Goal: Task Accomplishment & Management: Use online tool/utility

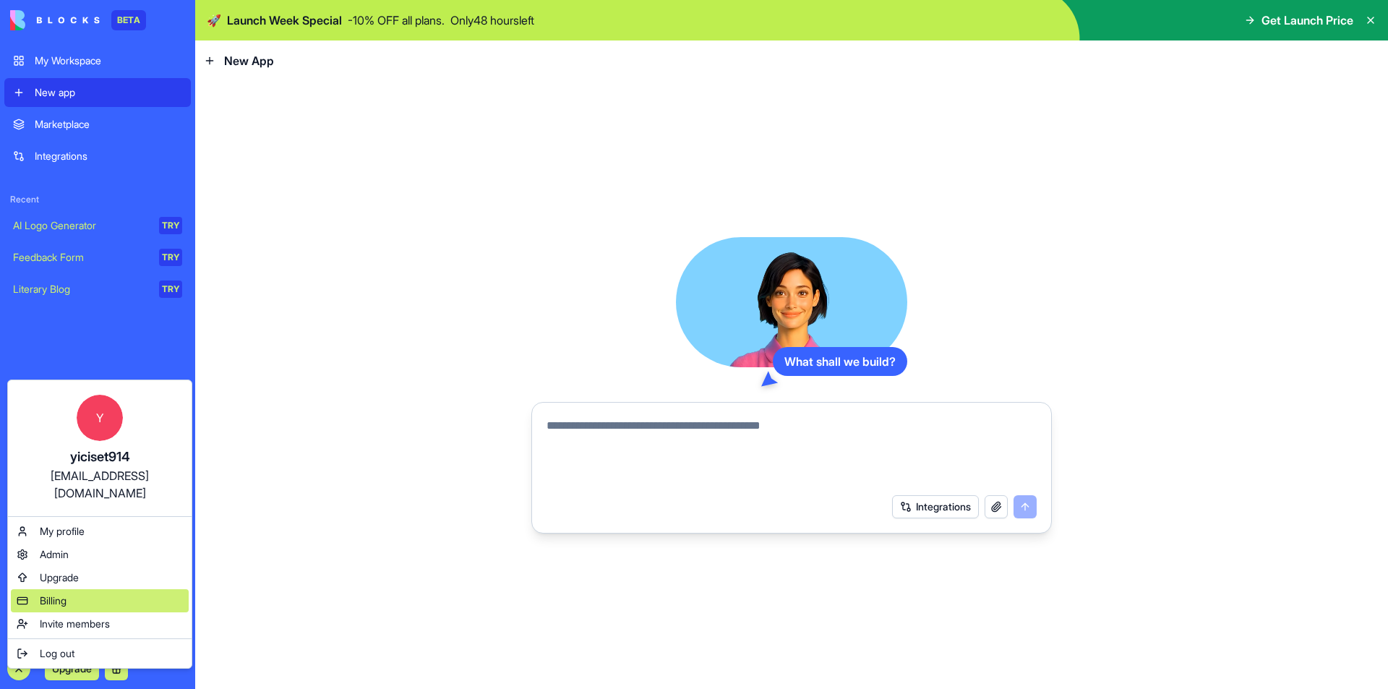
click at [66, 593] on span "Billing" at bounding box center [53, 600] width 27 height 14
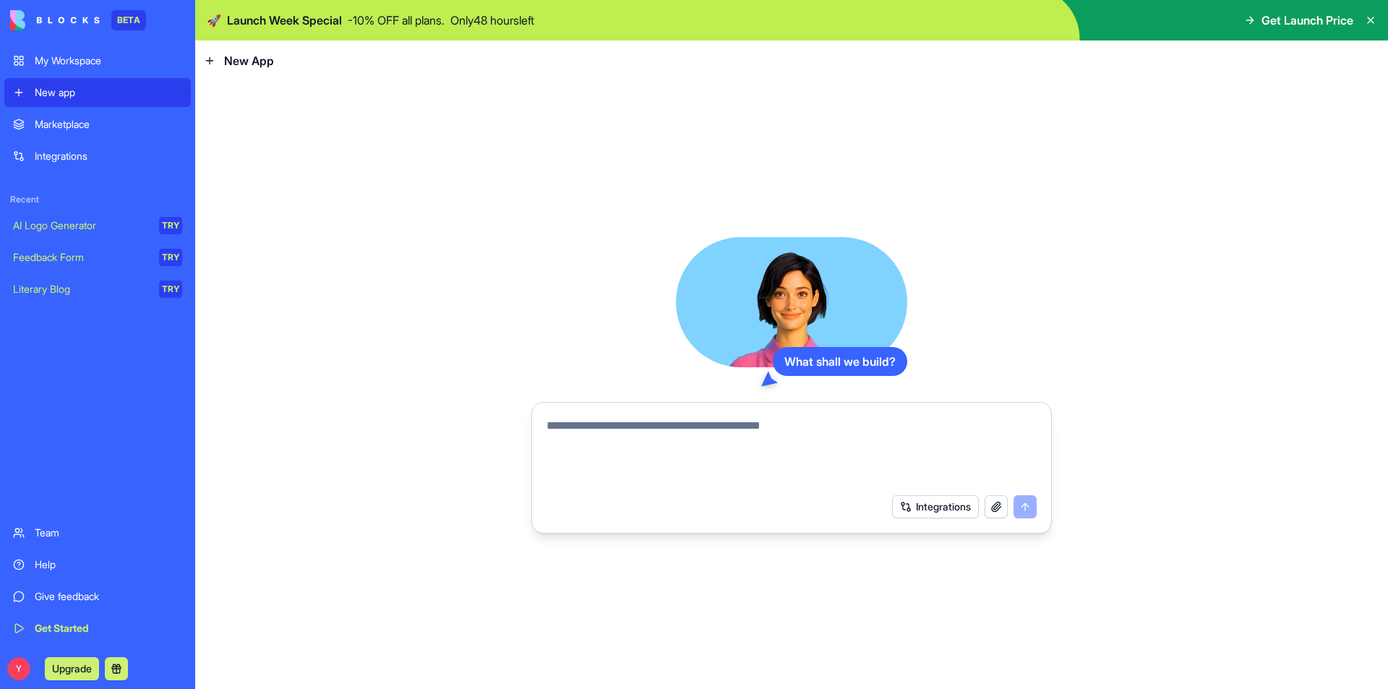
click at [4, 666] on div "BETA My Workspace New app Marketplace Integrations Recent AI Logo Generator TRY…" at bounding box center [97, 344] width 195 height 689
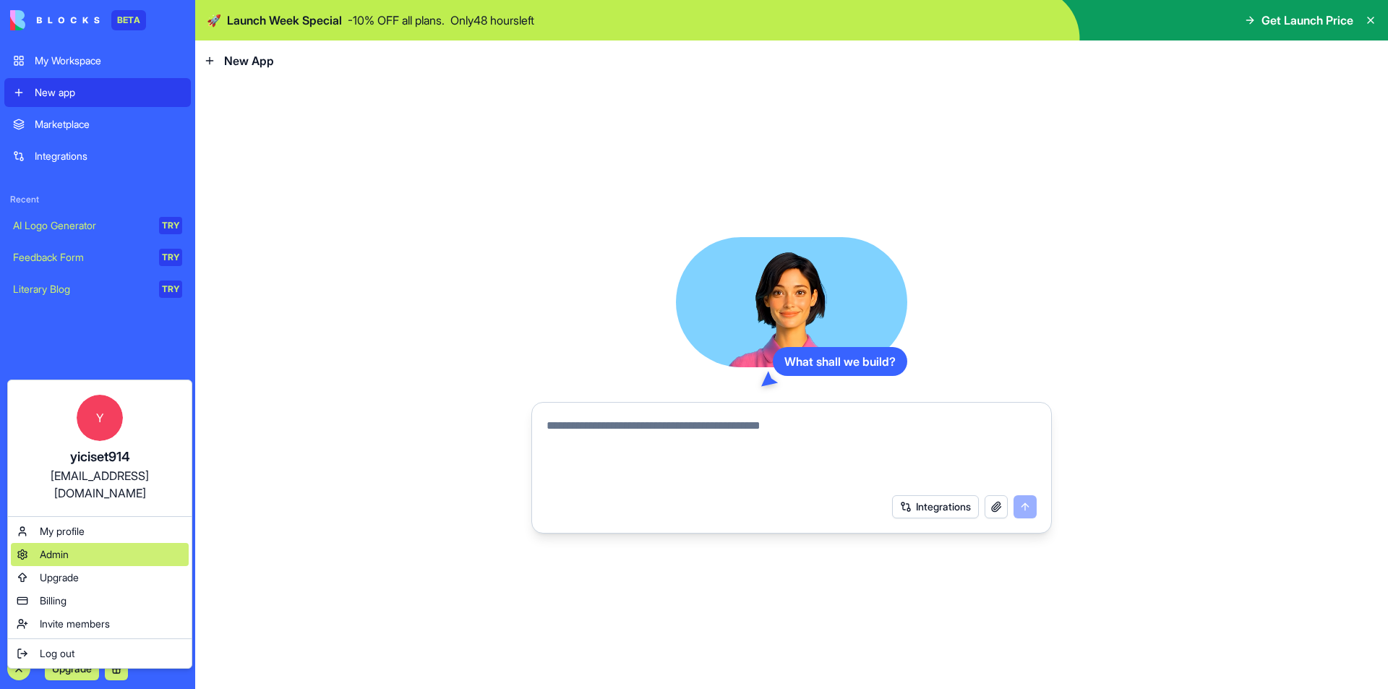
click at [58, 547] on span "Admin" at bounding box center [54, 554] width 29 height 14
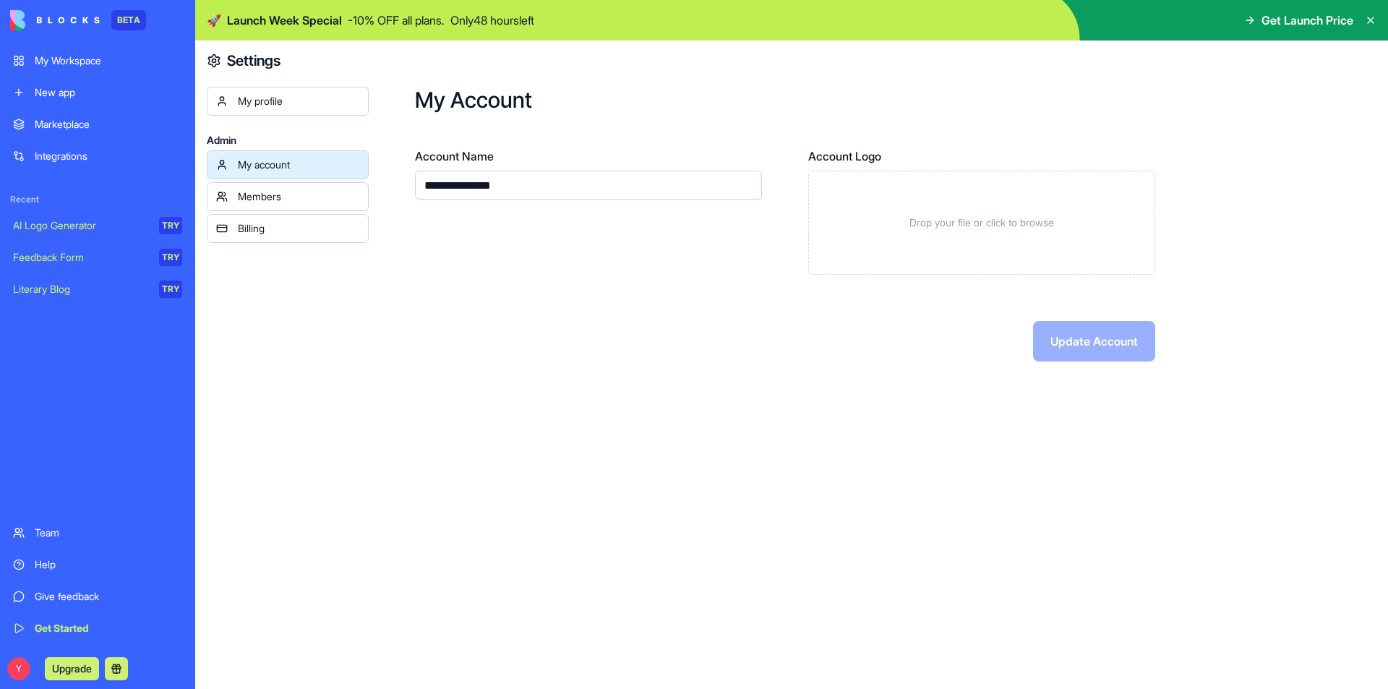
click at [265, 108] on div "My profile" at bounding box center [298, 101] width 121 height 14
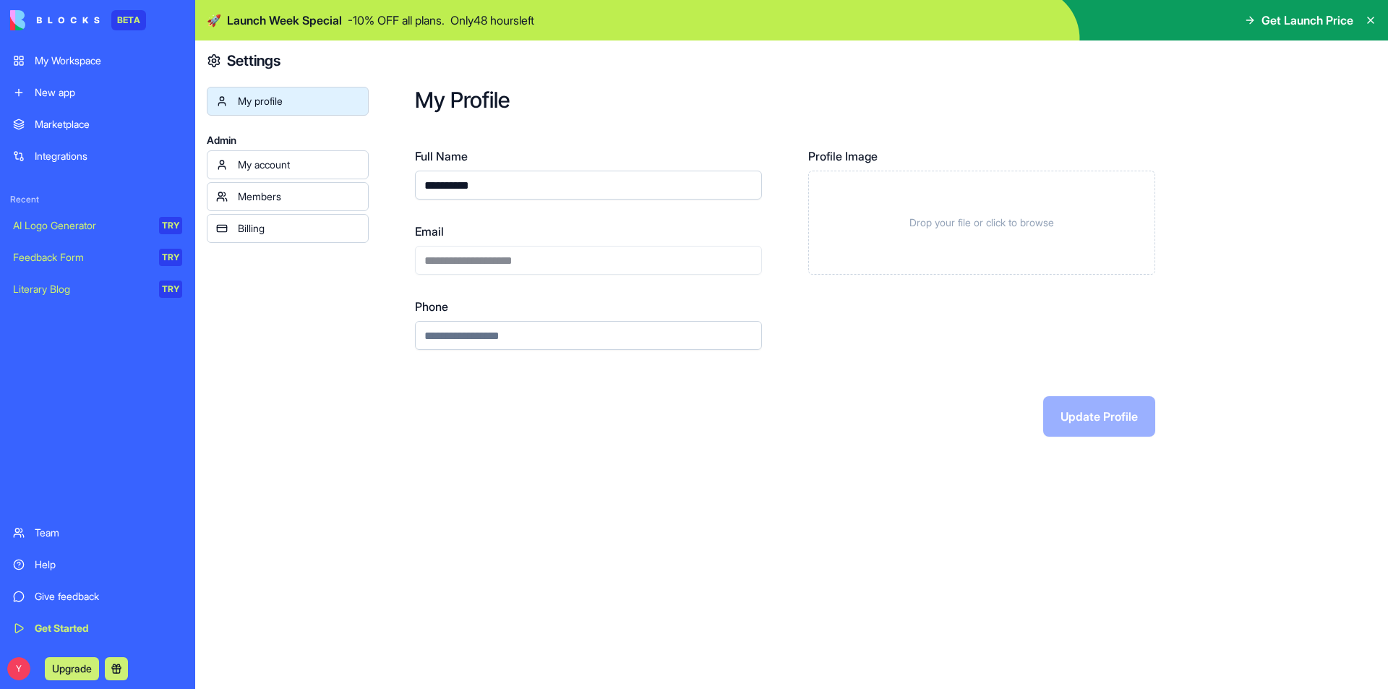
click at [262, 163] on div "My account" at bounding box center [298, 165] width 121 height 14
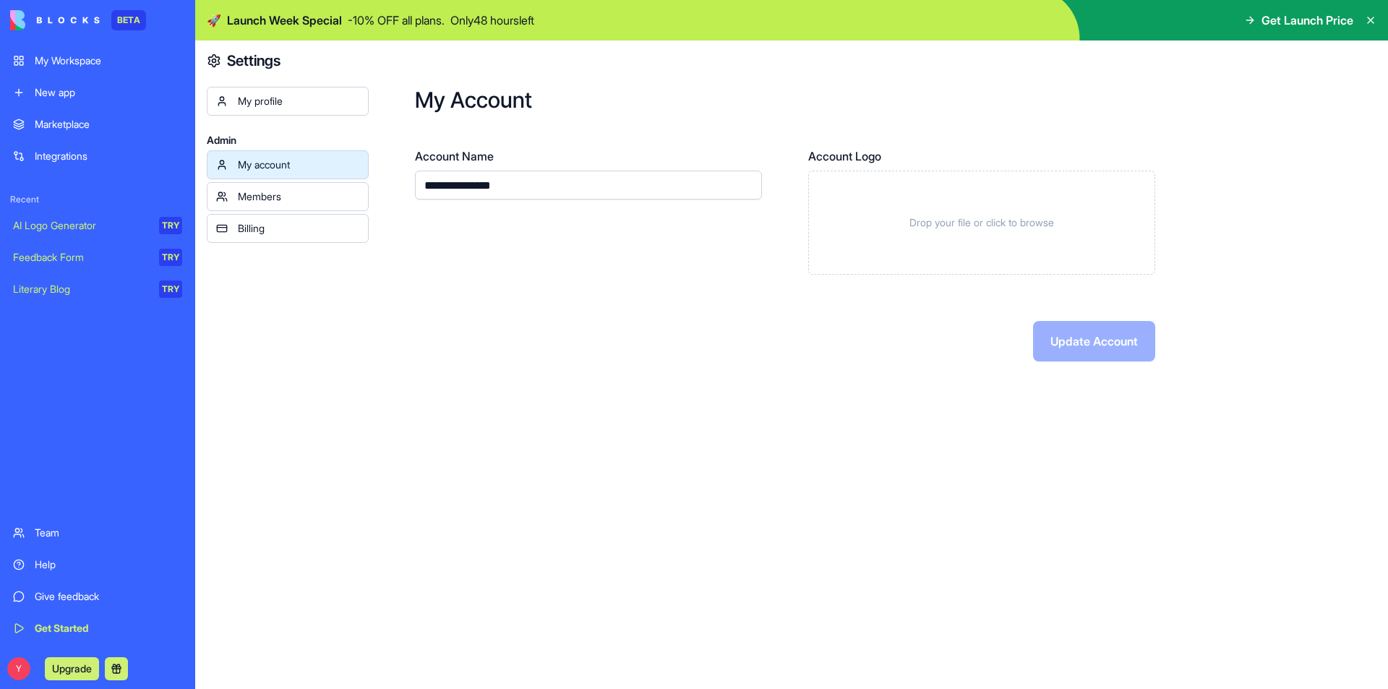
click at [534, 179] on input "**********" at bounding box center [588, 185] width 347 height 29
click at [313, 184] on link "Members" at bounding box center [288, 196] width 162 height 29
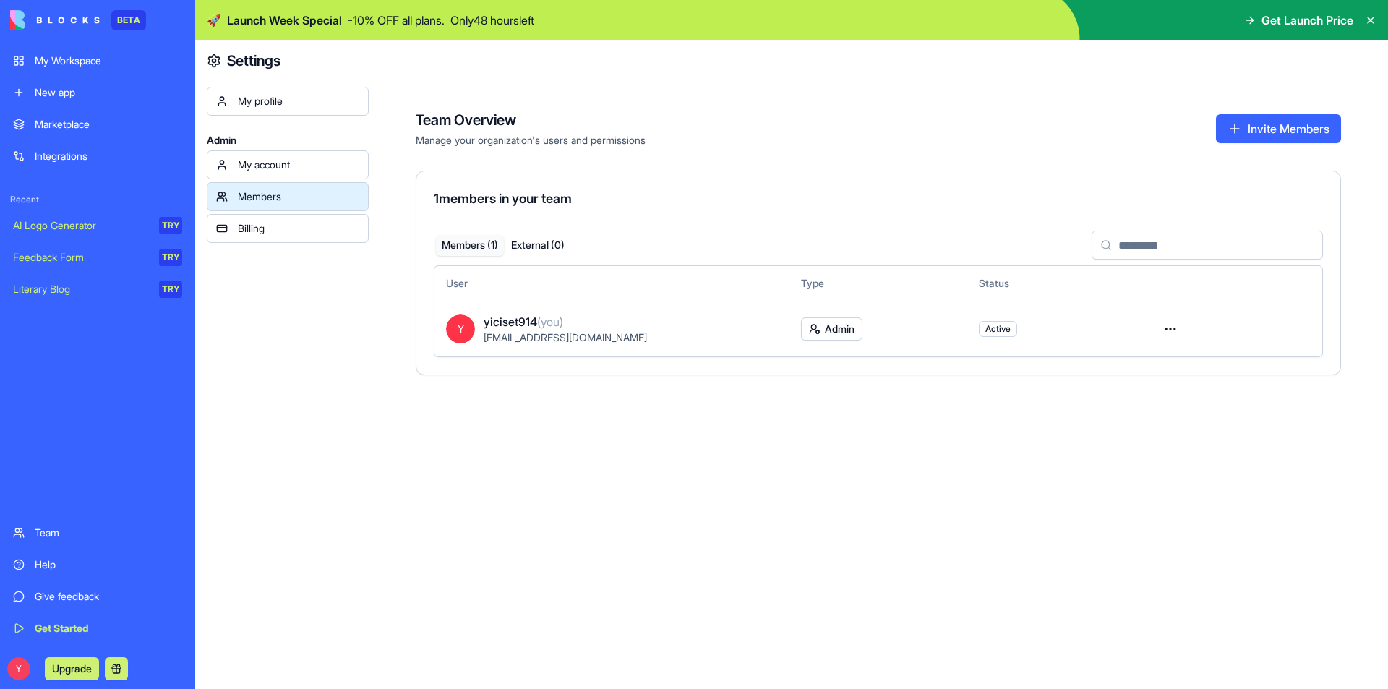
click at [310, 213] on div "My account Members Billing" at bounding box center [288, 196] width 162 height 93
click at [312, 220] on link "Billing" at bounding box center [288, 228] width 162 height 29
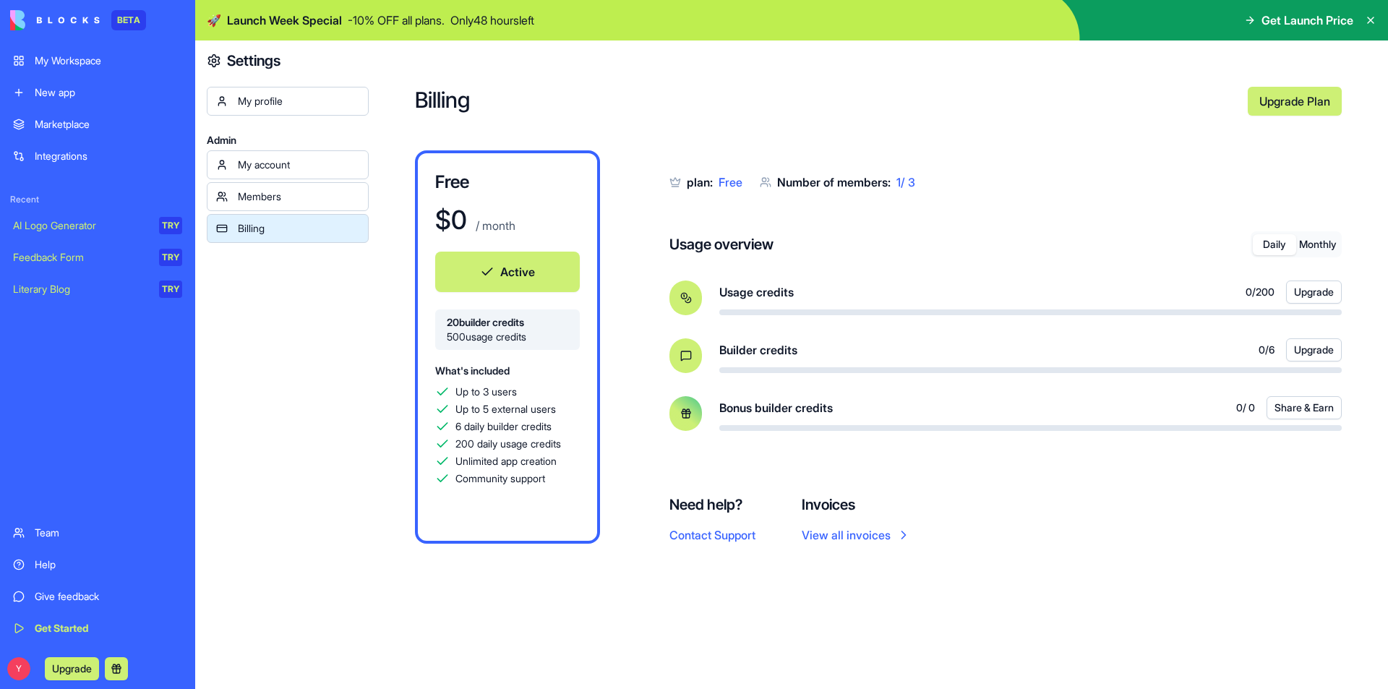
click at [132, 99] on link "New app" at bounding box center [97, 92] width 186 height 29
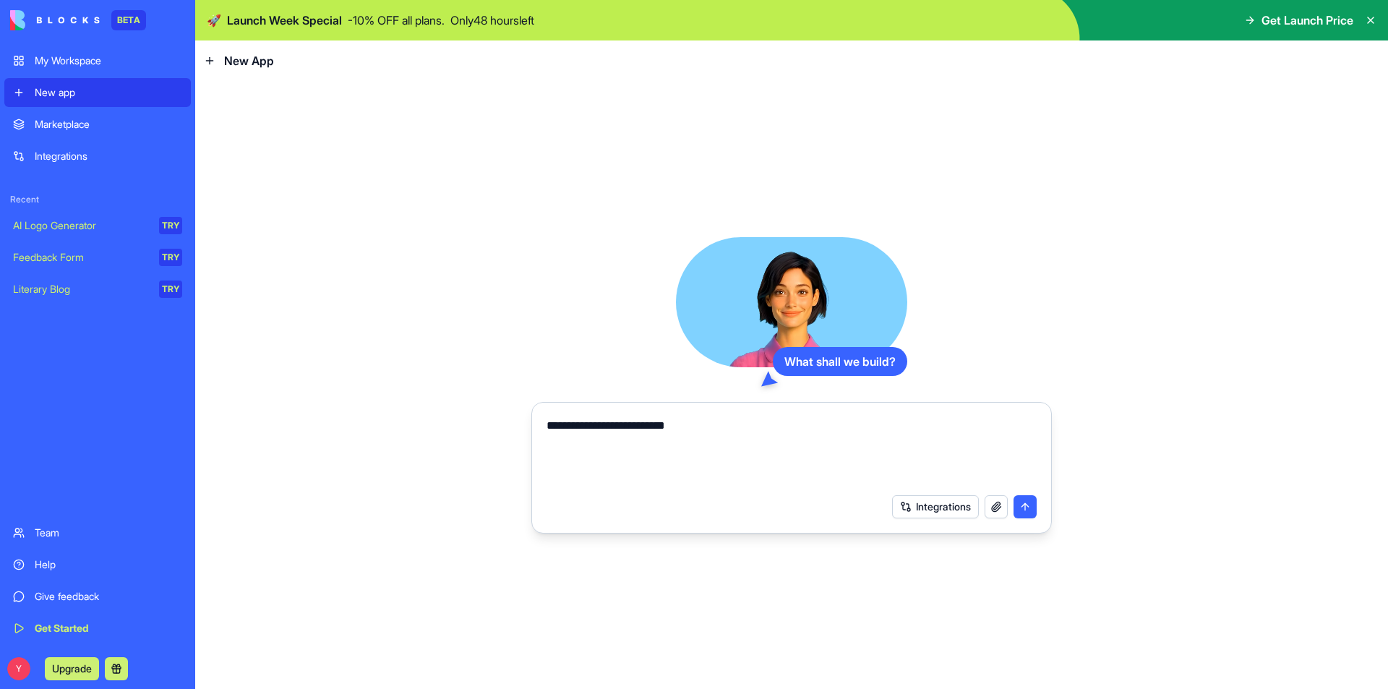
type textarea "**********"
click at [1026, 499] on div "Integrations" at bounding box center [964, 506] width 145 height 23
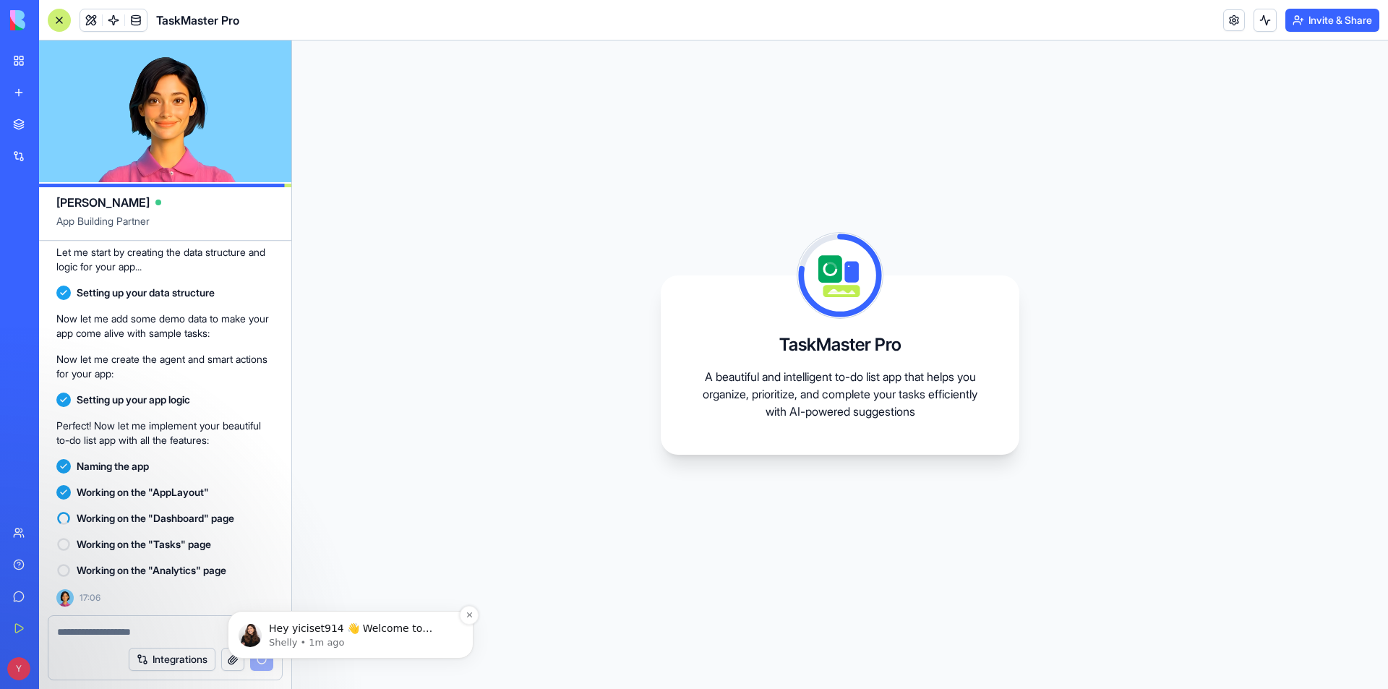
click at [314, 640] on p "Shelly • 1m ago" at bounding box center [362, 642] width 186 height 13
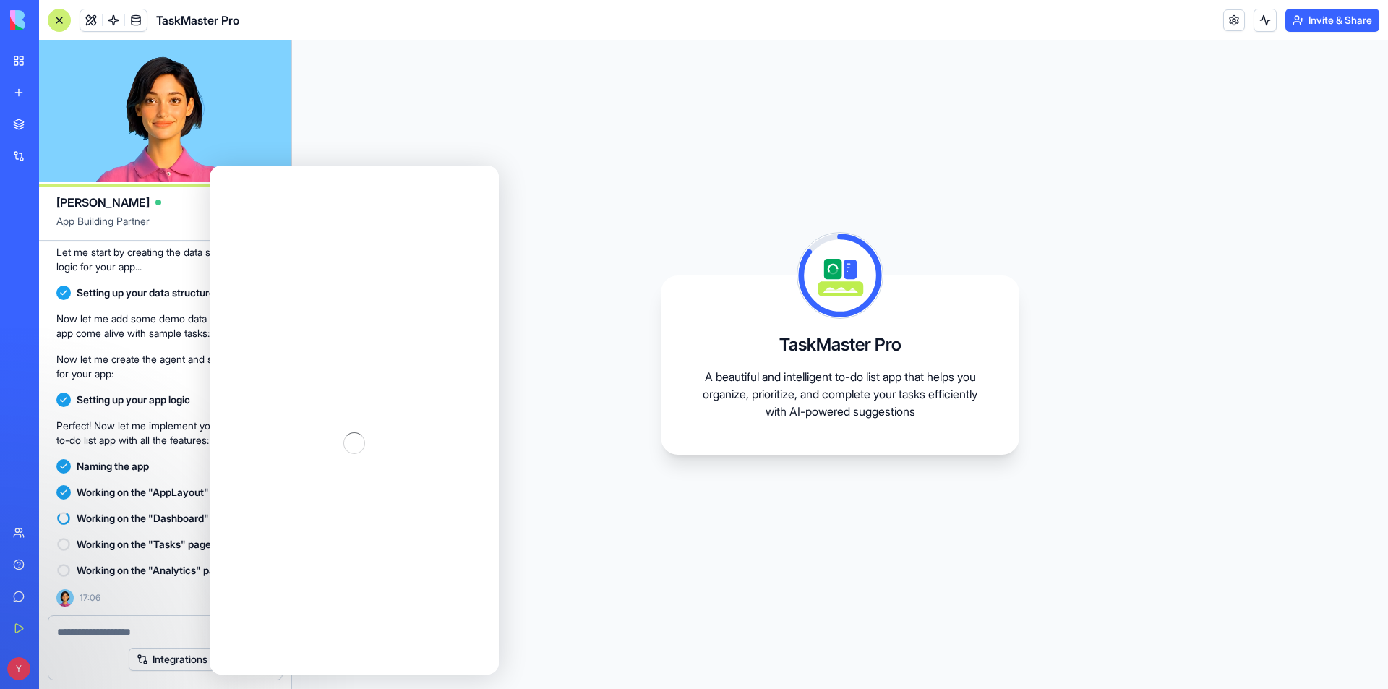
click at [575, 382] on div "TaskMaster Pro A beautiful and intelligent to-do list app that helps you organi…" at bounding box center [840, 364] width 1096 height 648
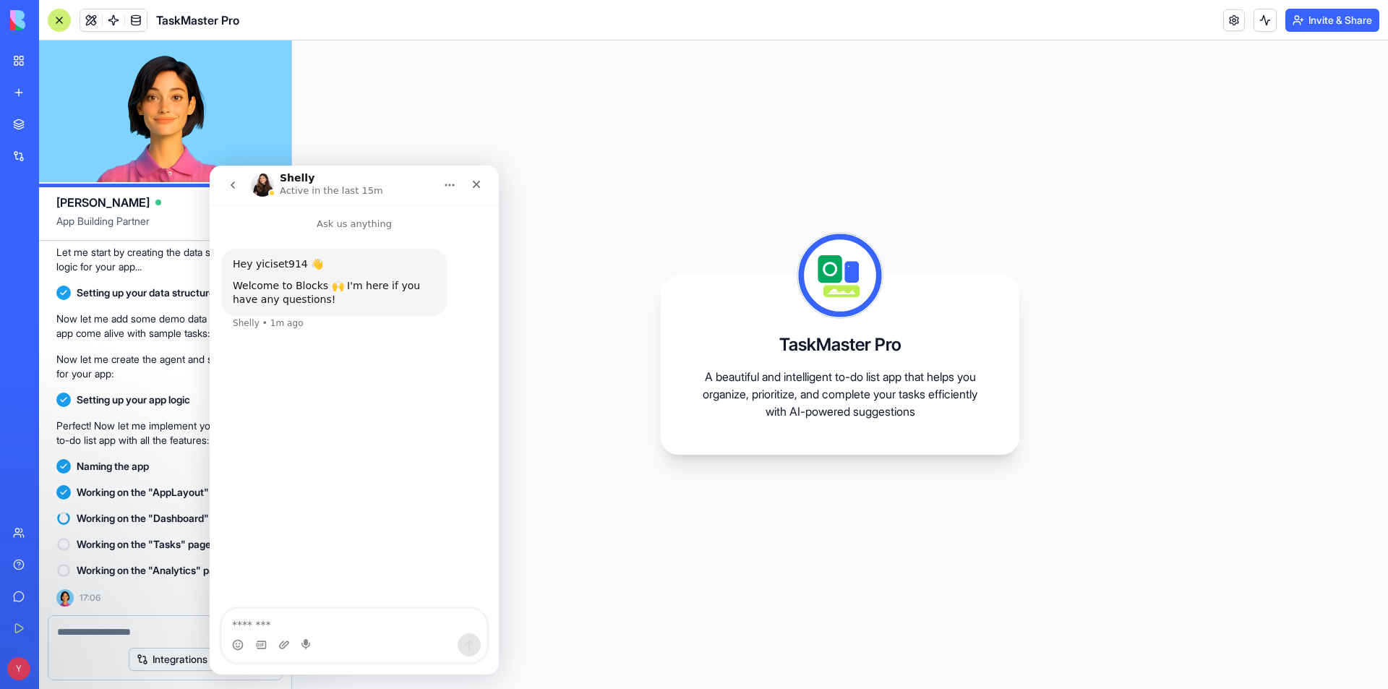
click at [12, 588] on link "Give feedback" at bounding box center [33, 596] width 58 height 29
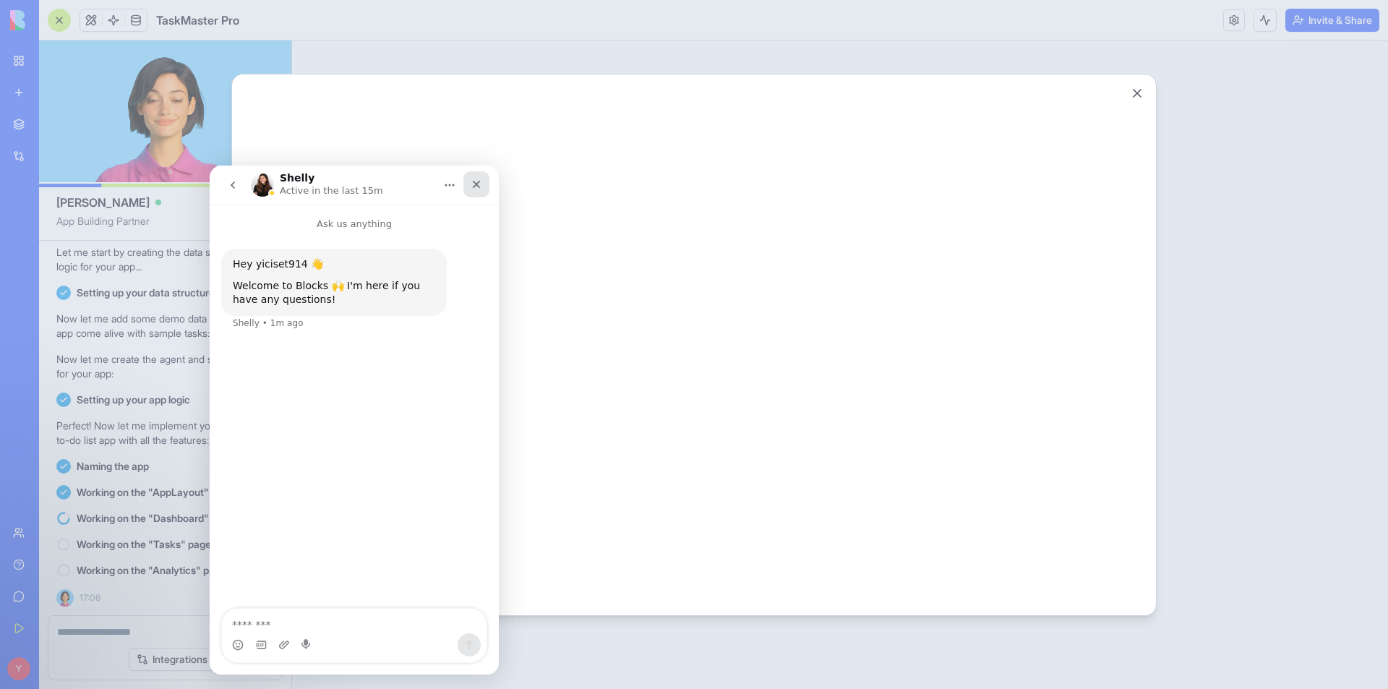
click at [473, 187] on icon "Close" at bounding box center [477, 185] width 8 height 8
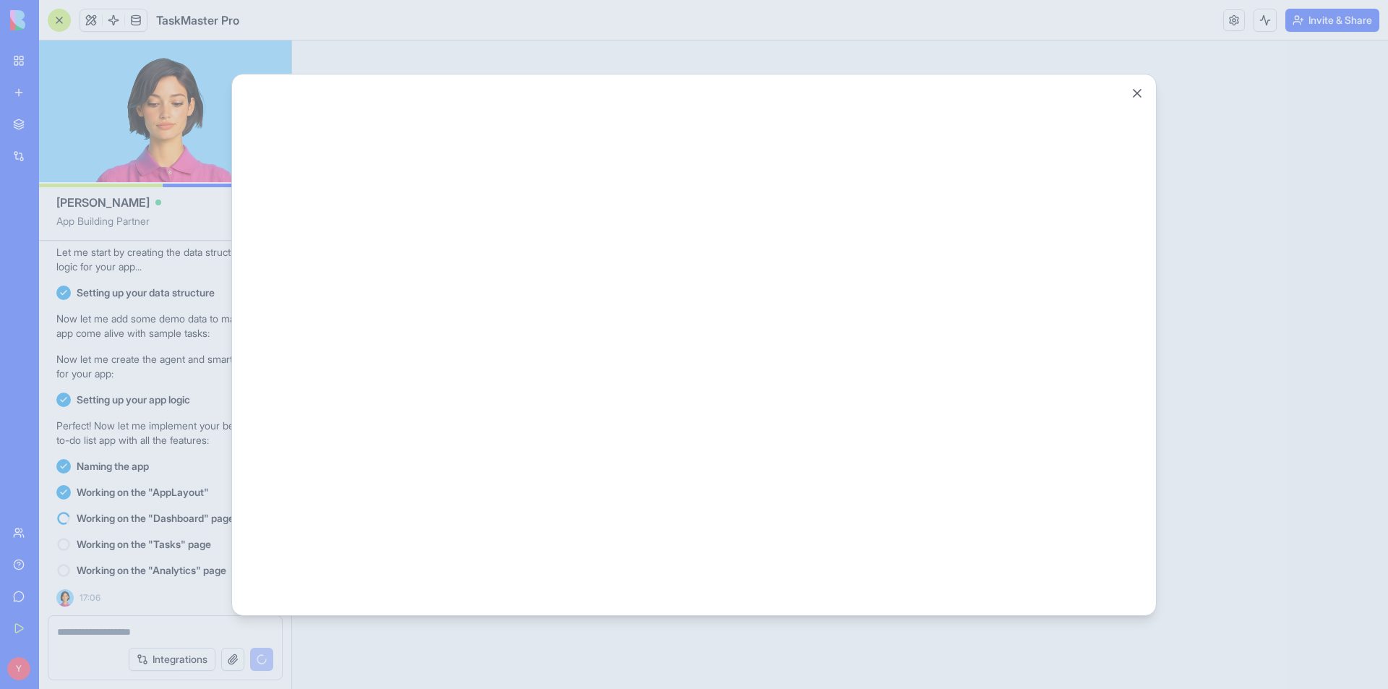
click at [1128, 91] on html at bounding box center [693, 91] width 889 height 0
click at [1138, 89] on button "Close" at bounding box center [1137, 93] width 14 height 14
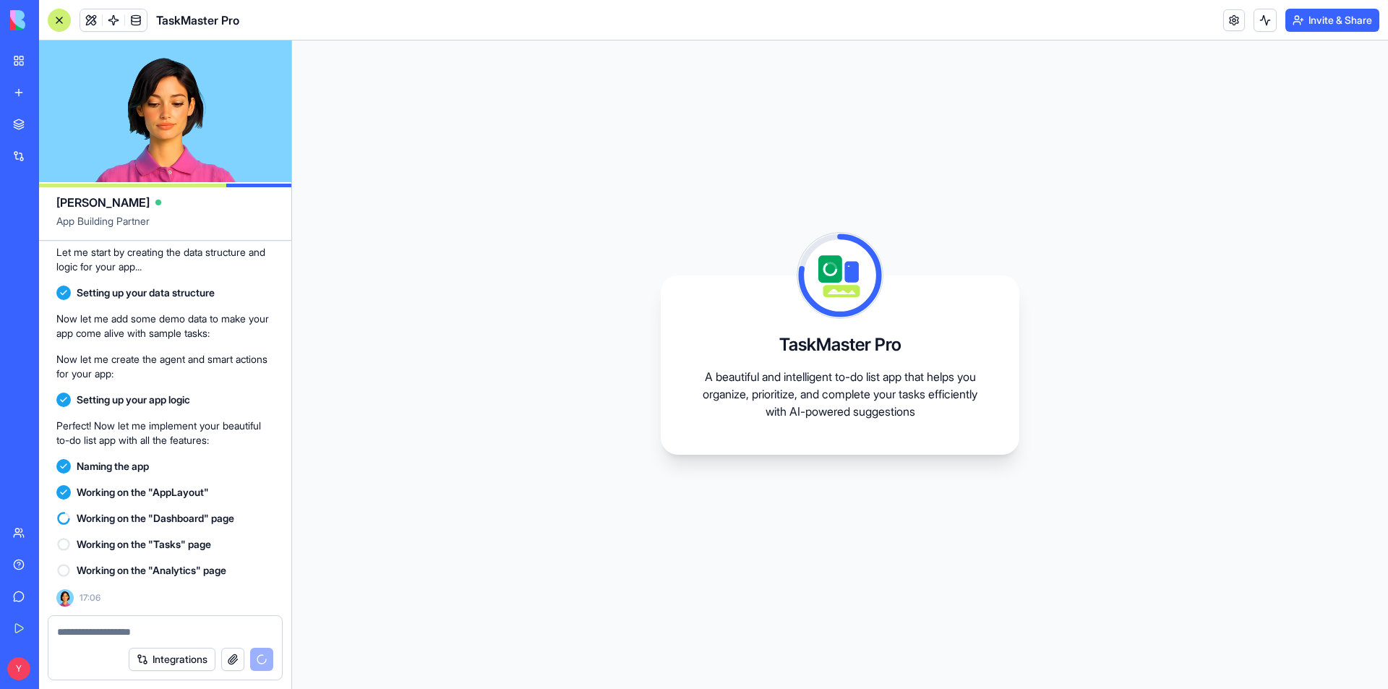
click at [53, 566] on div "Help" at bounding box center [44, 564] width 19 height 14
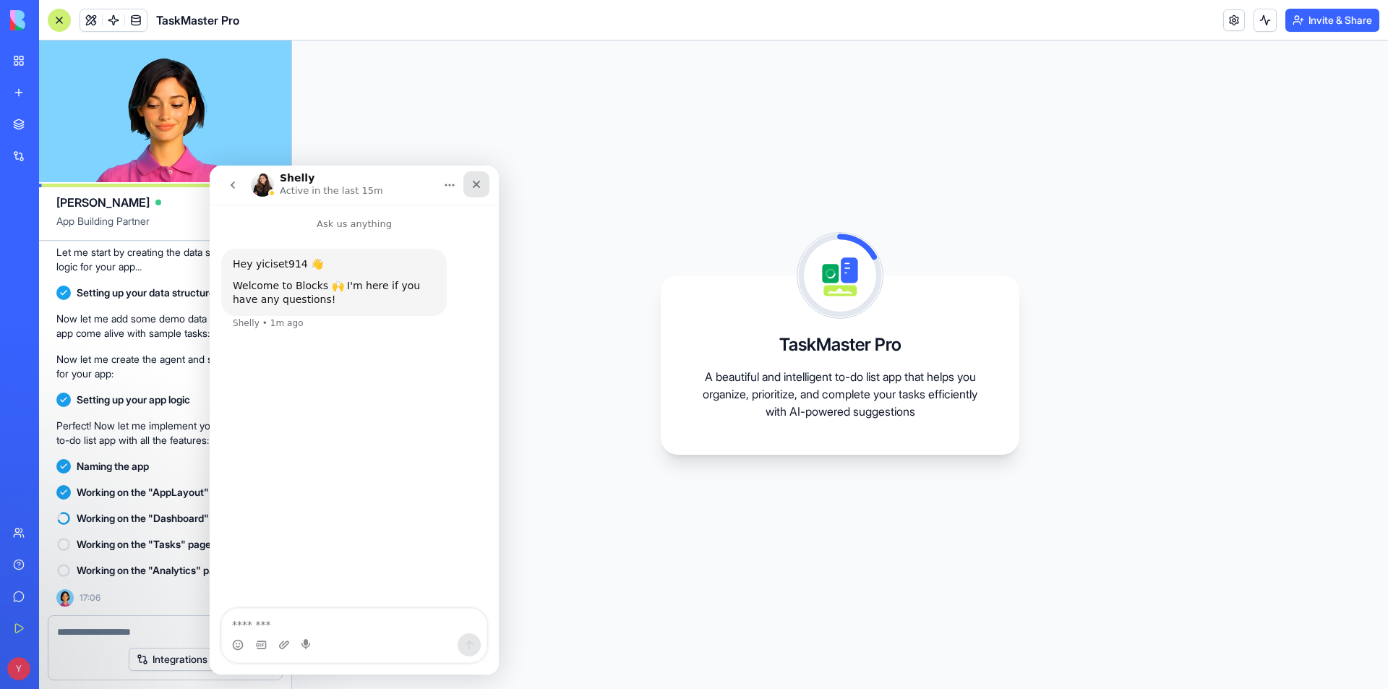
click at [479, 182] on icon "Close" at bounding box center [477, 185] width 8 height 8
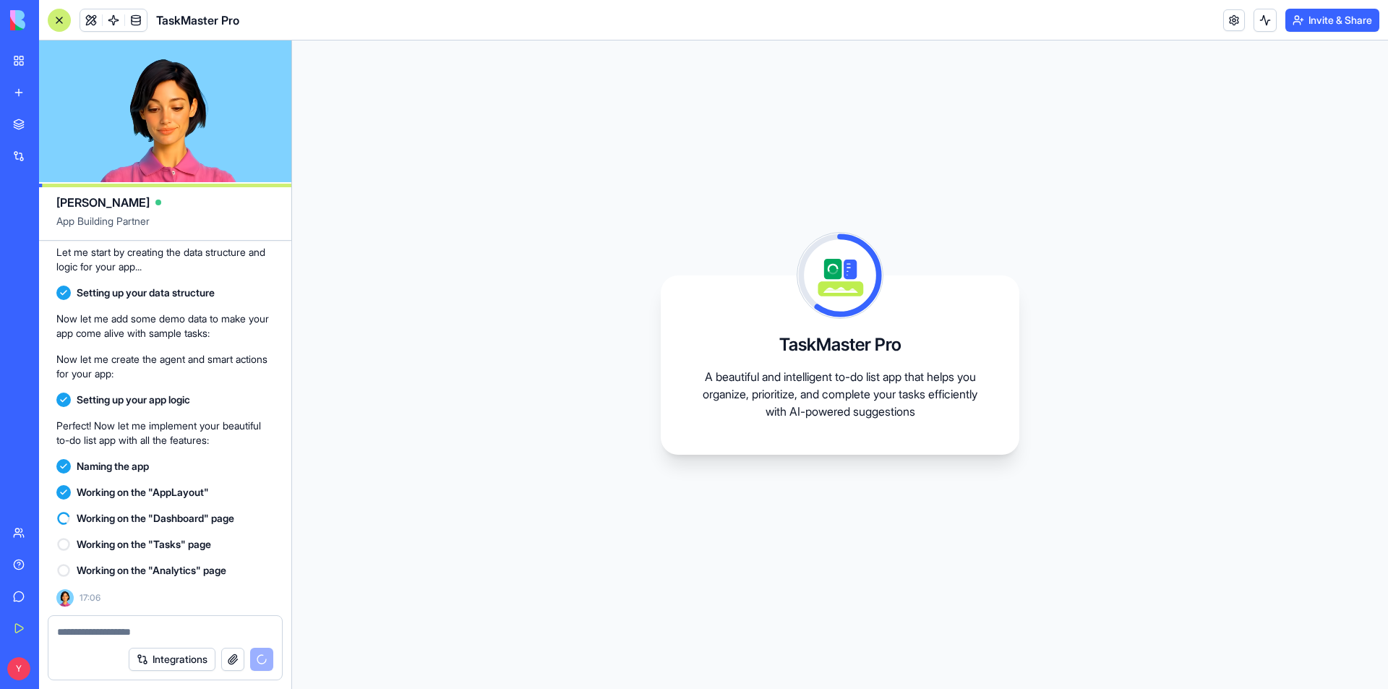
drag, startPoint x: 493, startPoint y: 450, endPoint x: 511, endPoint y: 434, distance: 24.6
click at [494, 450] on div "TaskMaster Pro A beautiful and intelligent to-do list app that helps you organi…" at bounding box center [840, 364] width 1096 height 648
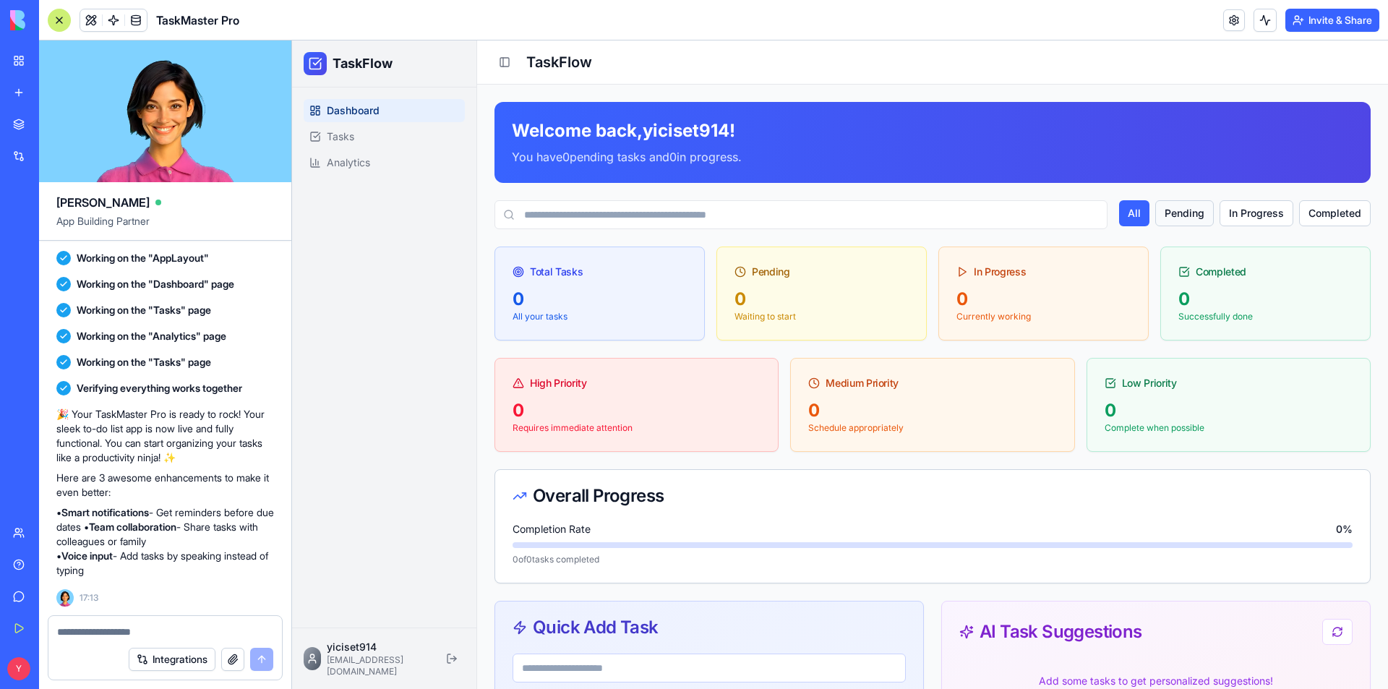
click at [1182, 215] on button "Pending" at bounding box center [1184, 213] width 59 height 26
click at [1237, 213] on button "In Progress" at bounding box center [1256, 213] width 74 height 26
click at [1310, 210] on button "Completed" at bounding box center [1335, 213] width 72 height 26
click at [1225, 215] on button "In Progress" at bounding box center [1258, 213] width 74 height 26
click at [1174, 214] on button "Pending" at bounding box center [1185, 213] width 59 height 26
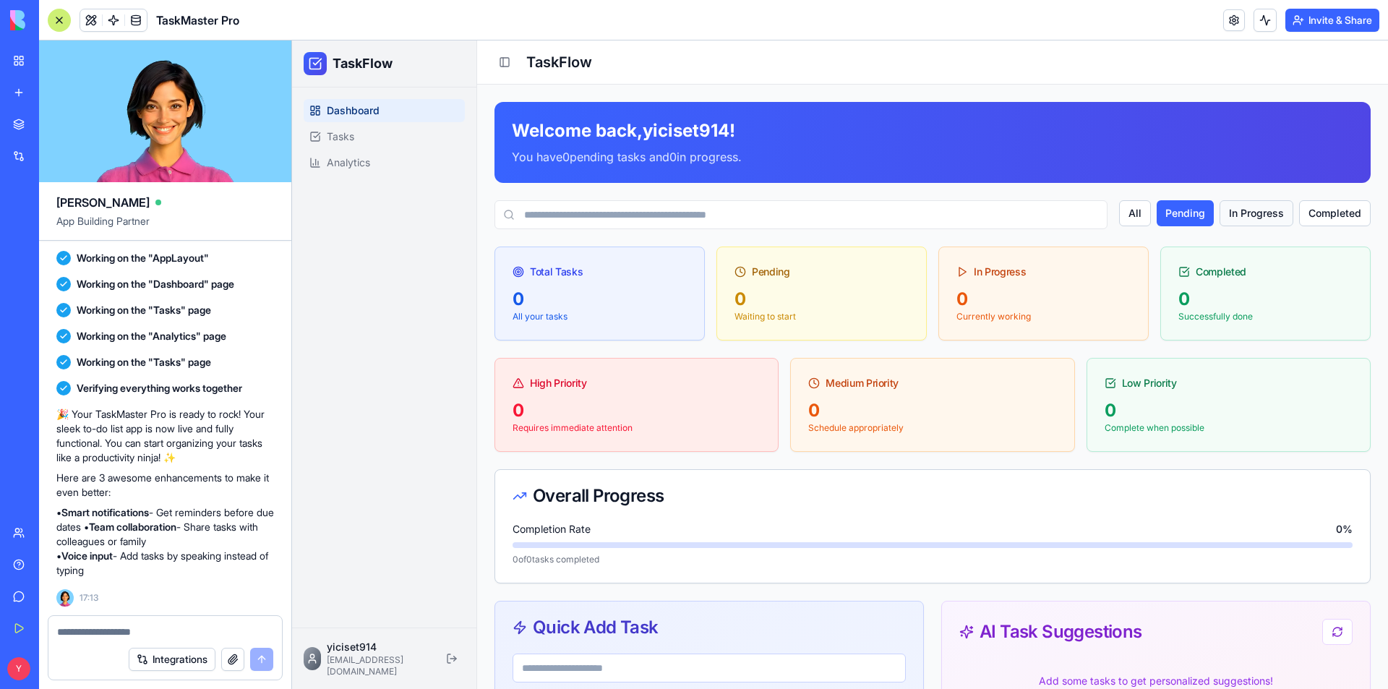
click at [1241, 208] on button "In Progress" at bounding box center [1256, 213] width 74 height 26
click at [1284, 207] on div "All Pending In Progress Completed" at bounding box center [1245, 214] width 252 height 29
click at [1307, 210] on button "Completed" at bounding box center [1335, 213] width 72 height 26
click at [1234, 214] on button "In Progress" at bounding box center [1258, 213] width 74 height 26
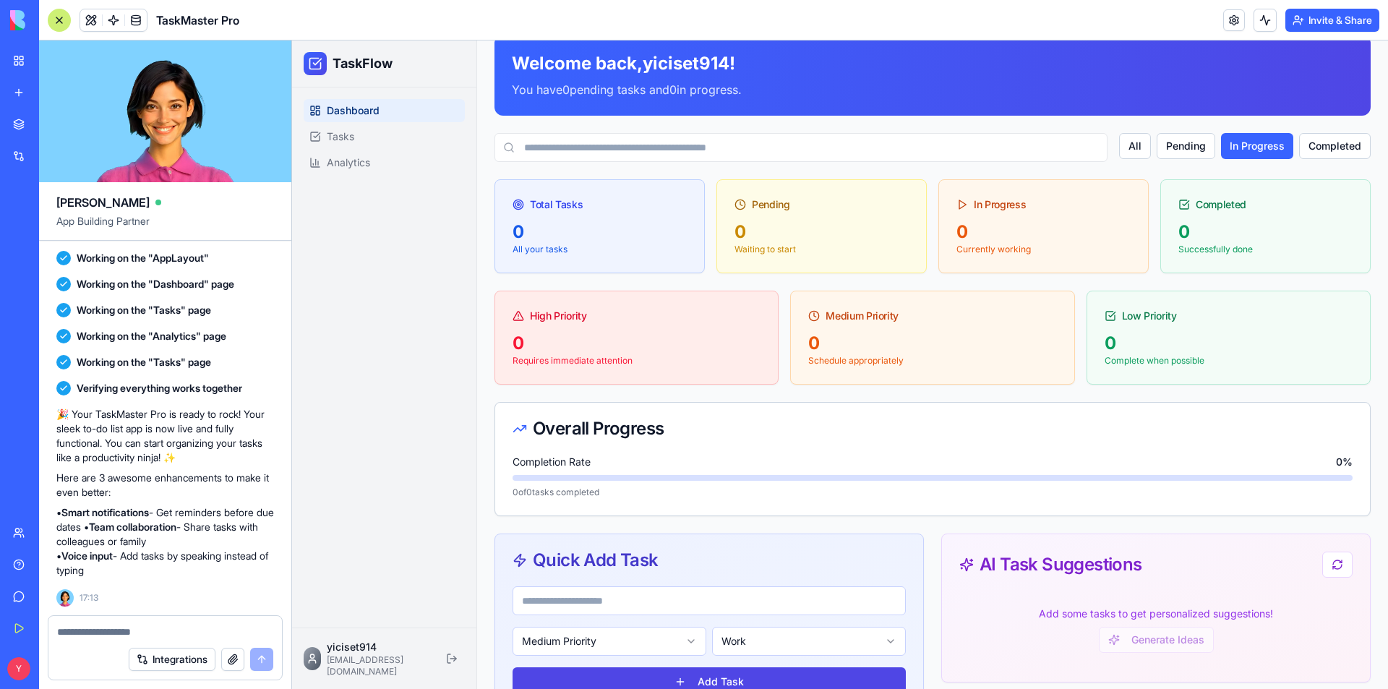
scroll to position [72, 0]
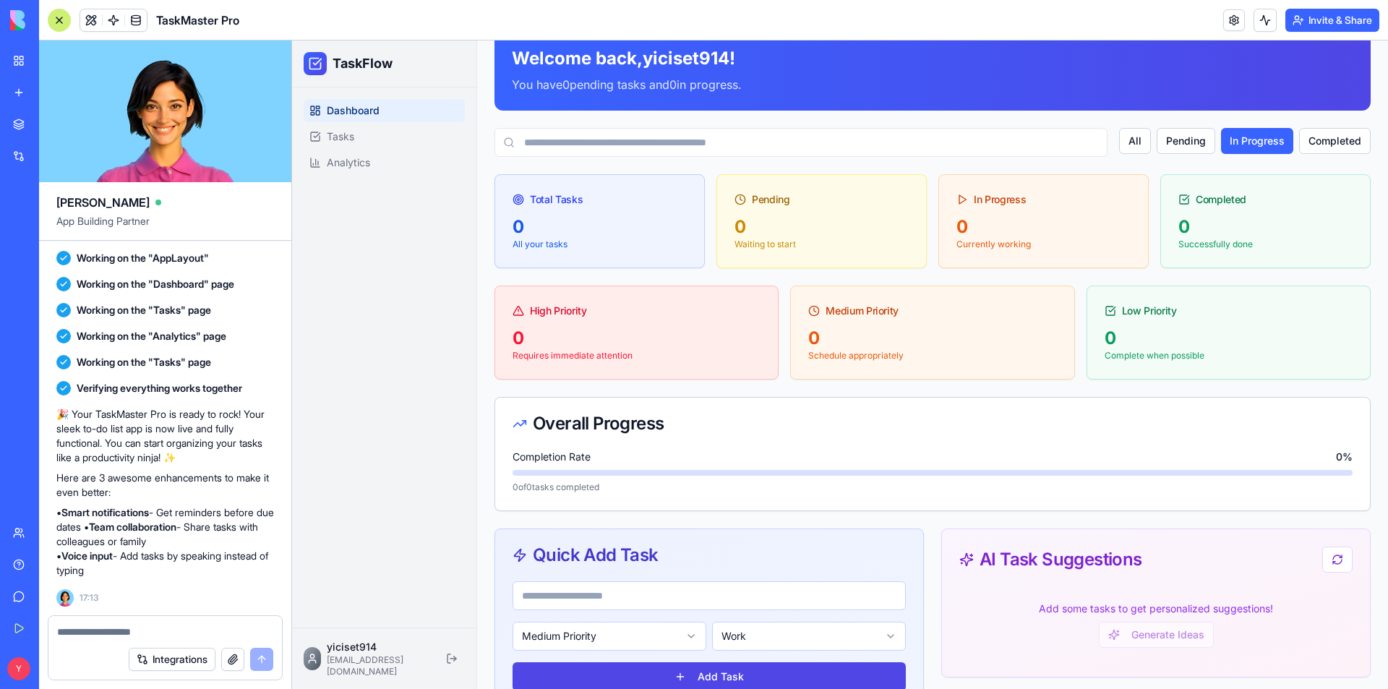
click at [677, 218] on div "0" at bounding box center [599, 226] width 174 height 23
click at [395, 142] on link "Tasks" at bounding box center [384, 136] width 161 height 23
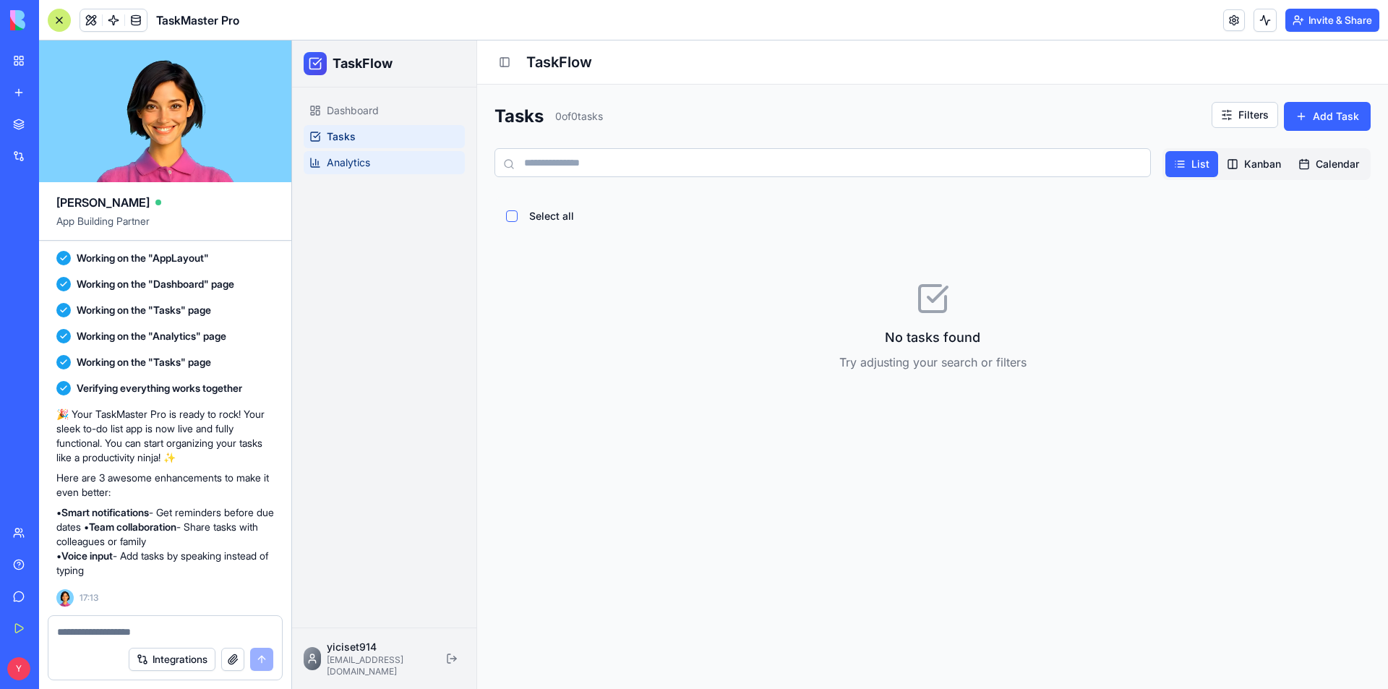
click at [414, 159] on link "Analytics" at bounding box center [384, 162] width 161 height 23
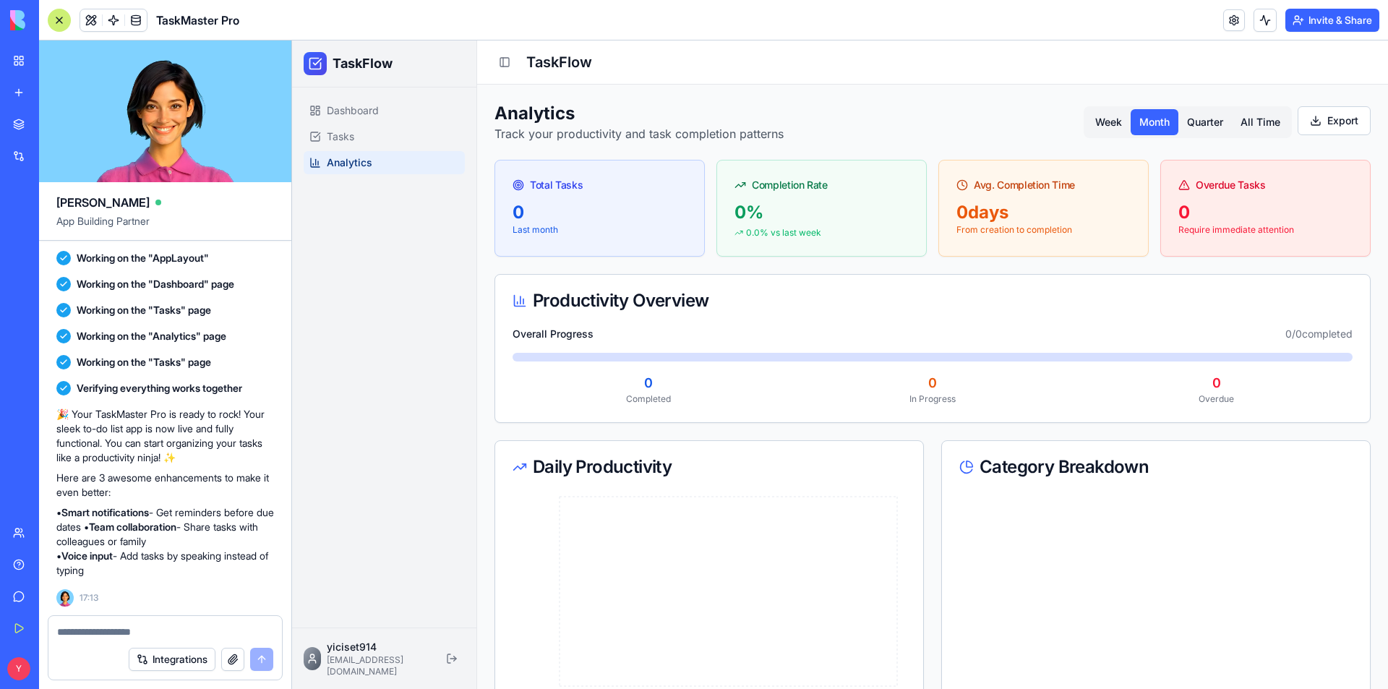
drag, startPoint x: 1038, startPoint y: 255, endPoint x: 1071, endPoint y: 195, distance: 68.6
click at [1037, 255] on div "Avg. Completion Time 0 days From creation to completion" at bounding box center [1043, 208] width 210 height 97
click at [1092, 136] on div "Week Month Quarter All Time" at bounding box center [1187, 122] width 208 height 32
click at [1093, 127] on button "Week" at bounding box center [1108, 122] width 44 height 26
click at [1143, 122] on button "Month" at bounding box center [1154, 122] width 48 height 26
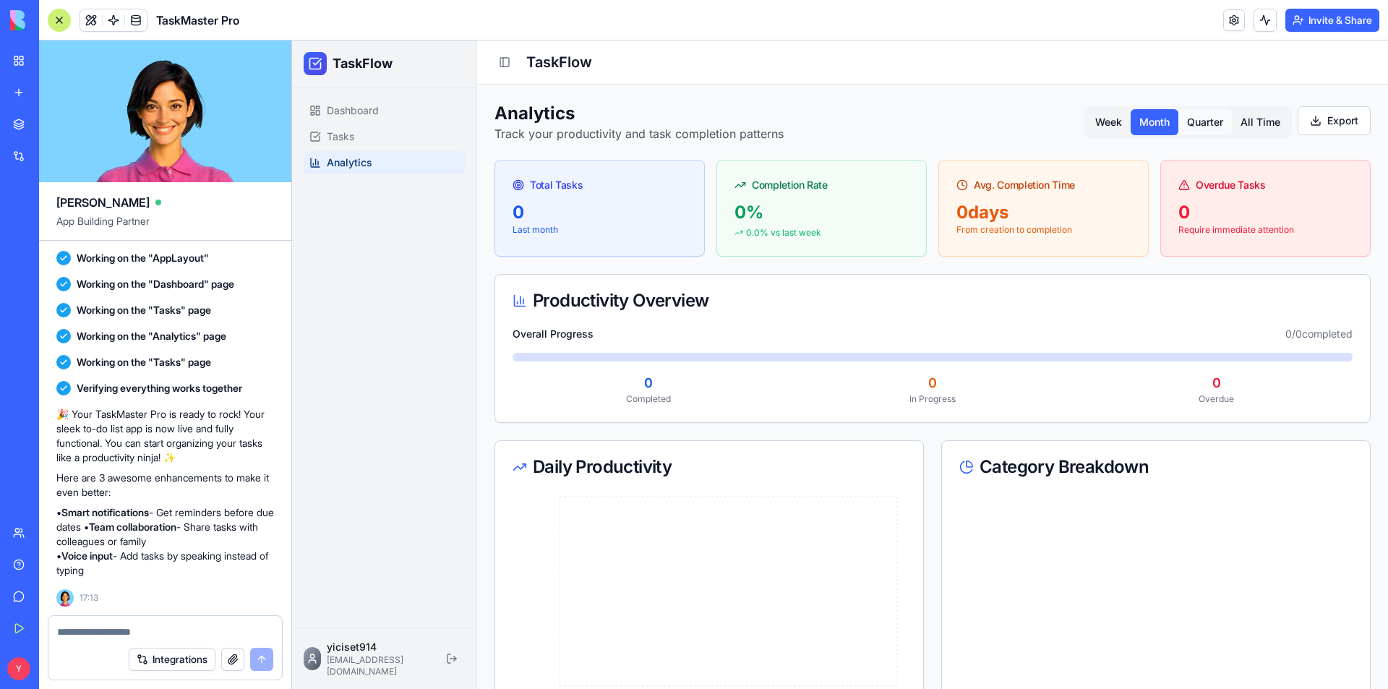
click at [1201, 121] on button "Quarter" at bounding box center [1204, 122] width 53 height 26
click at [1245, 119] on button "All Time" at bounding box center [1260, 122] width 57 height 26
click at [1263, 117] on button "All Time" at bounding box center [1260, 122] width 57 height 26
click at [1321, 118] on button "Export" at bounding box center [1333, 120] width 73 height 29
click at [1086, 121] on button "Week" at bounding box center [1108, 122] width 44 height 26
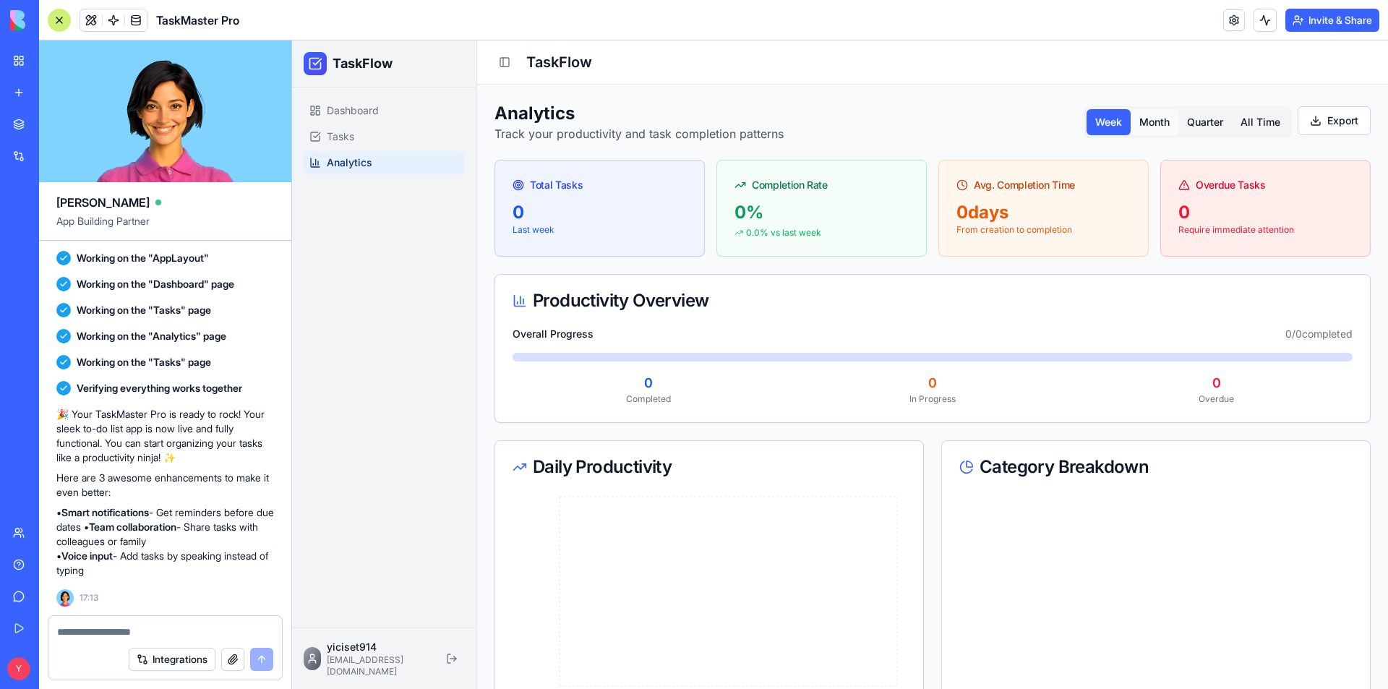
click at [1133, 121] on button "Month" at bounding box center [1154, 122] width 48 height 26
click at [1190, 124] on button "Quarter" at bounding box center [1204, 122] width 53 height 26
click at [1238, 121] on button "All Time" at bounding box center [1260, 122] width 57 height 26
drag, startPoint x: 1261, startPoint y: 119, endPoint x: 1207, endPoint y: 139, distance: 57.9
click at [1255, 118] on button "All Time" at bounding box center [1260, 122] width 57 height 26
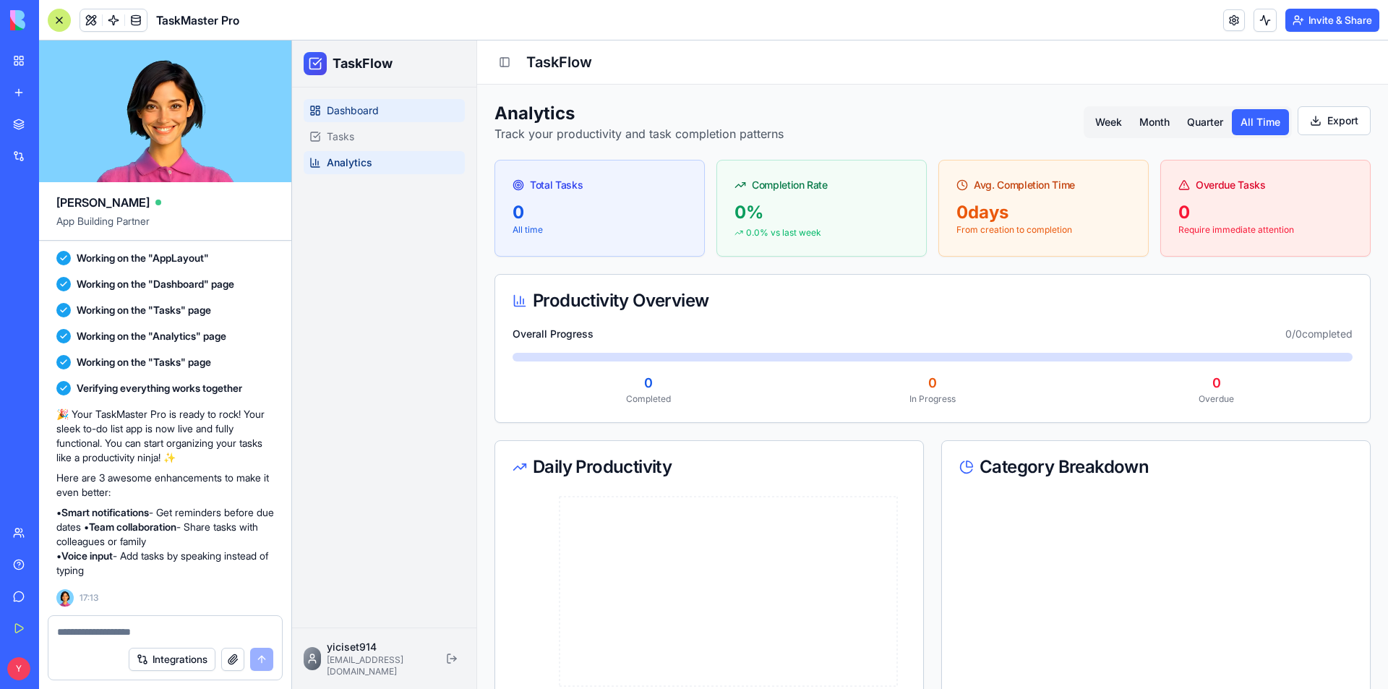
click at [392, 108] on link "Dashboard" at bounding box center [384, 110] width 161 height 23
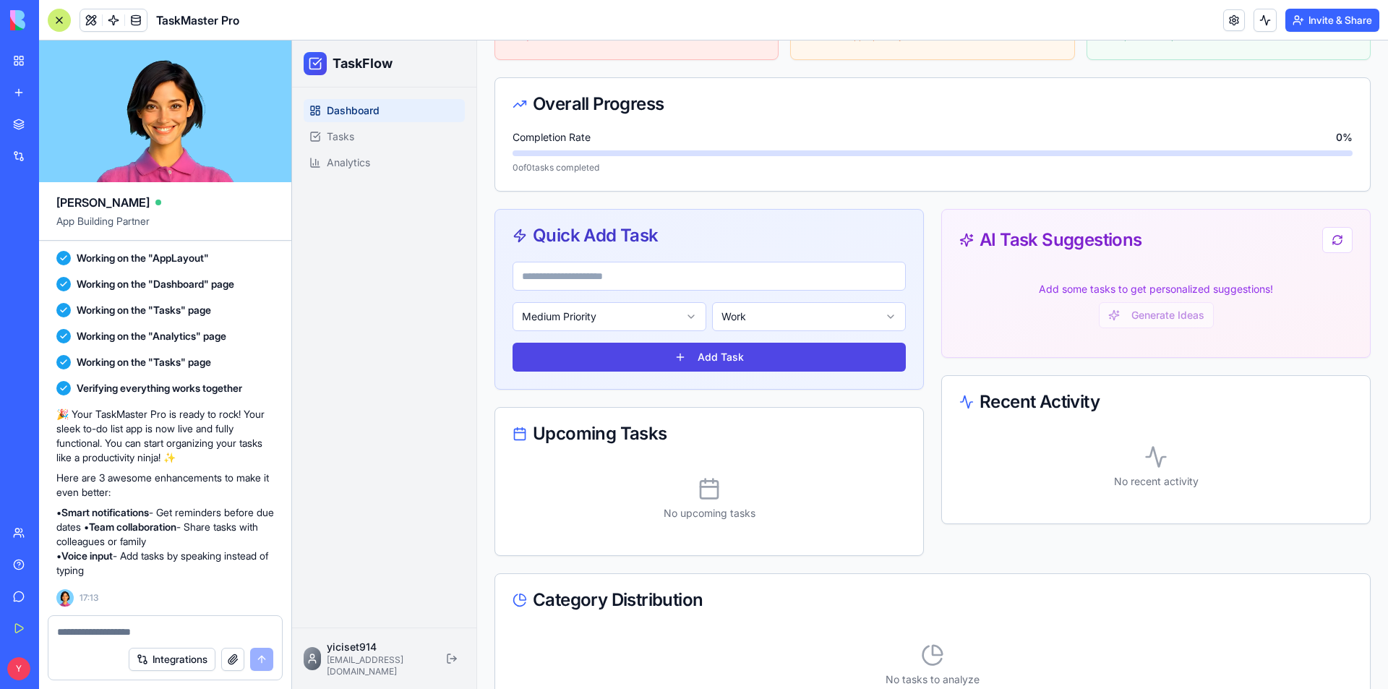
scroll to position [442, 0]
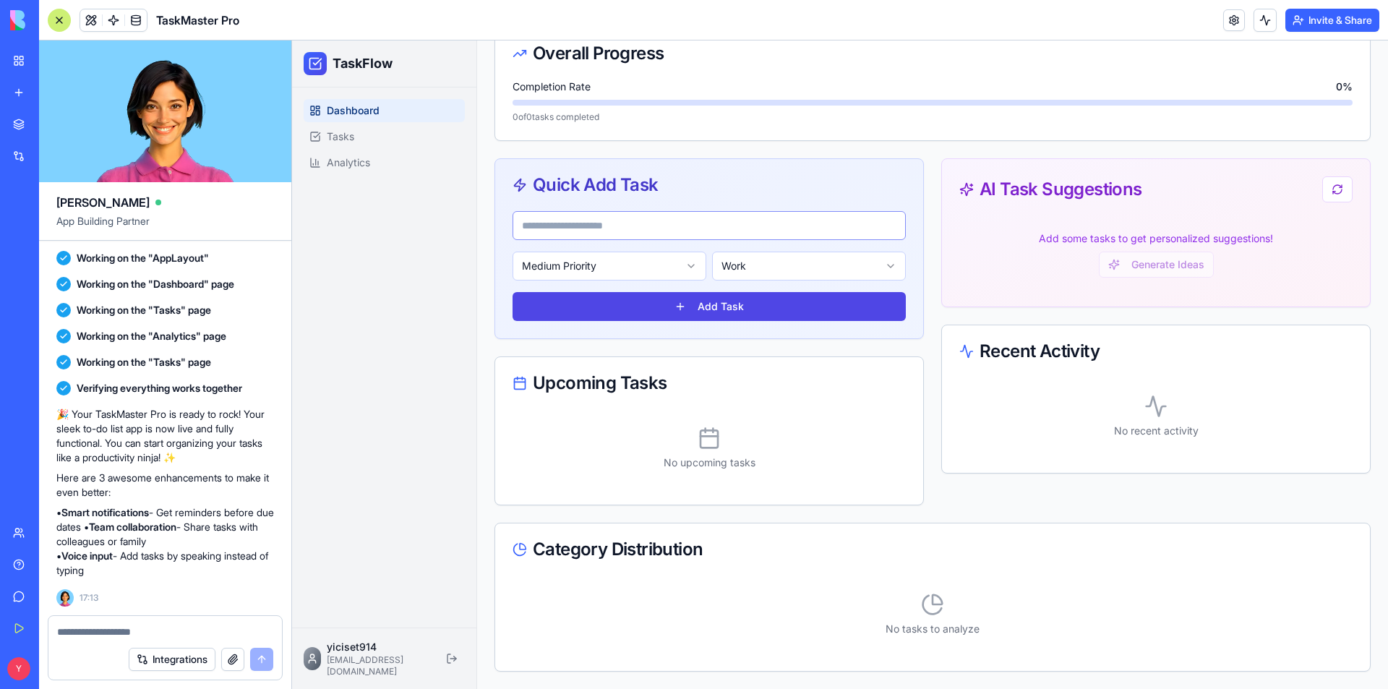
click at [624, 228] on input at bounding box center [708, 225] width 393 height 29
type input "****"
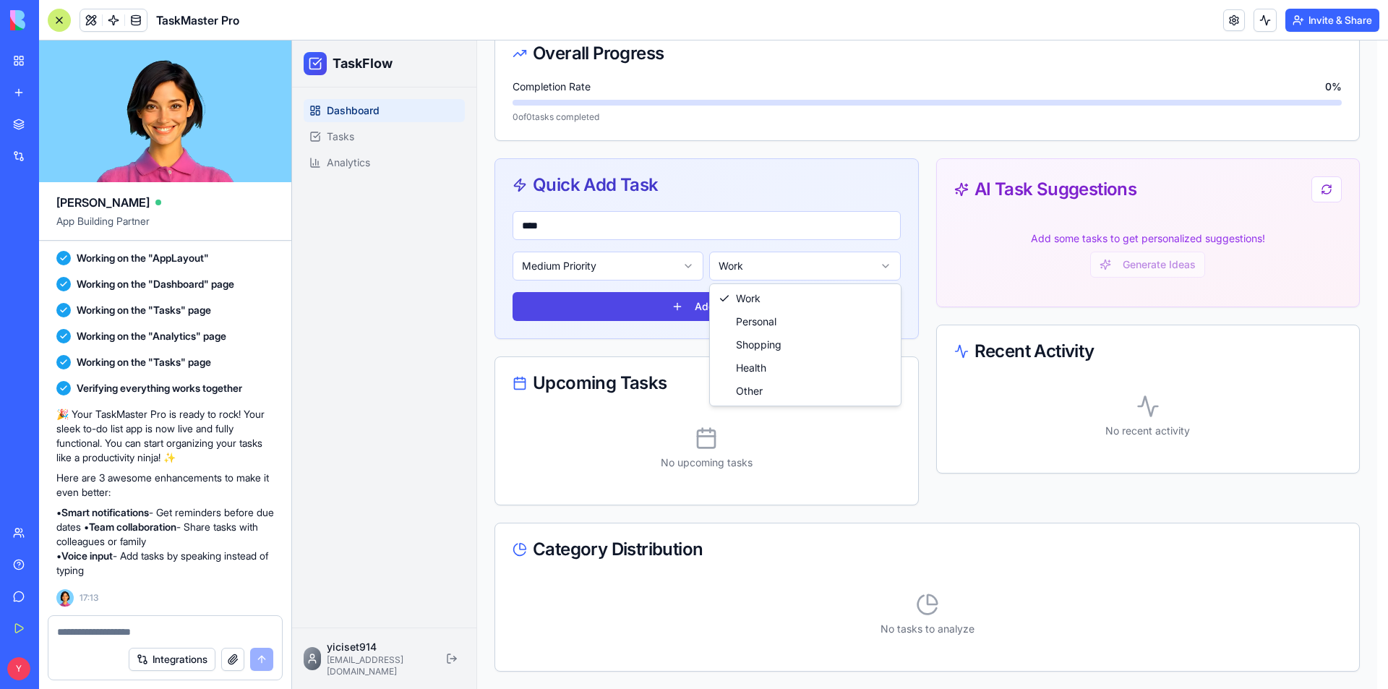
click at [750, 275] on html "**********" at bounding box center [840, 143] width 1096 height 1091
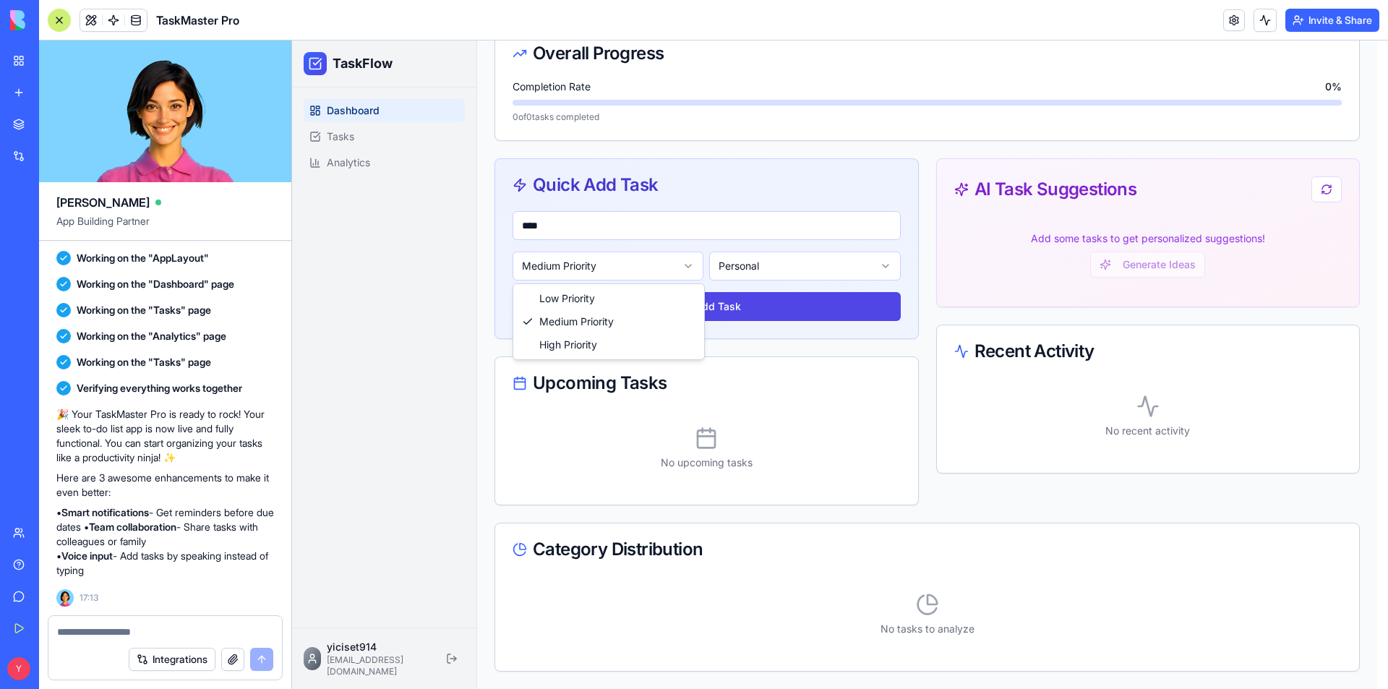
click at [623, 274] on html "**********" at bounding box center [840, 143] width 1096 height 1091
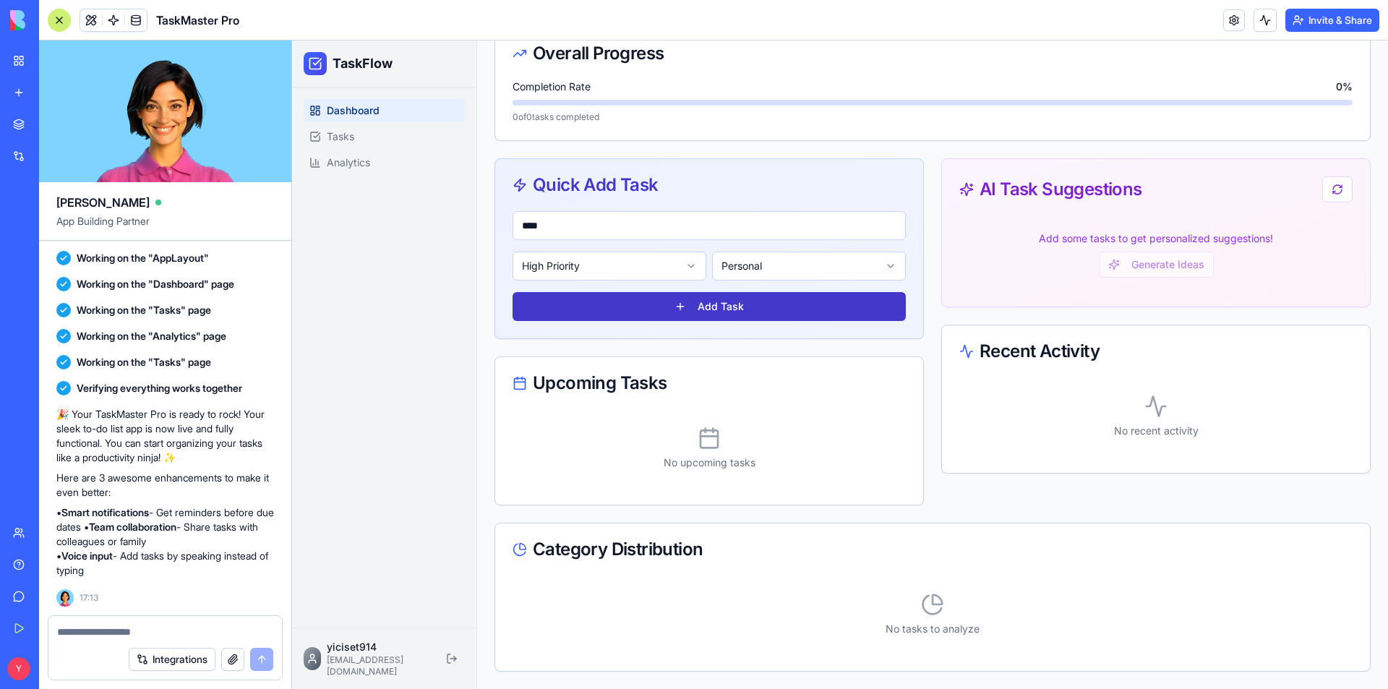
click at [674, 304] on button "Add Task" at bounding box center [708, 306] width 393 height 29
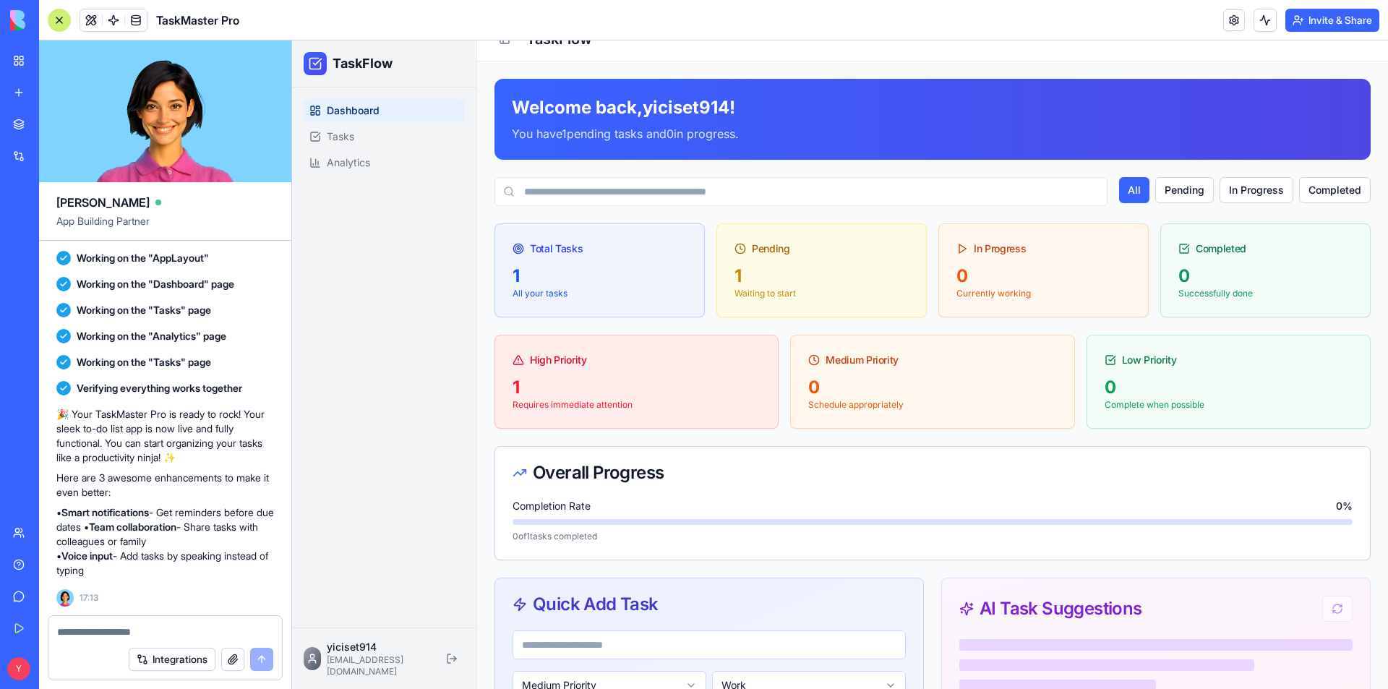
scroll to position [7, 0]
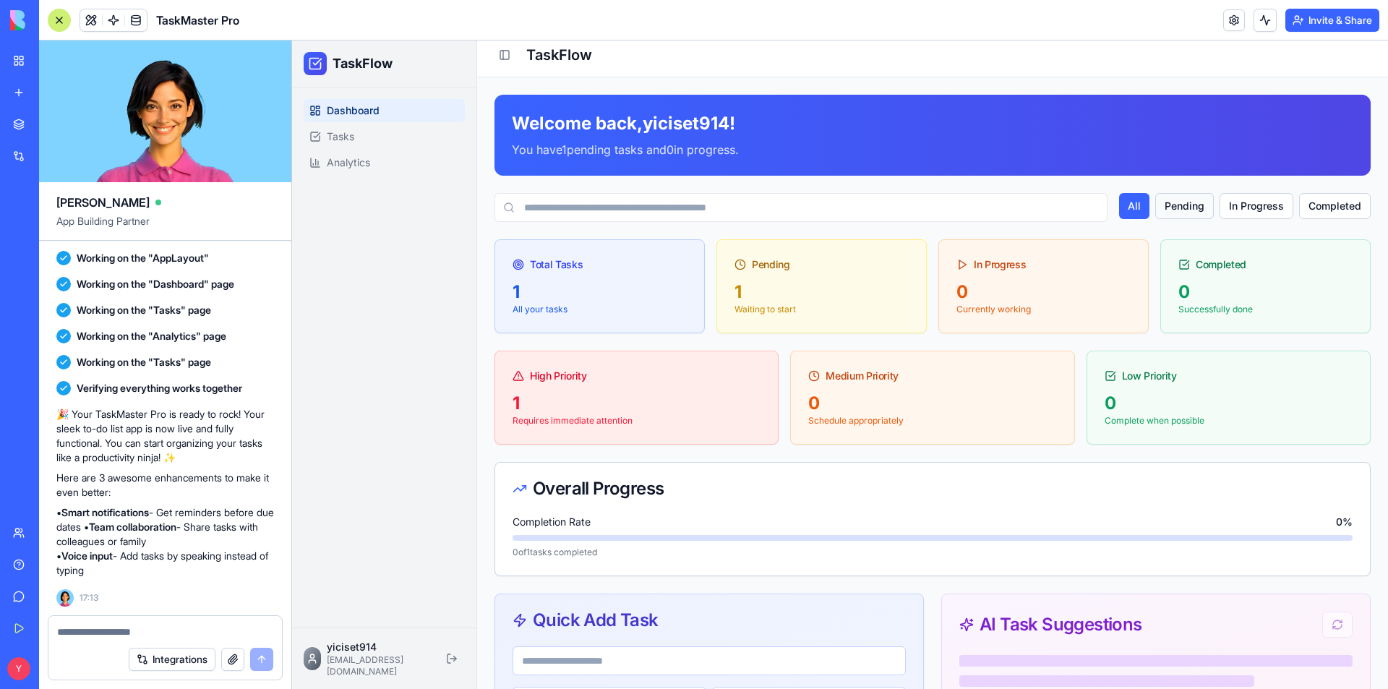
click at [1172, 200] on button "Pending" at bounding box center [1184, 206] width 59 height 26
click at [1242, 204] on button "In Progress" at bounding box center [1256, 206] width 74 height 26
click at [1334, 208] on button "Completed" at bounding box center [1335, 206] width 72 height 26
click at [176, 635] on textarea at bounding box center [165, 631] width 216 height 14
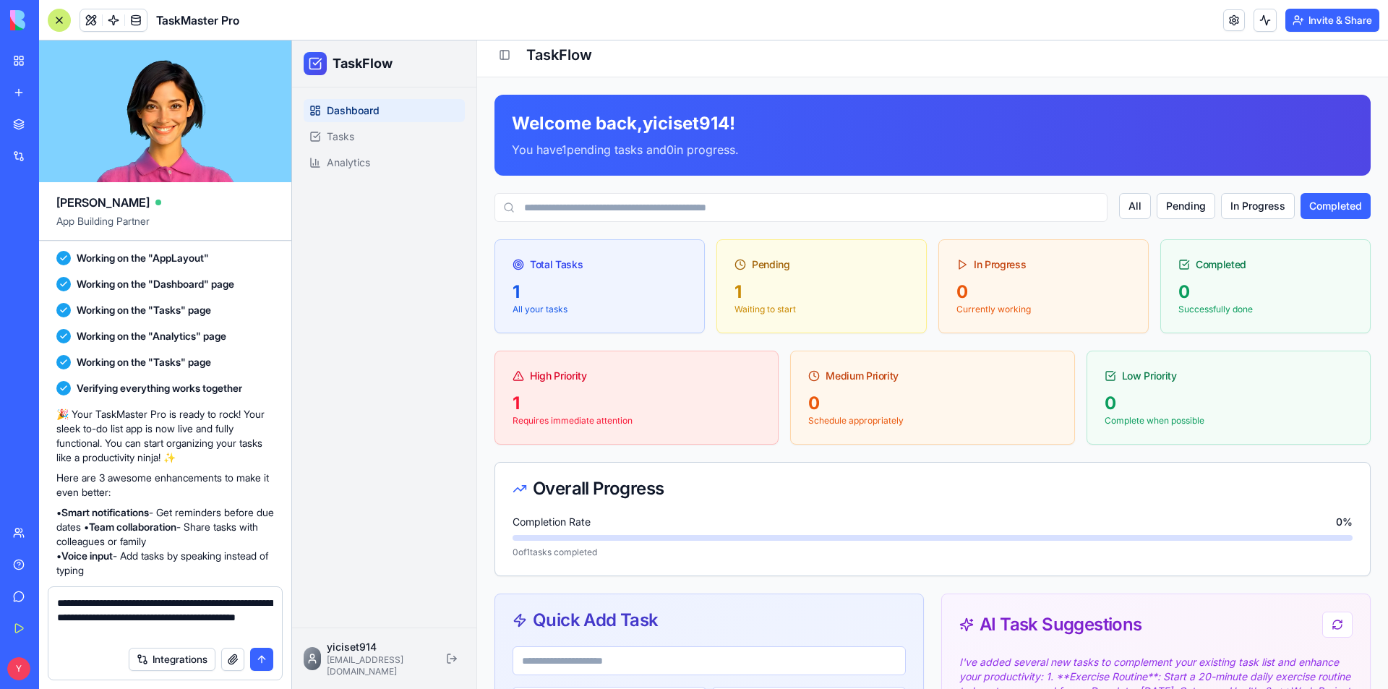
type textarea "**********"
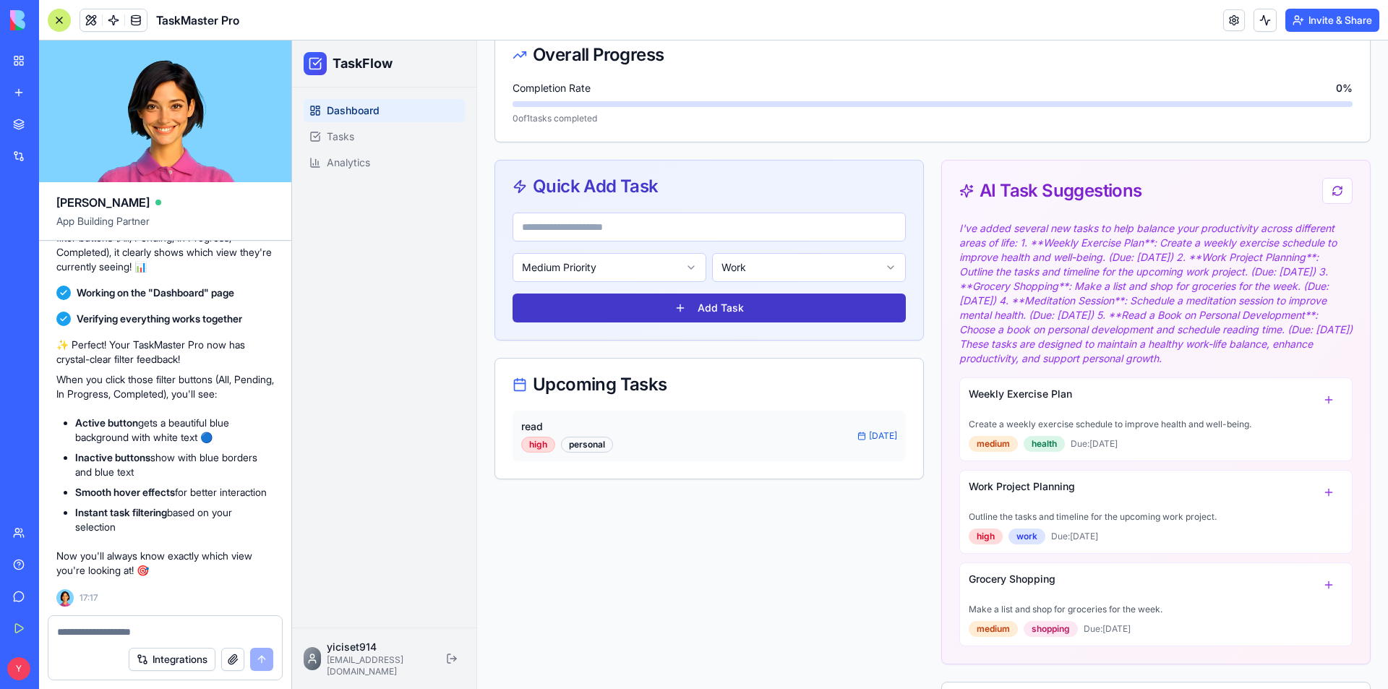
scroll to position [0, 0]
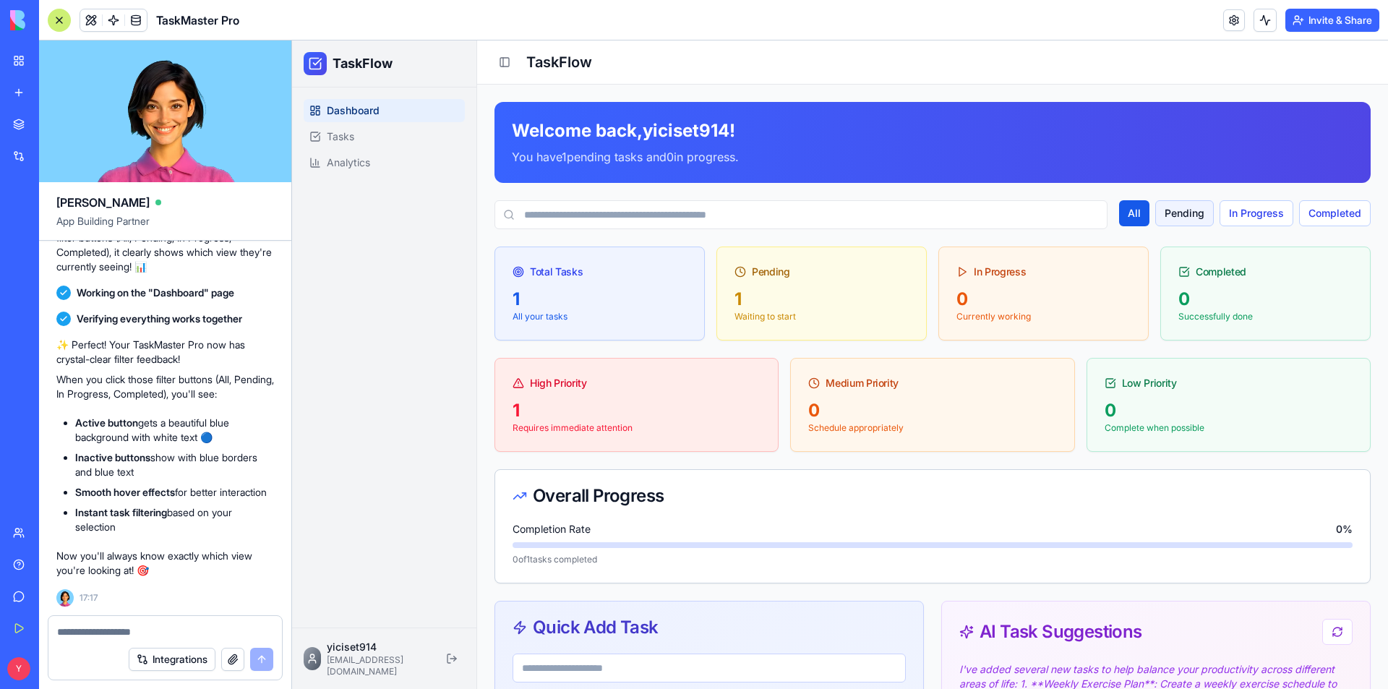
click at [1160, 205] on button "Pending" at bounding box center [1184, 213] width 59 height 26
click at [1258, 206] on button "In Progress" at bounding box center [1256, 213] width 74 height 26
click at [1317, 213] on button "Completed" at bounding box center [1335, 213] width 72 height 26
click at [1265, 212] on button "In Progress" at bounding box center [1258, 213] width 74 height 26
click at [1221, 209] on button "In Progress" at bounding box center [1257, 213] width 72 height 26
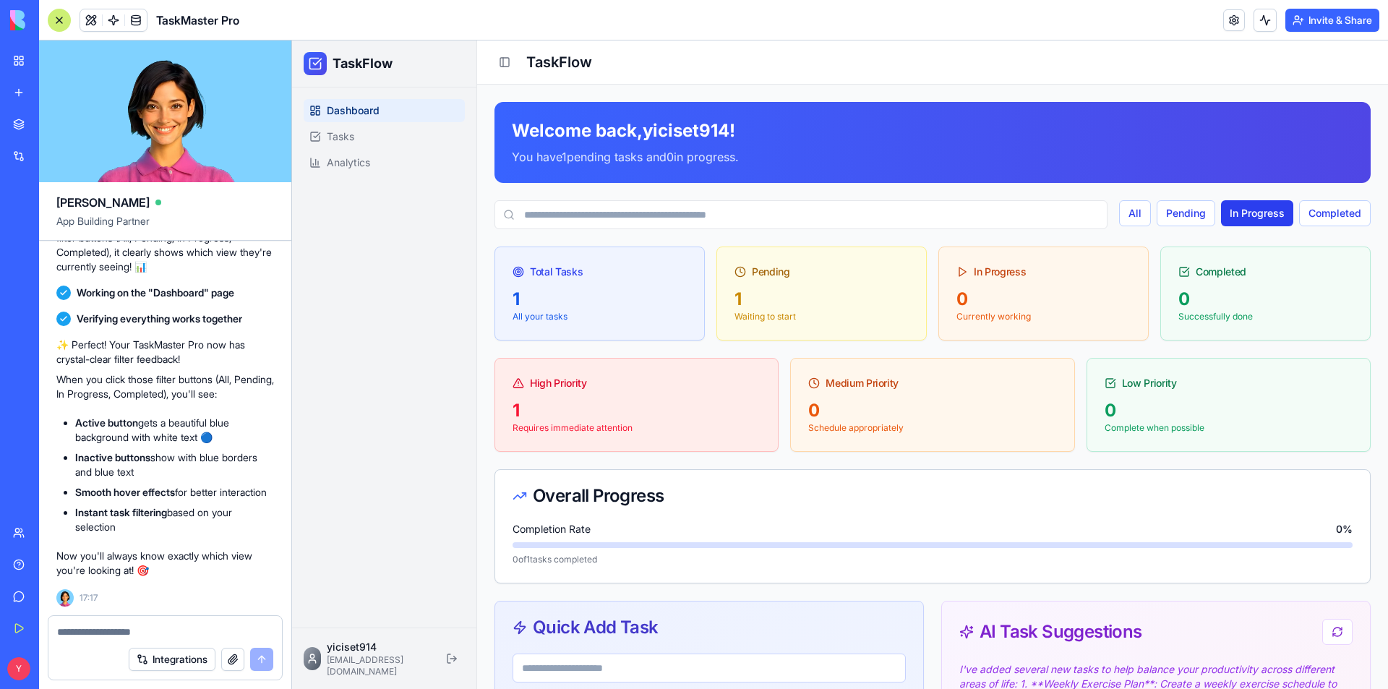
drag, startPoint x: 1191, startPoint y: 205, endPoint x: 1260, endPoint y: 206, distance: 68.7
click at [1201, 205] on button "Pending" at bounding box center [1185, 213] width 59 height 26
click at [1263, 207] on button "In Progress" at bounding box center [1257, 213] width 72 height 26
drag, startPoint x: 1311, startPoint y: 207, endPoint x: 1297, endPoint y: 209, distance: 14.6
click at [1309, 207] on button "Completed" at bounding box center [1335, 213] width 72 height 26
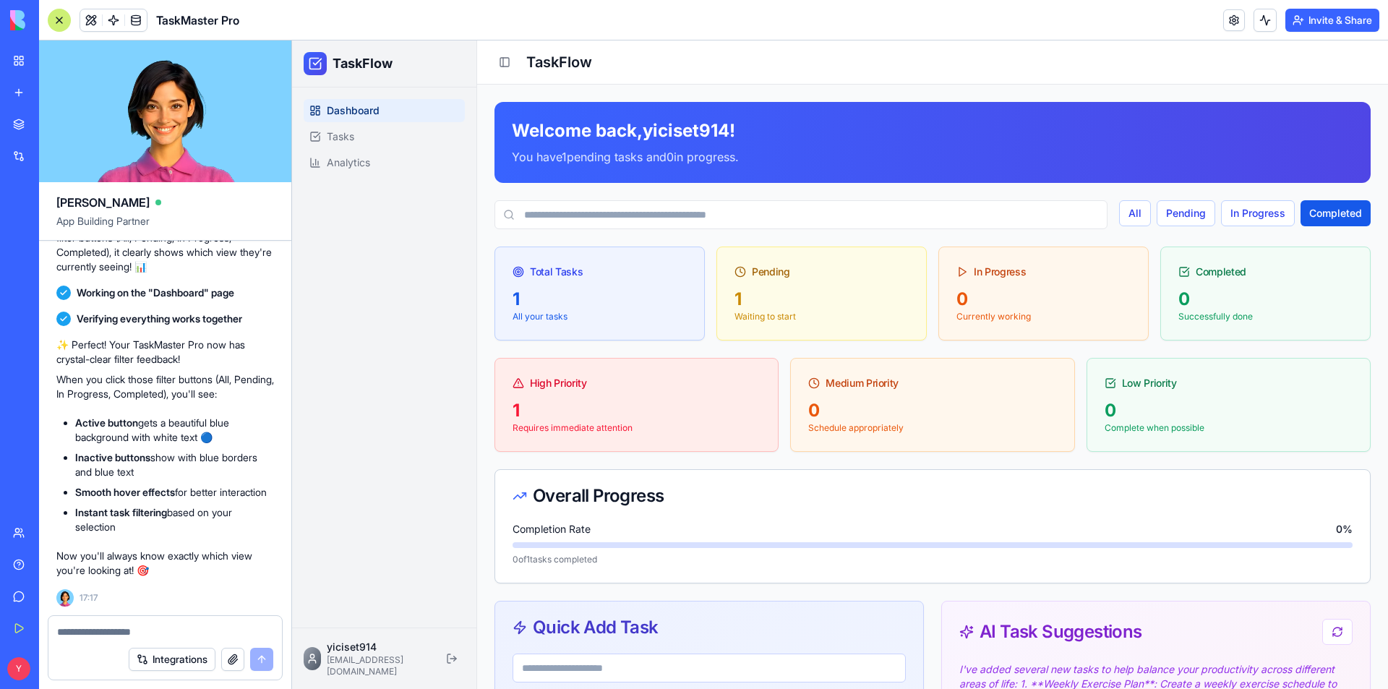
drag, startPoint x: 189, startPoint y: 632, endPoint x: 198, endPoint y: 638, distance: 10.4
click at [190, 632] on textarea at bounding box center [165, 631] width 216 height 14
click at [234, 658] on button "button" at bounding box center [232, 659] width 23 height 23
click at [99, 628] on textarea at bounding box center [165, 631] width 216 height 14
type textarea "**********"
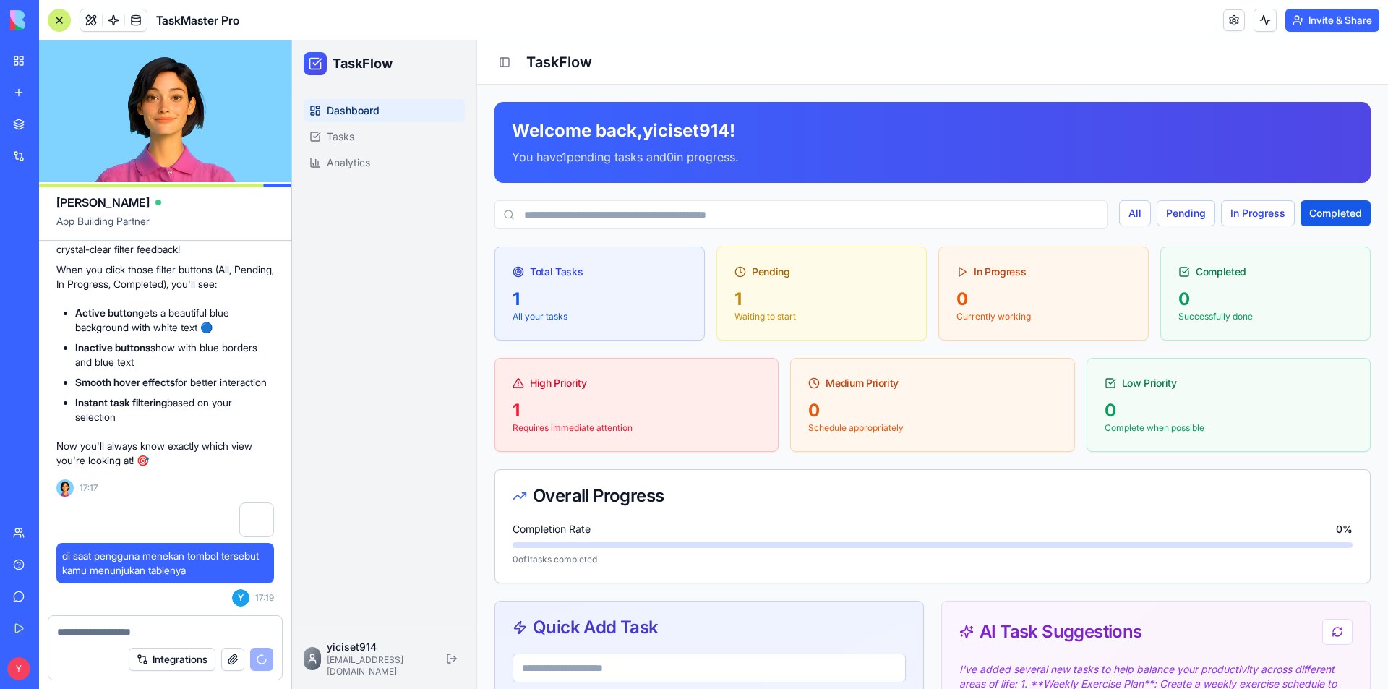
scroll to position [1236, 0]
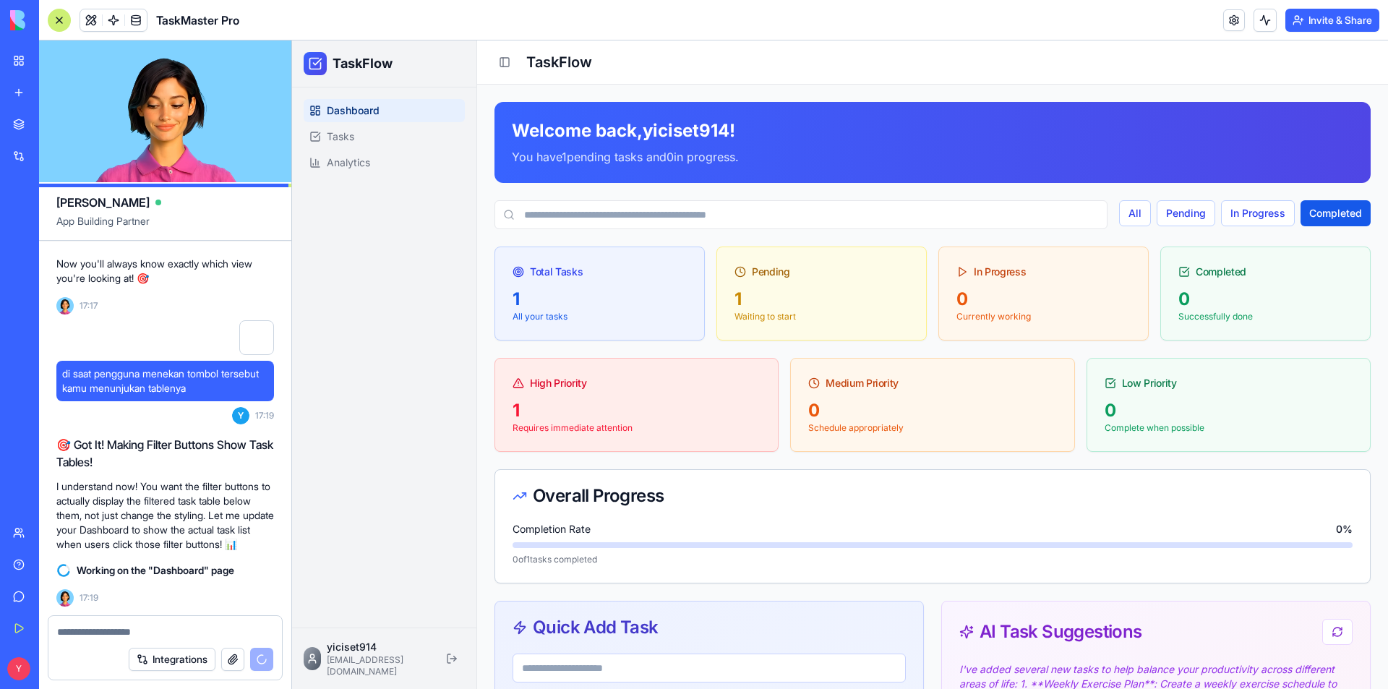
drag, startPoint x: 152, startPoint y: 508, endPoint x: 218, endPoint y: 508, distance: 66.5
click at [211, 508] on p "I understand now! You want the filter buttons to actually display the filtered …" at bounding box center [165, 515] width 218 height 72
drag, startPoint x: 220, startPoint y: 508, endPoint x: 130, endPoint y: 520, distance: 90.4
click at [218, 510] on p "I understand now! You want the filter buttons to actually display the filtered …" at bounding box center [165, 515] width 218 height 72
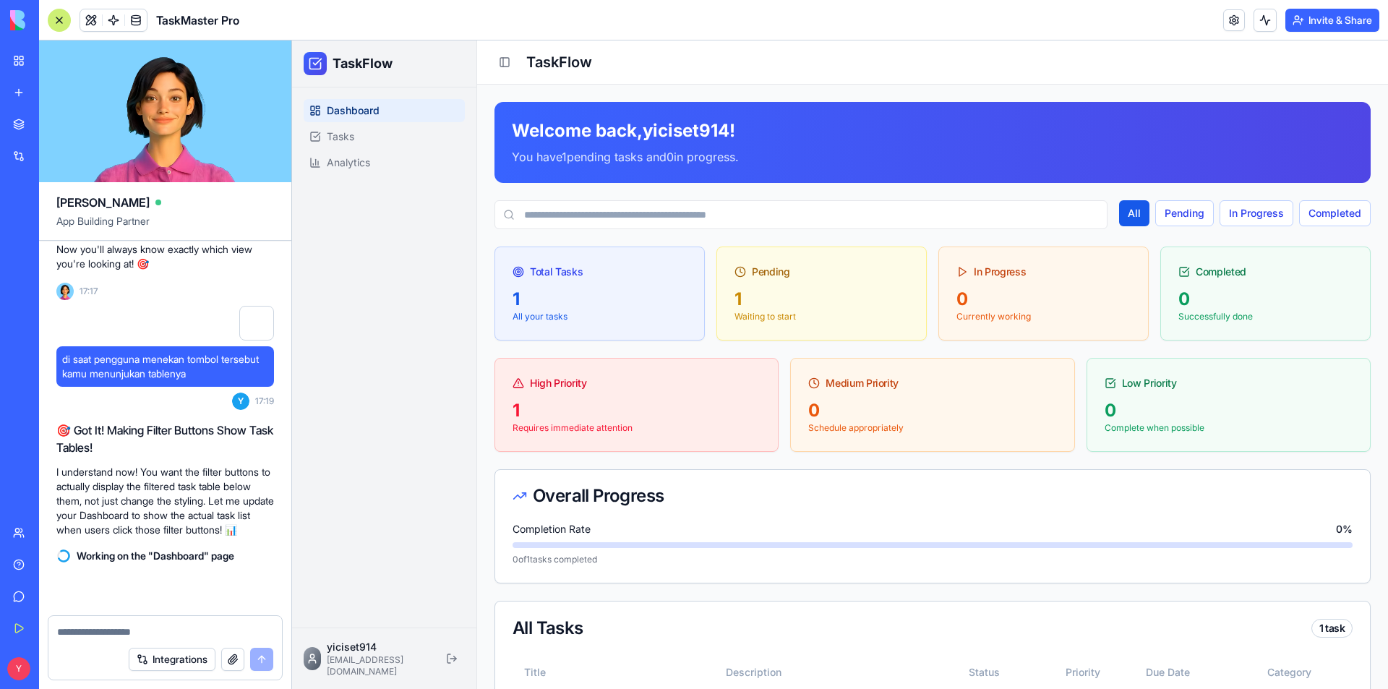
scroll to position [1592, 0]
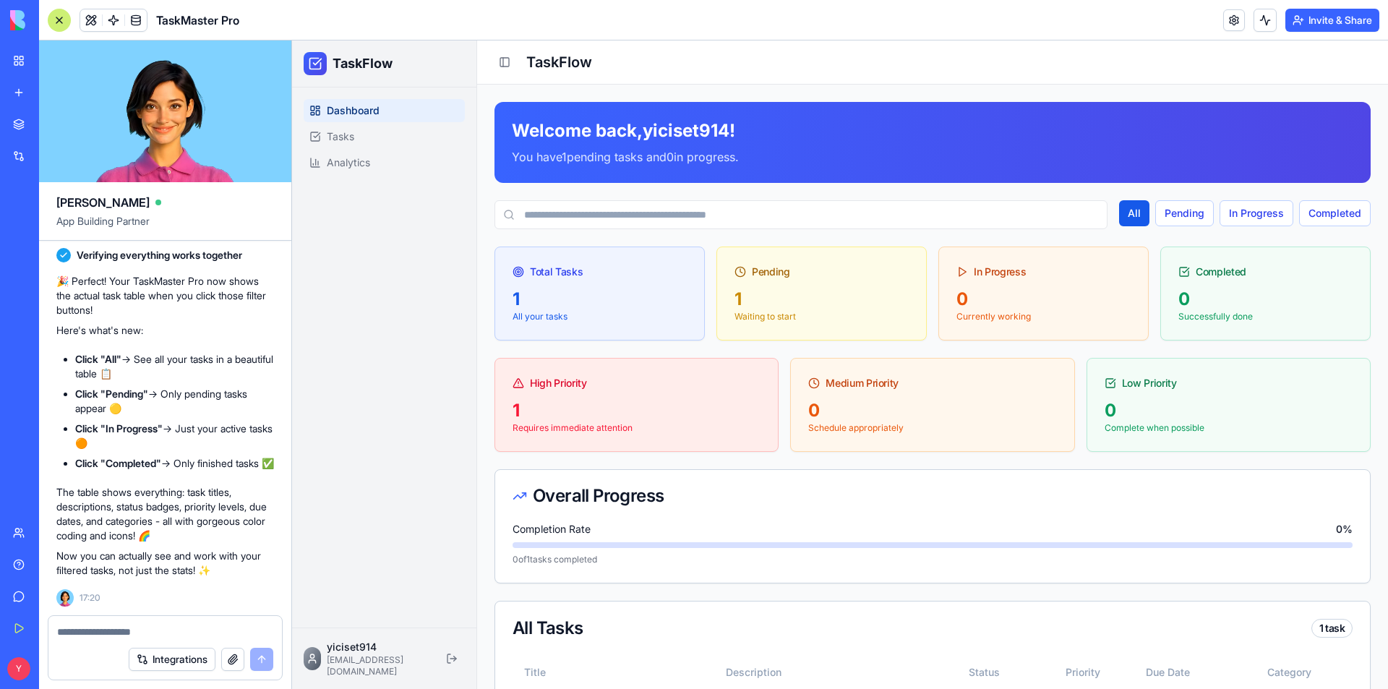
drag, startPoint x: 124, startPoint y: 379, endPoint x: 166, endPoint y: 375, distance: 42.1
click at [166, 387] on li "Click "Pending" → Only pending tasks appear 🟡" at bounding box center [174, 401] width 199 height 29
click at [1176, 202] on button "Pending" at bounding box center [1184, 213] width 59 height 26
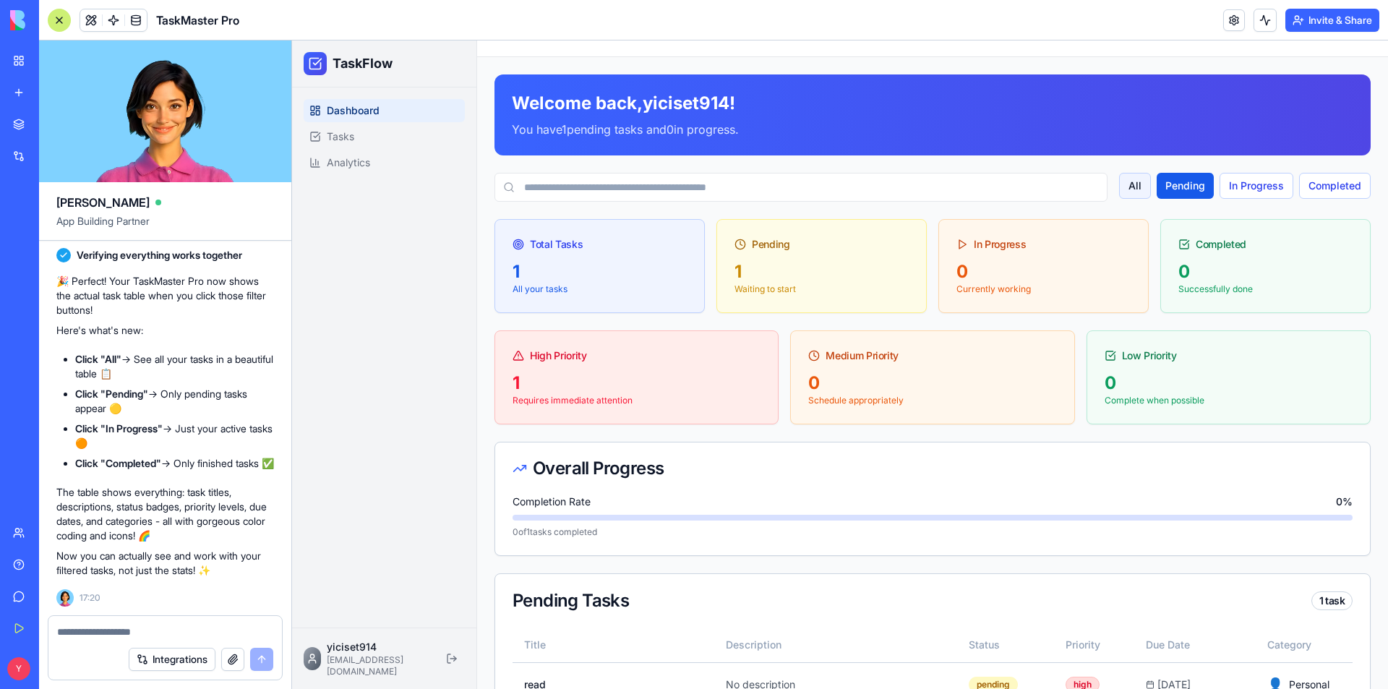
scroll to position [72, 0]
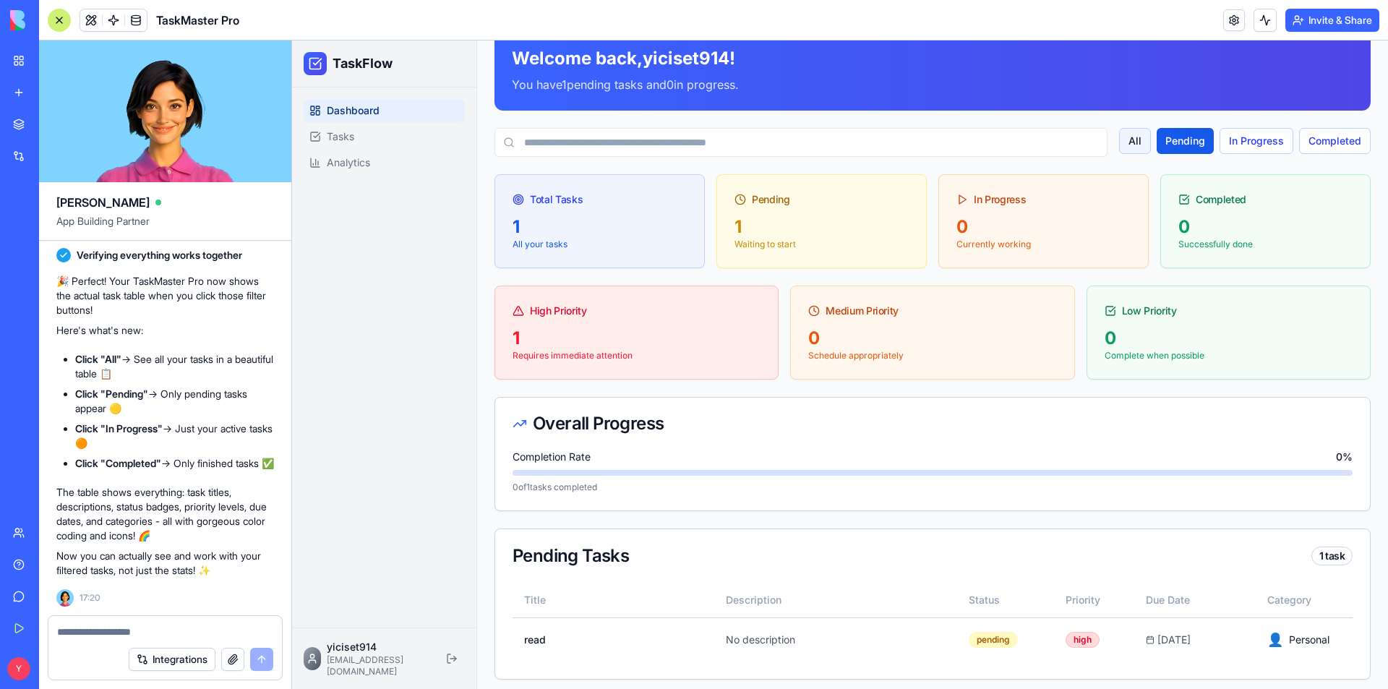
click at [1128, 138] on button "All" at bounding box center [1135, 141] width 32 height 26
click at [1155, 139] on button "Pending" at bounding box center [1184, 141] width 59 height 26
click at [1224, 137] on button "In Progress" at bounding box center [1256, 141] width 74 height 26
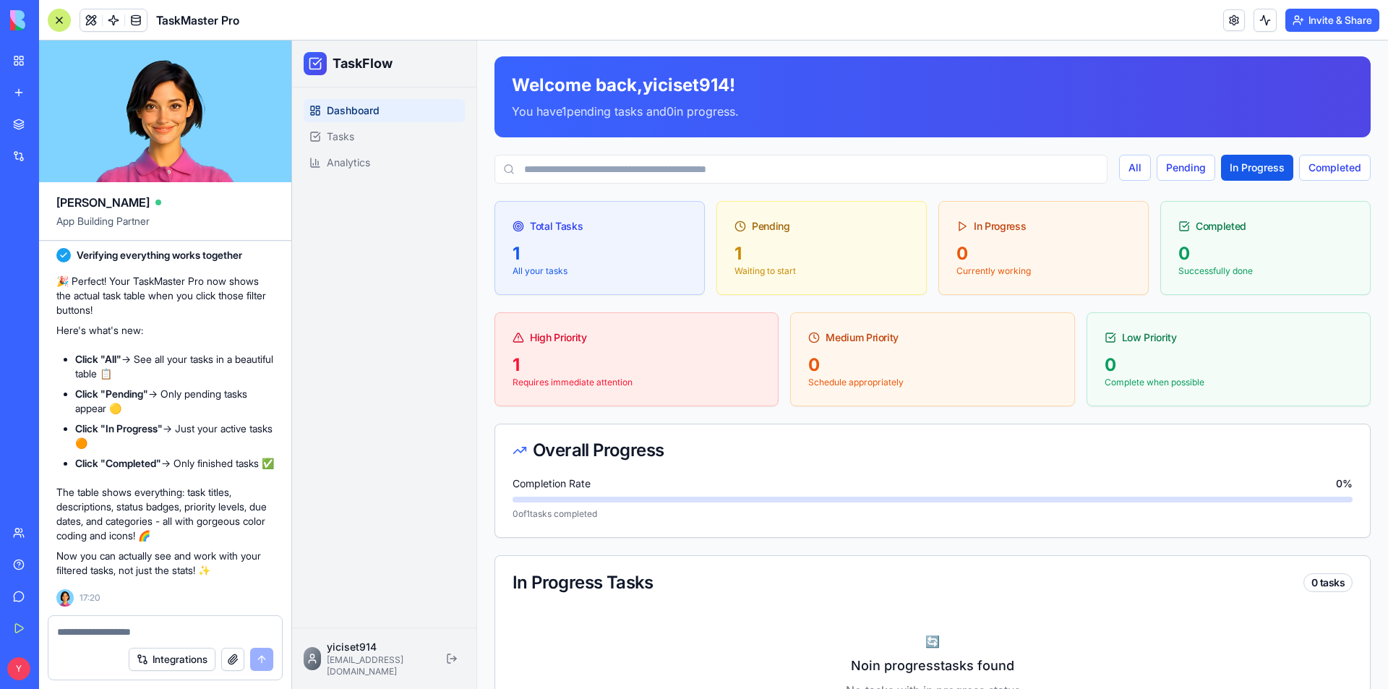
scroll to position [0, 0]
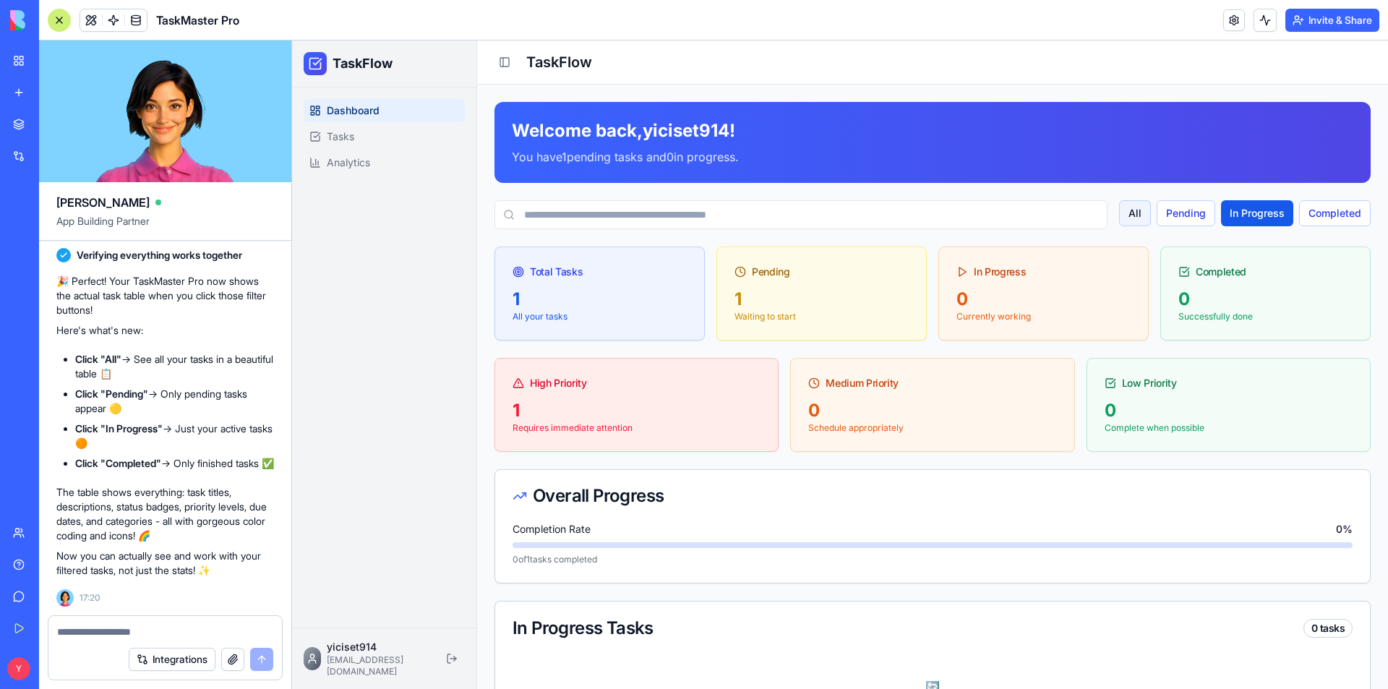
click at [1136, 218] on button "All" at bounding box center [1135, 213] width 32 height 26
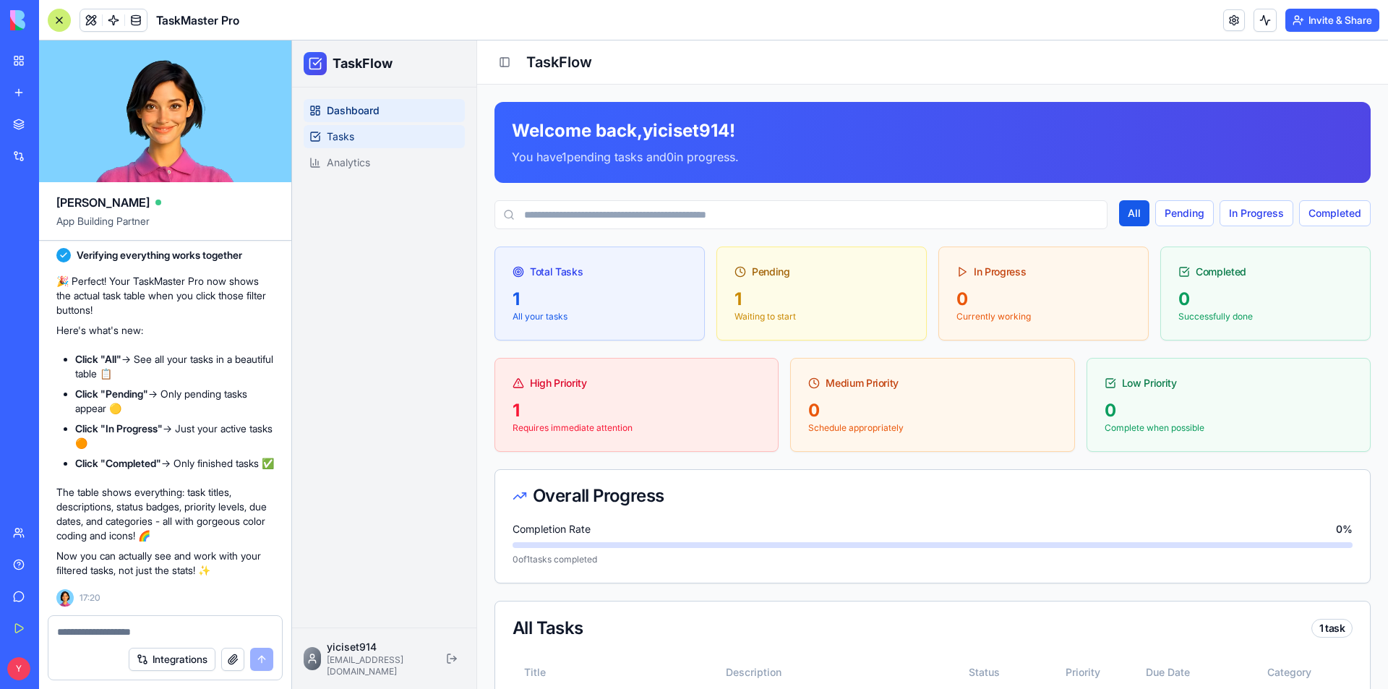
click at [382, 142] on link "Tasks" at bounding box center [384, 136] width 161 height 23
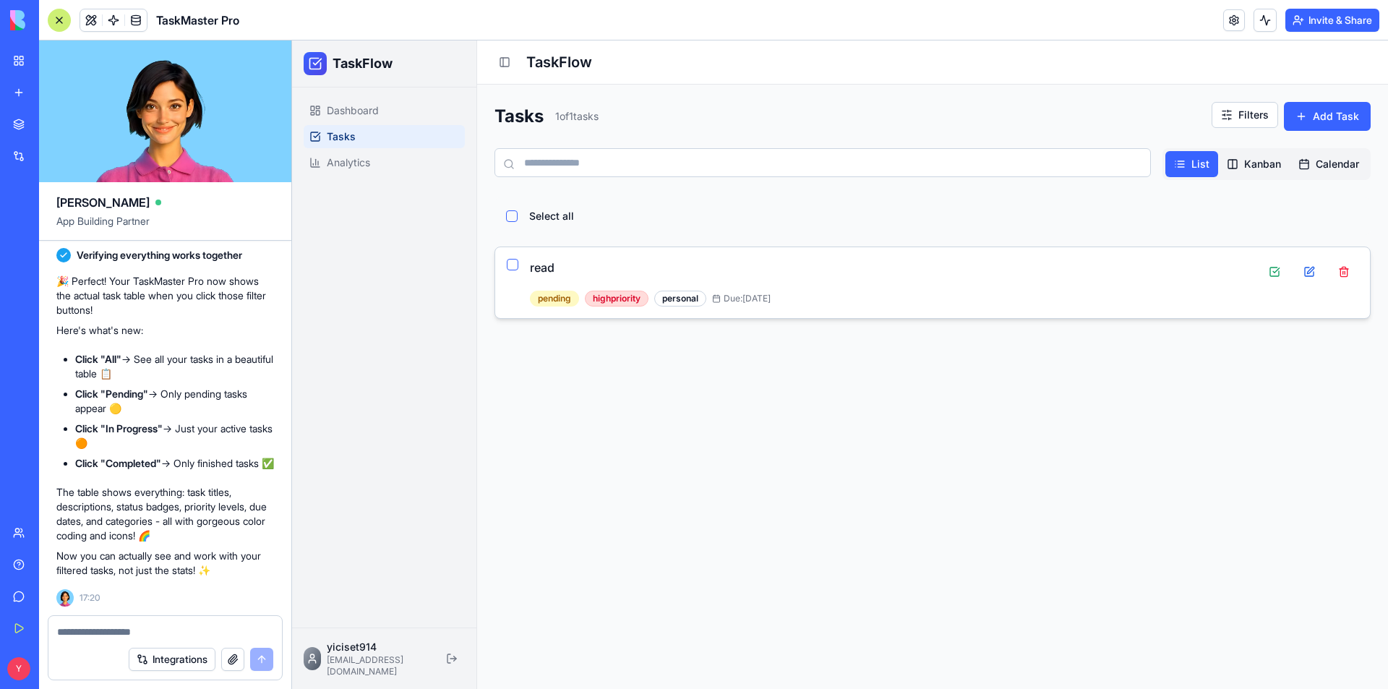
click at [508, 265] on button "button" at bounding box center [513, 265] width 12 height 12
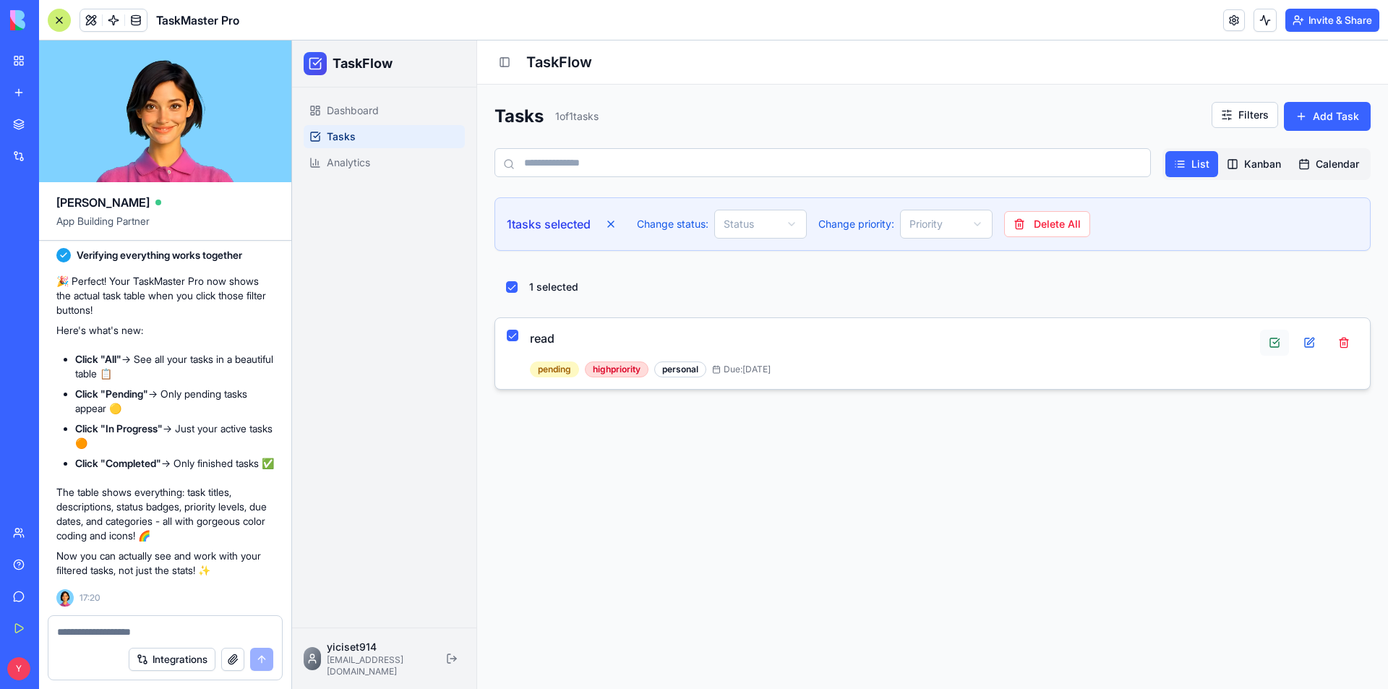
click at [1276, 343] on button at bounding box center [1274, 343] width 29 height 26
click at [348, 104] on span "Dashboard" at bounding box center [353, 110] width 52 height 14
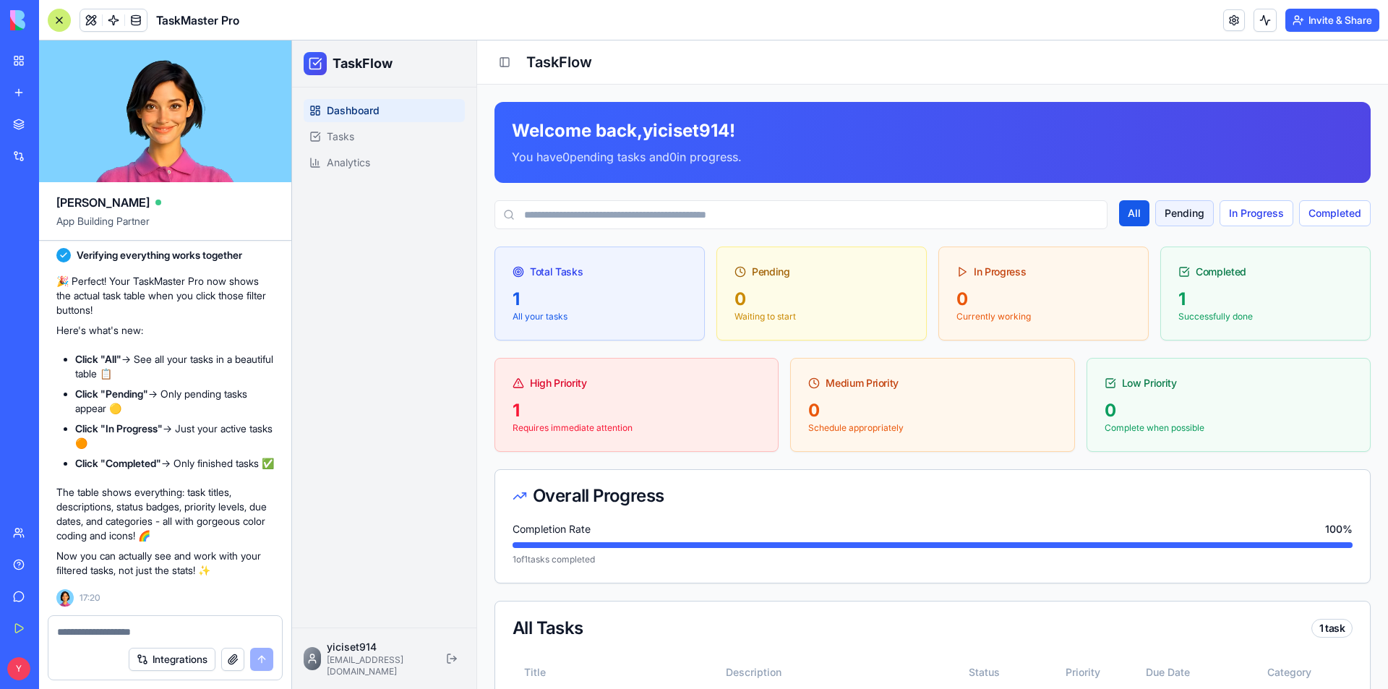
click at [1175, 210] on button "Pending" at bounding box center [1184, 213] width 59 height 26
click at [1232, 214] on button "In Progress" at bounding box center [1256, 213] width 74 height 26
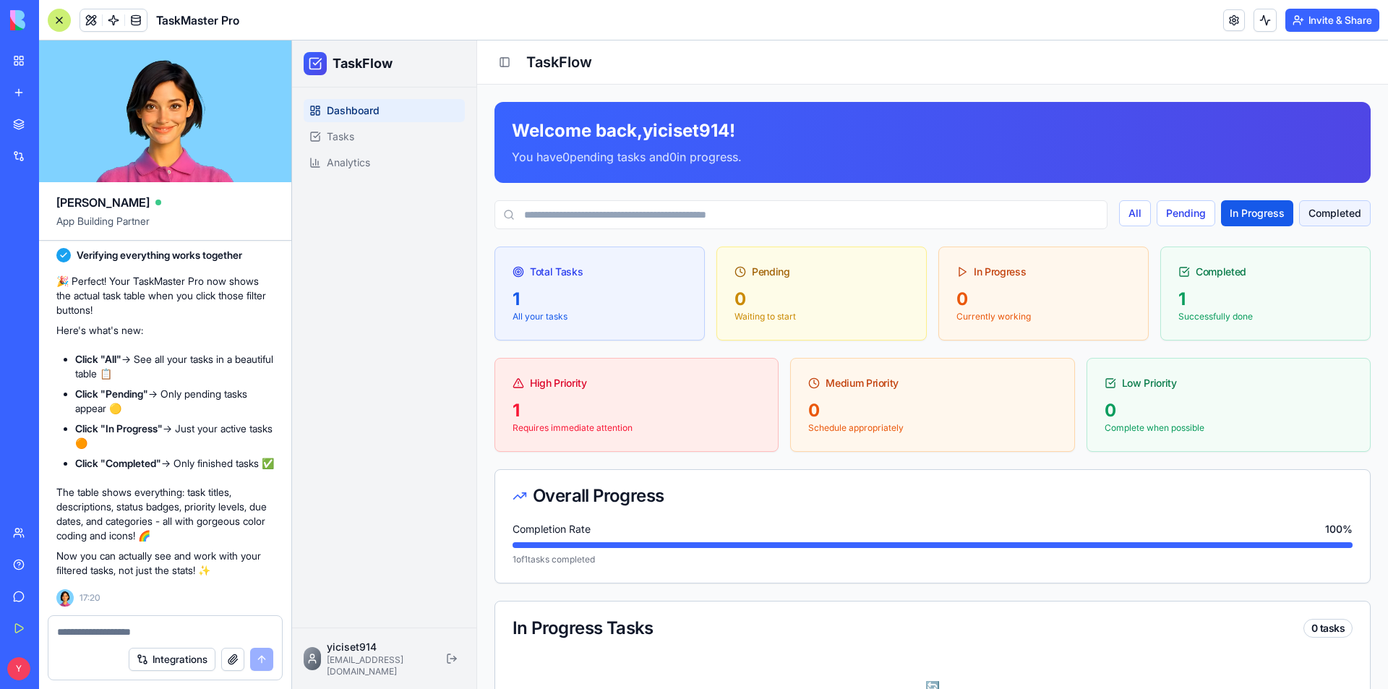
click at [1310, 223] on button "Completed" at bounding box center [1335, 213] width 72 height 26
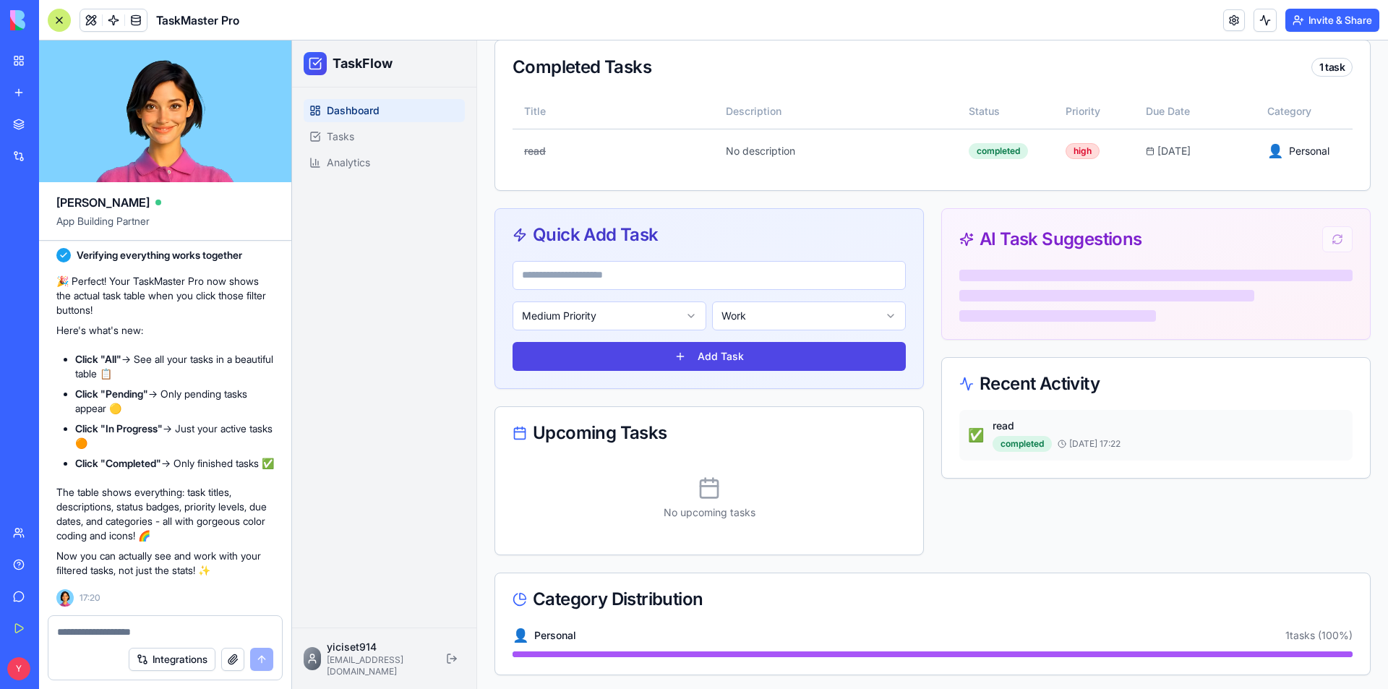
scroll to position [565, 0]
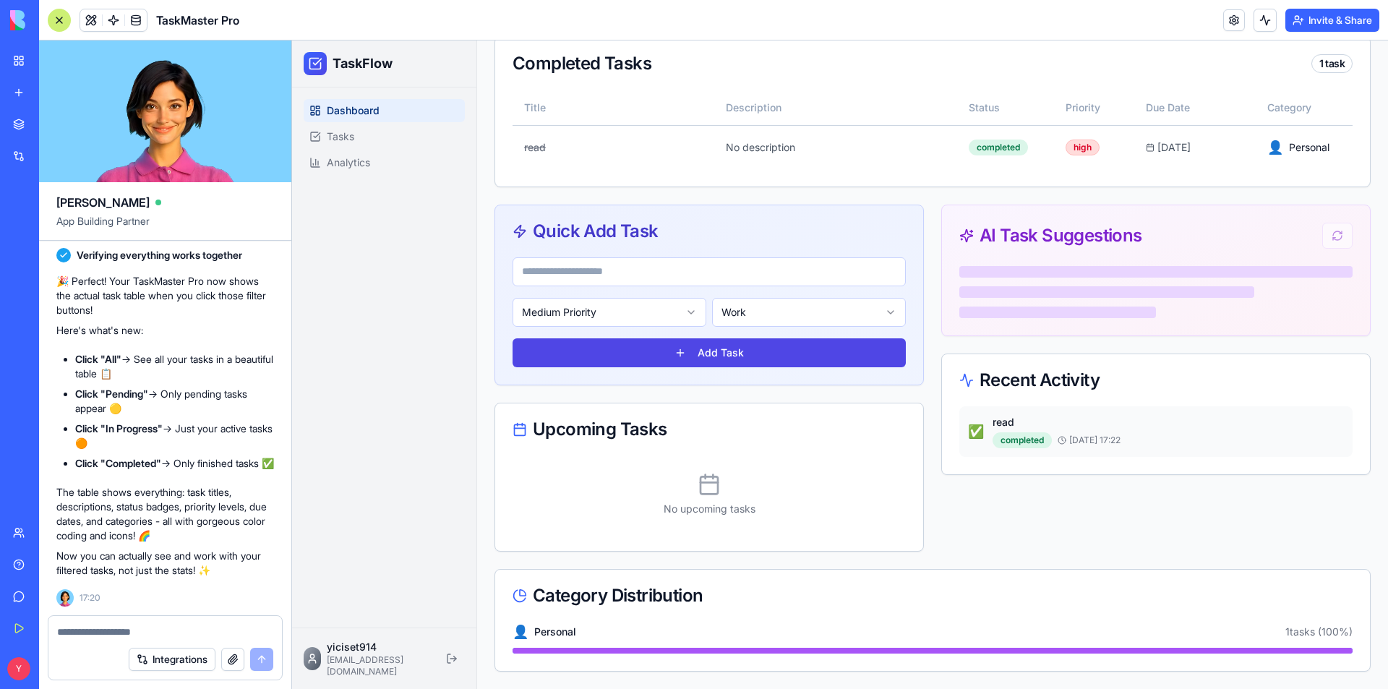
click at [598, 311] on html "**********" at bounding box center [840, 82] width 1096 height 1213
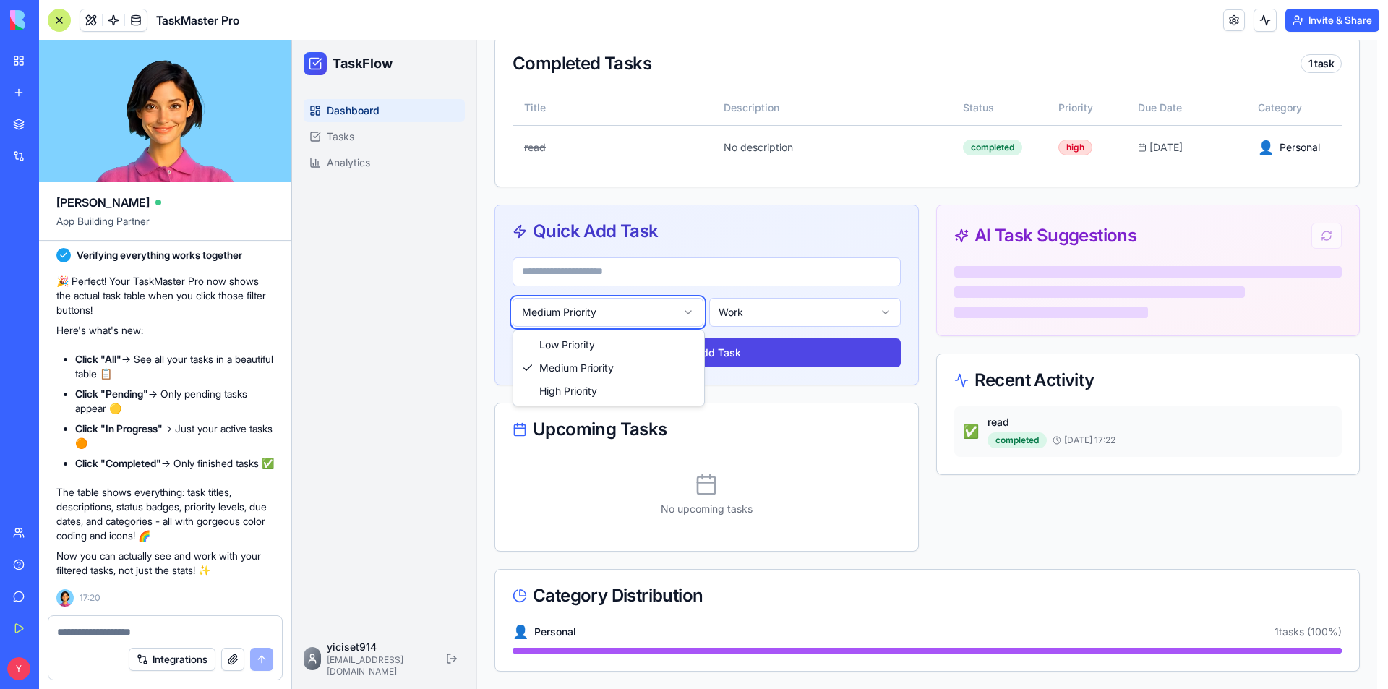
click at [598, 311] on html "**********" at bounding box center [840, 82] width 1096 height 1213
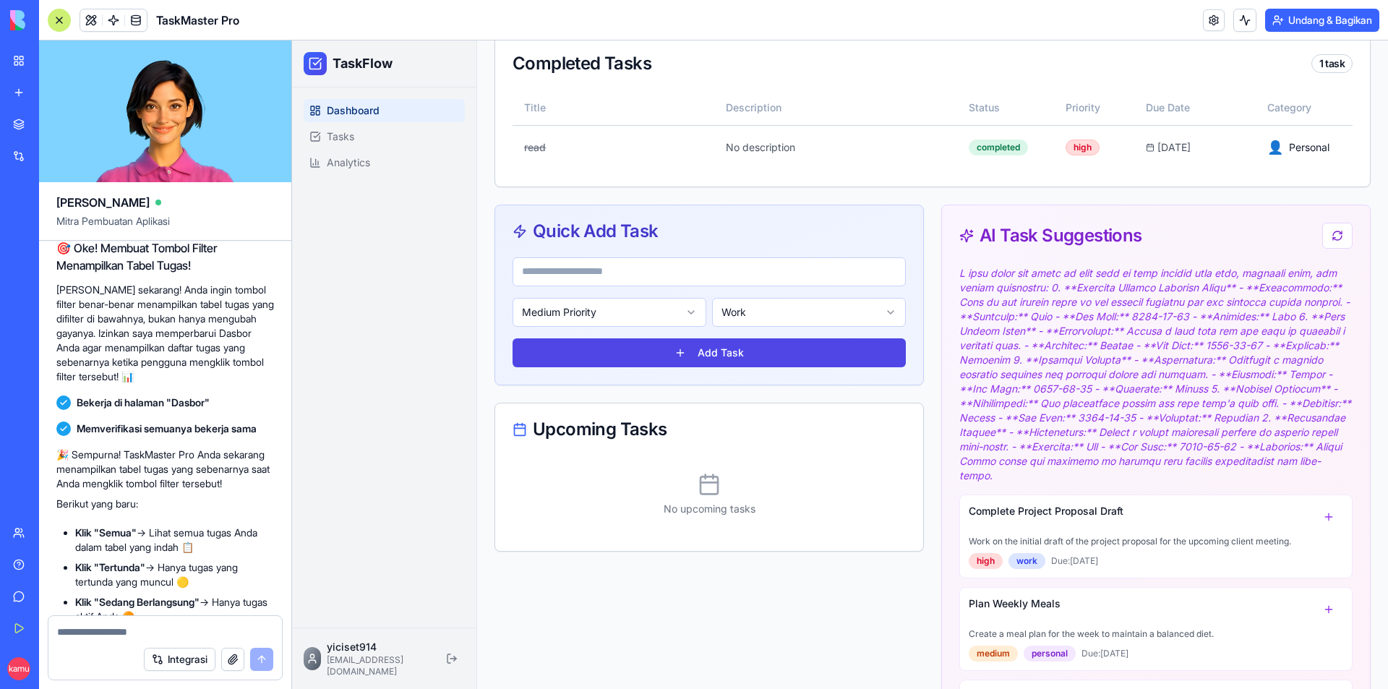
scroll to position [1765, 0]
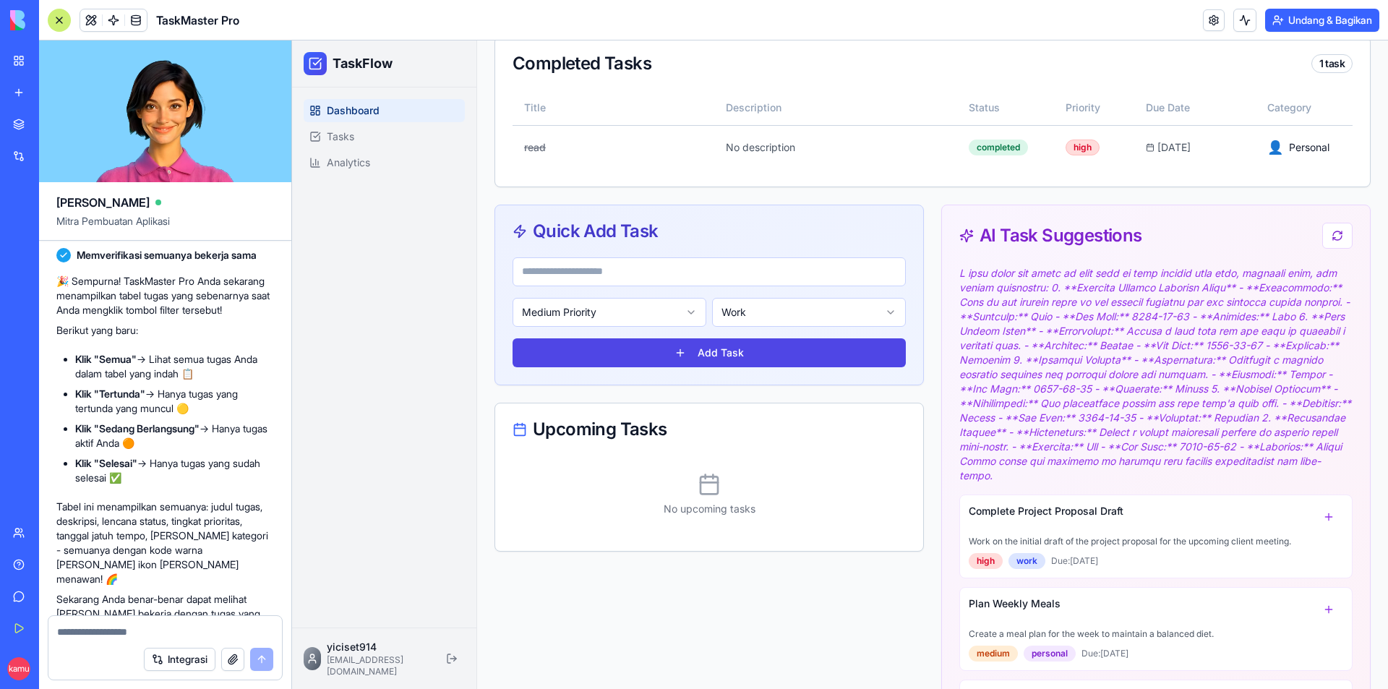
drag, startPoint x: 1024, startPoint y: 323, endPoint x: 1022, endPoint y: 312, distance: 11.1
click at [1024, 323] on p at bounding box center [1155, 374] width 393 height 217
drag, startPoint x: 1057, startPoint y: 288, endPoint x: 1295, endPoint y: 293, distance: 238.6
click at [1295, 293] on p at bounding box center [1155, 374] width 393 height 217
click at [1208, 326] on p at bounding box center [1155, 374] width 393 height 217
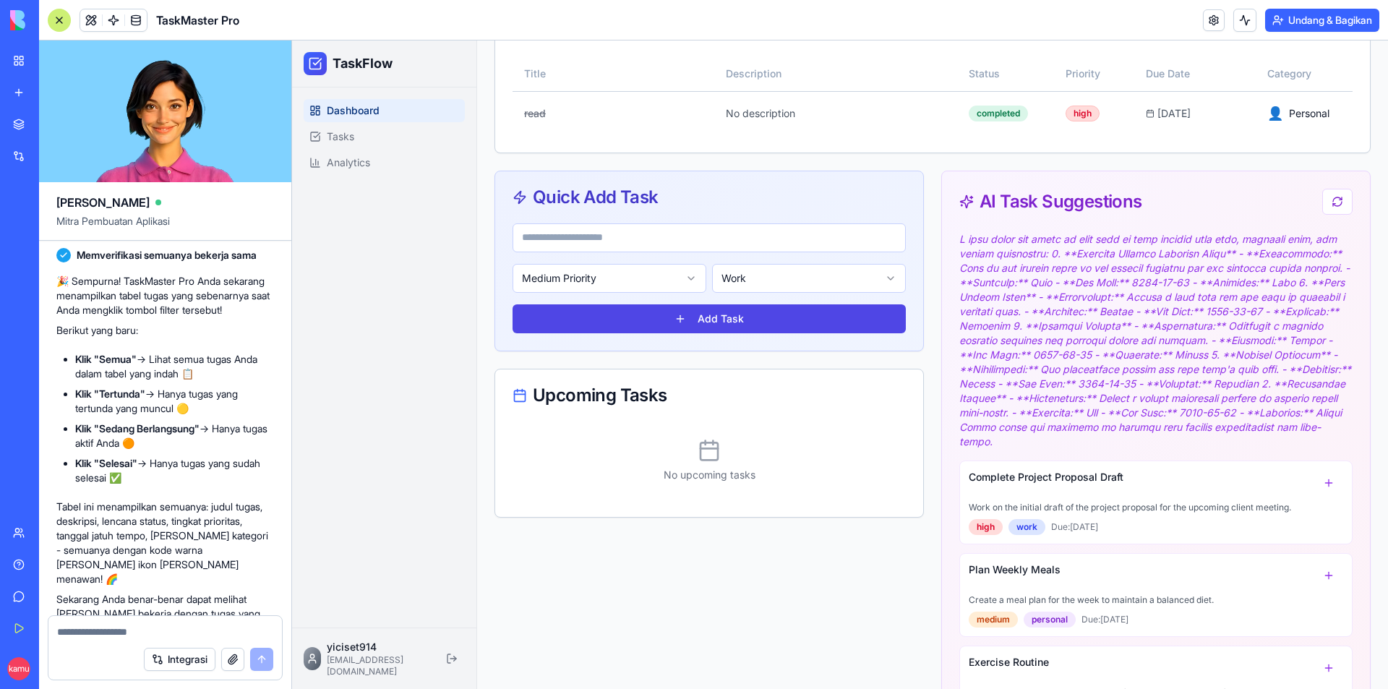
scroll to position [781, 0]
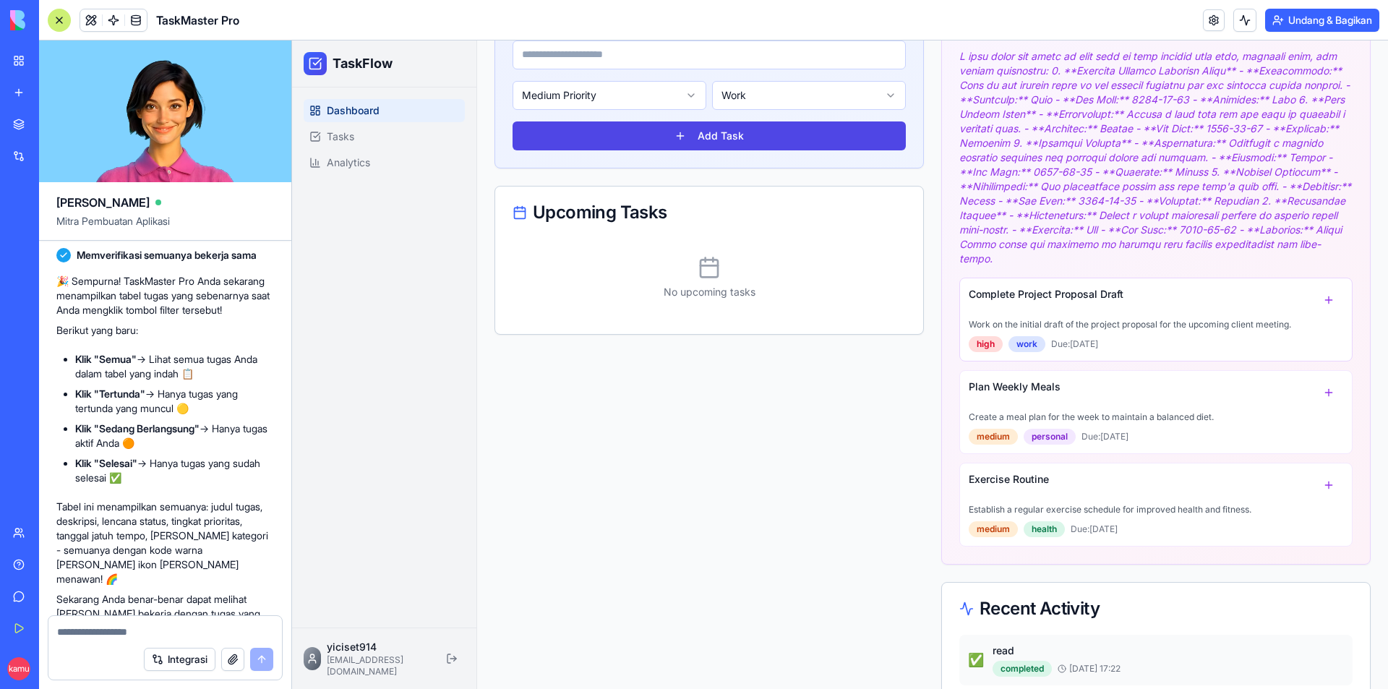
drag, startPoint x: 1000, startPoint y: 401, endPoint x: 1001, endPoint y: 347, distance: 54.2
click at [1000, 401] on div "Plan Weekly Meals" at bounding box center [1156, 392] width 374 height 26
drag, startPoint x: 1046, startPoint y: 331, endPoint x: 1156, endPoint y: 334, distance: 110.6
click at [1155, 334] on div "Complete Project Proposal Draft Work on the initial draft of the project propos…" at bounding box center [1155, 320] width 393 height 84
click at [1165, 331] on div "Complete Project Proposal Draft Work on the initial draft of the project propos…" at bounding box center [1155, 320] width 393 height 84
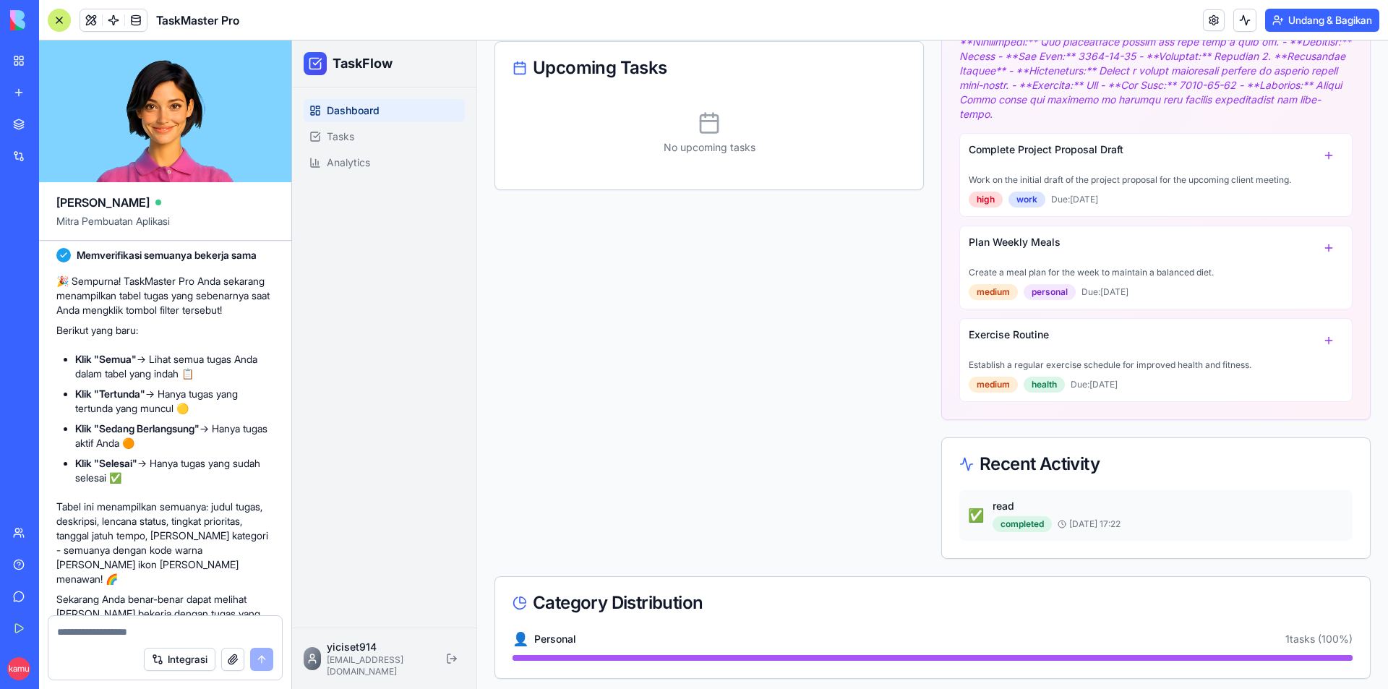
scroll to position [933, 0]
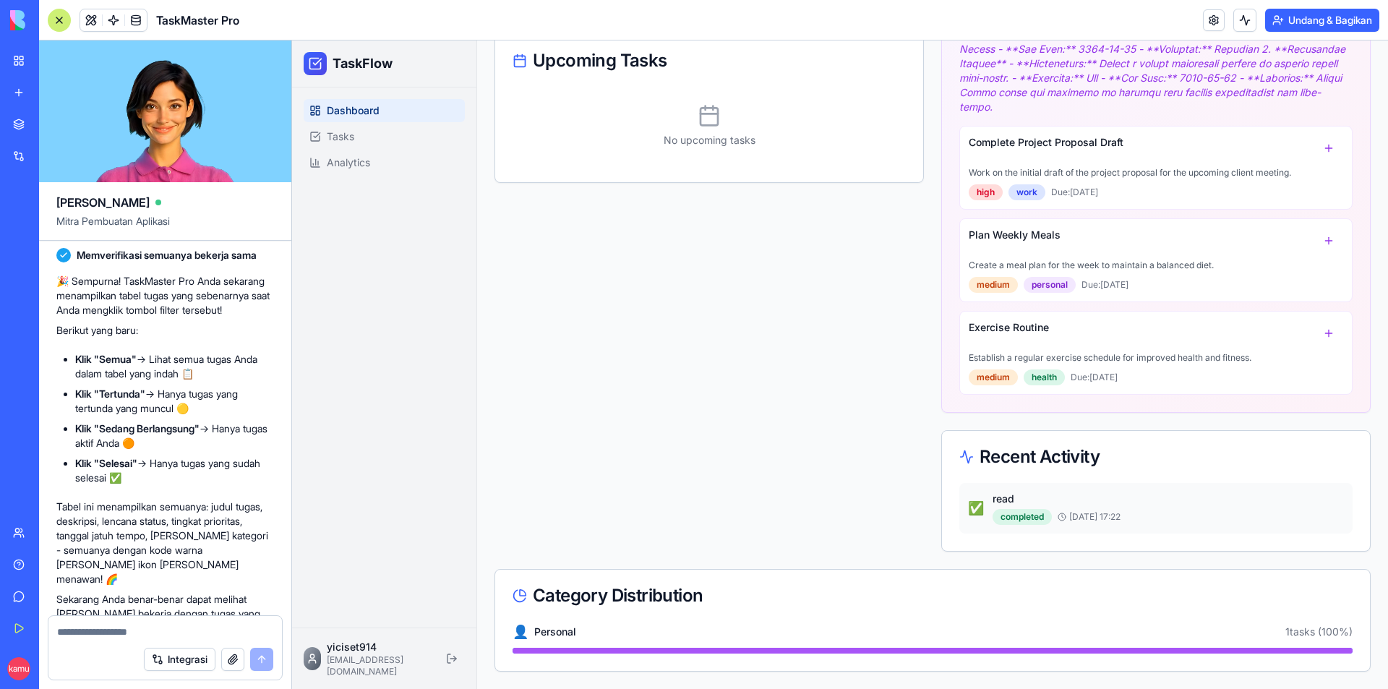
click at [97, 23] on span at bounding box center [113, 20] width 40 height 40
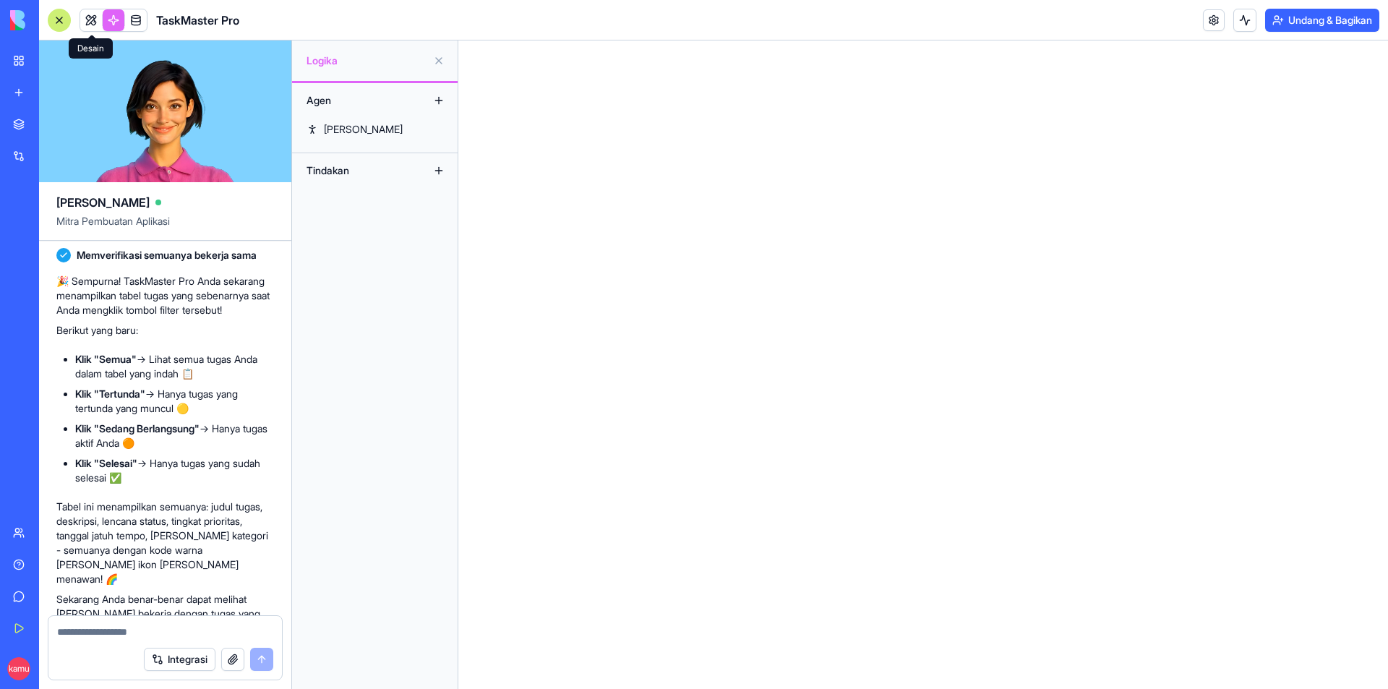
click at [97, 22] on link at bounding box center [91, 20] width 22 height 22
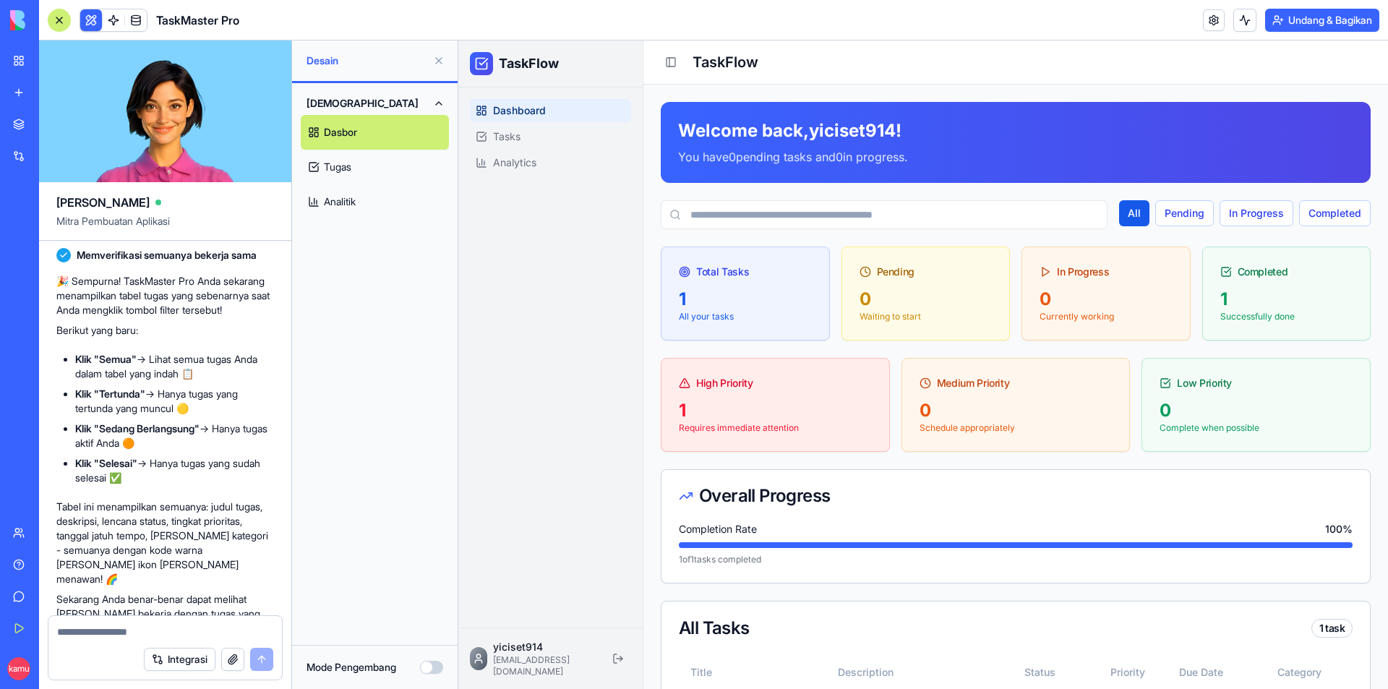
click at [724, 293] on div "1" at bounding box center [745, 299] width 133 height 23
click at [718, 268] on div "Total Tasks" at bounding box center [745, 272] width 133 height 14
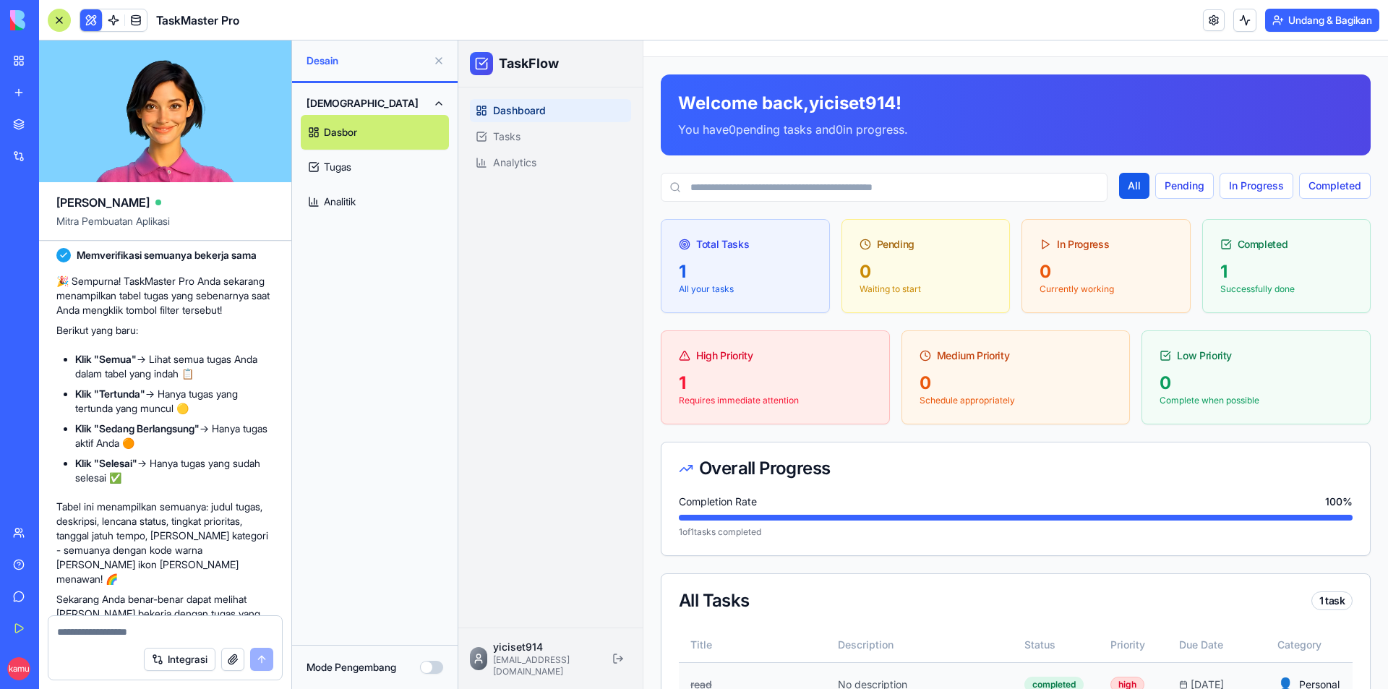
scroll to position [145, 0]
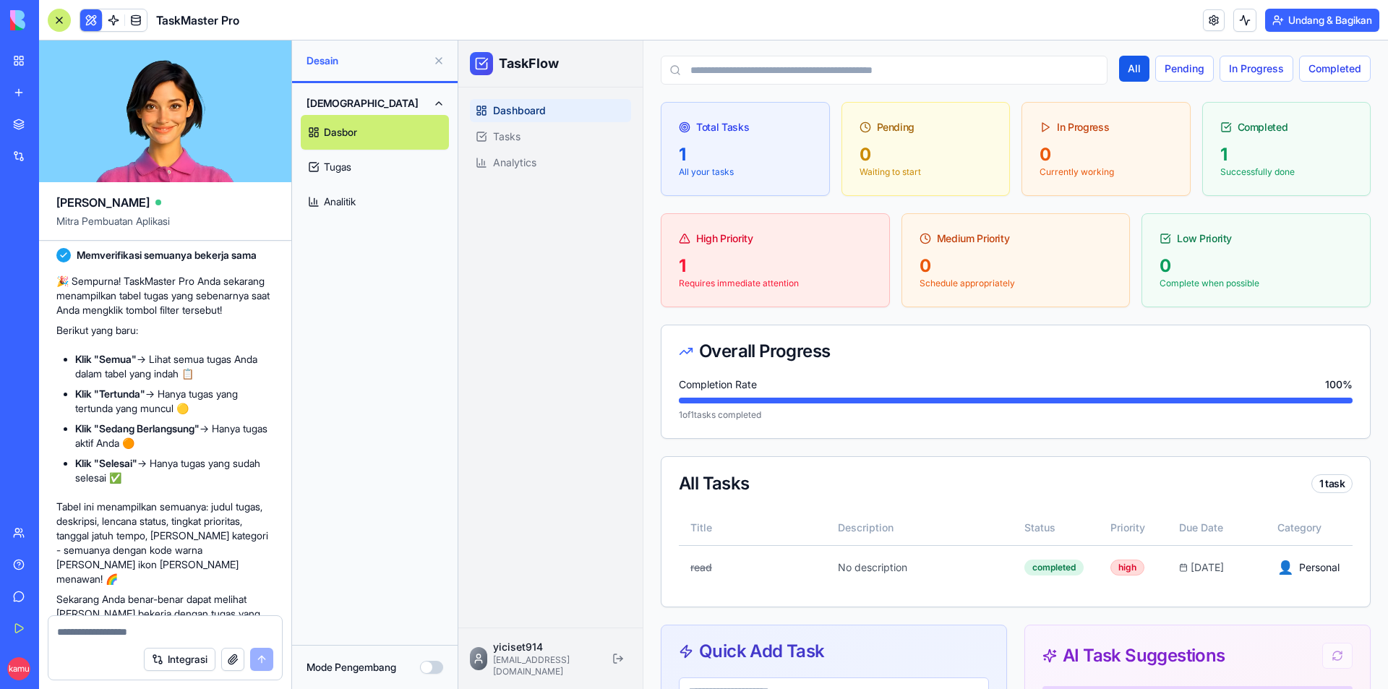
click at [426, 664] on button "Mode Pengembang" at bounding box center [431, 667] width 23 height 13
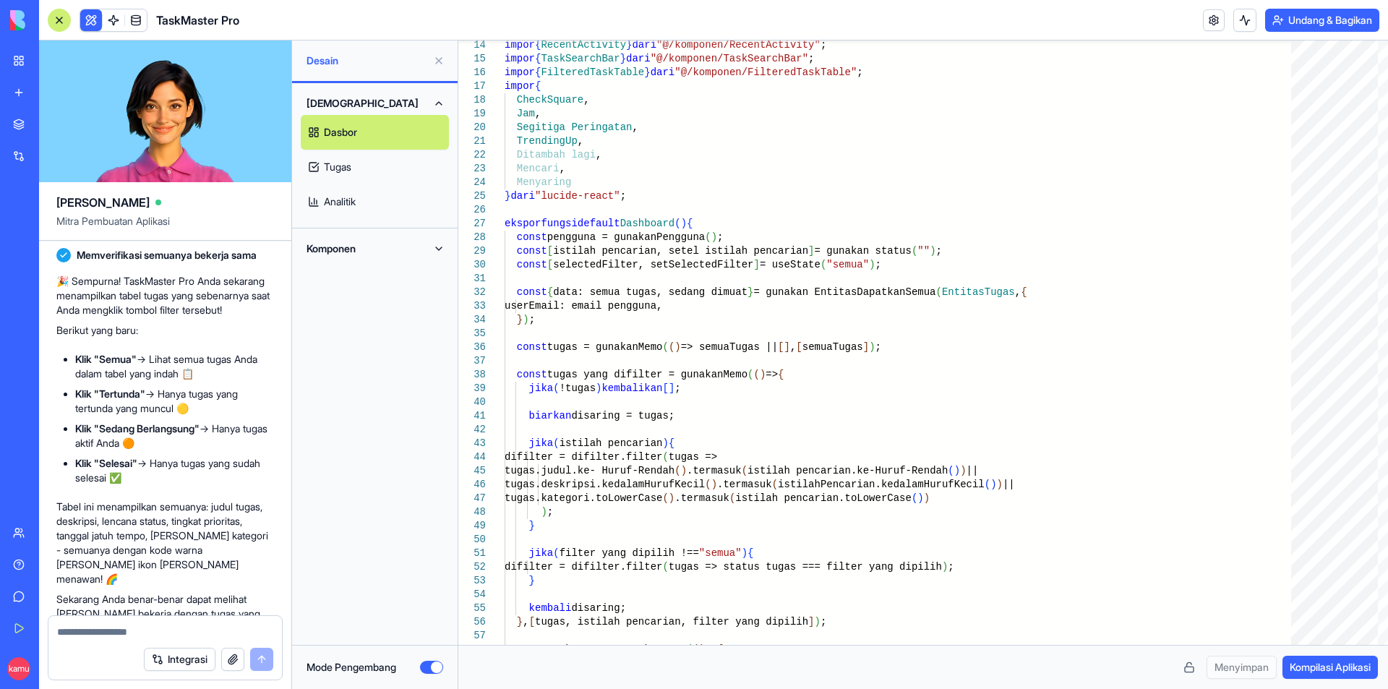
click at [436, 662] on button "Mode Pengembang" at bounding box center [431, 667] width 23 height 13
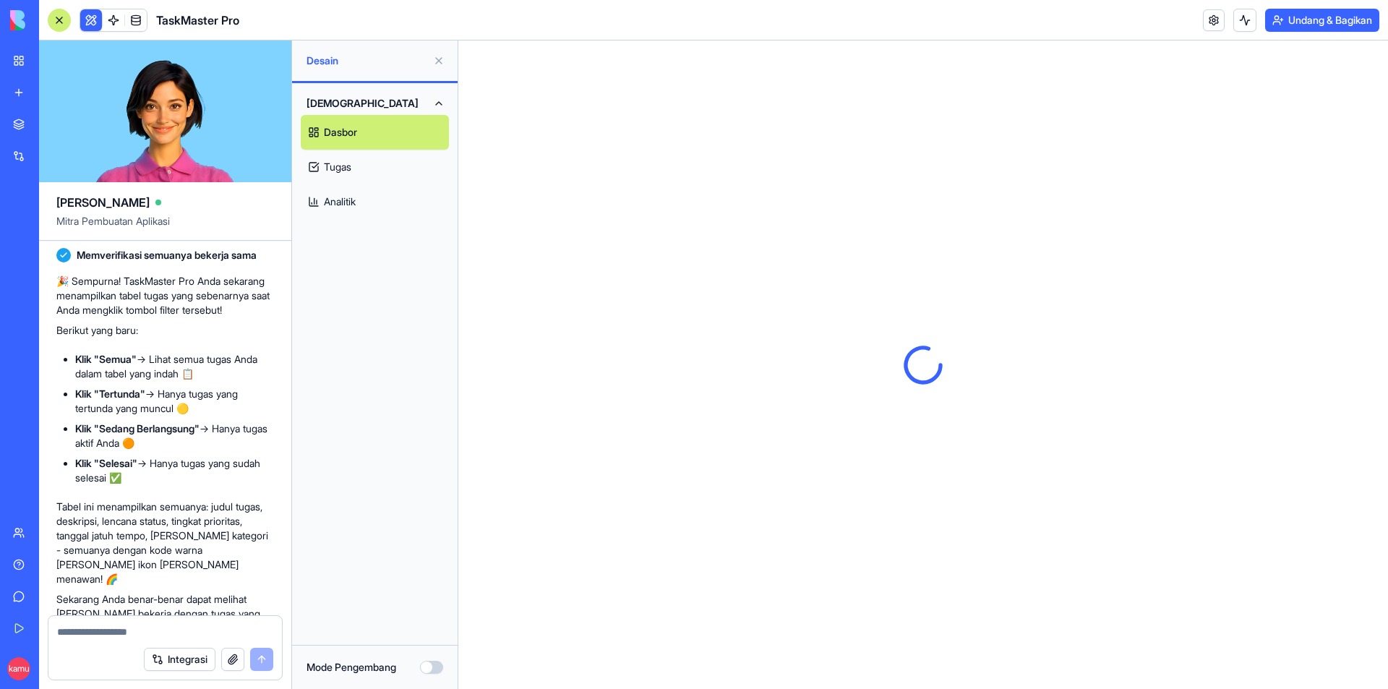
scroll to position [0, 0]
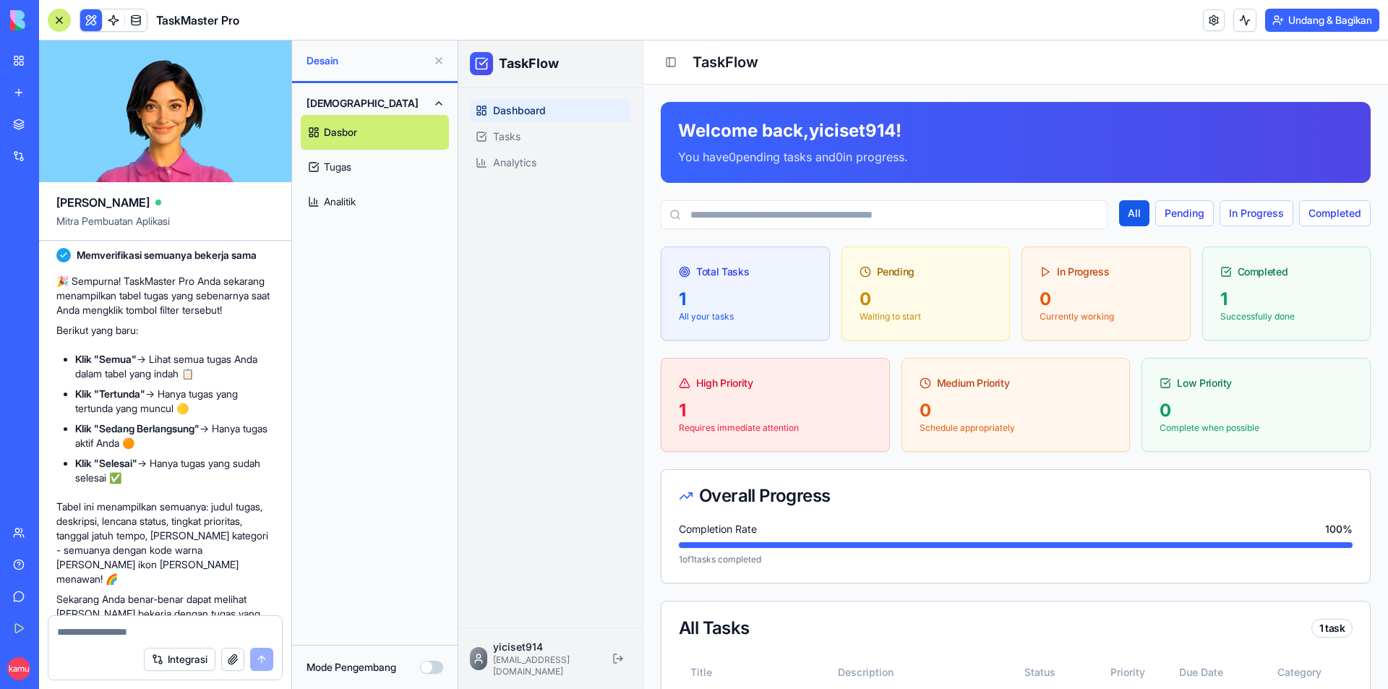
click at [355, 166] on link "Tugas" at bounding box center [375, 167] width 148 height 35
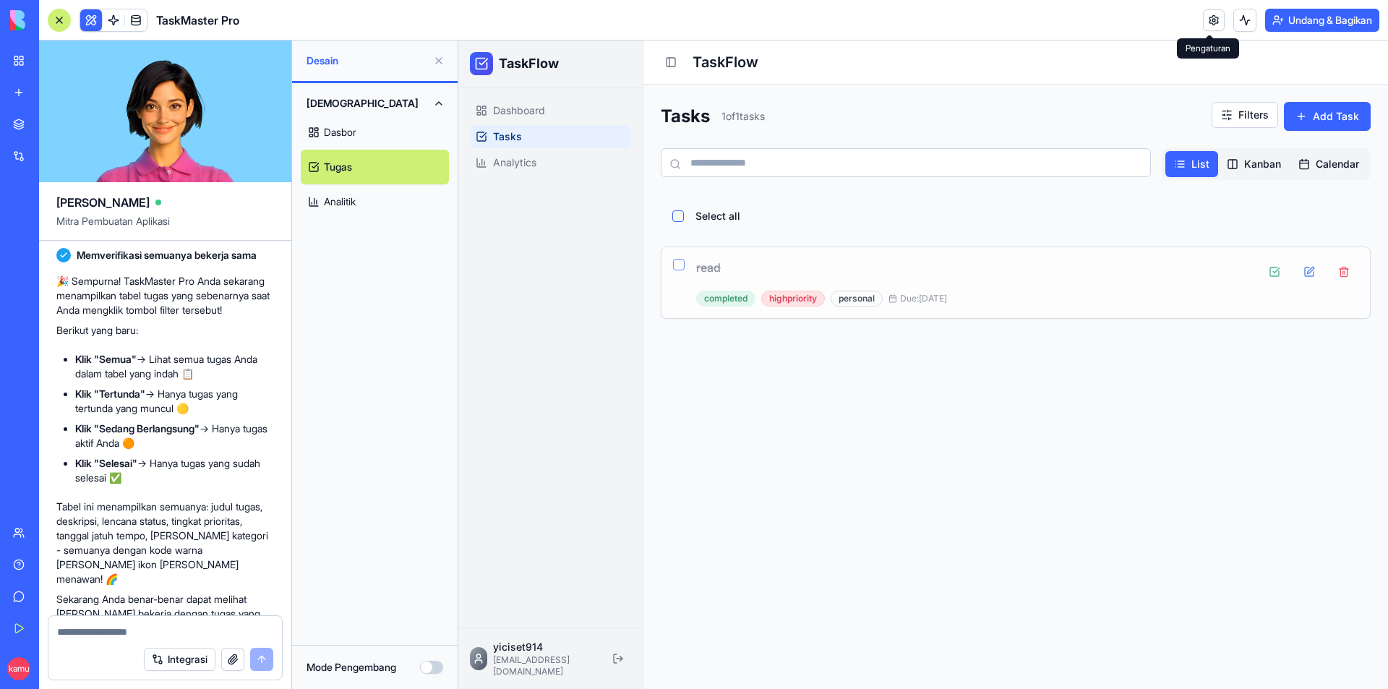
click at [1207, 17] on link at bounding box center [1214, 20] width 22 height 22
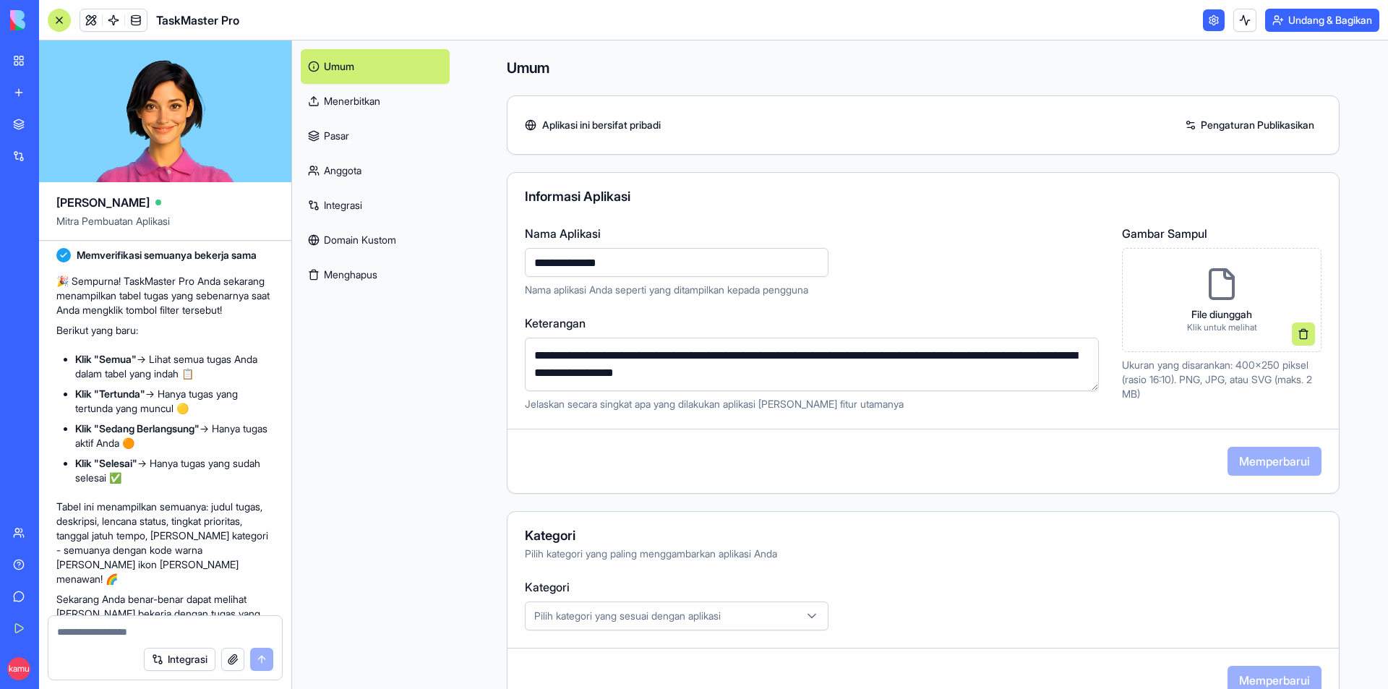
click at [365, 108] on link "Menerbitkan" at bounding box center [375, 101] width 149 height 35
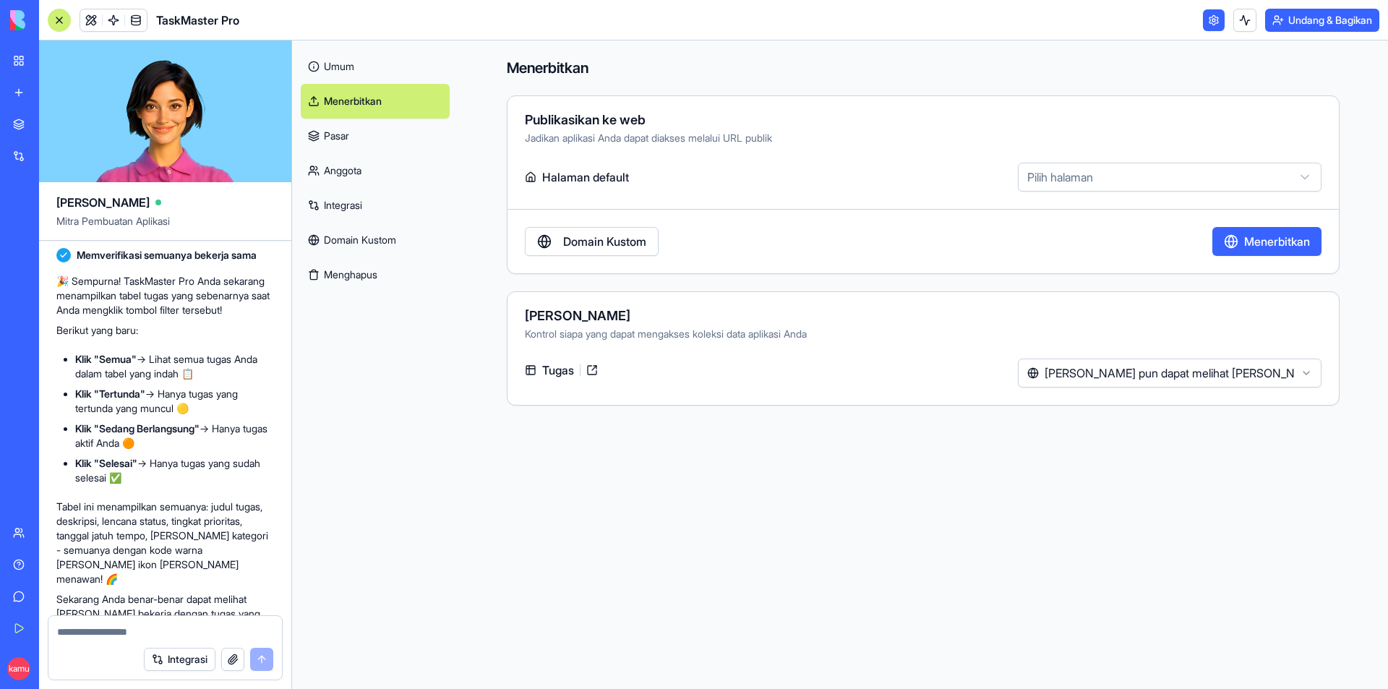
click at [371, 137] on link "Pasar" at bounding box center [375, 136] width 149 height 35
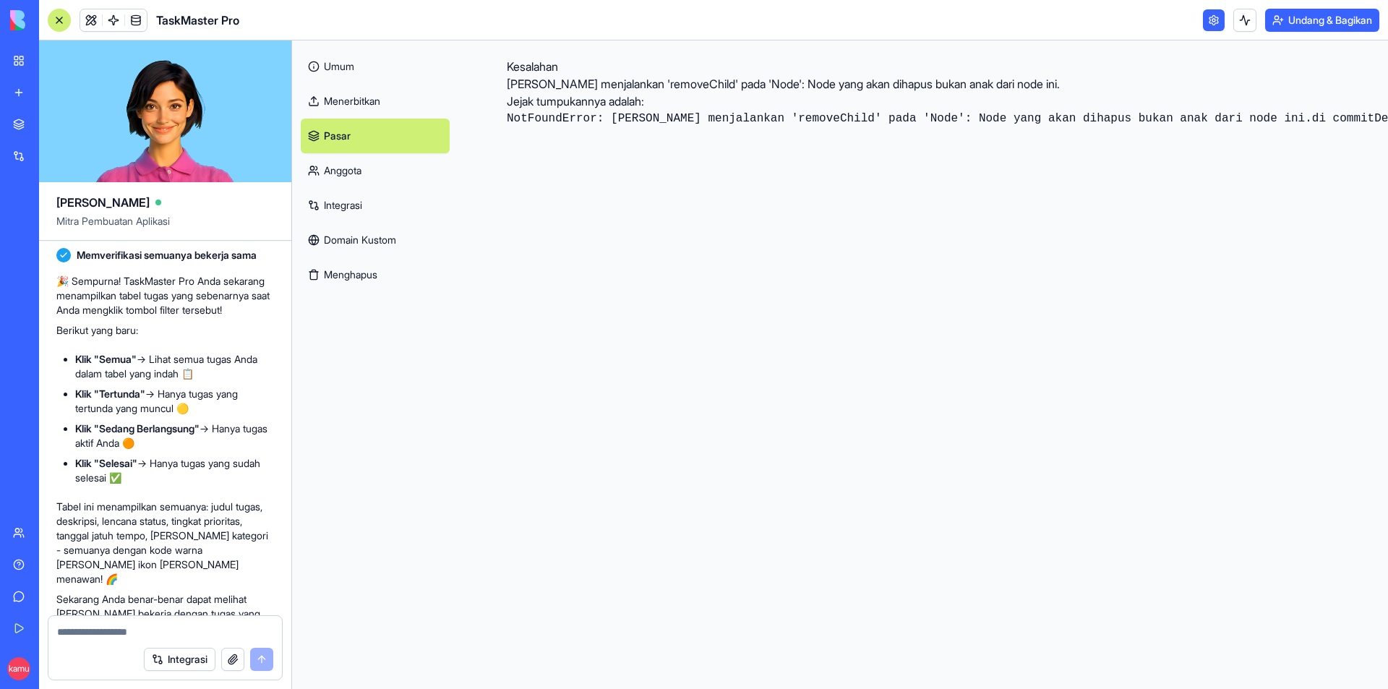
click at [370, 171] on link "Anggota" at bounding box center [375, 170] width 149 height 35
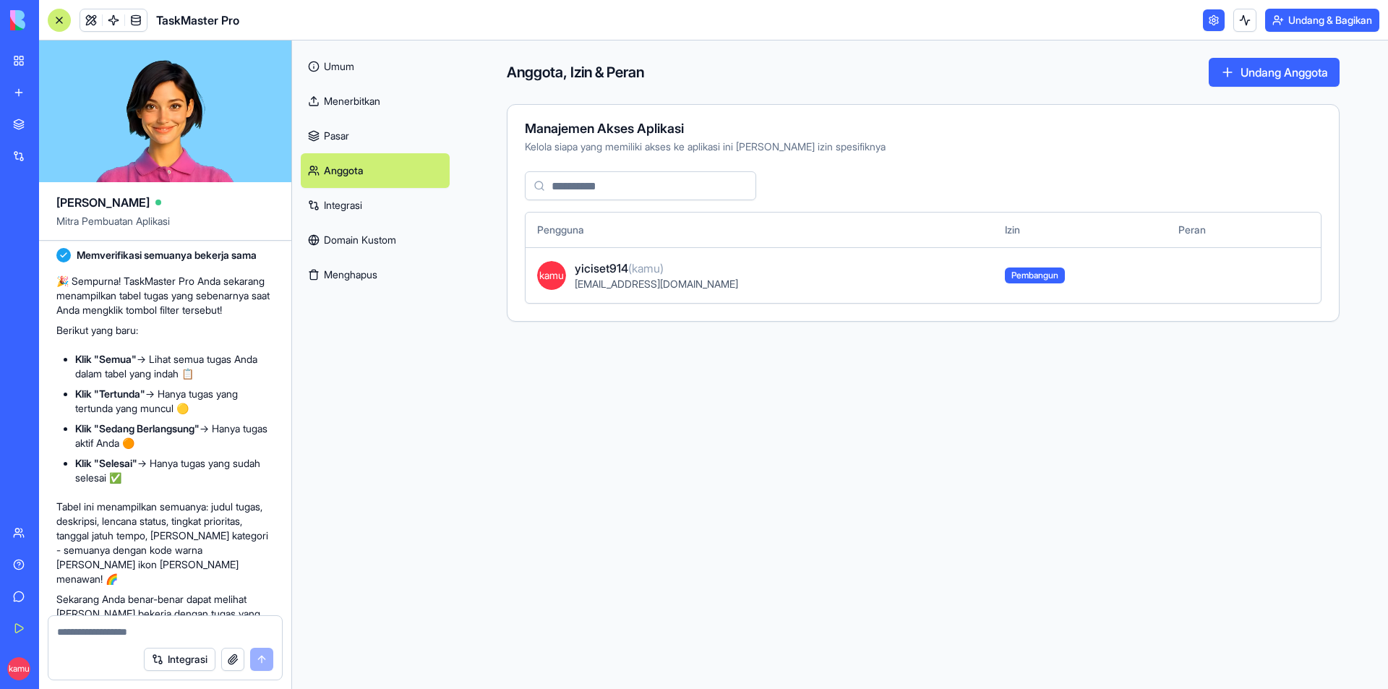
click at [360, 209] on font "Integrasi" at bounding box center [343, 205] width 38 height 12
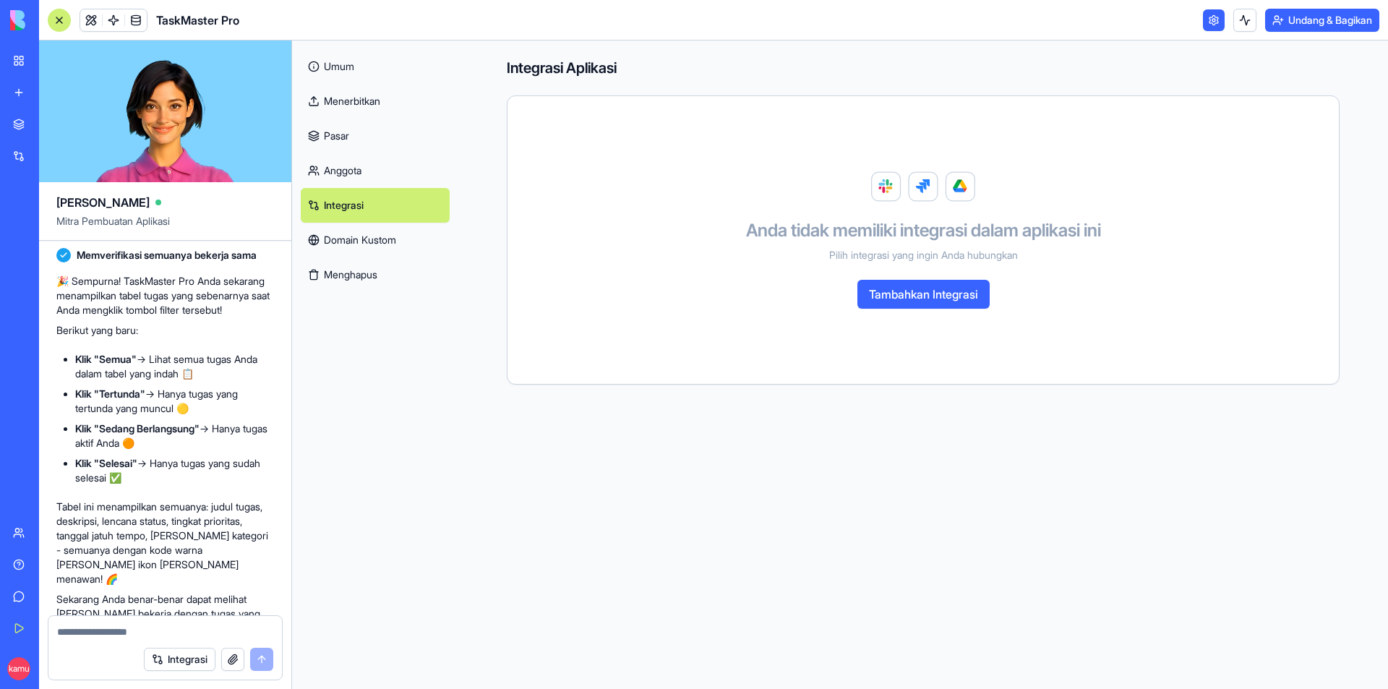
click at [885, 293] on font "Tambahkan Integrasi" at bounding box center [923, 294] width 109 height 14
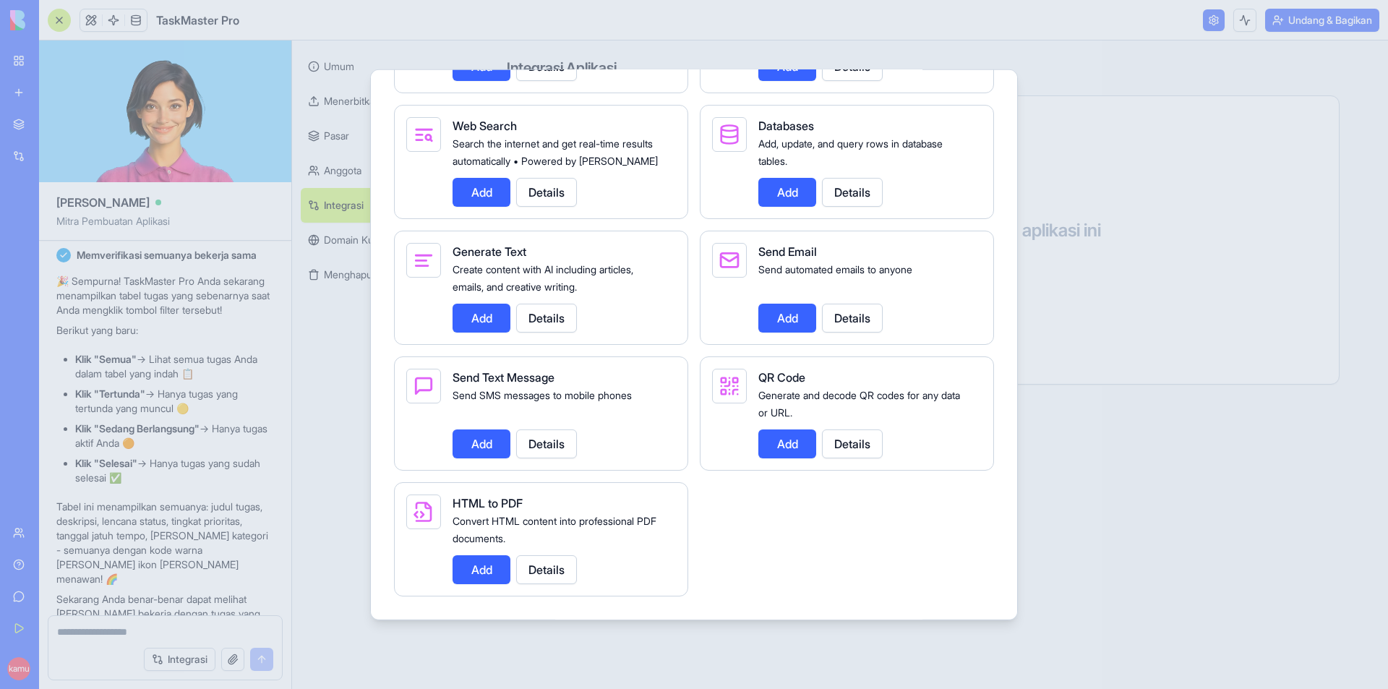
scroll to position [2017, 0]
click at [1117, 424] on div at bounding box center [694, 344] width 1388 height 689
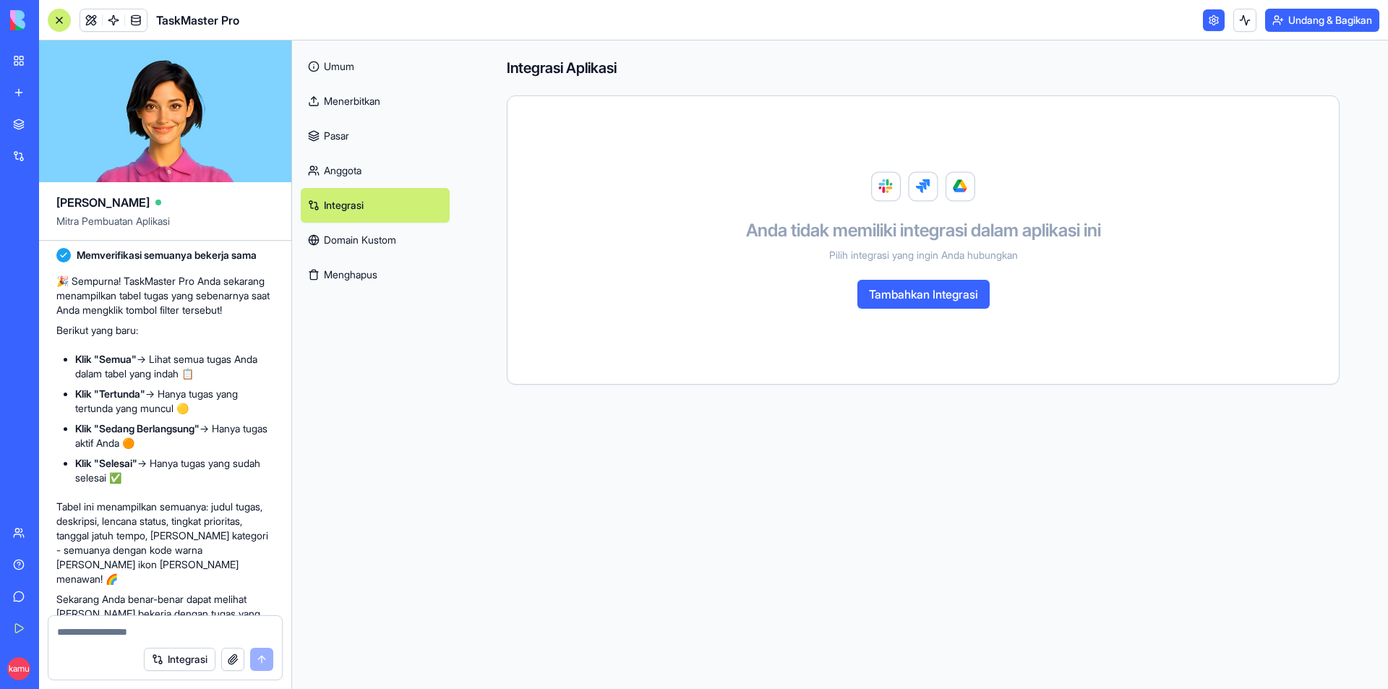
click at [400, 243] on link "Domain Kustom" at bounding box center [375, 240] width 149 height 35
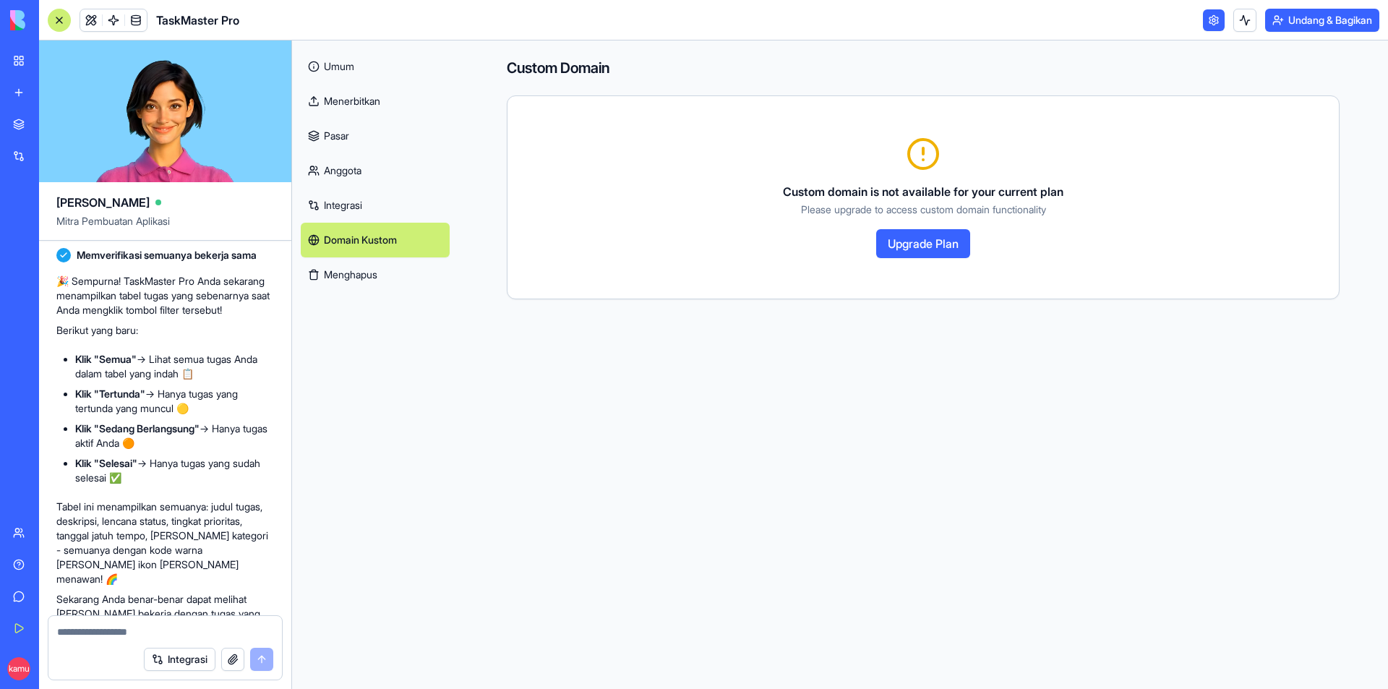
click at [366, 272] on font "Menghapus" at bounding box center [350, 274] width 53 height 12
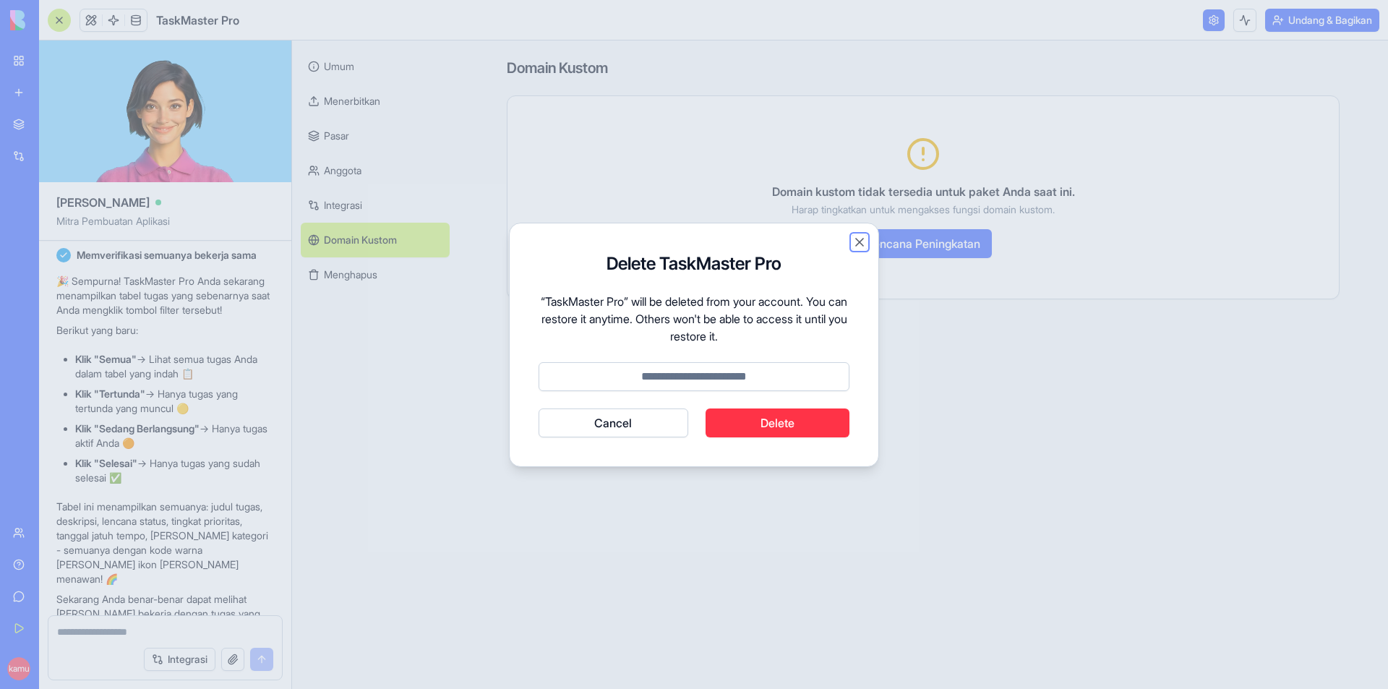
click at [857, 242] on button "Close" at bounding box center [859, 242] width 14 height 14
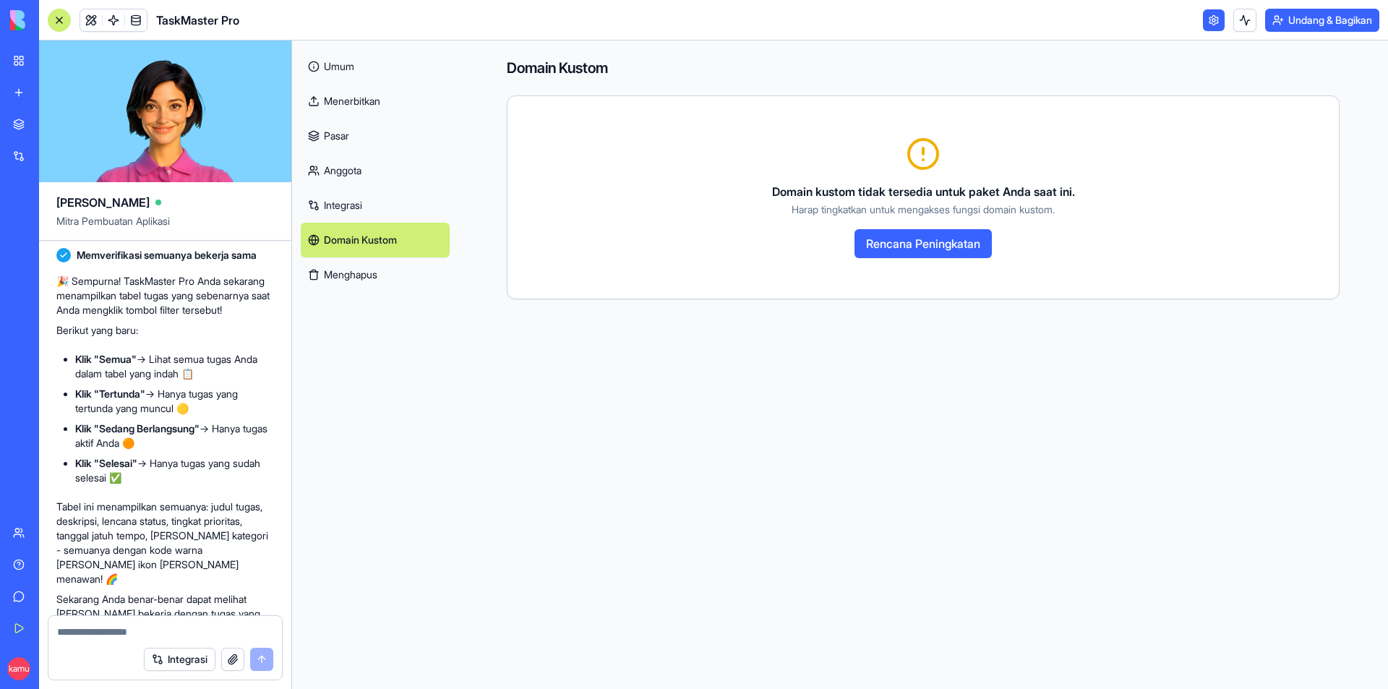
click at [1211, 20] on link at bounding box center [1214, 20] width 22 height 22
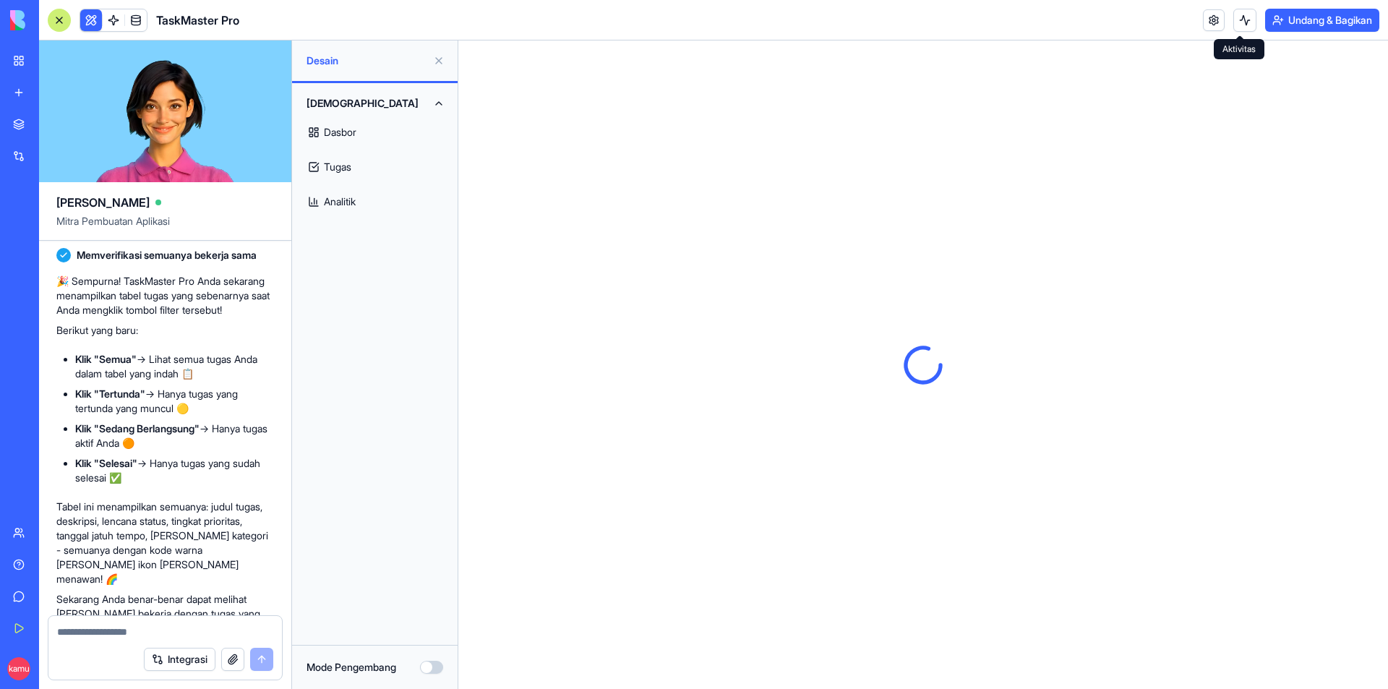
click at [1238, 20] on button at bounding box center [1244, 20] width 23 height 23
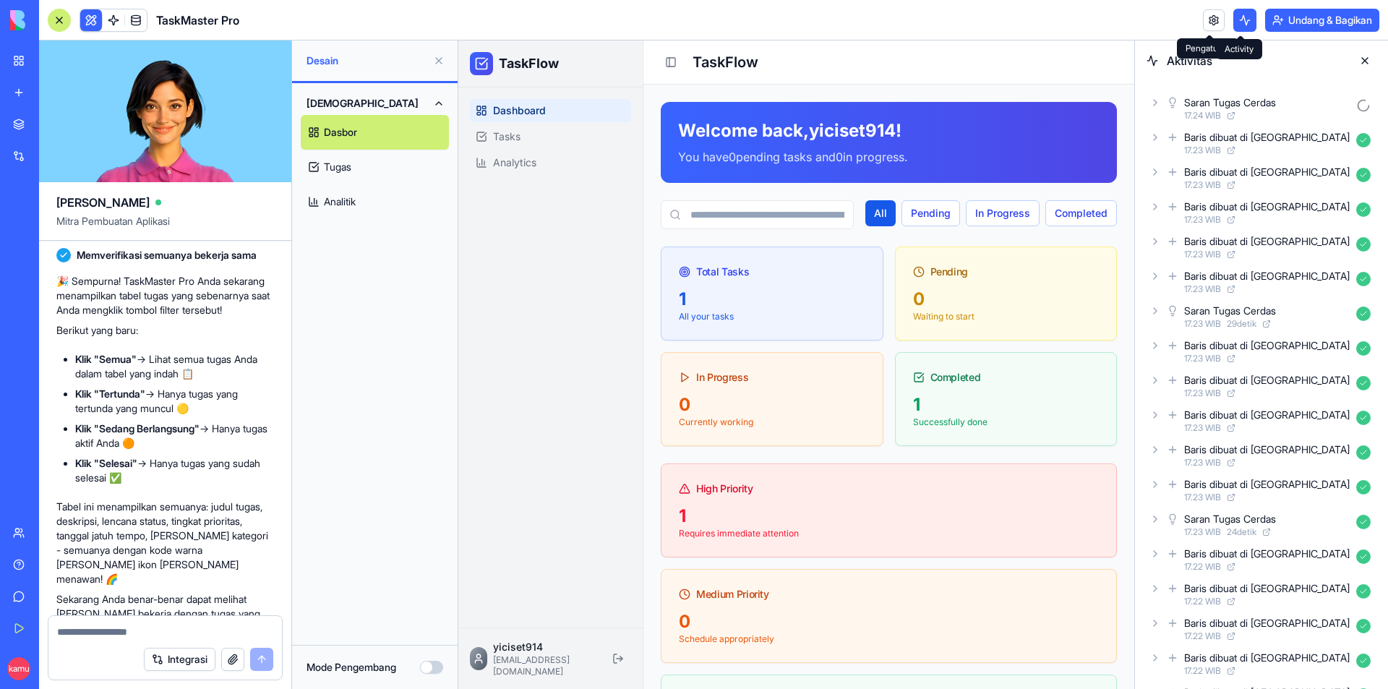
click at [1235, 24] on button at bounding box center [1244, 20] width 23 height 23
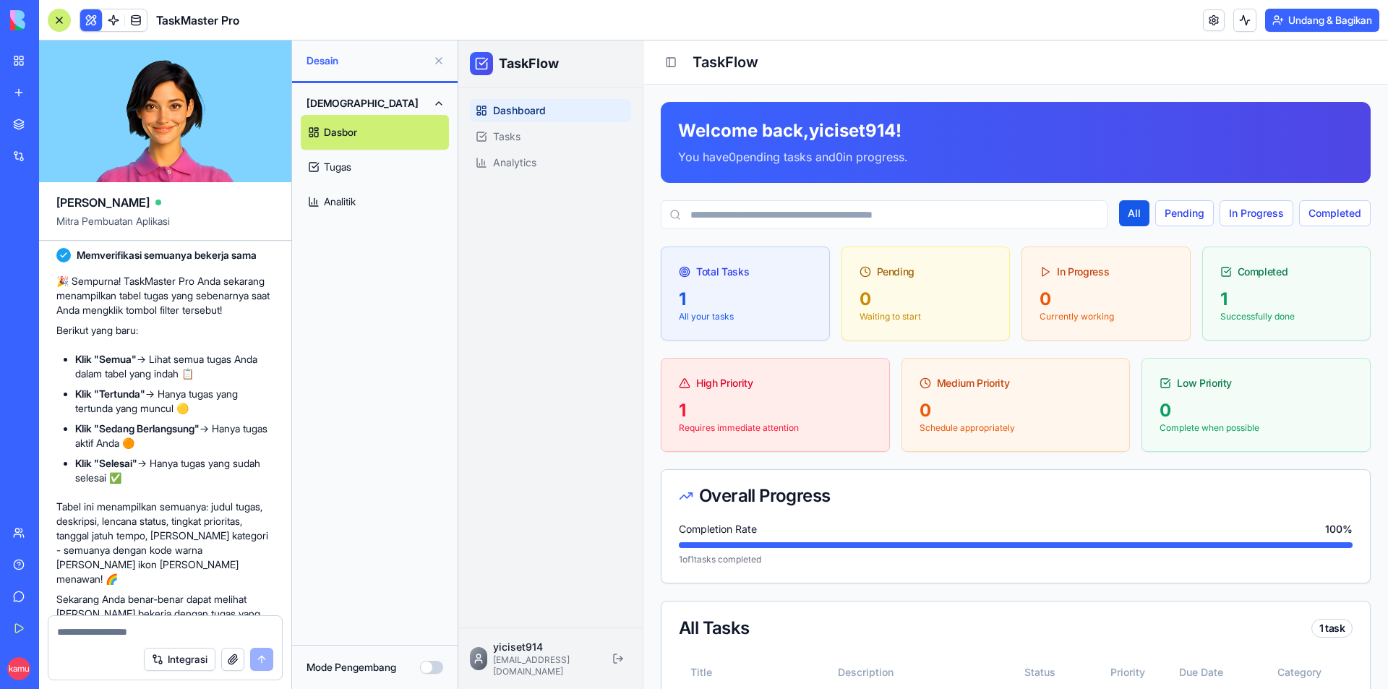
click at [92, 19] on button at bounding box center [91, 20] width 22 height 22
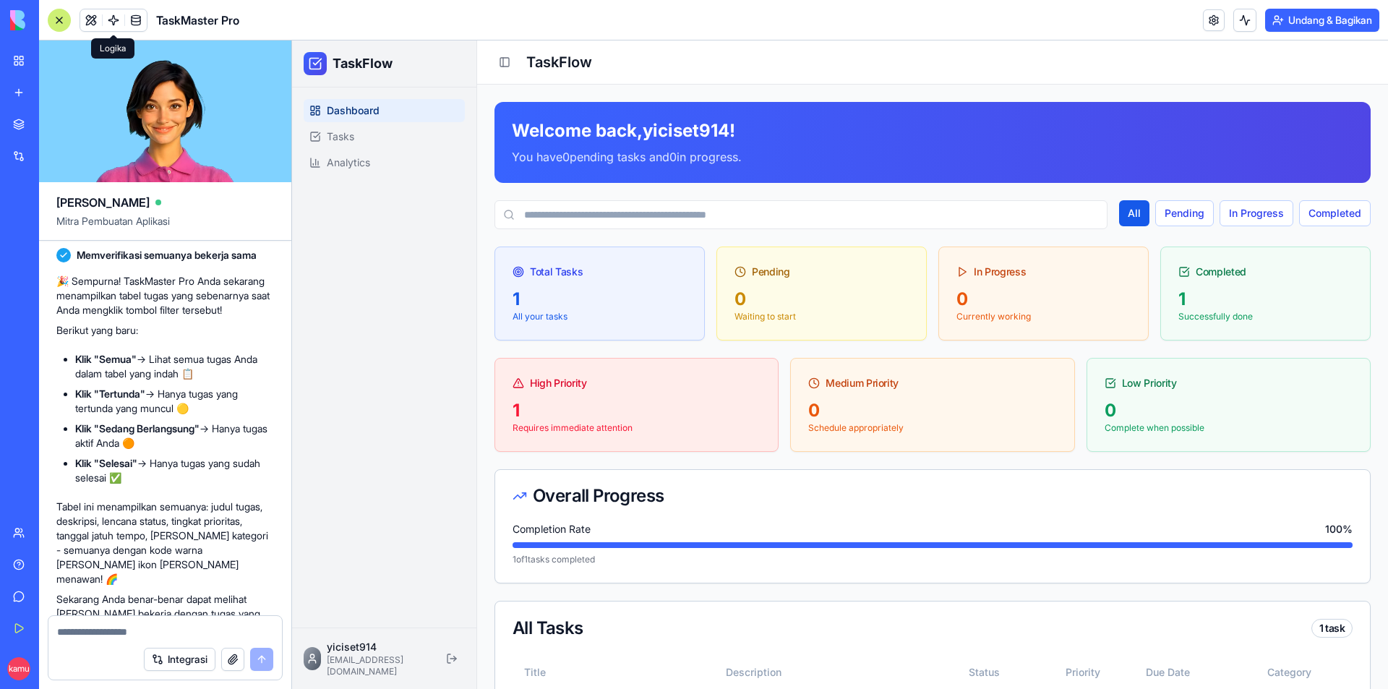
click at [110, 20] on link at bounding box center [114, 20] width 22 height 22
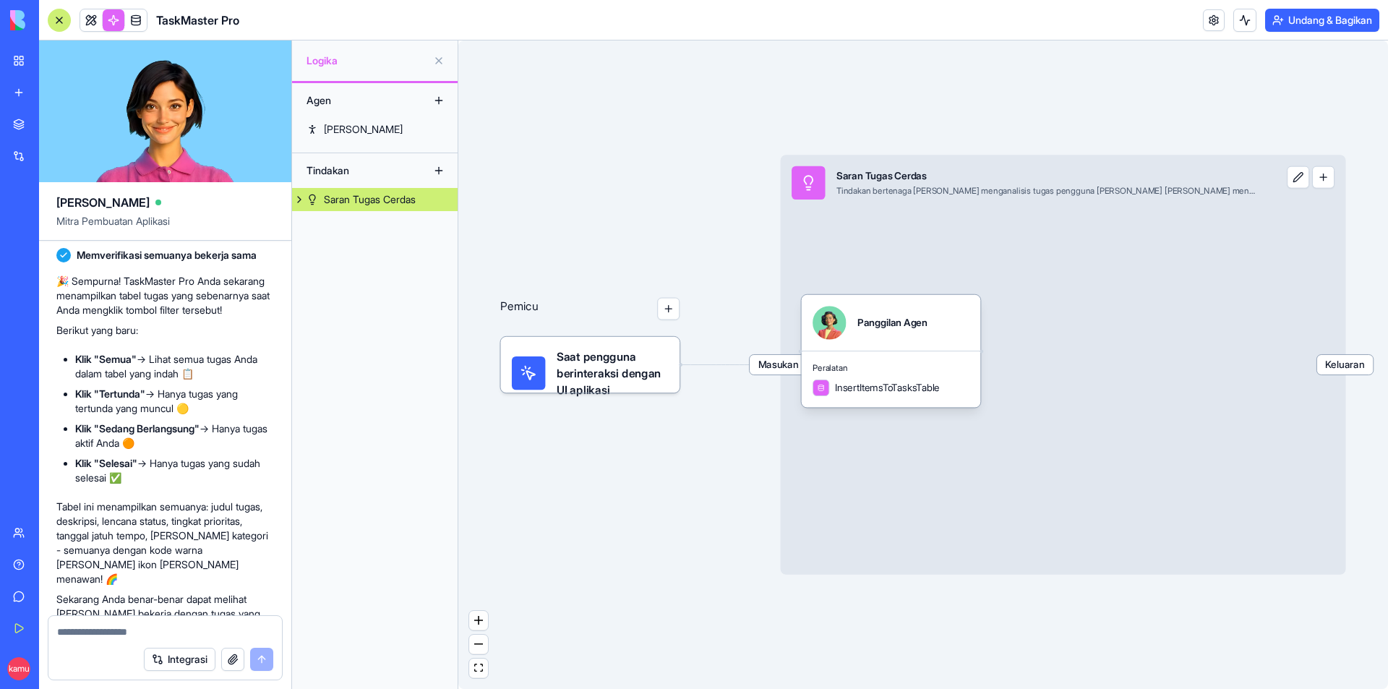
click at [351, 202] on font "Saran Tugas Cerdas" at bounding box center [370, 199] width 92 height 12
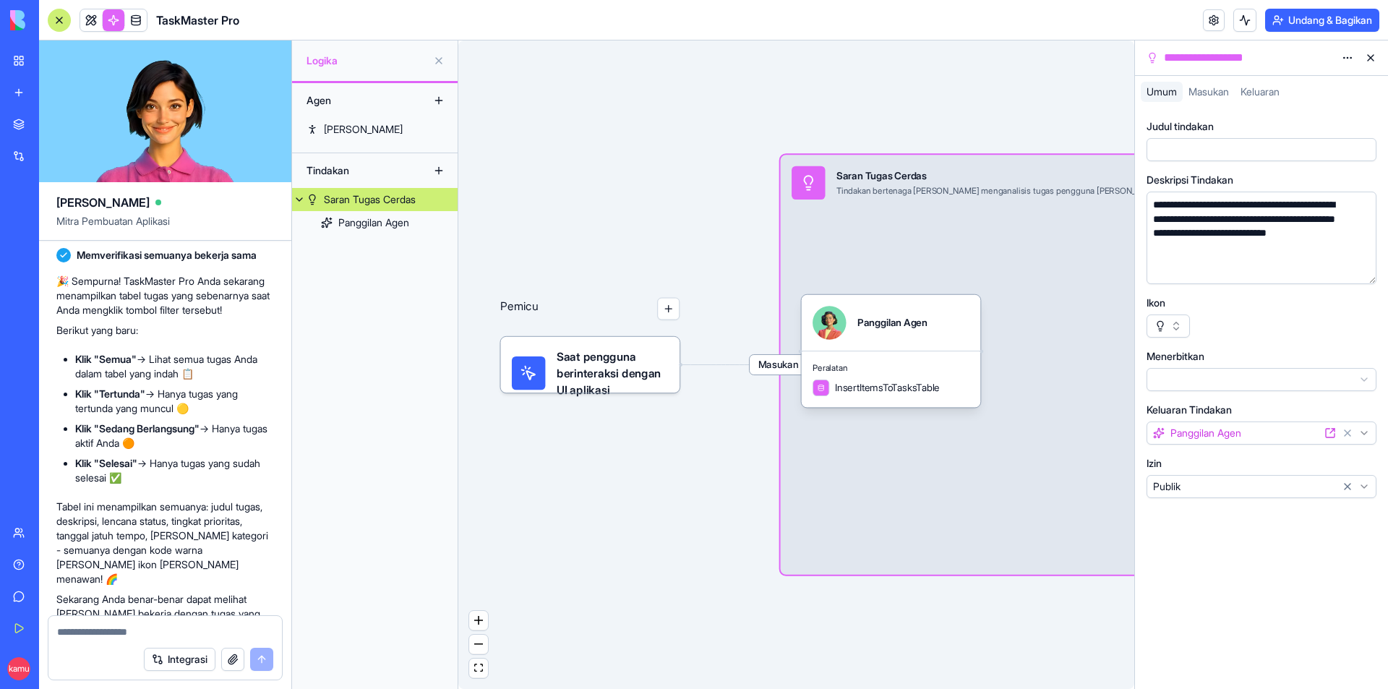
click at [1348, 54] on html "BETA Ruang Kerja Saya Aplikasi baru Pasar Integrasi Terkini Aplikasi Baru Pembu…" at bounding box center [694, 344] width 1388 height 689
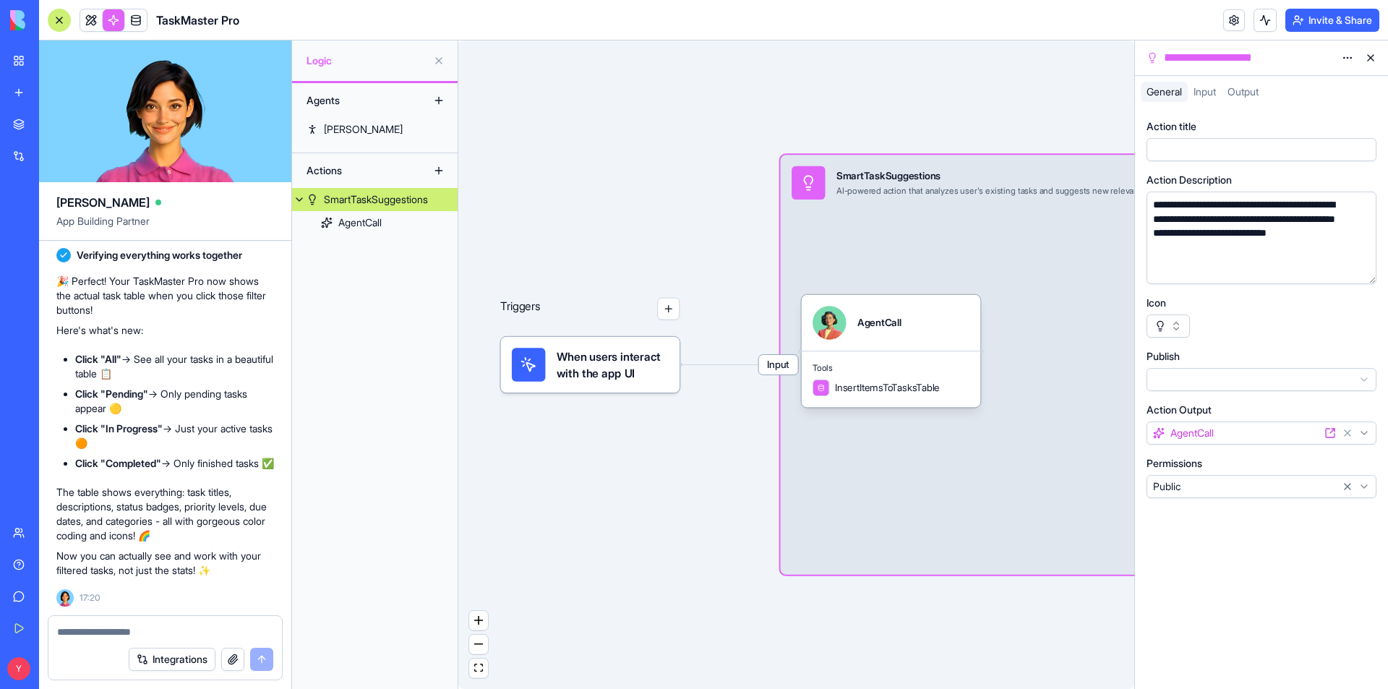
scroll to position [1765, 0]
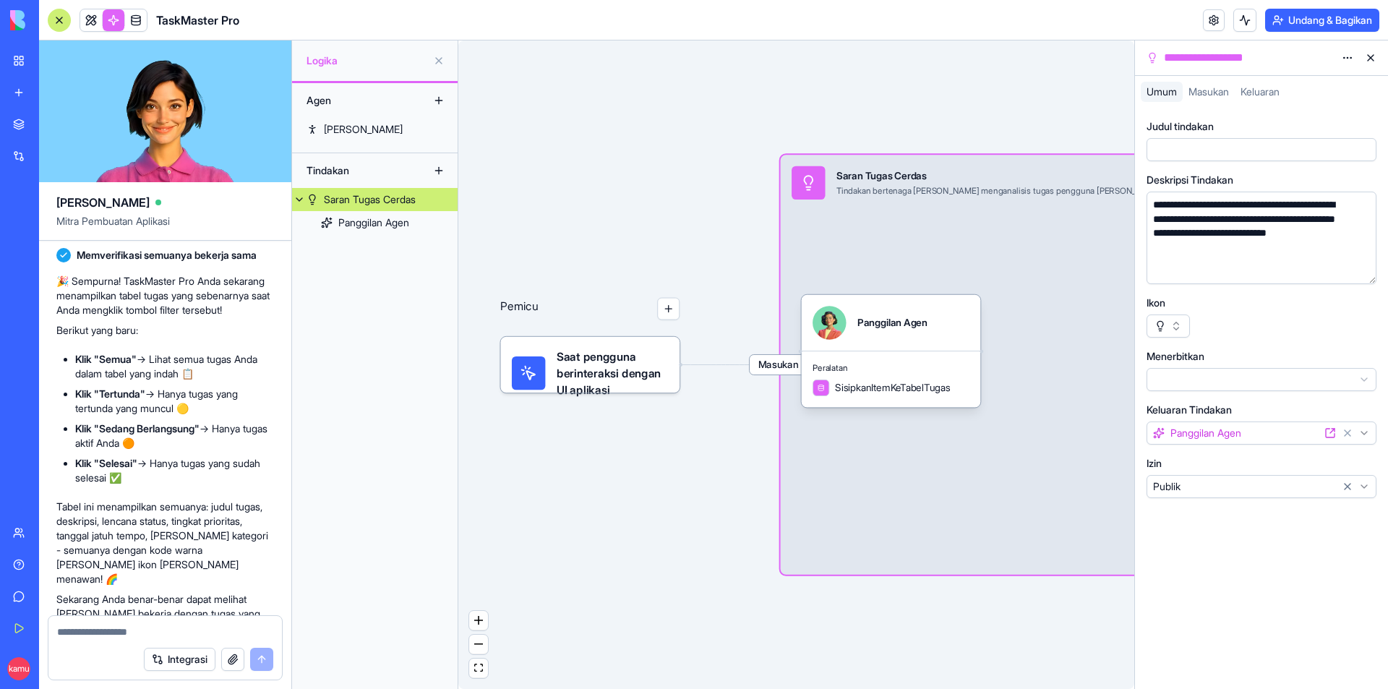
click at [1198, 163] on div "**********" at bounding box center [1261, 308] width 230 height 379
click at [1162, 327] on button "button" at bounding box center [1167, 325] width 43 height 23
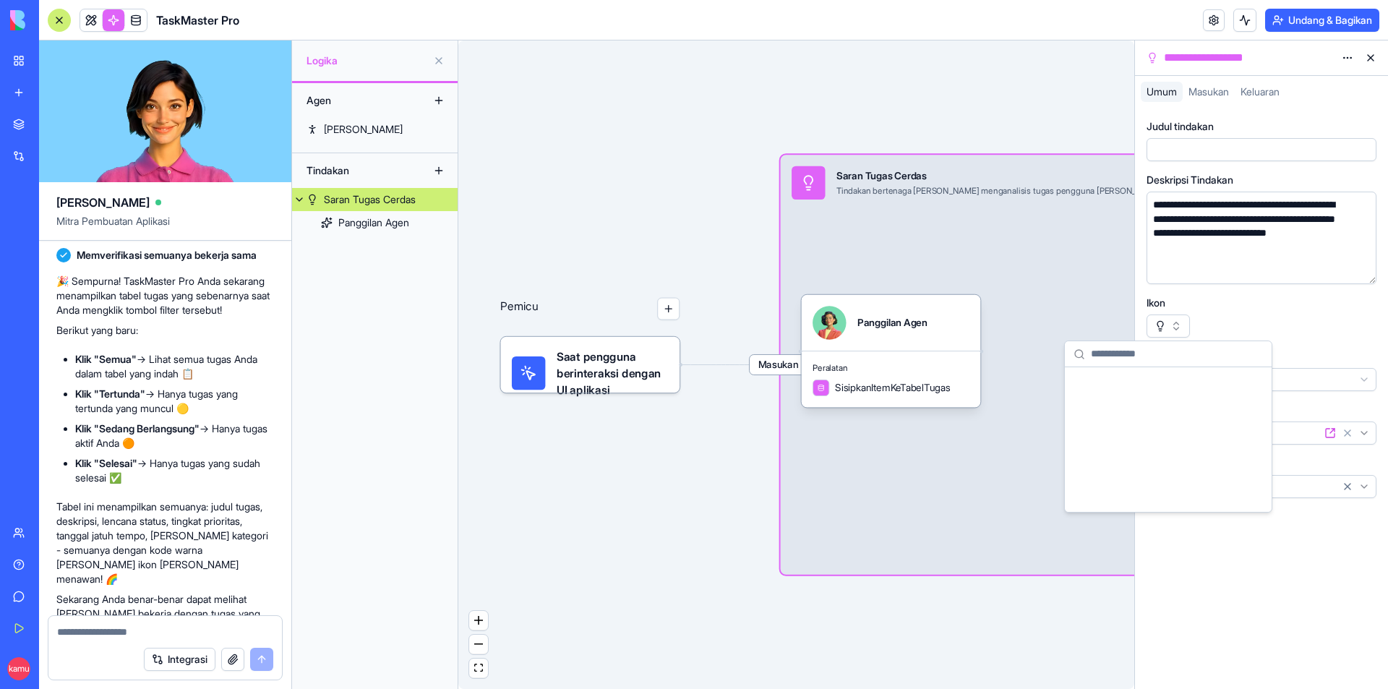
scroll to position [24505, 0]
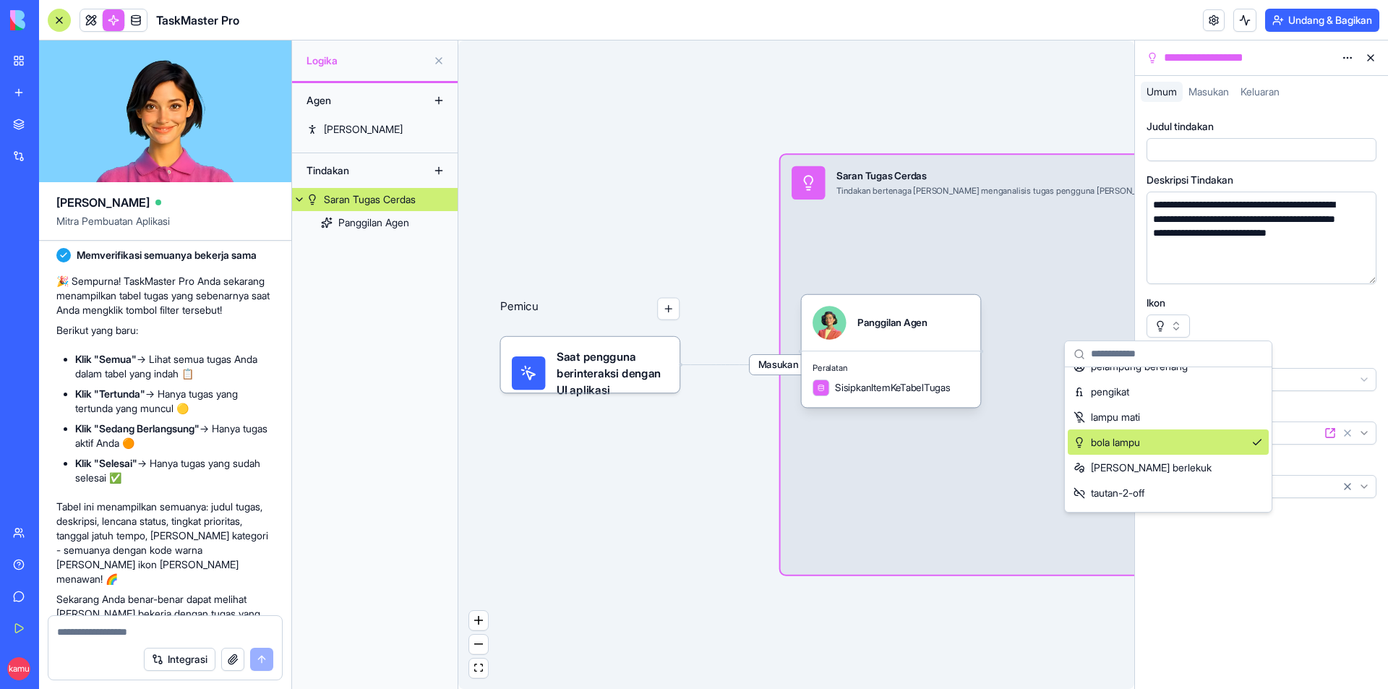
click at [1162, 327] on button "button" at bounding box center [1167, 325] width 43 height 23
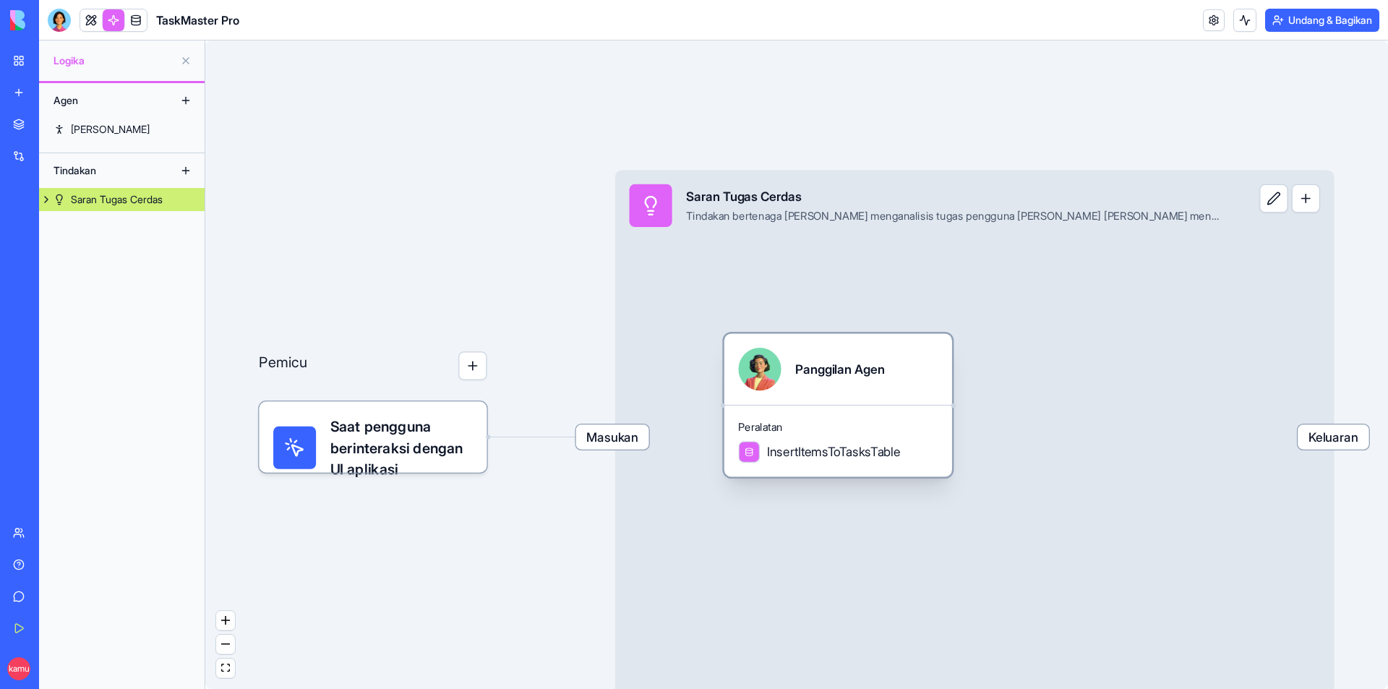
drag, startPoint x: 734, startPoint y: 429, endPoint x: 809, endPoint y: 425, distance: 74.6
click at [809, 425] on span "Peralatan" at bounding box center [837, 427] width 199 height 14
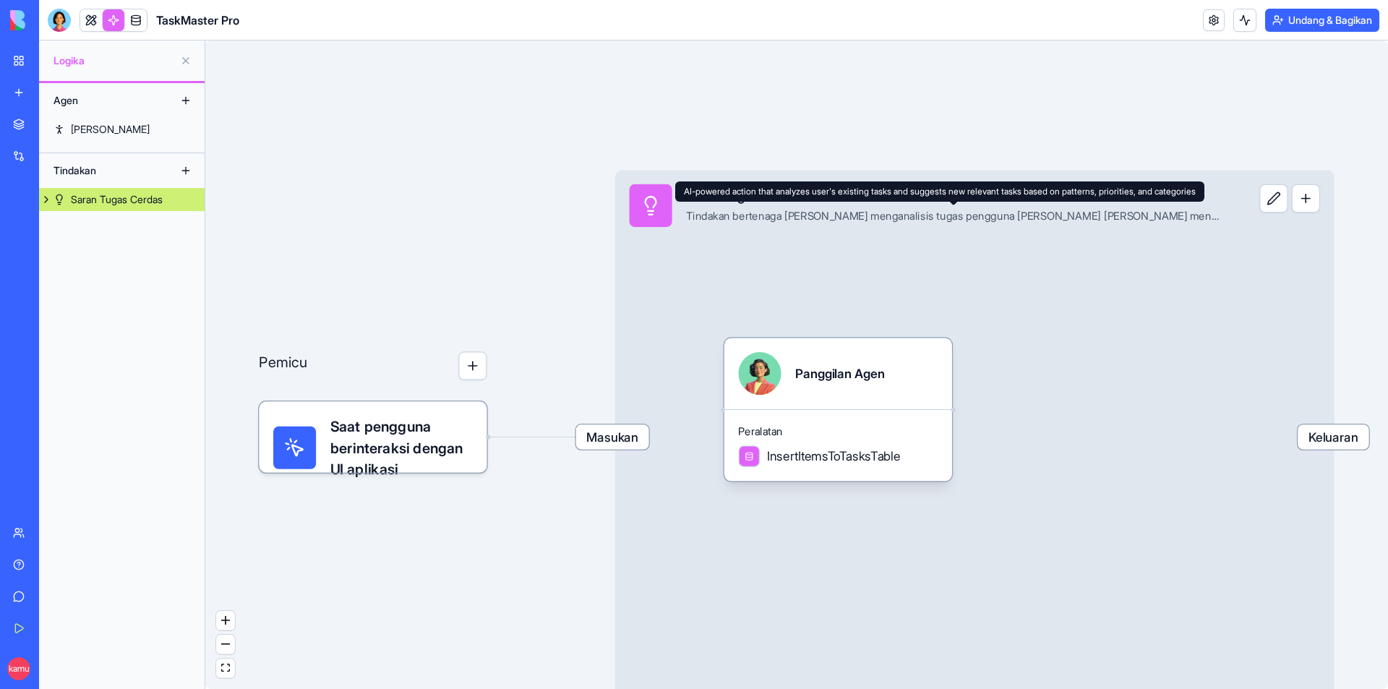
click at [1190, 218] on font "Tindakan bertenaga AI yang menganalisis tugas pengguna yang ada dan menyarankan…" at bounding box center [1165, 215] width 958 height 13
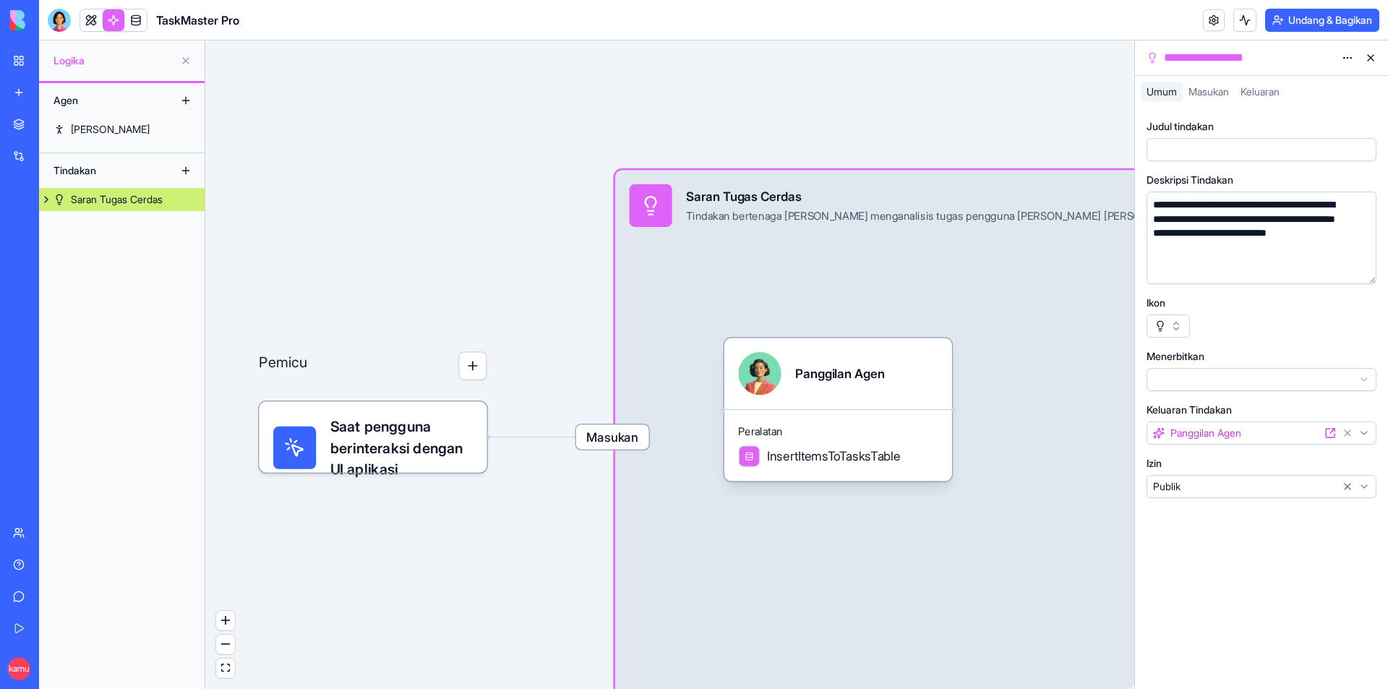
click at [1065, 260] on div "Masukan Saran Tugas Cerdas Tindakan bertenaga AI yang menganalisis tugas penggu…" at bounding box center [974, 437] width 719 height 534
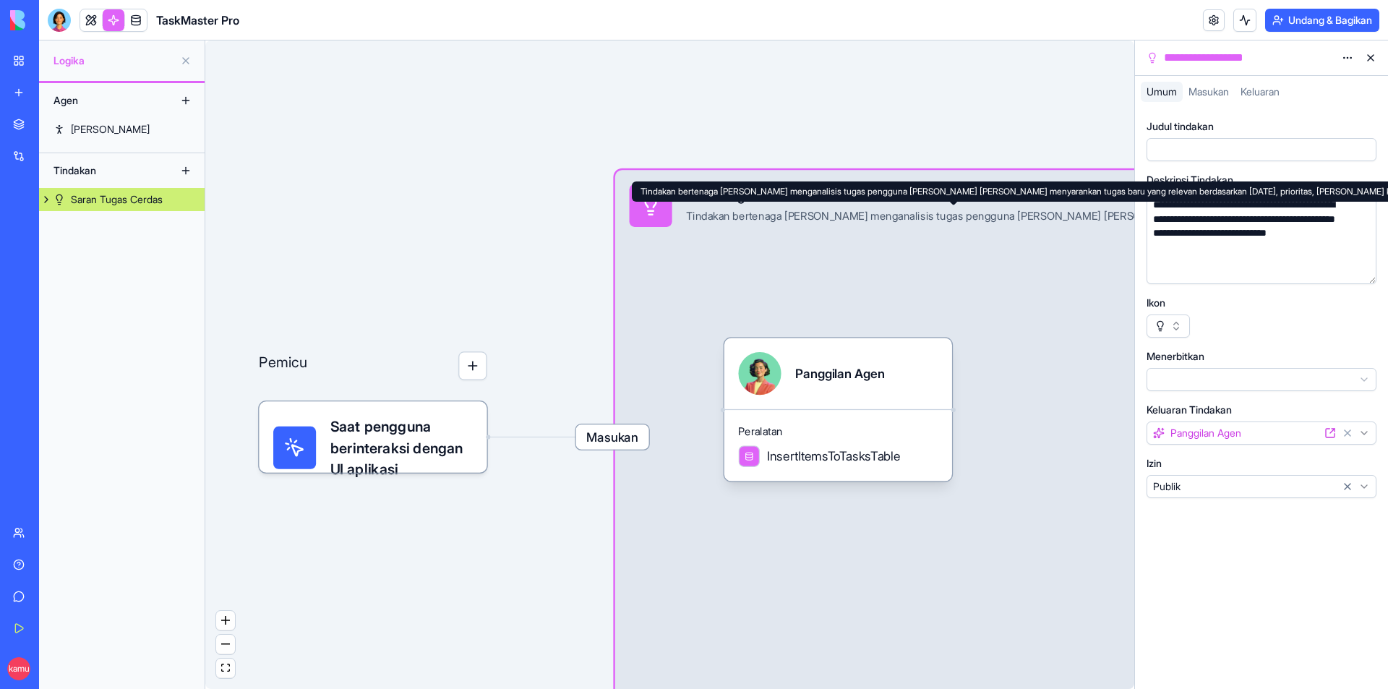
click at [711, 106] on div "Pemicu Saat pengguna berinteraksi dengan UI aplikasi Masukan Saran Tugas Cerdas…" at bounding box center [669, 364] width 929 height 648
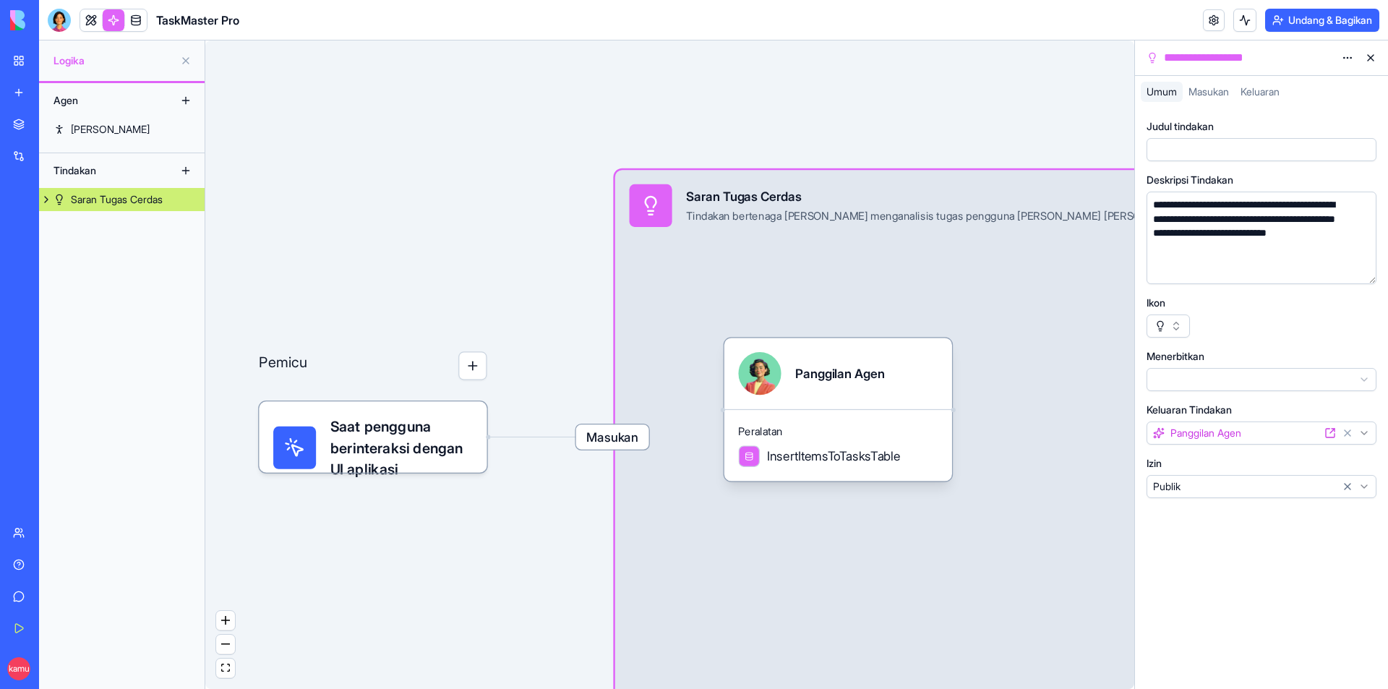
click at [1377, 62] on button at bounding box center [1370, 57] width 23 height 23
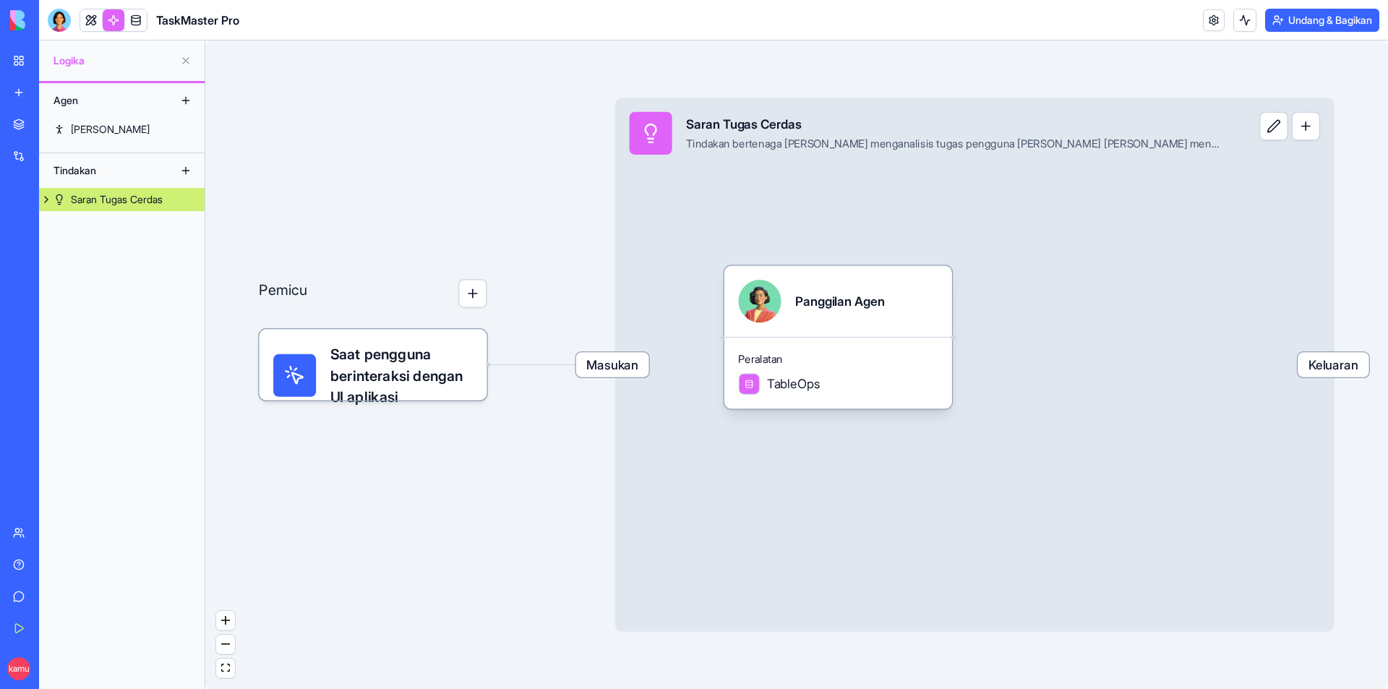
click at [359, 359] on font "Saat pengguna berinteraksi dengan UI aplikasi" at bounding box center [396, 375] width 132 height 61
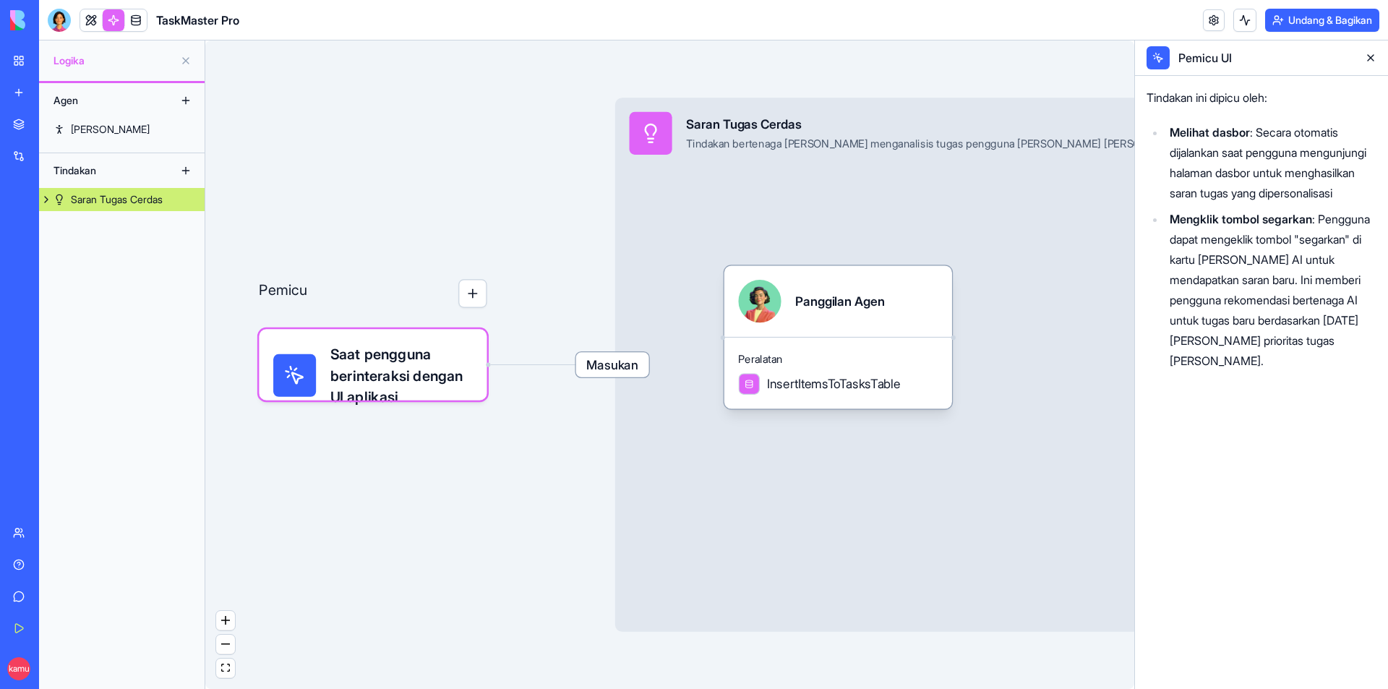
drag, startPoint x: 1231, startPoint y: 137, endPoint x: 1253, endPoint y: 136, distance: 22.4
click at [1236, 136] on font "Melihat dasbor" at bounding box center [1209, 132] width 80 height 14
click at [474, 306] on button "button" at bounding box center [472, 293] width 28 height 28
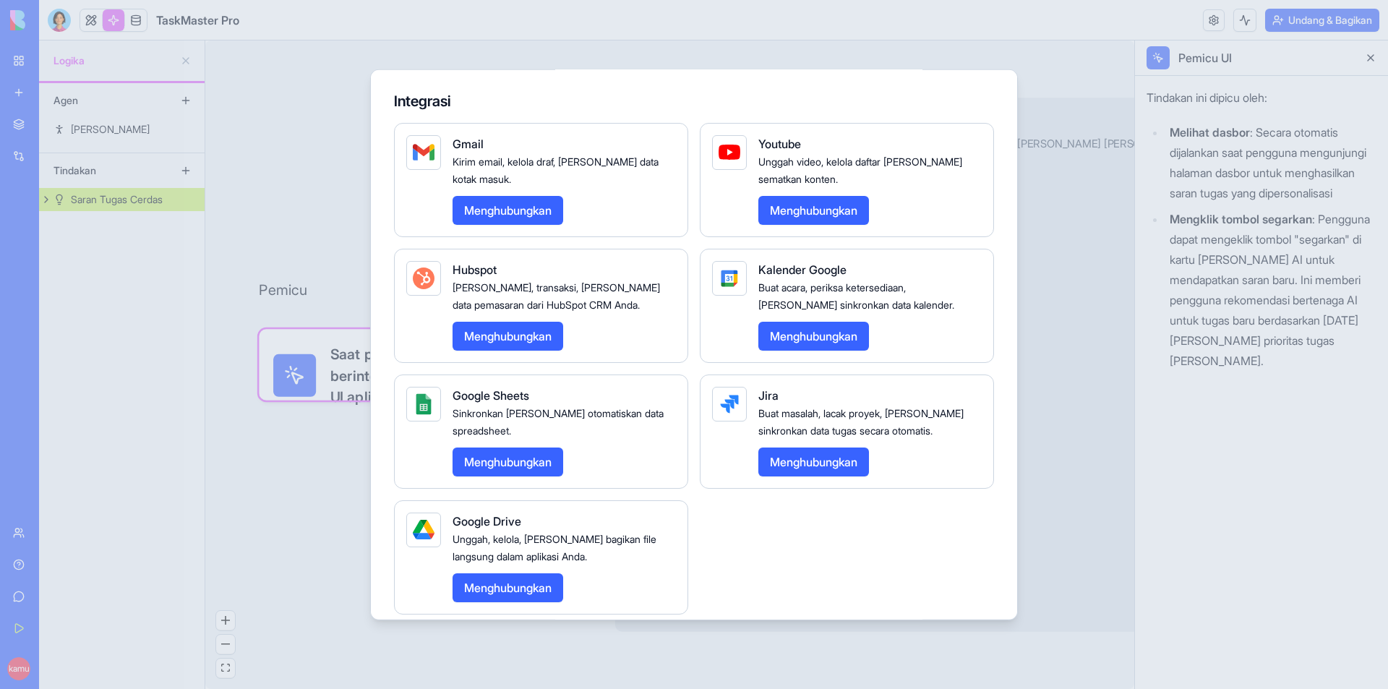
scroll to position [335, 0]
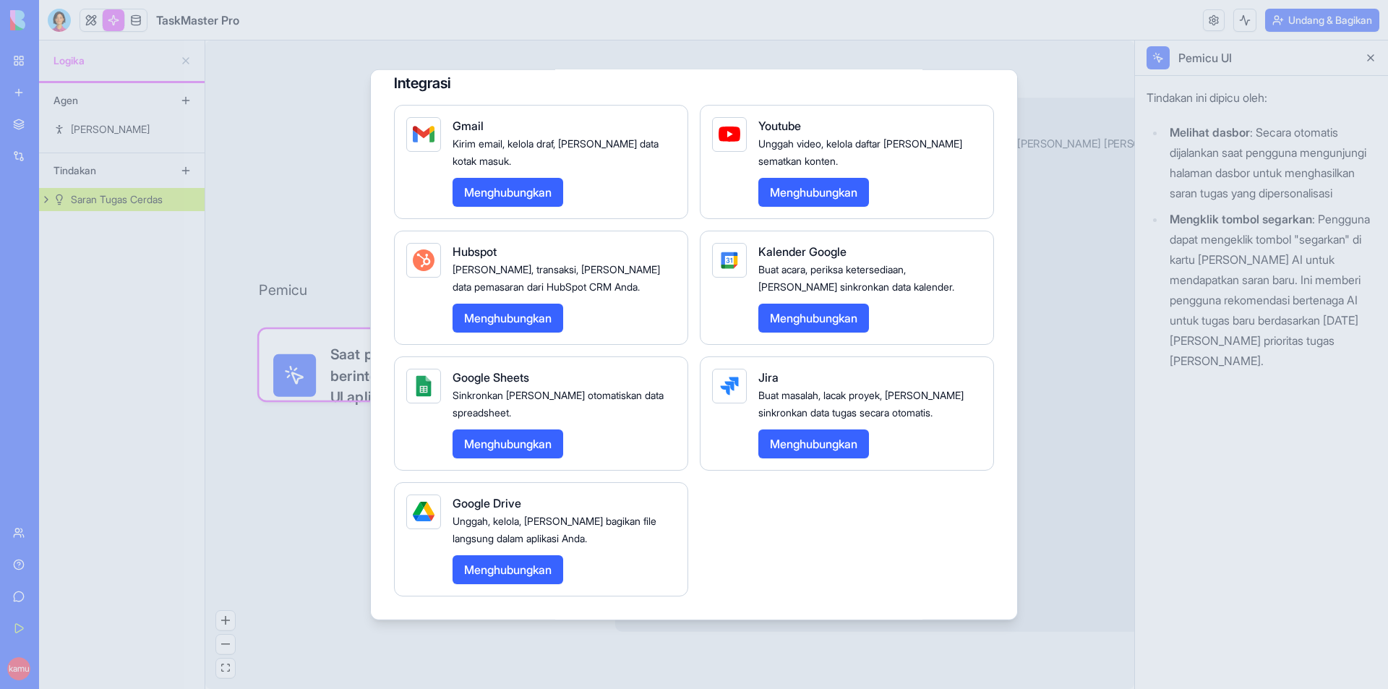
click at [1053, 338] on div at bounding box center [694, 344] width 1388 height 689
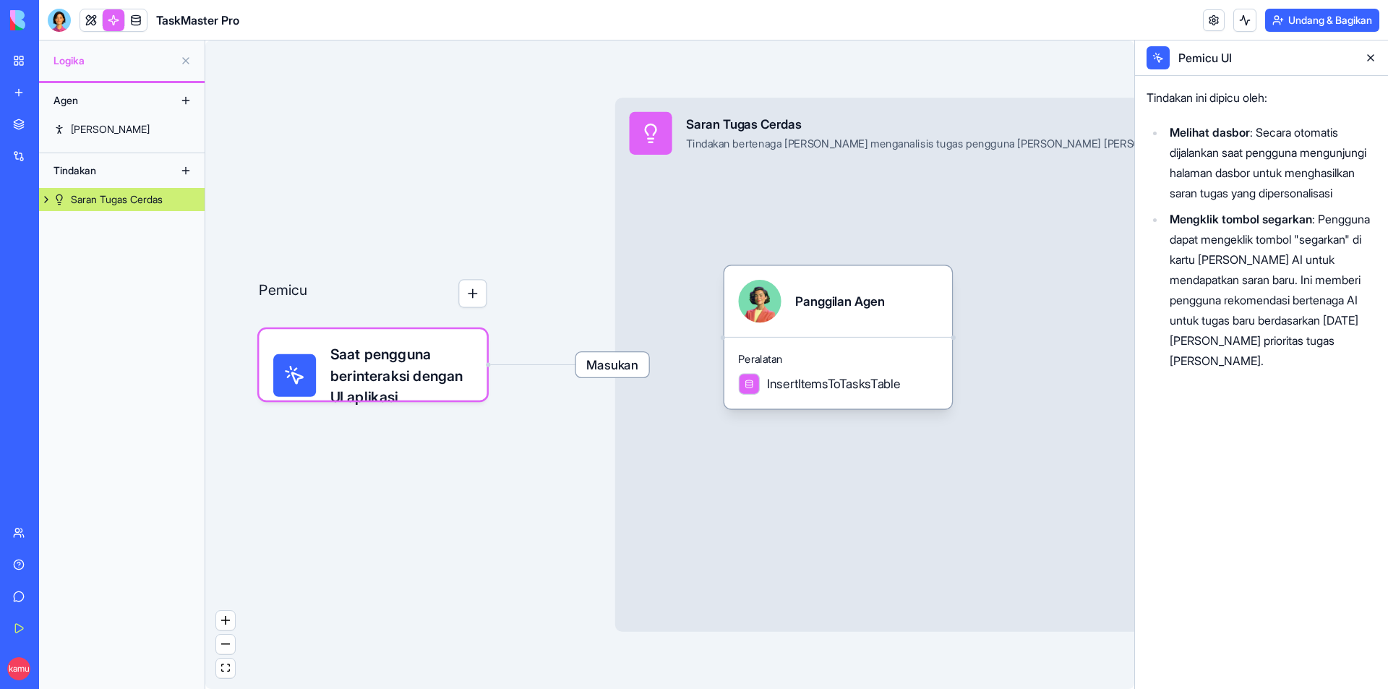
click at [618, 375] on span "Masukan" at bounding box center [612, 364] width 73 height 25
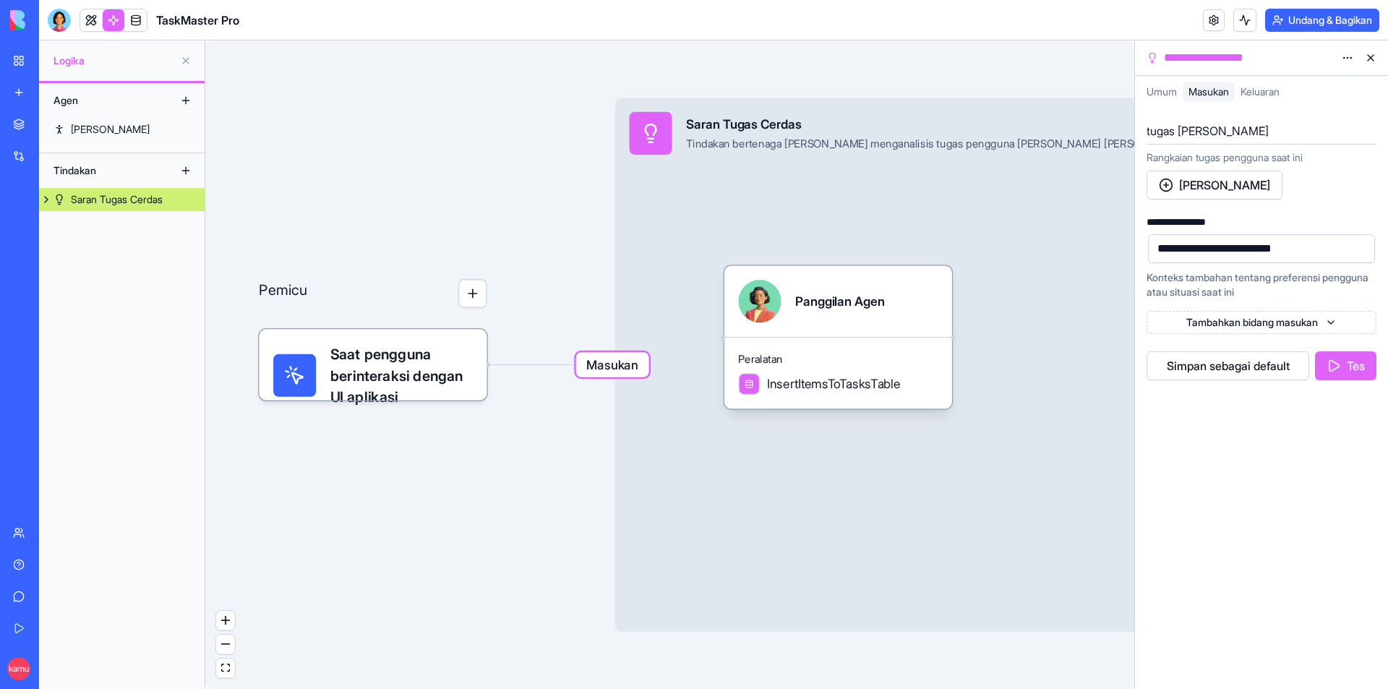
click at [1213, 183] on font "Tambahkan Barang" at bounding box center [1224, 185] width 91 height 14
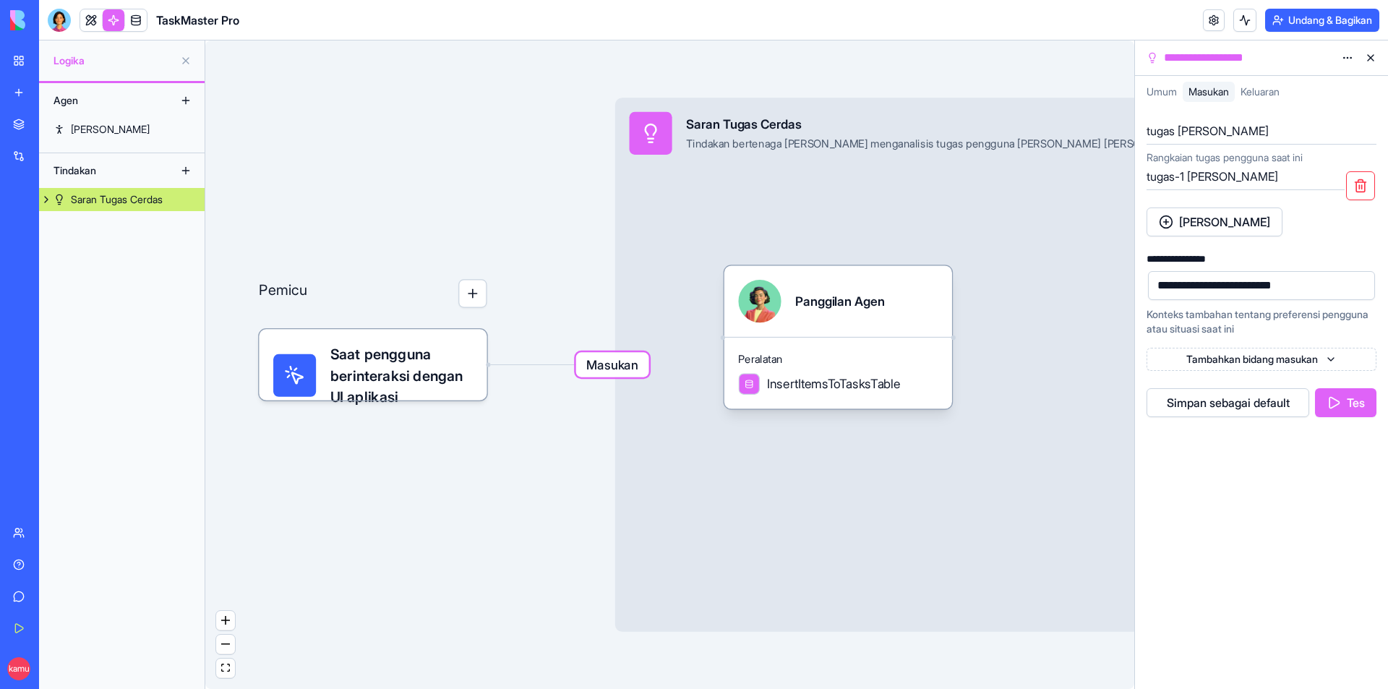
click at [1357, 182] on button "button" at bounding box center [1360, 185] width 29 height 29
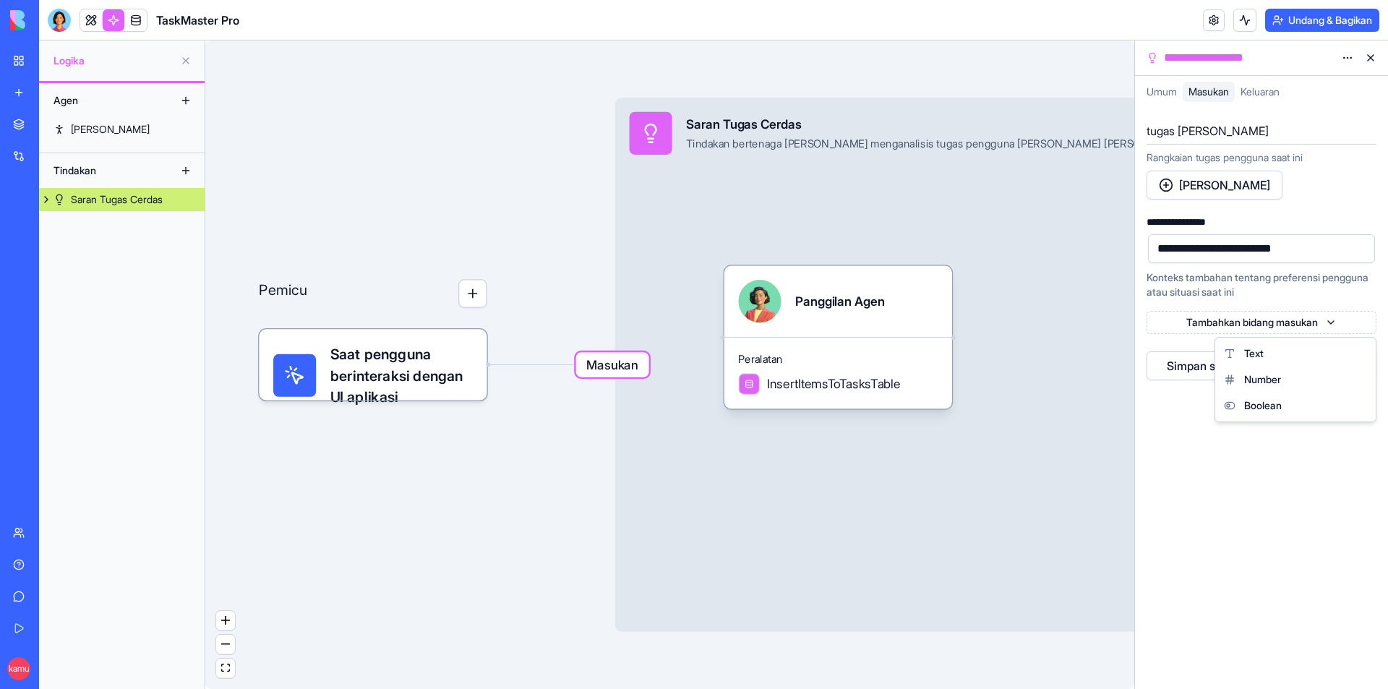
click at [1256, 320] on html "**********" at bounding box center [694, 344] width 1388 height 689
click at [1257, 320] on html "**********" at bounding box center [694, 344] width 1388 height 689
click at [1366, 58] on button at bounding box center [1370, 57] width 23 height 23
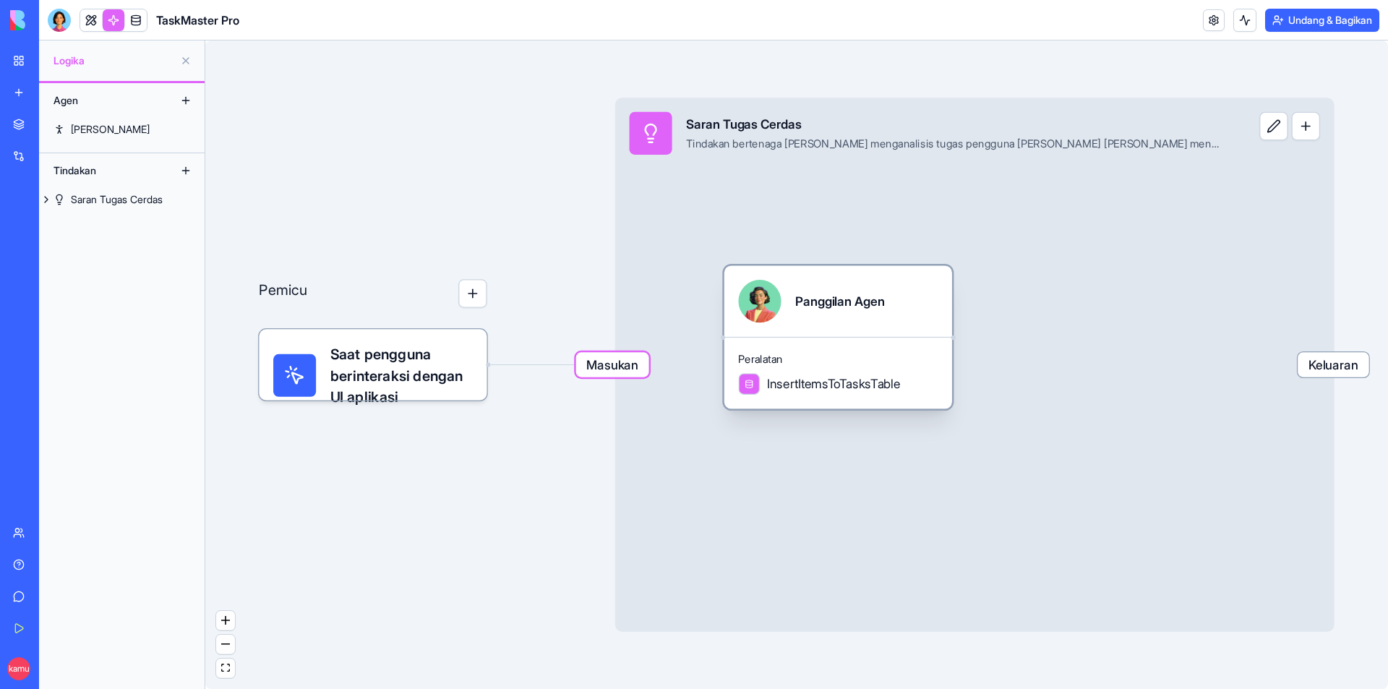
click at [835, 372] on div "Peralatan InsertItemsToTasksTable" at bounding box center [838, 373] width 228 height 72
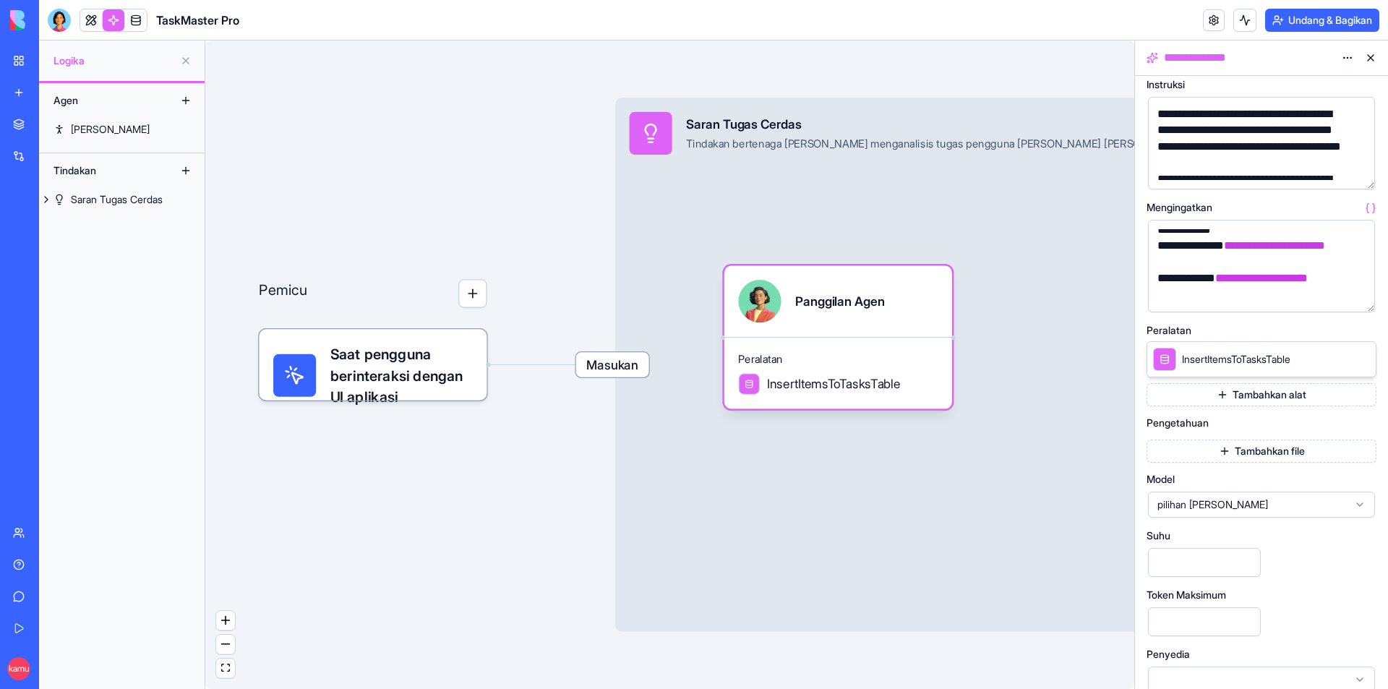
scroll to position [84, 0]
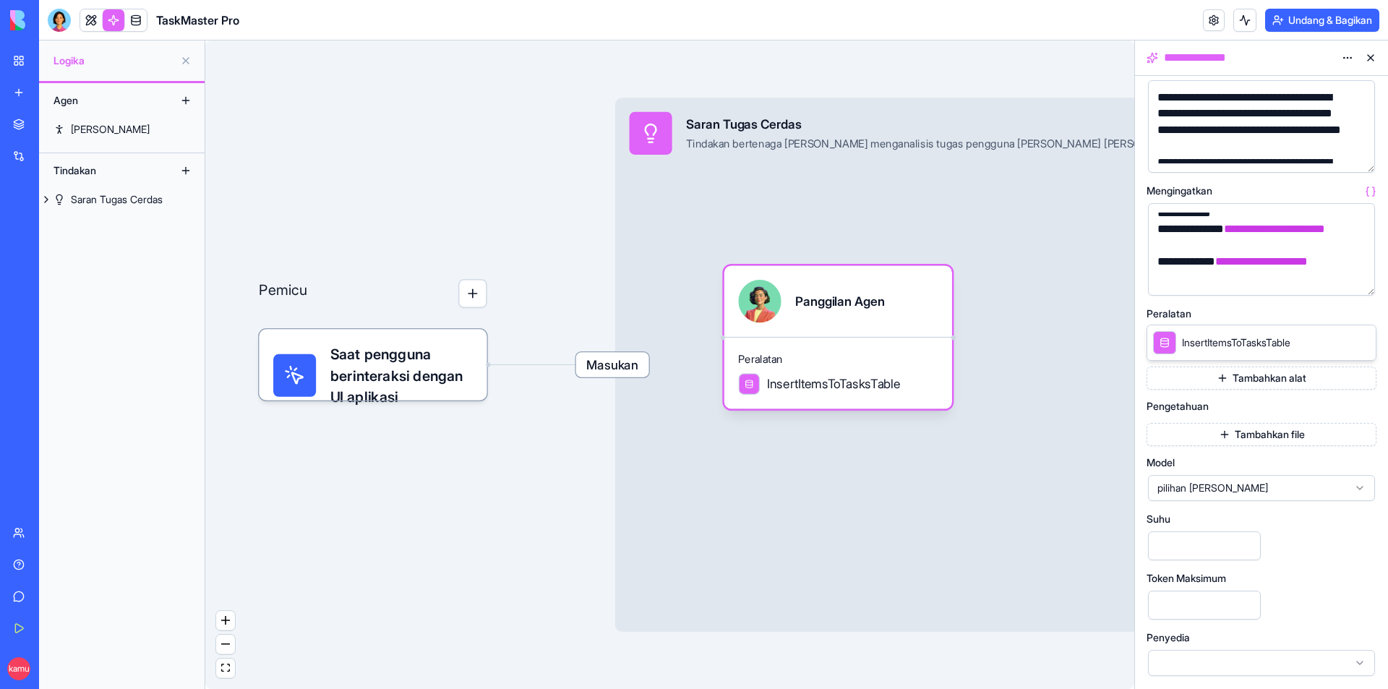
click at [1256, 371] on font "Tambahkan alat" at bounding box center [1269, 378] width 74 height 14
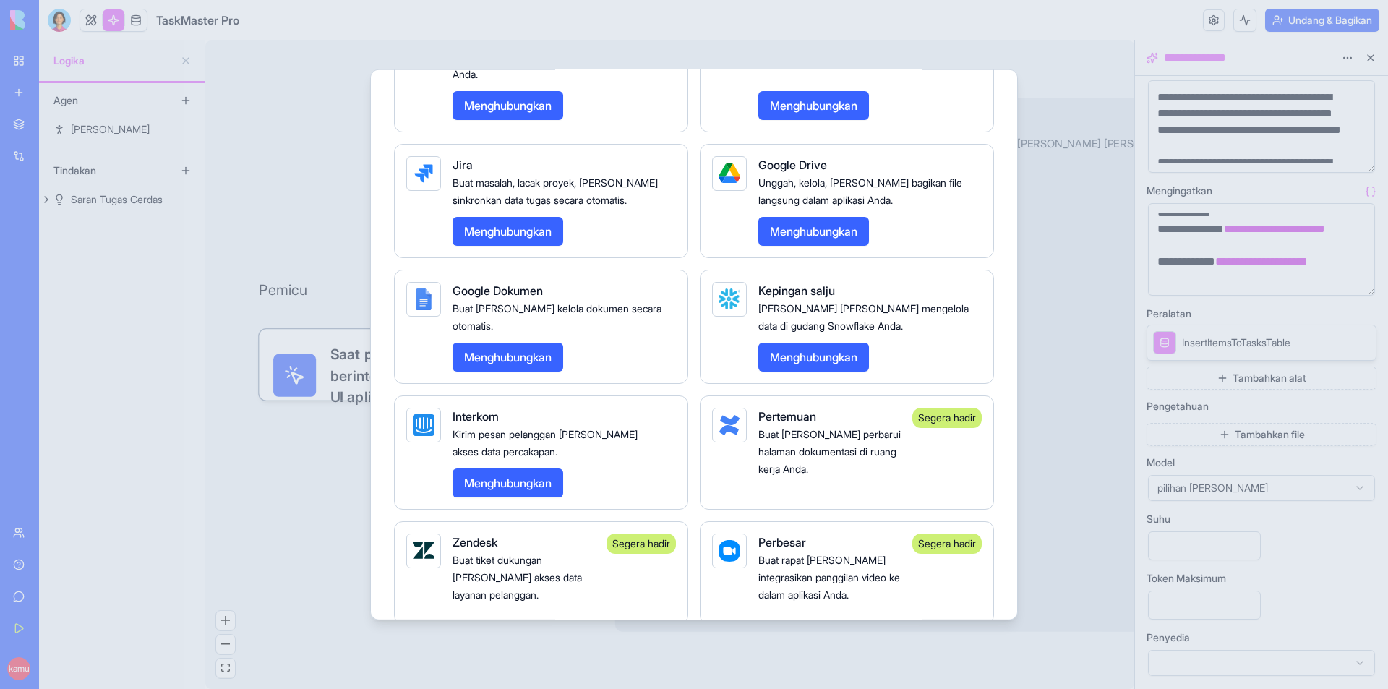
scroll to position [2536, 0]
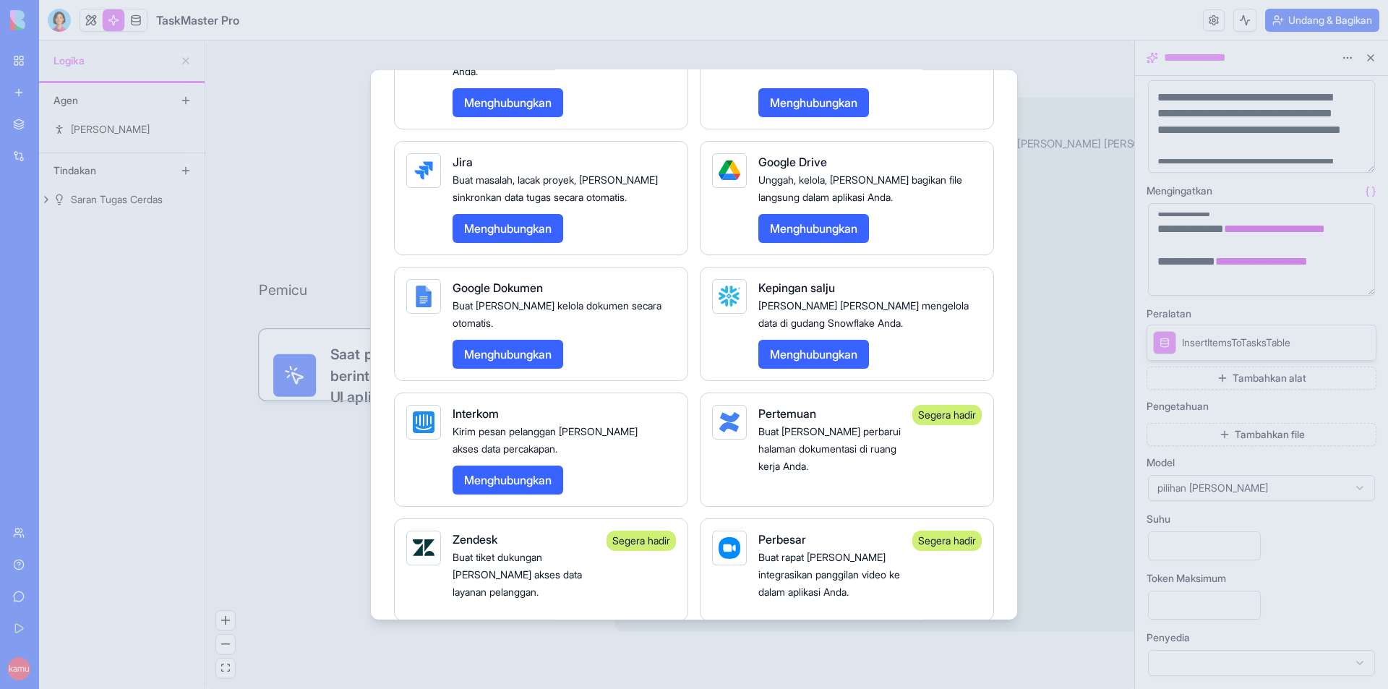
click at [1054, 98] on div at bounding box center [694, 344] width 1388 height 689
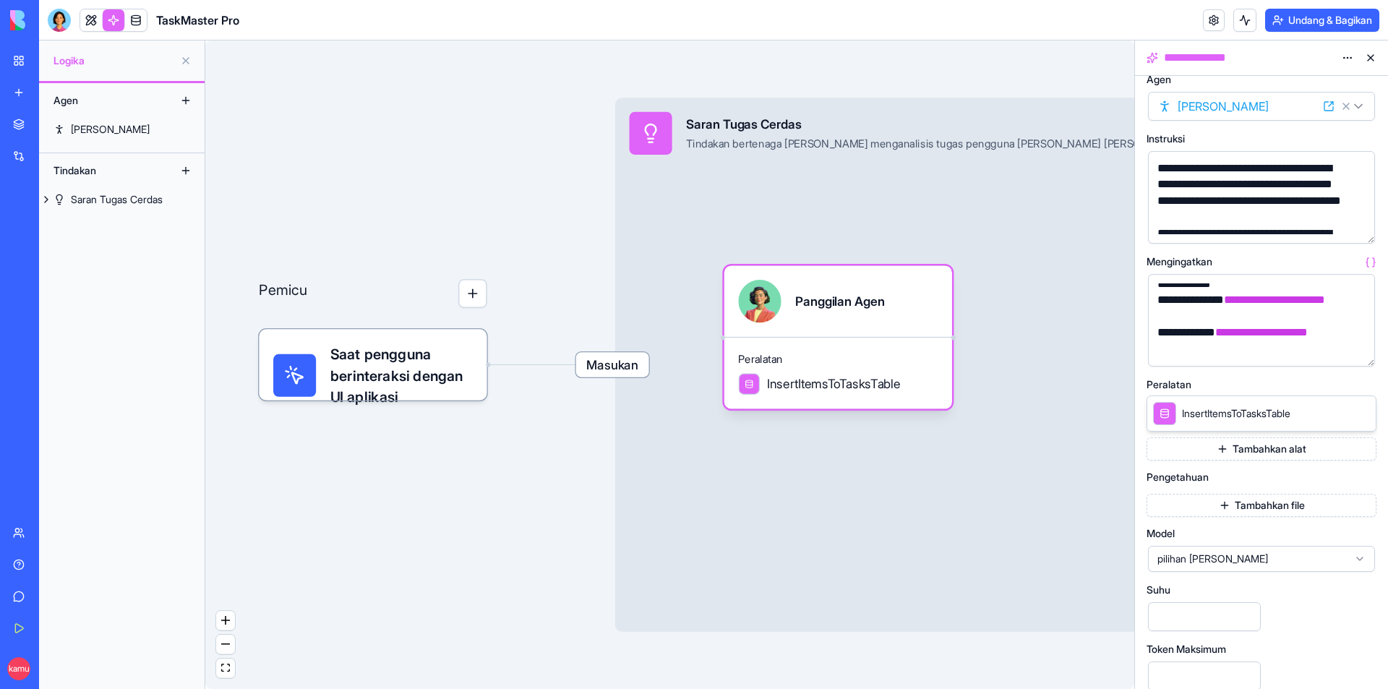
scroll to position [0, 0]
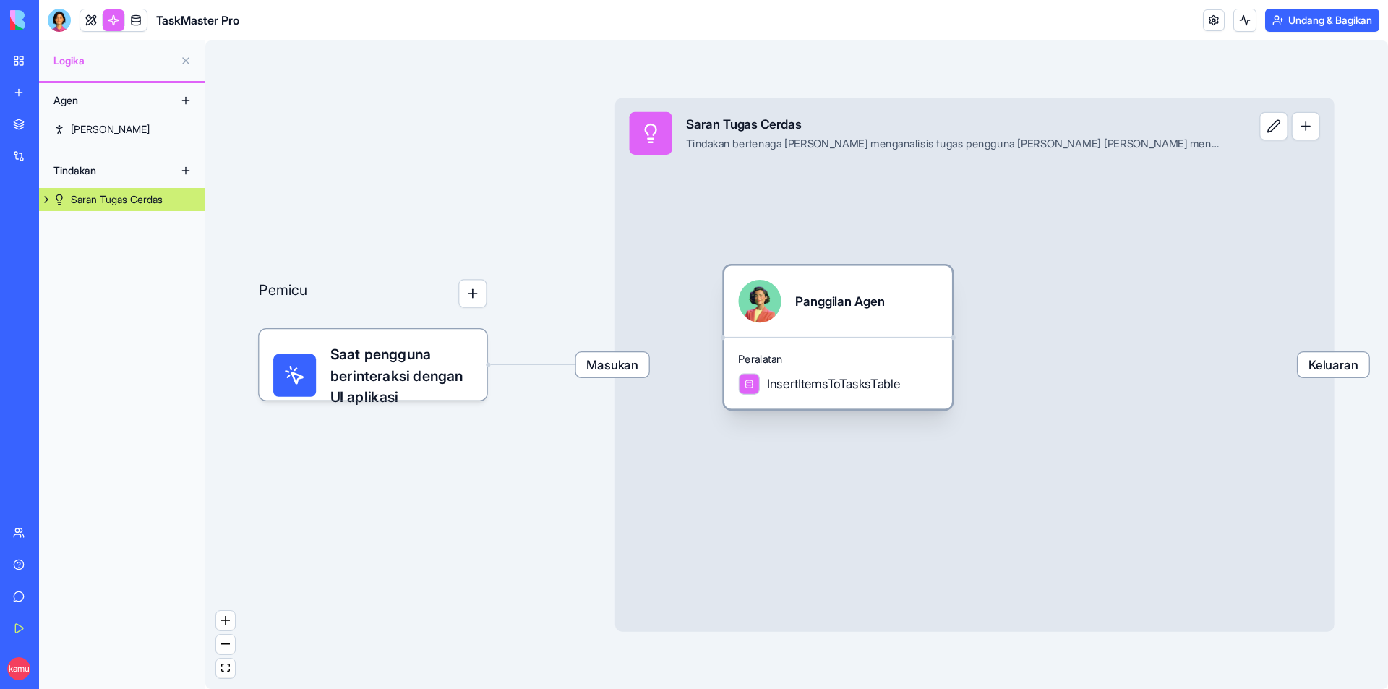
click at [880, 372] on div "Peralatan InsertItemsToTasksTable" at bounding box center [838, 373] width 228 height 72
drag, startPoint x: 1235, startPoint y: 169, endPoint x: 1271, endPoint y: 135, distance: 49.6
click at [1236, 169] on div "Masukan Saran Tugas Cerdas Tindakan bertenaga AI yang menganalisis tugas penggu…" at bounding box center [974, 365] width 719 height 534
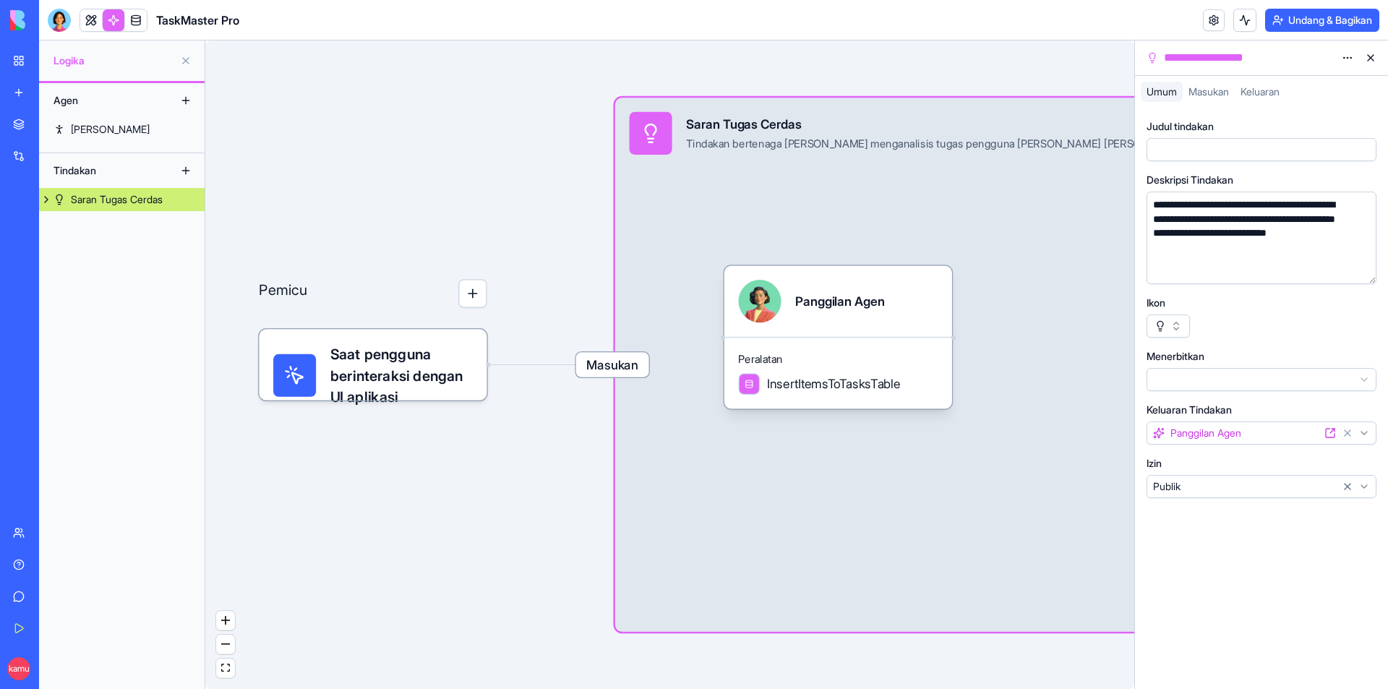
click at [1024, 286] on div "Masukan Saran Tugas Cerdas Tindakan bertenaga AI yang menganalisis tugas penggu…" at bounding box center [974, 365] width 719 height 534
click at [1344, 57] on html "**********" at bounding box center [694, 344] width 1388 height 689
click at [1367, 58] on button at bounding box center [1370, 57] width 23 height 23
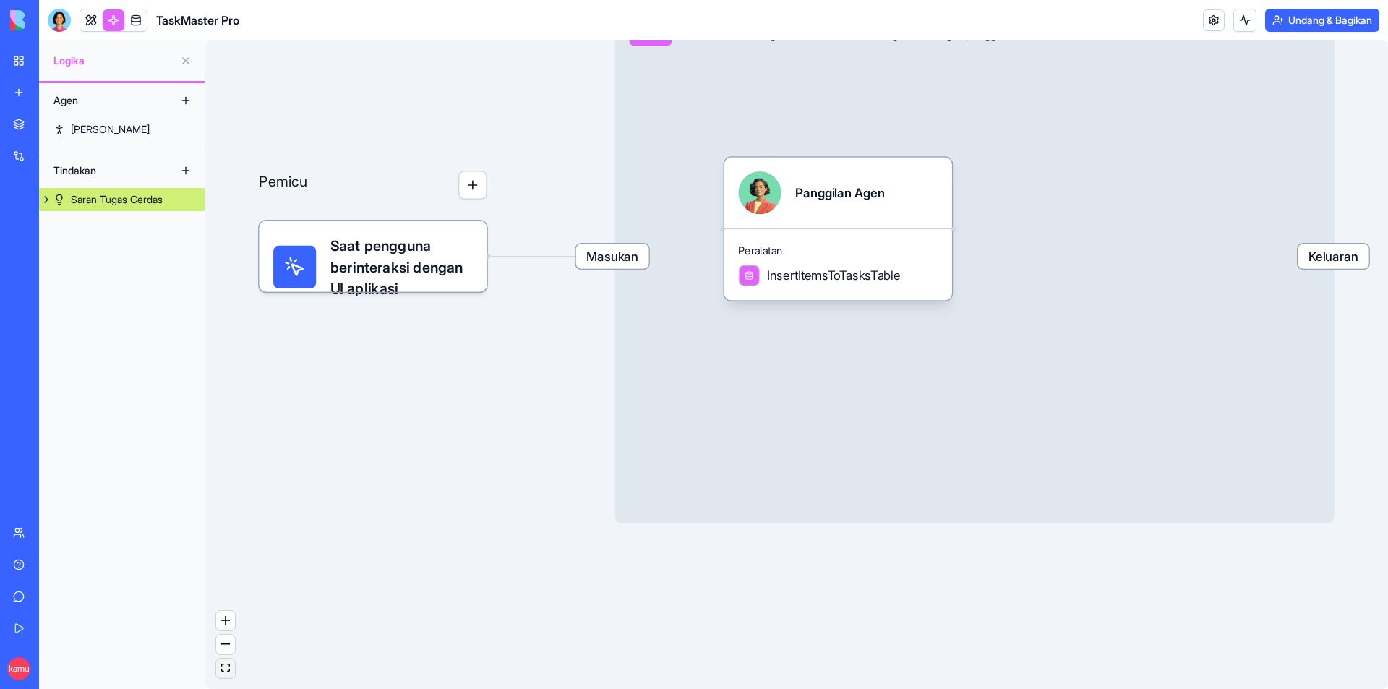
click at [223, 666] on icon "tampilan yang sesuai" at bounding box center [225, 668] width 9 height 8
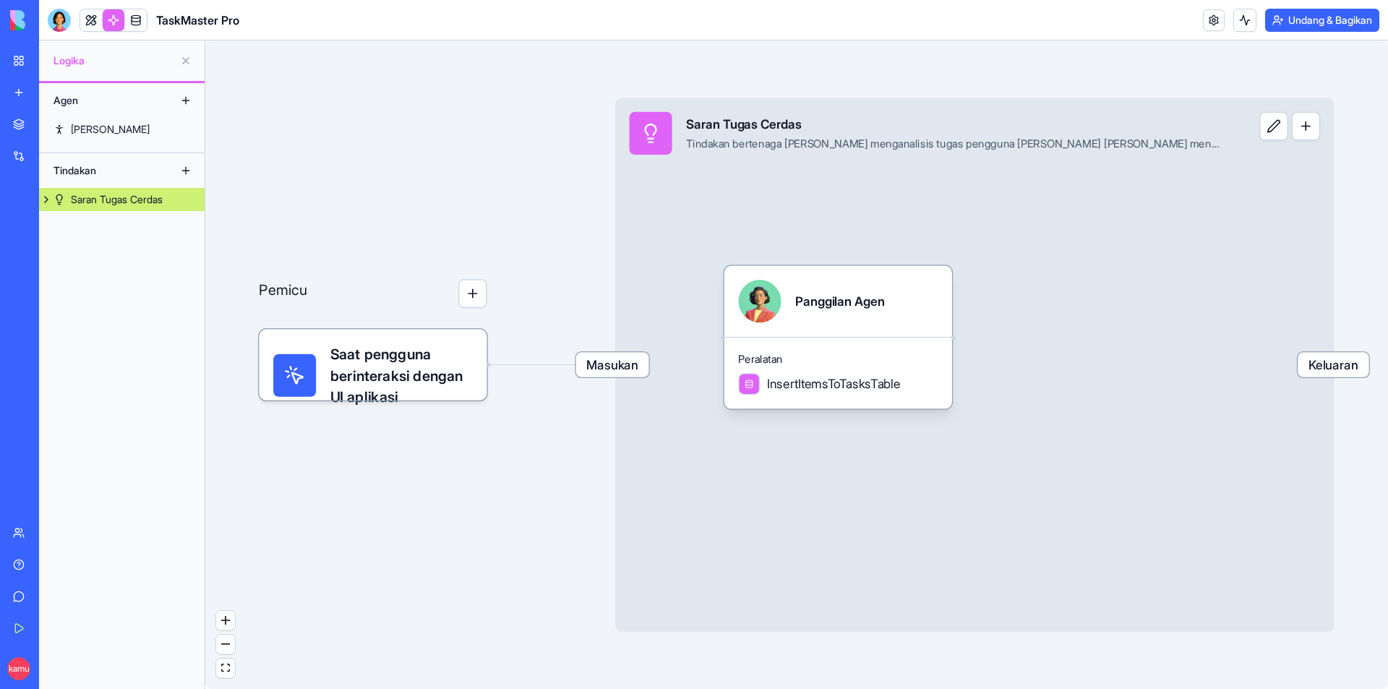
drag, startPoint x: 1189, startPoint y: 407, endPoint x: 1080, endPoint y: 391, distance: 110.3
click at [1069, 392] on div "Masukan Saran Tugas Cerdas Tindakan bertenaga AI yang menganalisis tugas penggu…" at bounding box center [974, 365] width 719 height 534
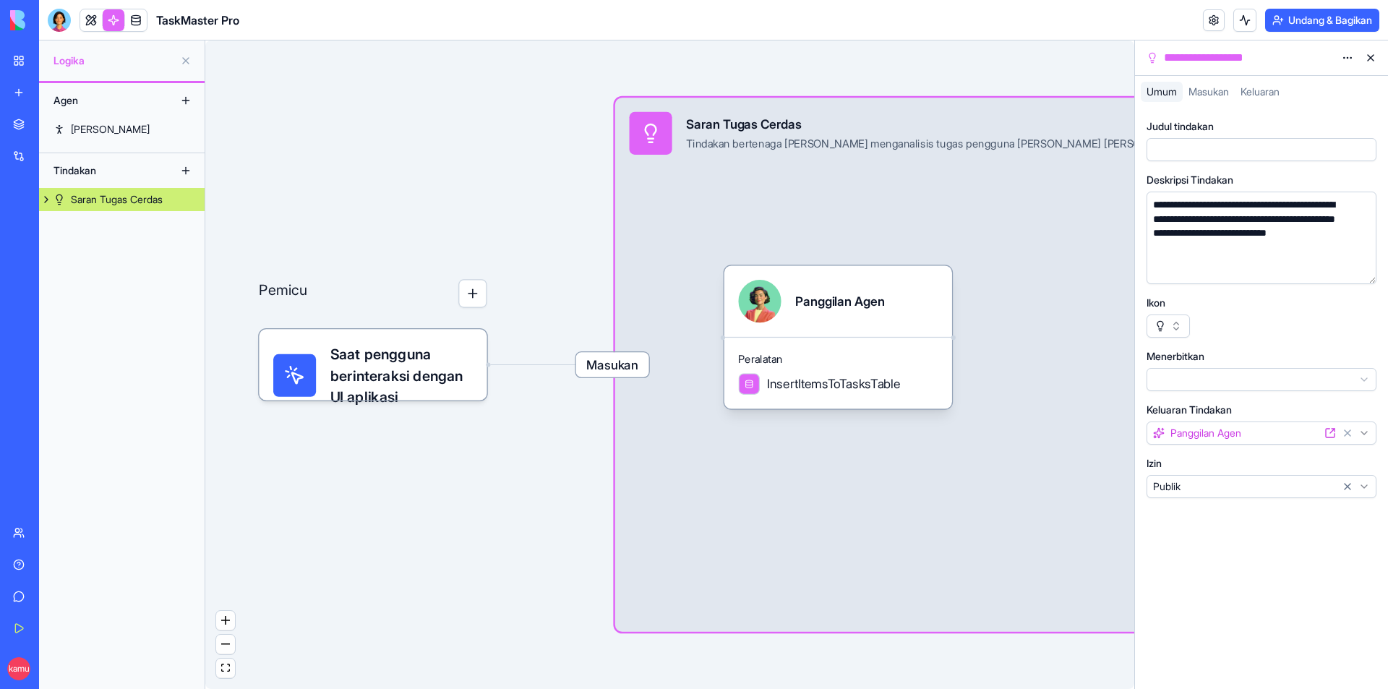
click at [1079, 416] on div "Masukan Saran Tugas Cerdas Tindakan bertenaga AI yang menganalisis tugas penggu…" at bounding box center [974, 365] width 719 height 534
click at [1065, 81] on div "Pemicu Saat pengguna berinteraksi dengan UI aplikasi Masukan Saran Tugas Cerdas…" at bounding box center [669, 364] width 929 height 648
click at [1211, 93] on font "Masukan" at bounding box center [1208, 91] width 40 height 12
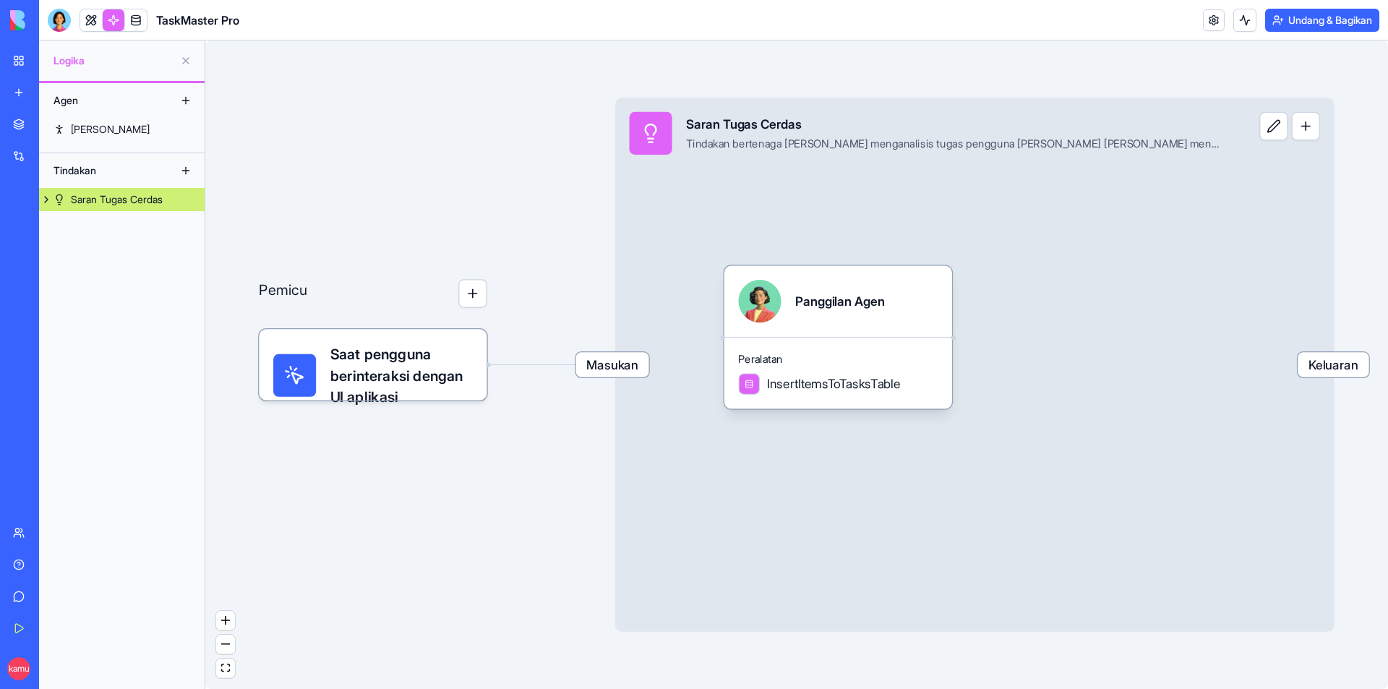
click at [192, 172] on button at bounding box center [185, 170] width 23 height 23
click at [182, 171] on button at bounding box center [185, 170] width 23 height 23
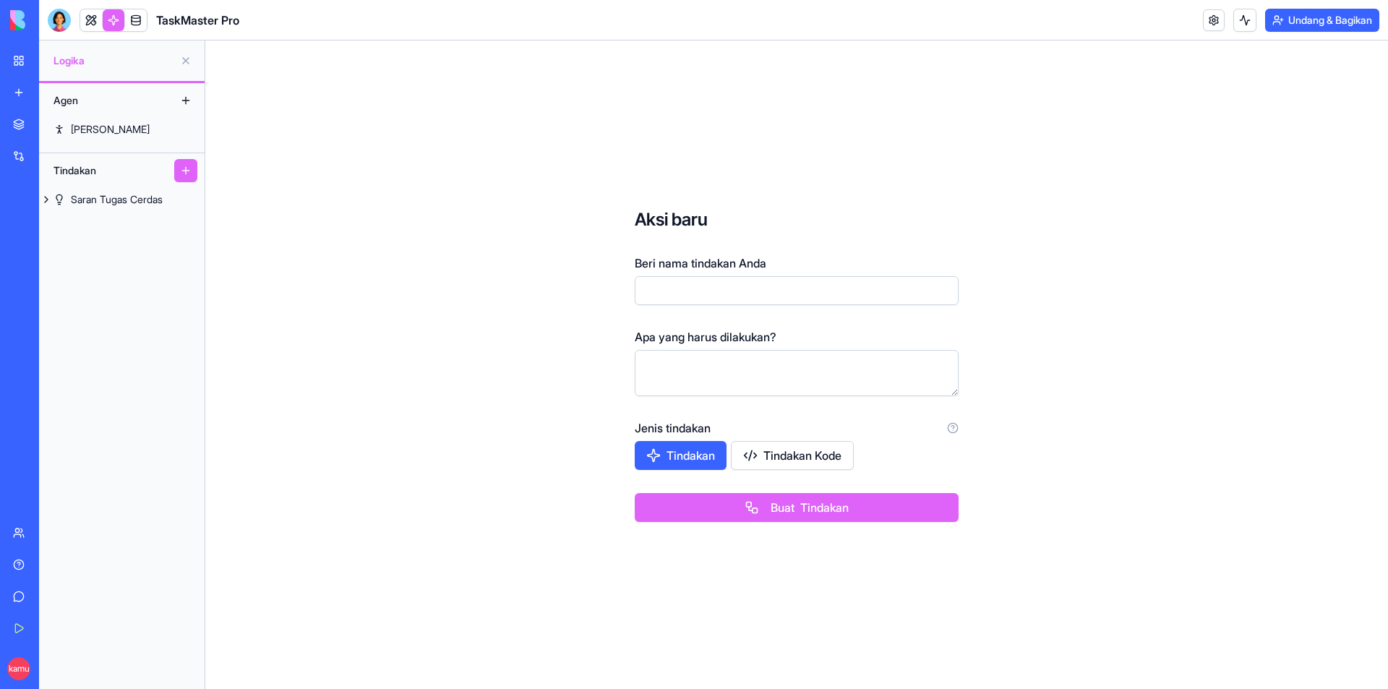
click at [681, 294] on input "Beri nama tindakan Anda" at bounding box center [797, 290] width 324 height 29
click at [577, 360] on div "Aksi baru Beri nama tindakan Anda Apa yang harus dilakukan? Jenis tindakan Tind…" at bounding box center [796, 364] width 1182 height 648
click at [688, 451] on font "Tindakan" at bounding box center [690, 455] width 48 height 14
click at [668, 452] on font "Tindakan" at bounding box center [691, 455] width 48 height 14
click at [823, 458] on font "Tindakan Kode" at bounding box center [802, 455] width 78 height 14
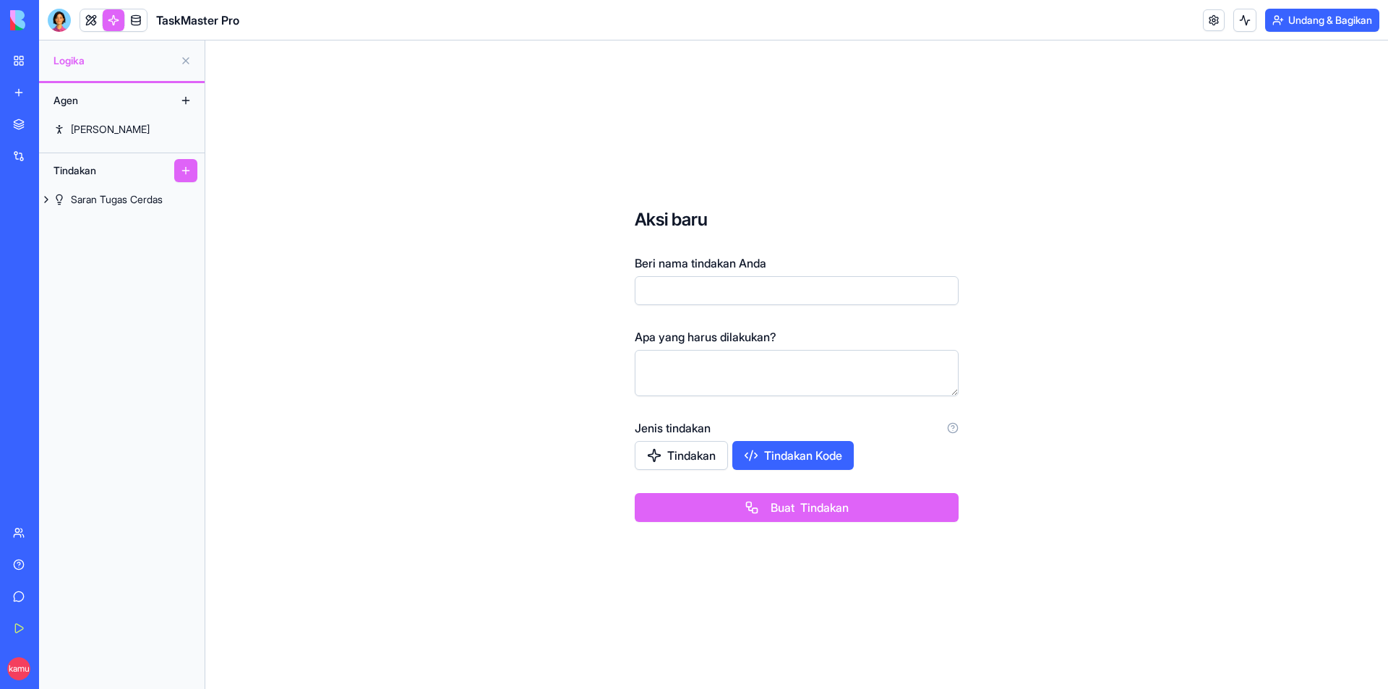
drag, startPoint x: 675, startPoint y: 463, endPoint x: 731, endPoint y: 463, distance: 55.7
click at [677, 463] on font "Tindakan" at bounding box center [691, 455] width 48 height 17
click at [784, 466] on button "Tindakan Kode" at bounding box center [792, 455] width 123 height 29
click at [671, 469] on button "Tindakan" at bounding box center [681, 455] width 93 height 29
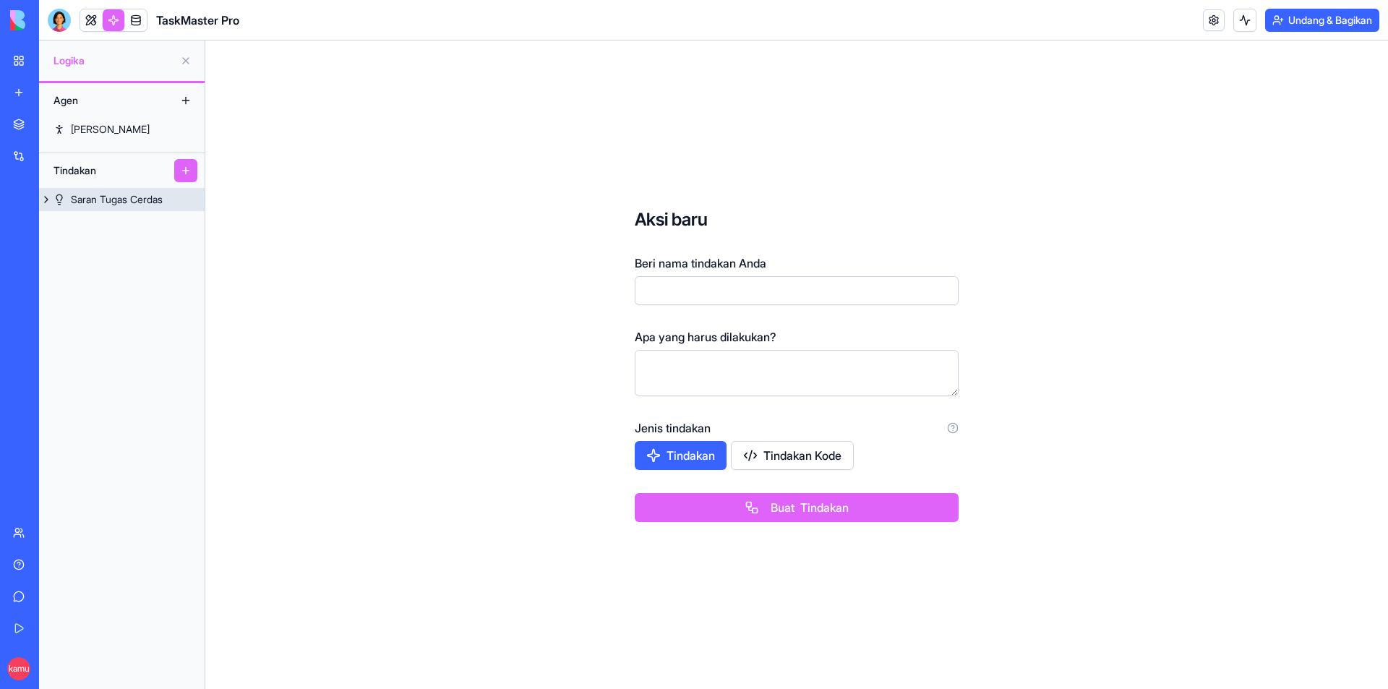
click at [163, 197] on font "Saran Tugas Cerdas" at bounding box center [117, 199] width 92 height 12
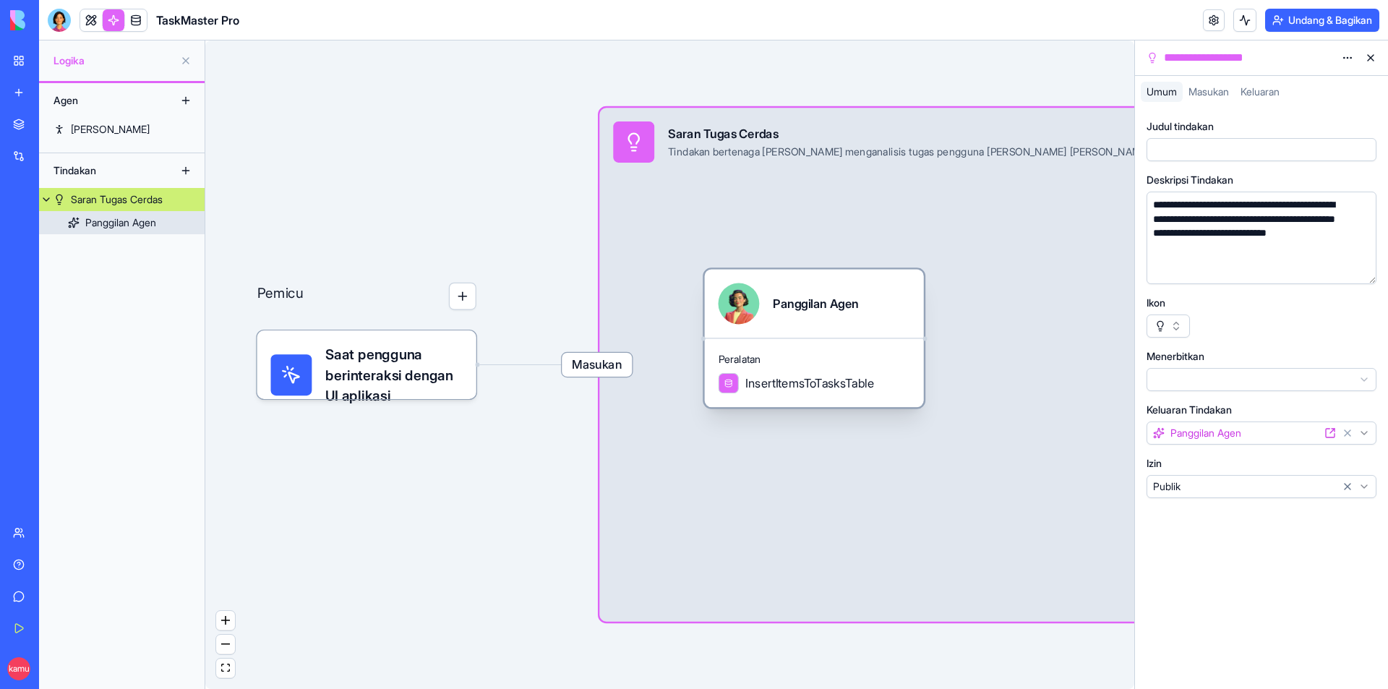
click at [168, 223] on link "Panggilan Agen" at bounding box center [122, 222] width 166 height 23
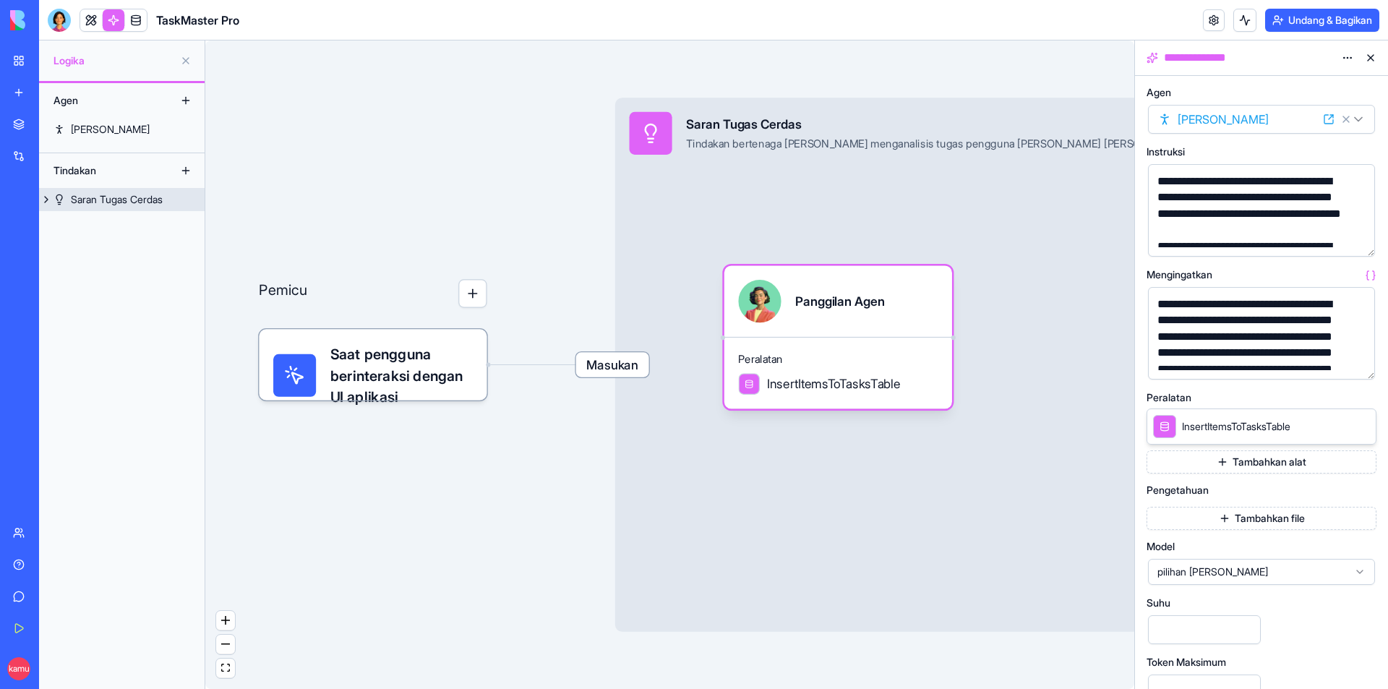
click at [837, 395] on div "Peralatan InsertItemsToTasksTable" at bounding box center [838, 373] width 228 height 72
click at [1247, 426] on span "InsertItemsToTasksTable" at bounding box center [1236, 426] width 108 height 14
click at [1340, 426] on icon at bounding box center [1344, 426] width 12 height 12
click at [1069, 436] on div "Masukan Saran Tugas Cerdas Tindakan bertenaga AI yang menganalisis tugas penggu…" at bounding box center [974, 365] width 719 height 534
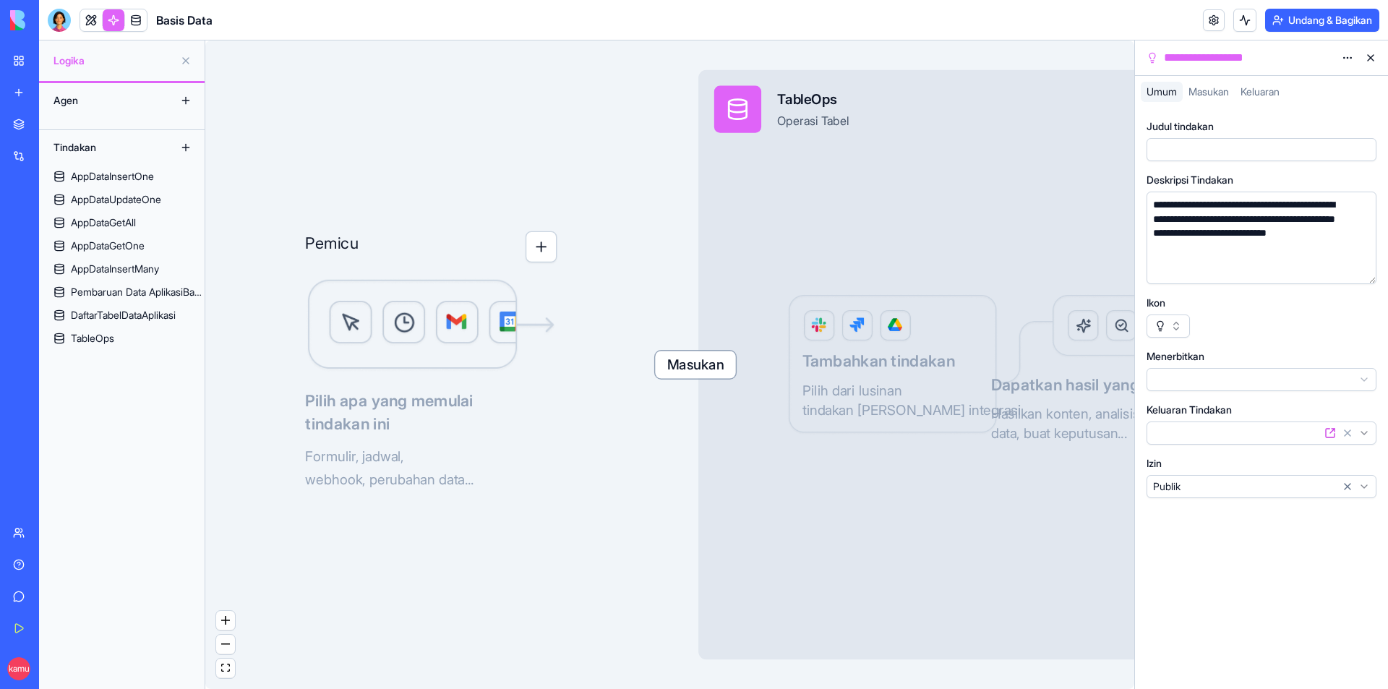
click at [1371, 58] on button at bounding box center [1370, 57] width 23 height 23
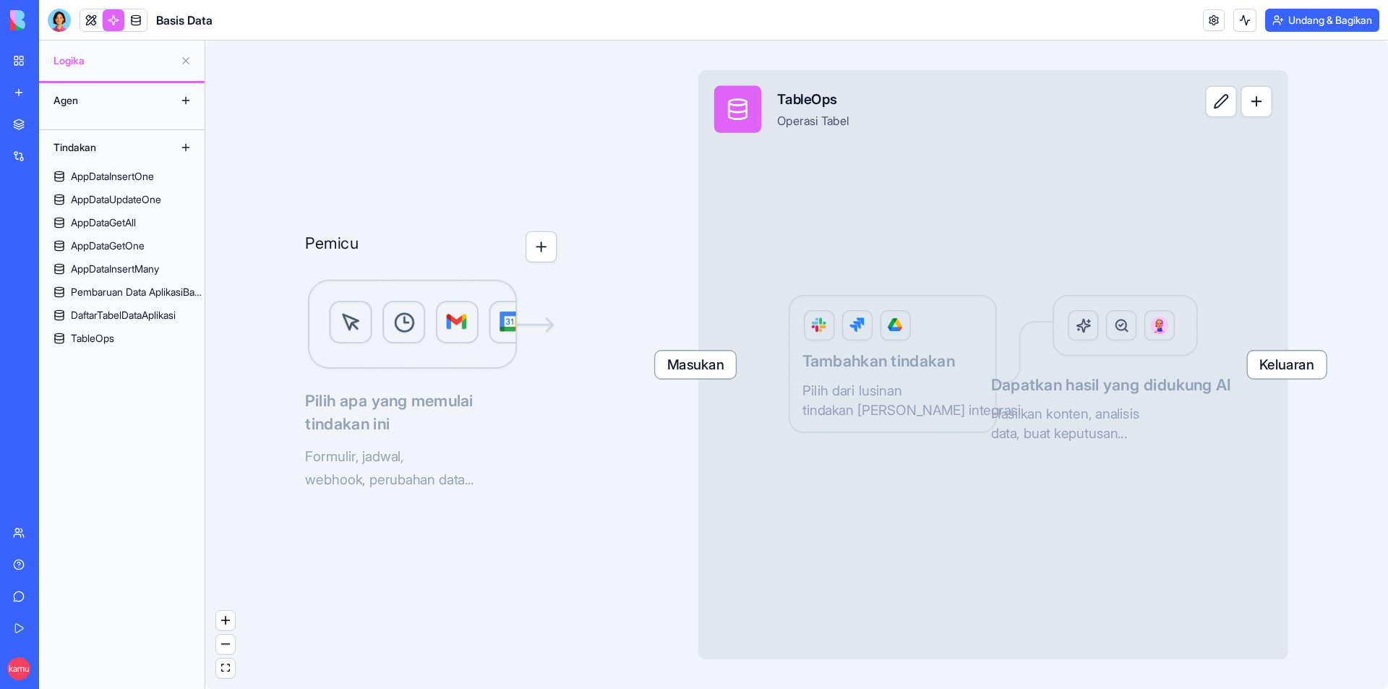
click at [12, 55] on link "Ruang Kerja Saya" at bounding box center [33, 60] width 58 height 29
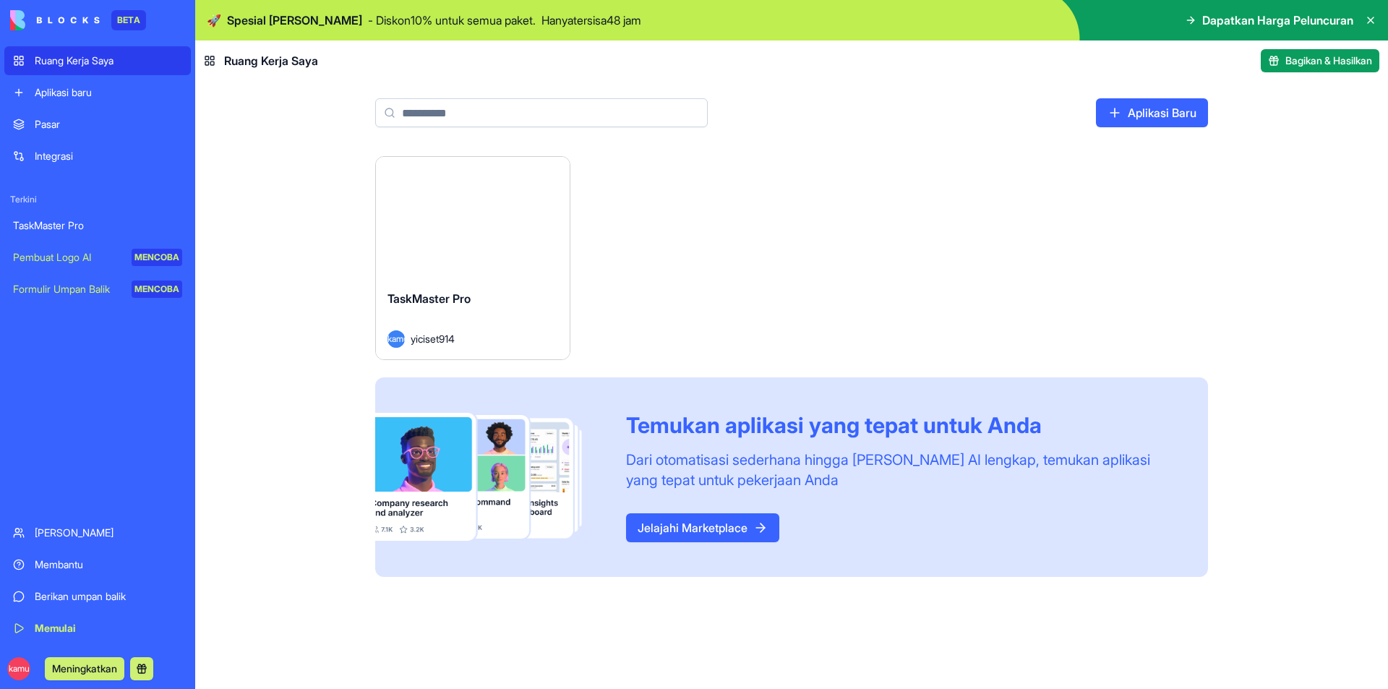
click at [63, 259] on font "Pembuat Logo AI" at bounding box center [52, 257] width 78 height 12
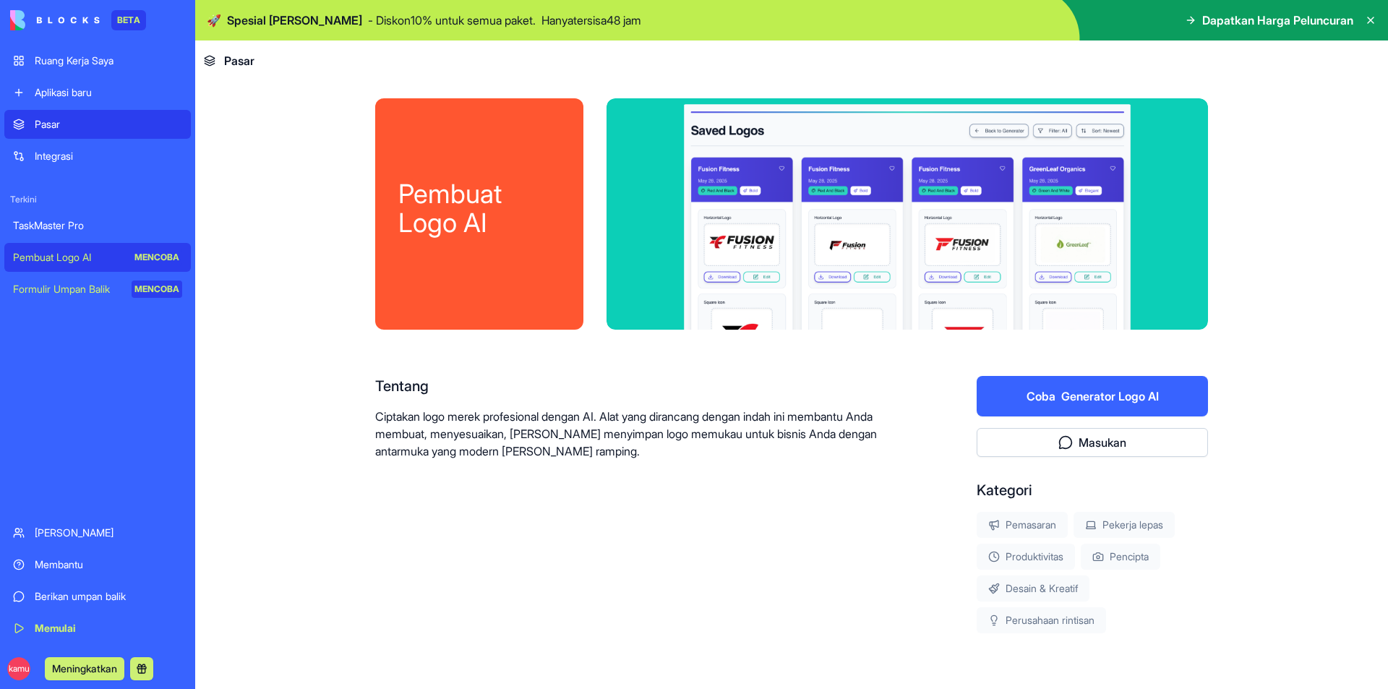
click at [1074, 391] on font "Generator Logo AI" at bounding box center [1110, 396] width 98 height 14
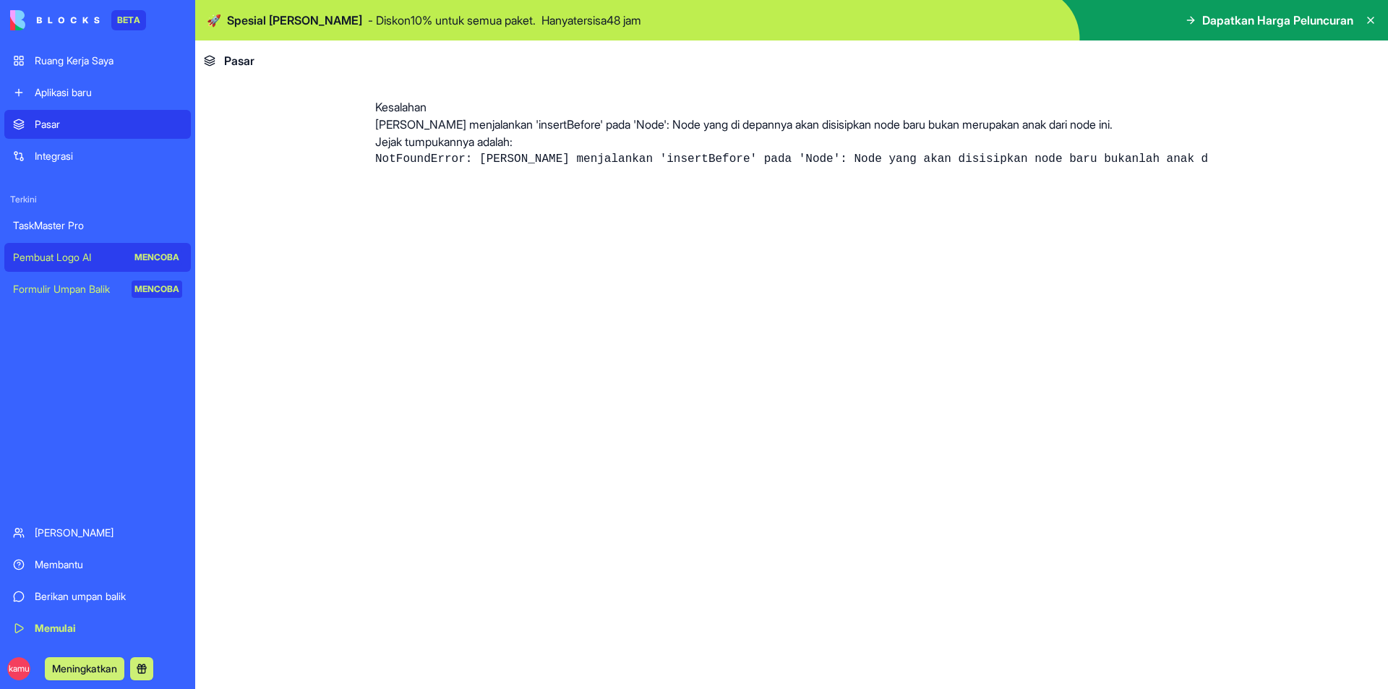
drag, startPoint x: 1365, startPoint y: 12, endPoint x: 1364, endPoint y: 20, distance: 8.0
click at [1365, 15] on div "Dapatkan Harga Peluncuran" at bounding box center [1281, 20] width 192 height 17
click at [1363, 22] on div "Dapatkan Harga Peluncuran" at bounding box center [1281, 20] width 192 height 17
click at [1366, 25] on icon at bounding box center [1371, 20] width 12 height 12
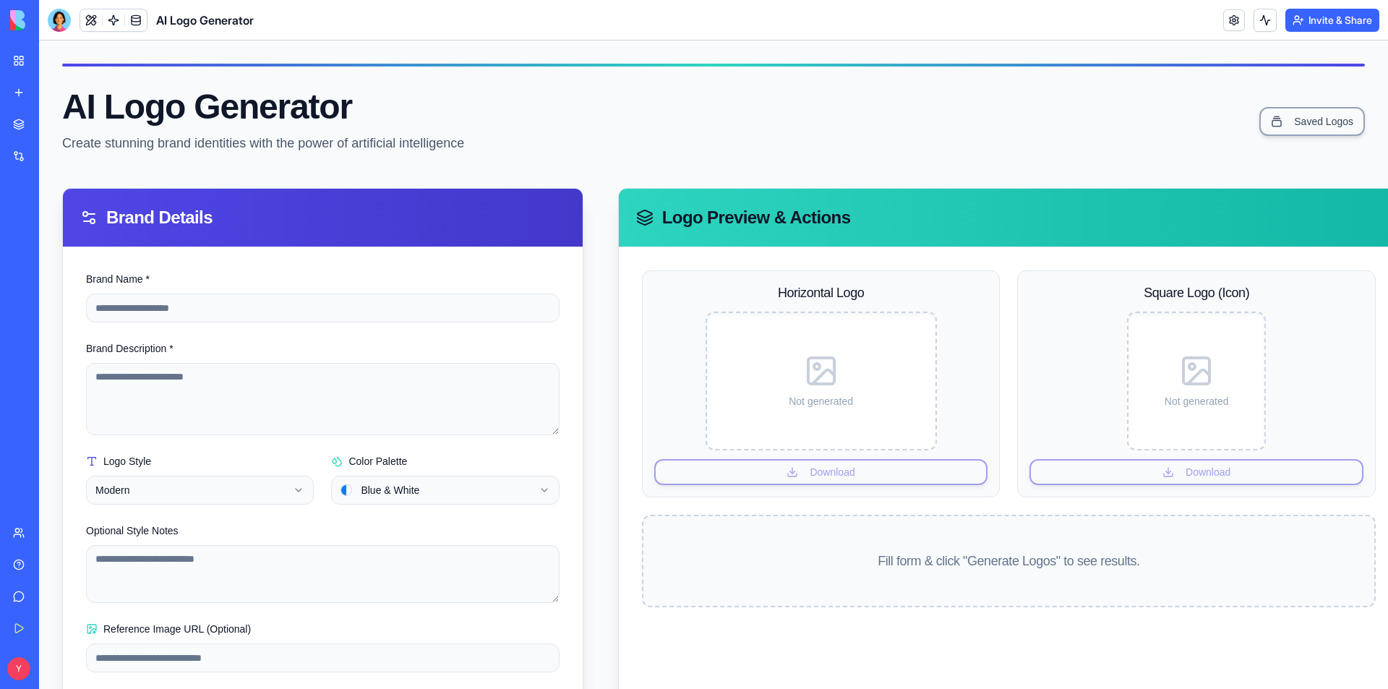
click at [828, 408] on div "Not generated" at bounding box center [821, 381] width 217 height 124
click at [312, 405] on textarea "Brand Description *" at bounding box center [322, 399] width 473 height 72
click at [246, 309] on input "Brand Name *" at bounding box center [322, 307] width 473 height 29
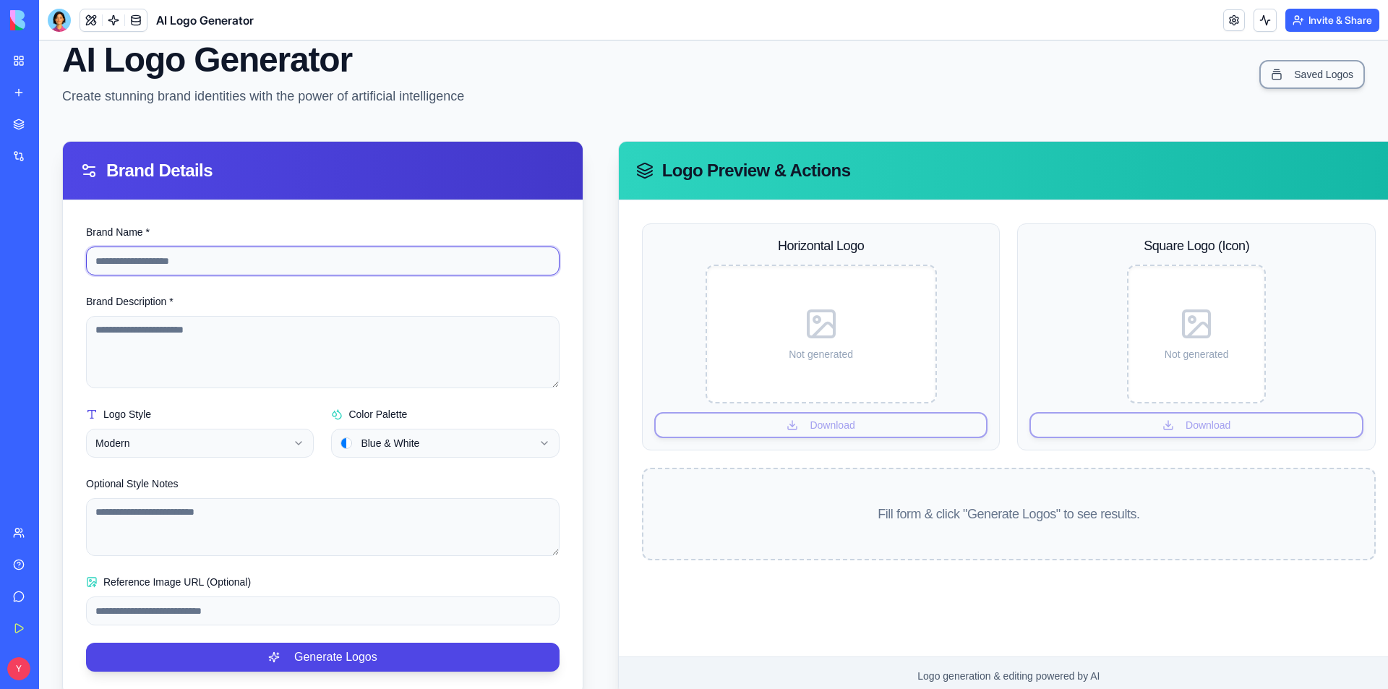
scroll to position [87, 0]
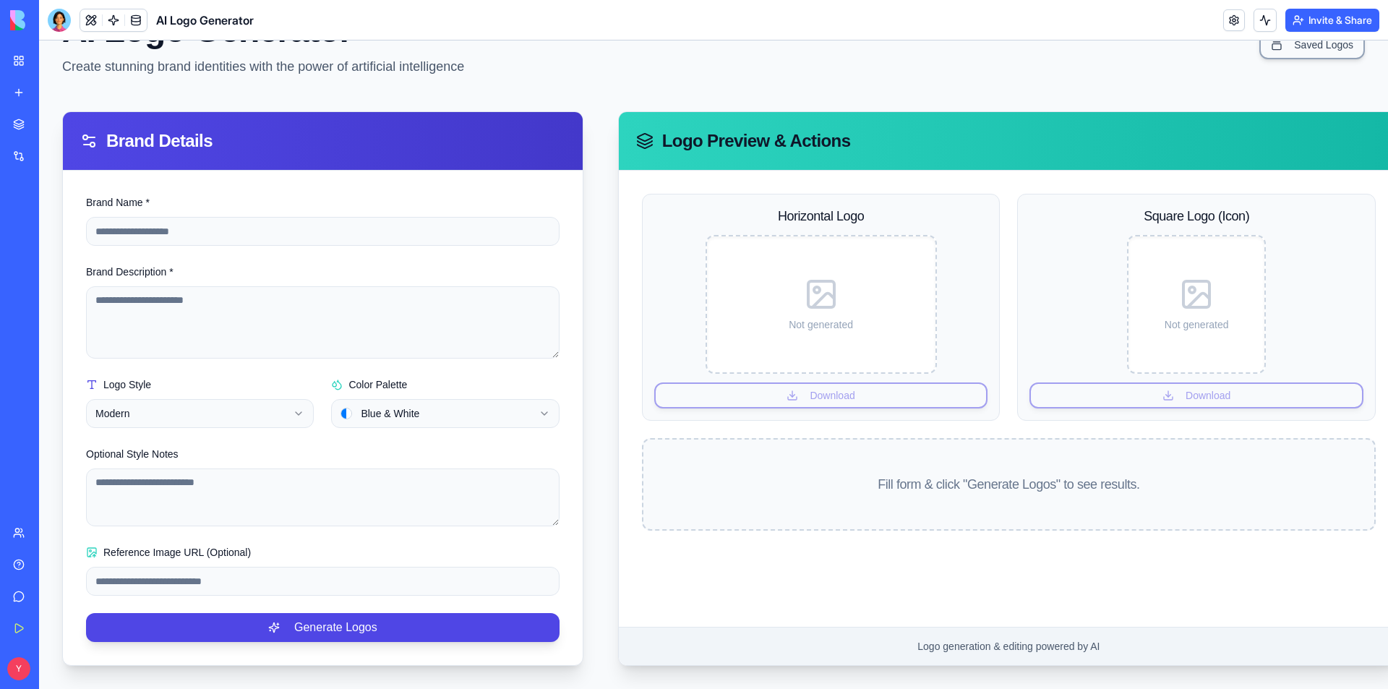
click at [25, 92] on link "New app" at bounding box center [33, 92] width 58 height 29
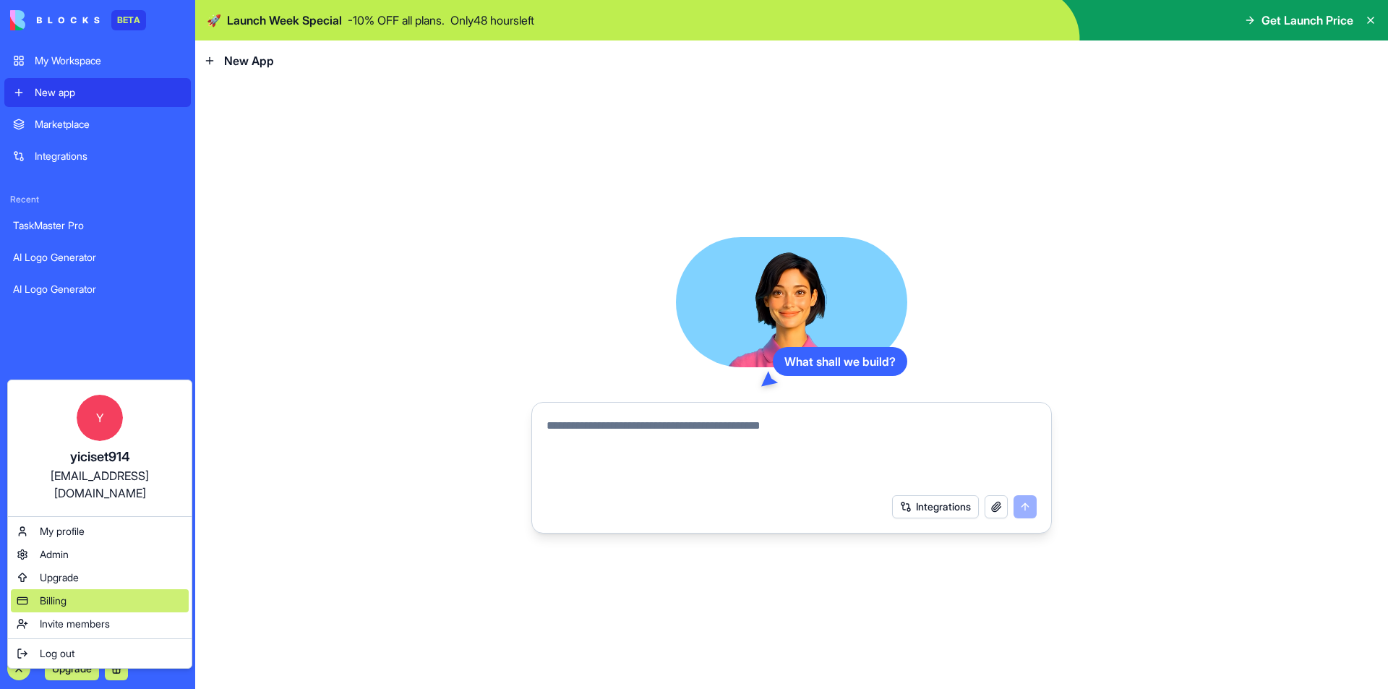
click at [66, 589] on div "Billing" at bounding box center [100, 600] width 178 height 23
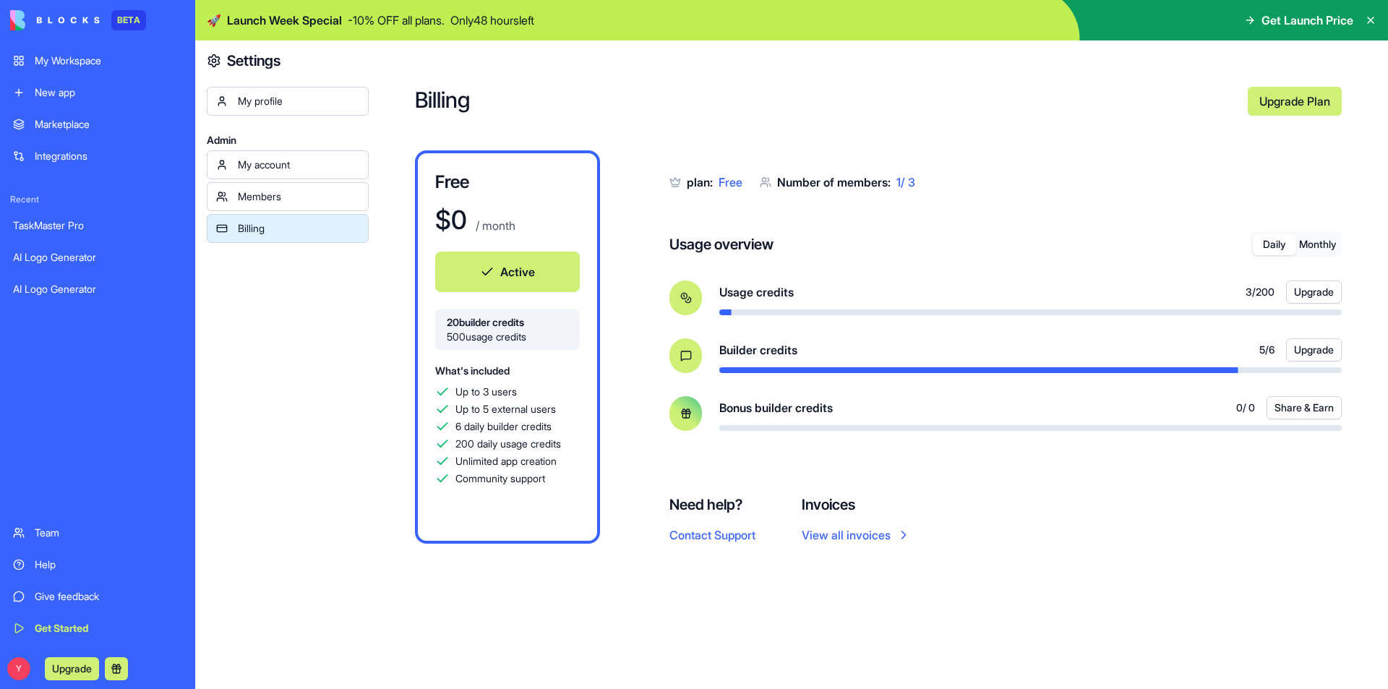
click at [64, 87] on div "New app" at bounding box center [108, 92] width 147 height 14
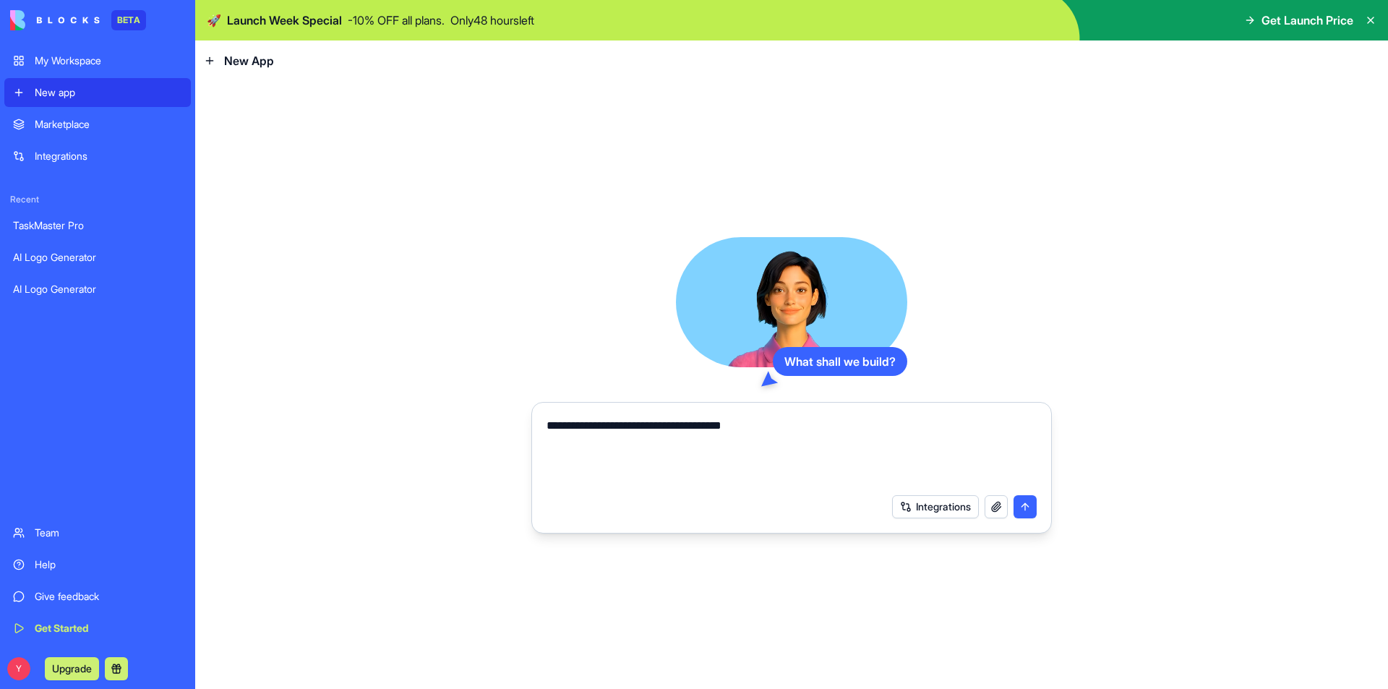
type textarea "**********"
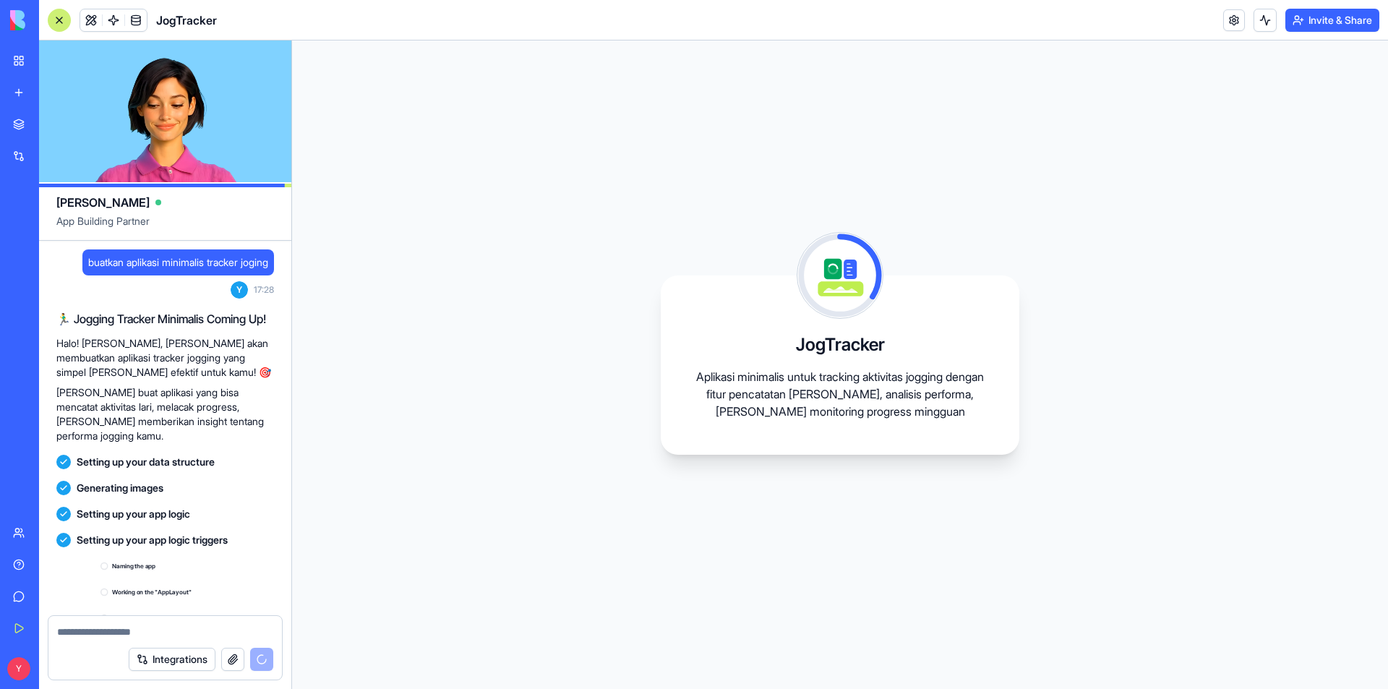
scroll to position [126, 0]
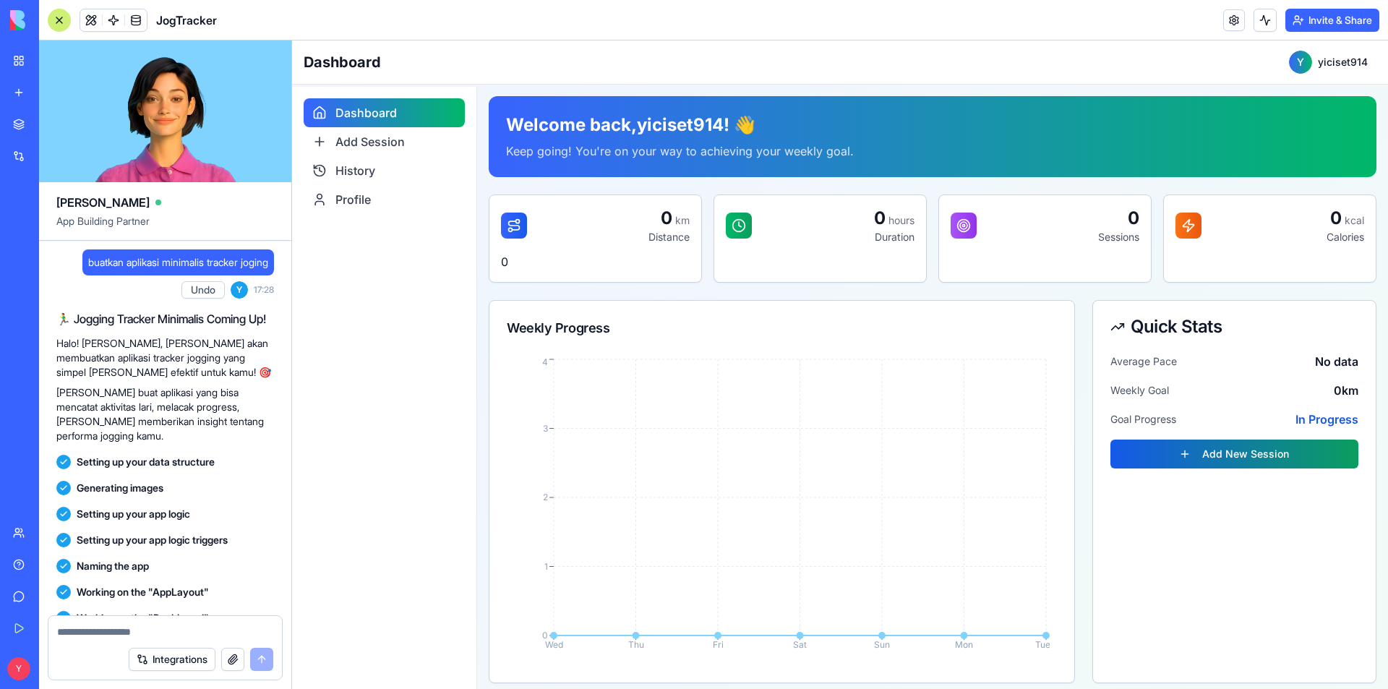
click at [1211, 445] on button "Add New Session" at bounding box center [1234, 453] width 248 height 29
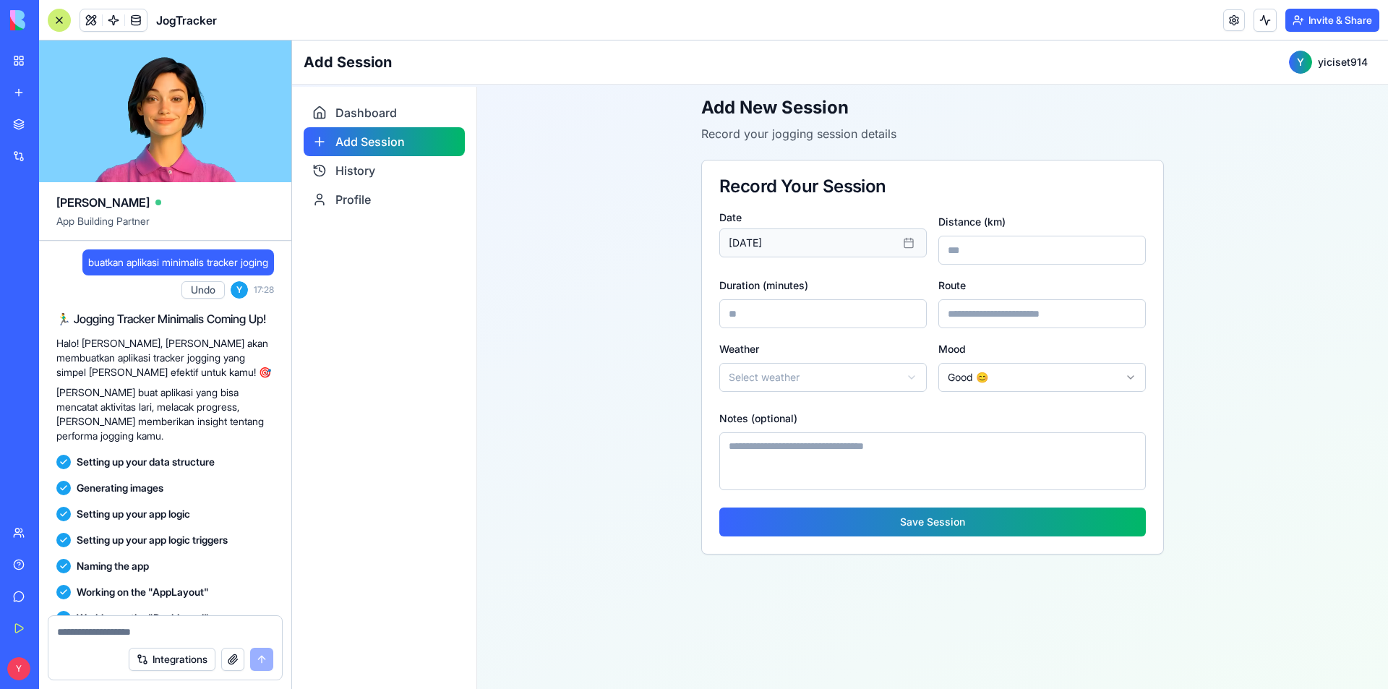
click at [770, 236] on button "September 16th, 2025" at bounding box center [822, 242] width 207 height 29
click at [967, 258] on input "*" at bounding box center [1041, 250] width 207 height 29
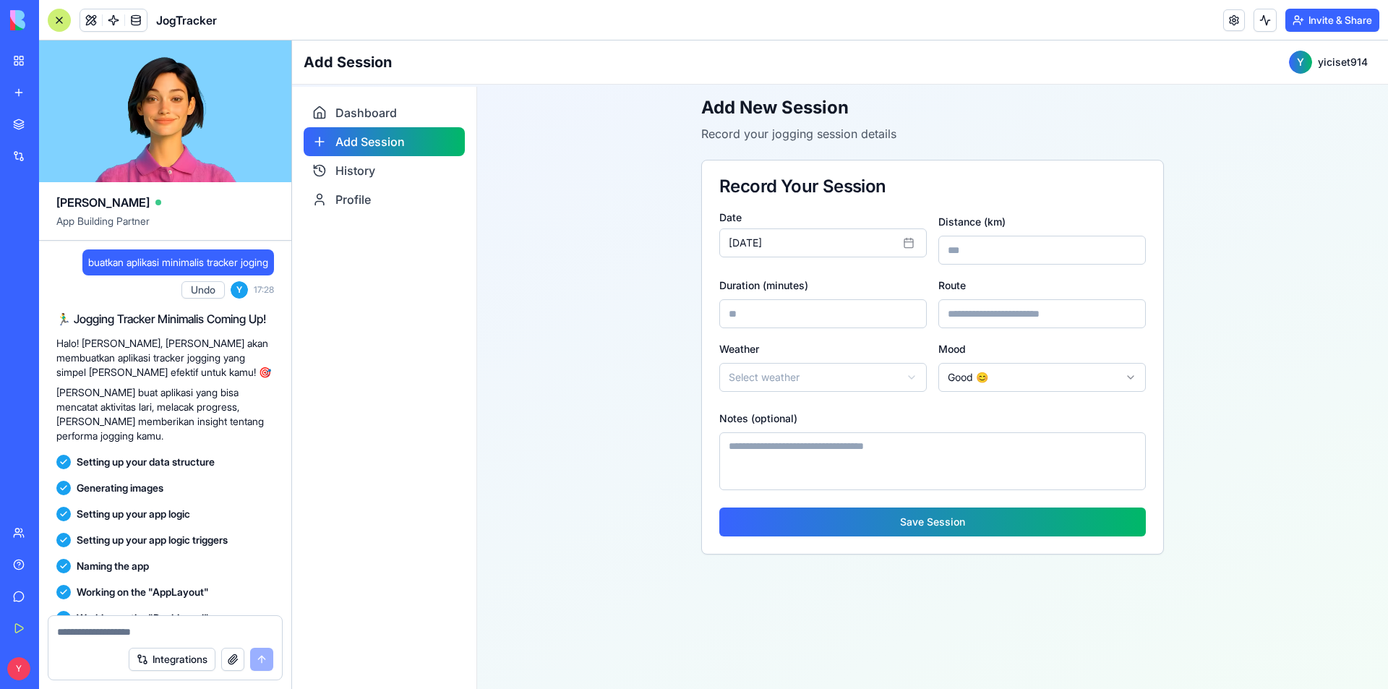
click at [967, 258] on input "*" at bounding box center [1041, 250] width 207 height 29
click at [967, 258] on input "**" at bounding box center [1041, 250] width 207 height 29
drag, startPoint x: 964, startPoint y: 252, endPoint x: 937, endPoint y: 254, distance: 26.8
click at [911, 253] on div "**********" at bounding box center [932, 302] width 426 height 179
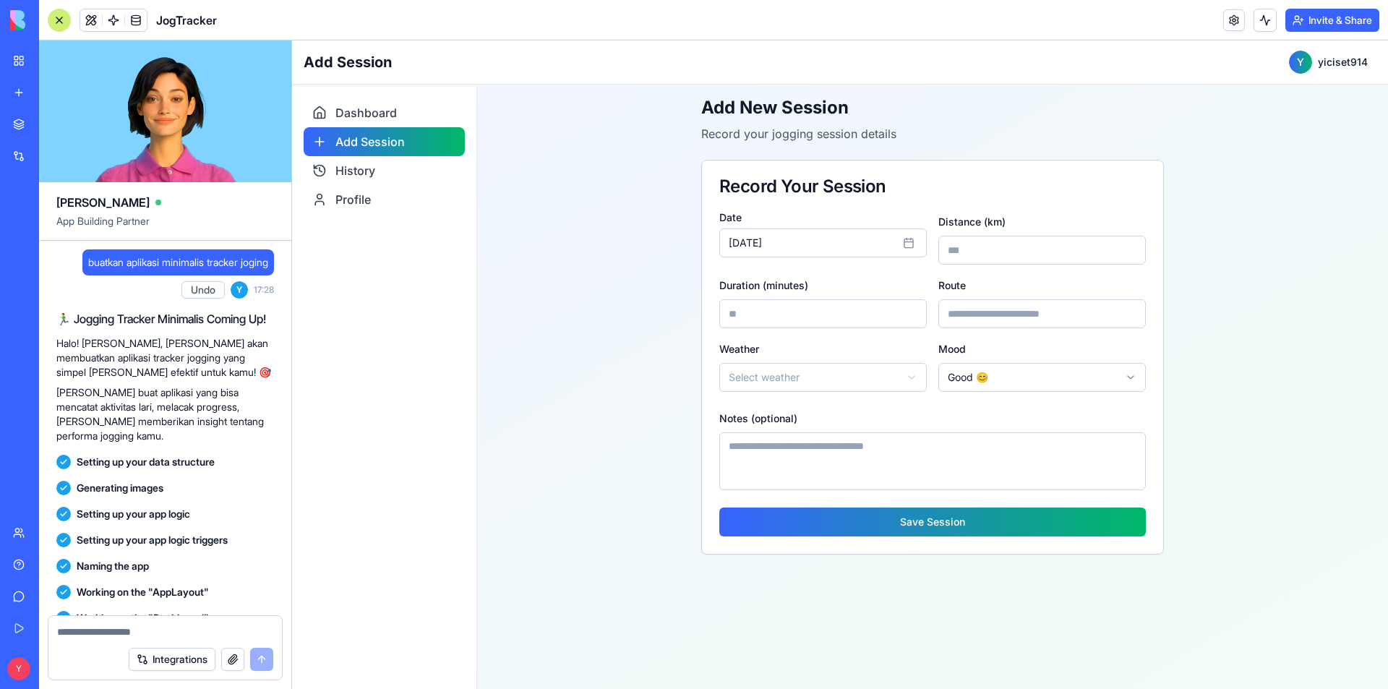
click at [1135, 246] on input "***" at bounding box center [1041, 250] width 207 height 29
click at [1131, 248] on input "***" at bounding box center [1041, 250] width 207 height 29
click at [1005, 257] on input "***" at bounding box center [1041, 250] width 207 height 29
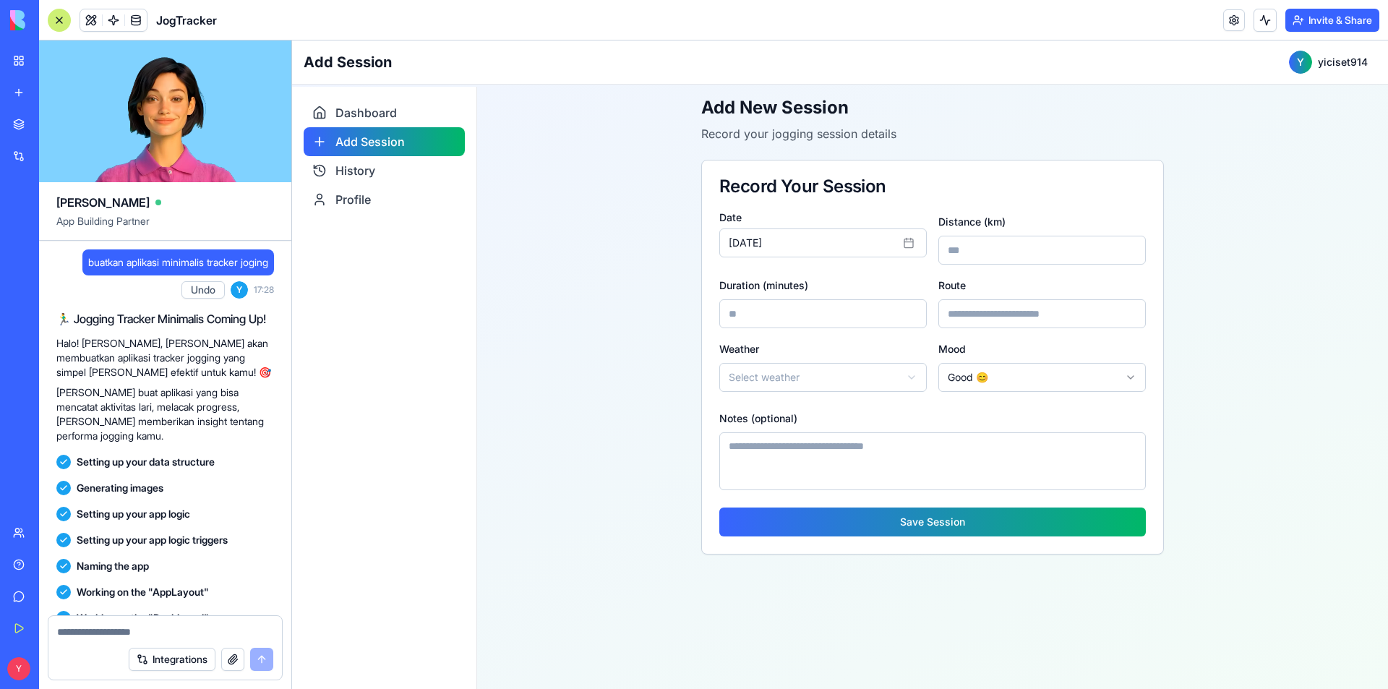
type input "***"
click at [817, 332] on div "**********" at bounding box center [932, 302] width 426 height 179
click at [818, 323] on input "*" at bounding box center [822, 313] width 207 height 29
click at [818, 325] on input "*" at bounding box center [822, 313] width 207 height 29
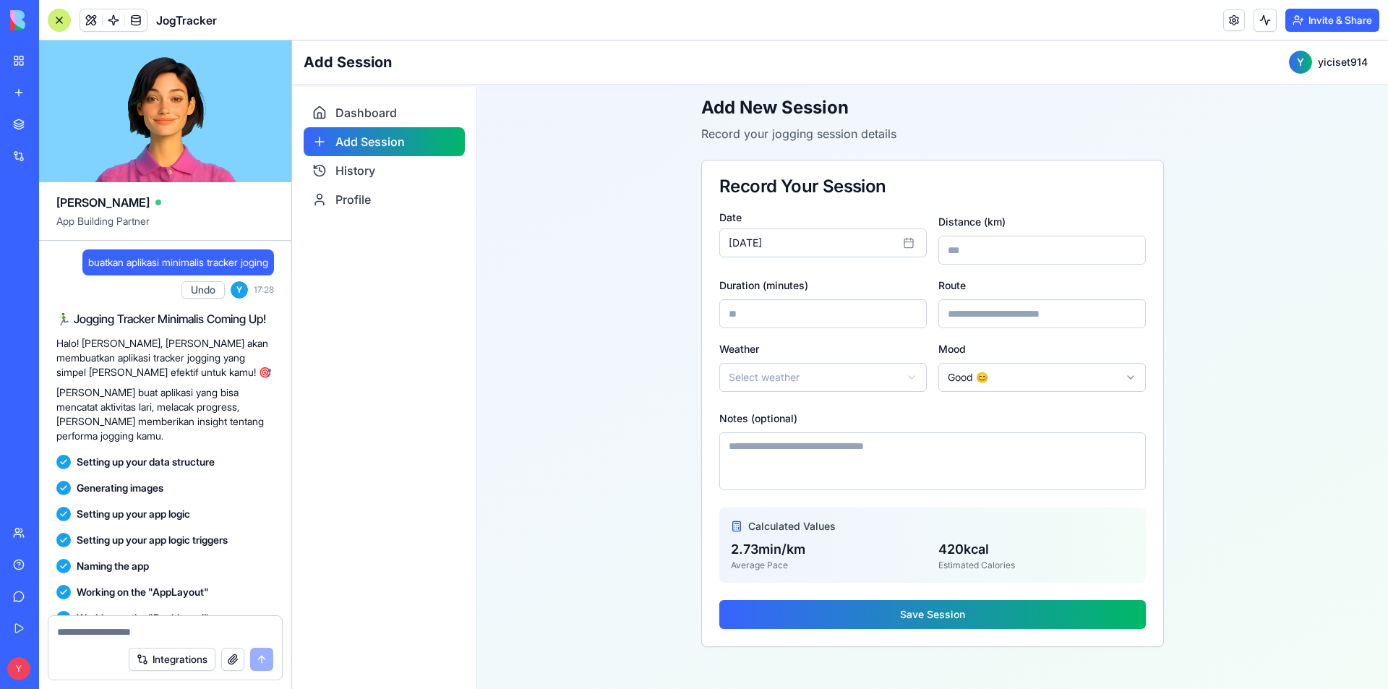
type input "**"
click at [820, 384] on html "**********" at bounding box center [840, 364] width 1096 height 648
click at [803, 442] on textarea "Notes (optional)" at bounding box center [932, 461] width 426 height 58
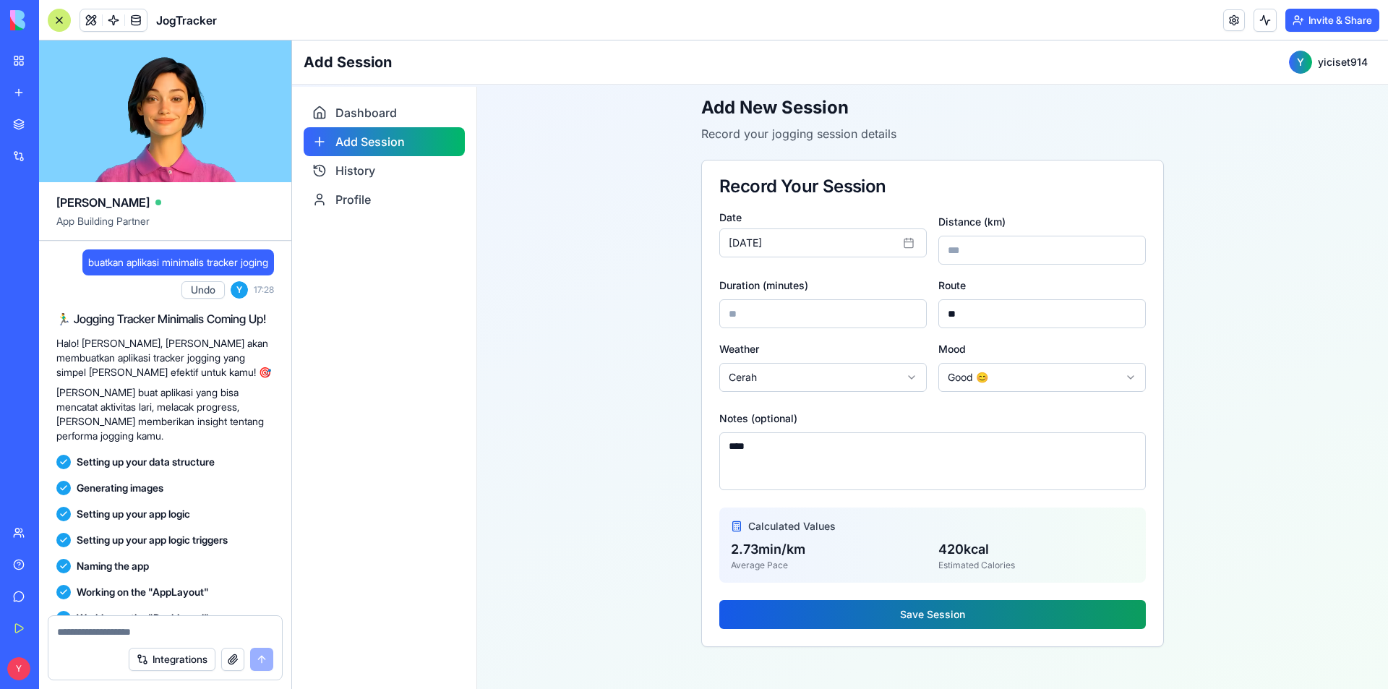
type textarea "****"
click at [919, 617] on button "Save Session" at bounding box center [932, 614] width 426 height 29
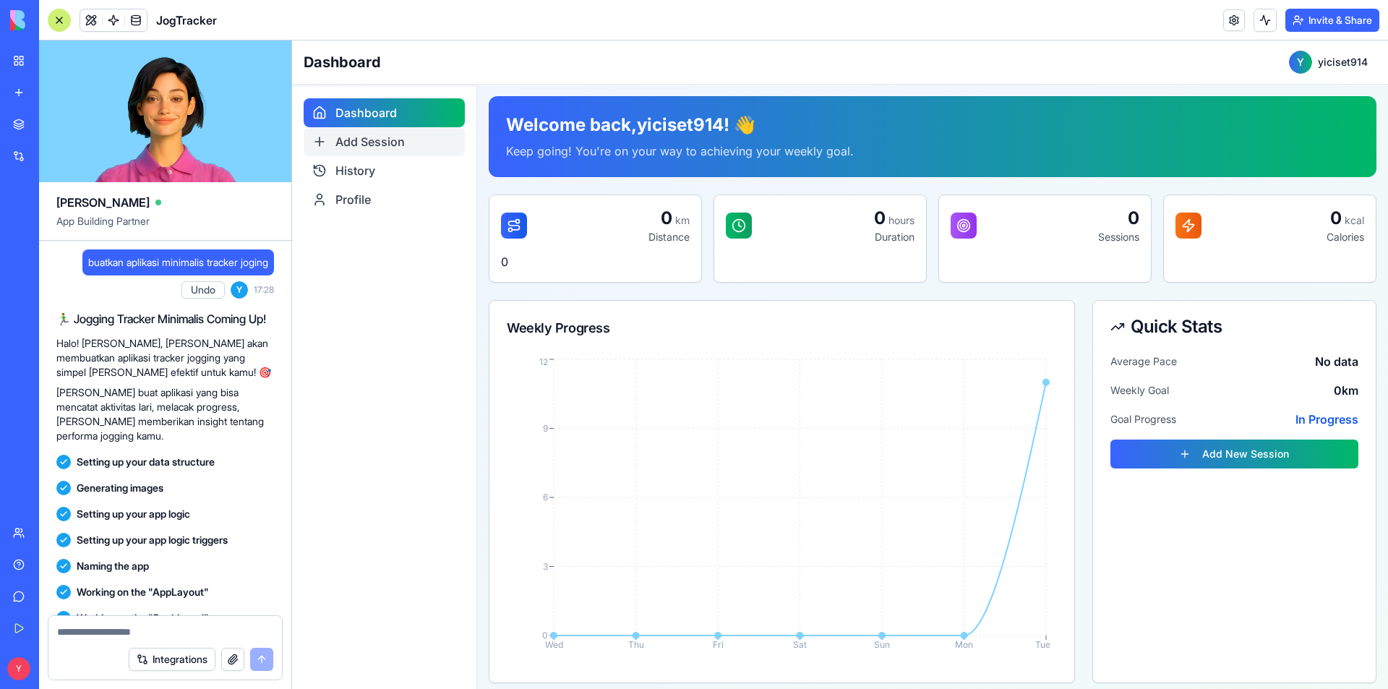
click at [355, 145] on span "Add Session" at bounding box center [369, 141] width 69 height 17
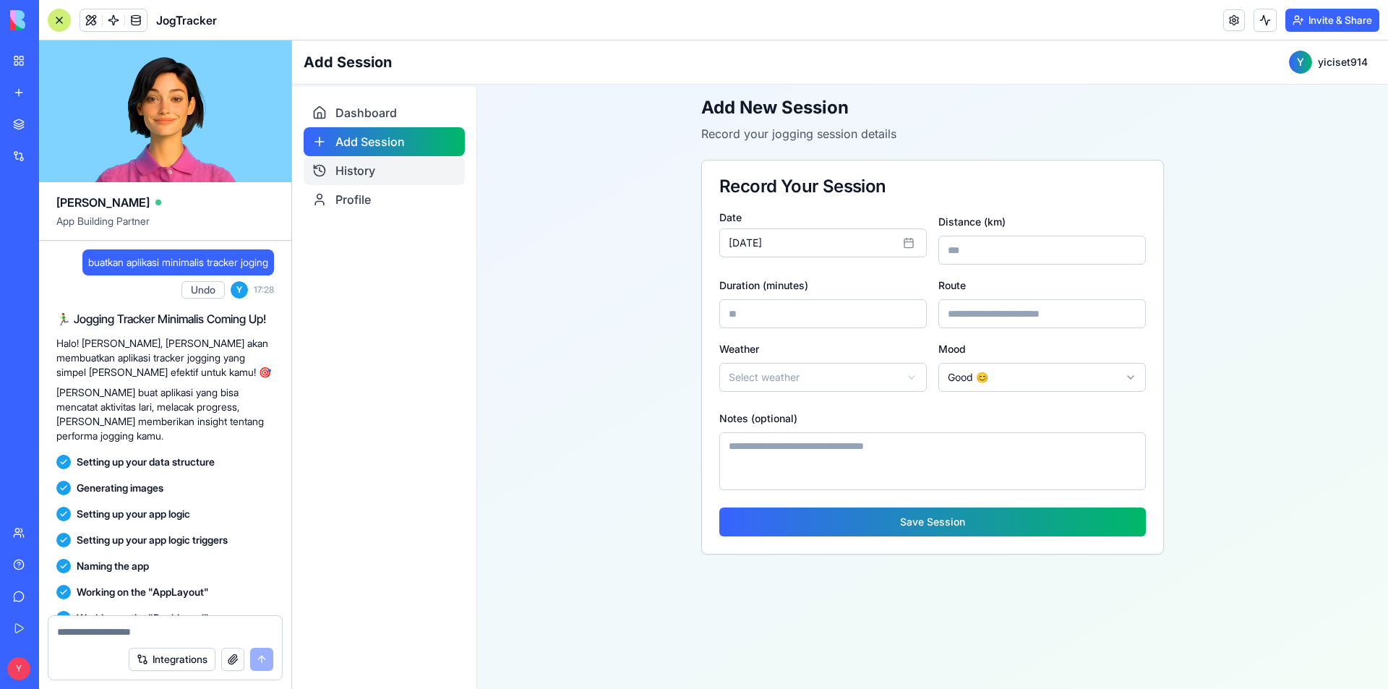
click at [361, 171] on span "History" at bounding box center [355, 170] width 40 height 17
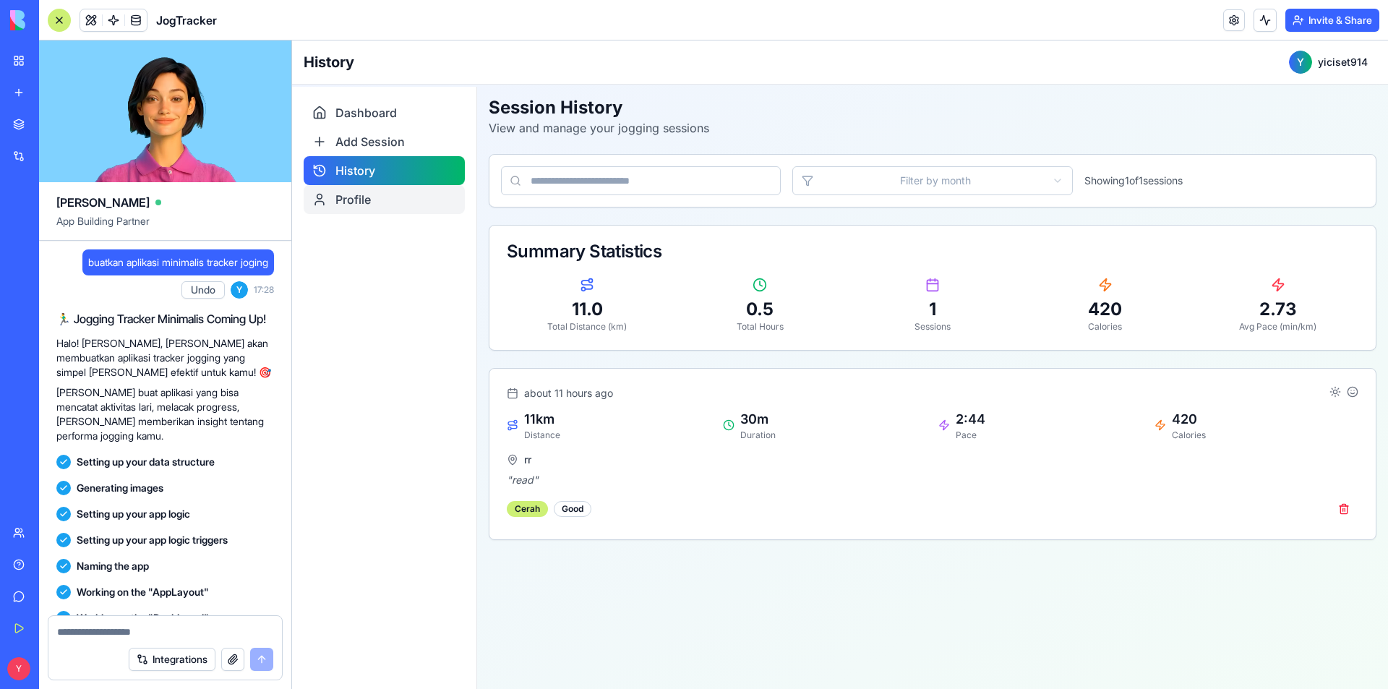
click at [367, 205] on span "Profile" at bounding box center [352, 199] width 35 height 17
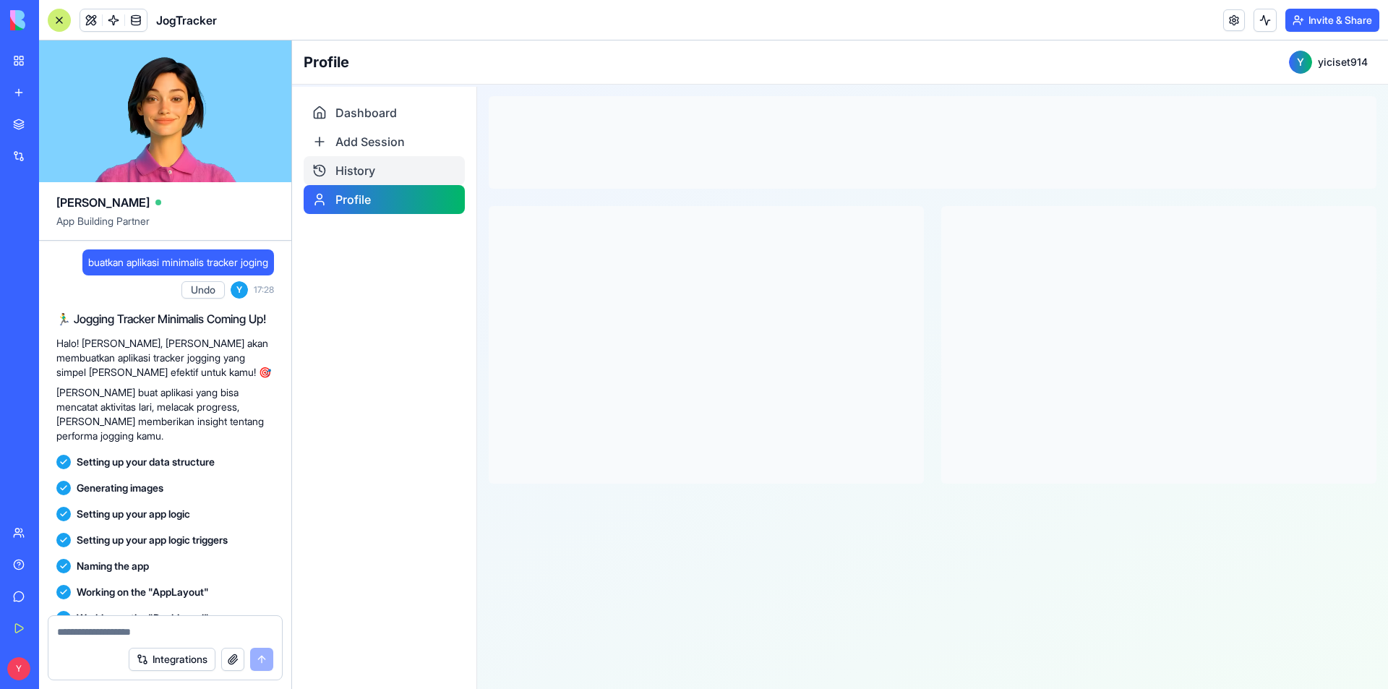
click at [373, 178] on span "History" at bounding box center [355, 170] width 40 height 17
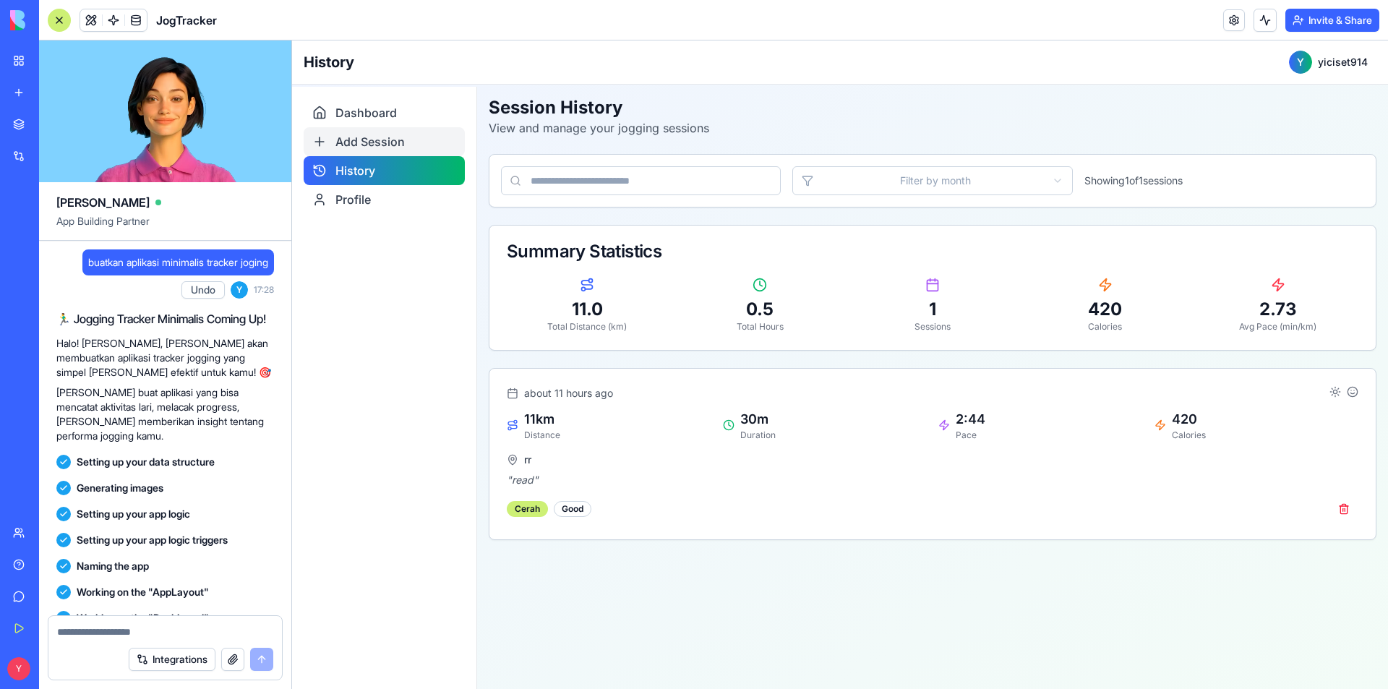
click at [377, 146] on span "Add Session" at bounding box center [369, 141] width 69 height 17
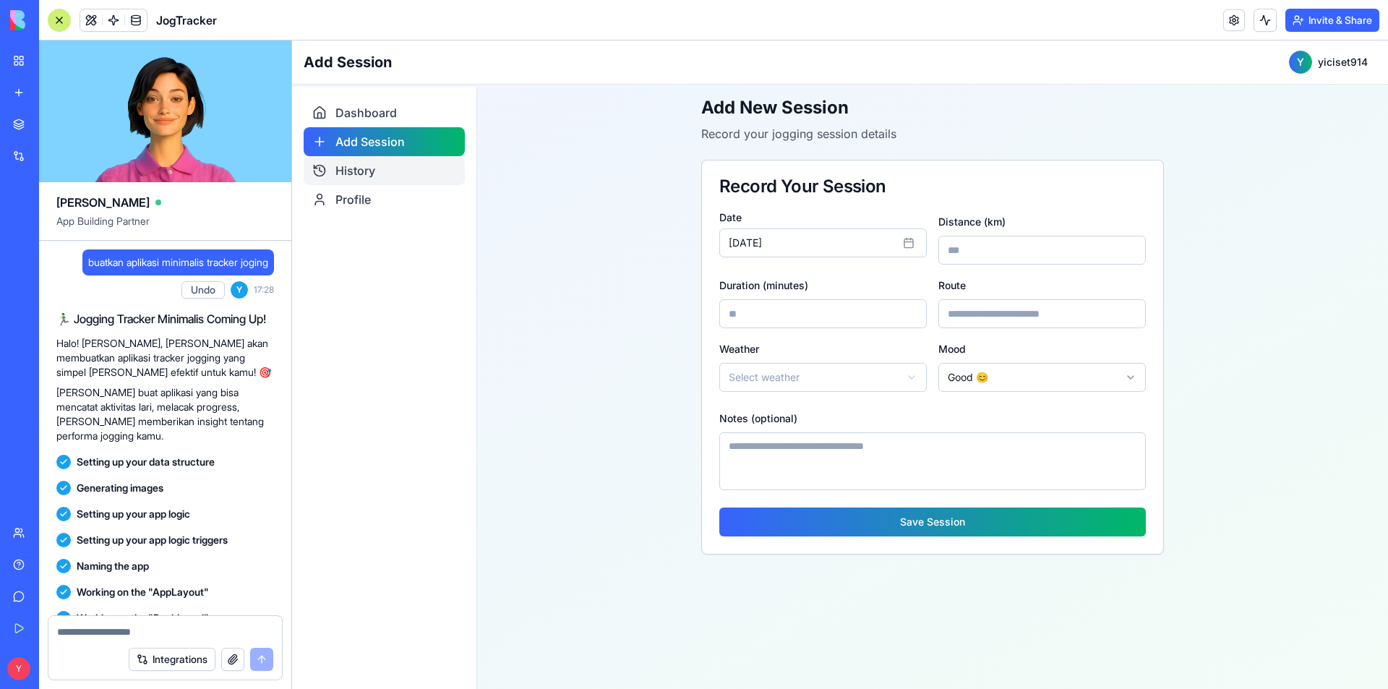
click at [377, 175] on div "History" at bounding box center [384, 170] width 161 height 29
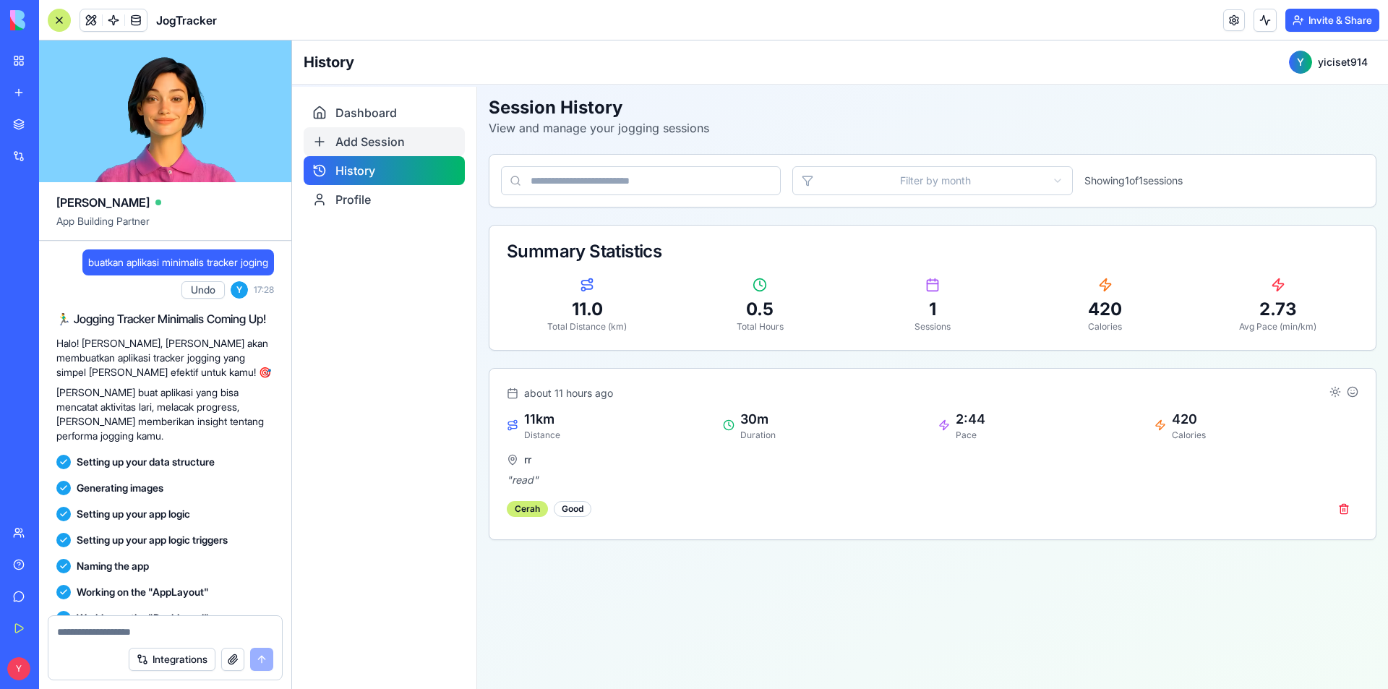
click at [397, 145] on span "Add Session" at bounding box center [369, 141] width 69 height 17
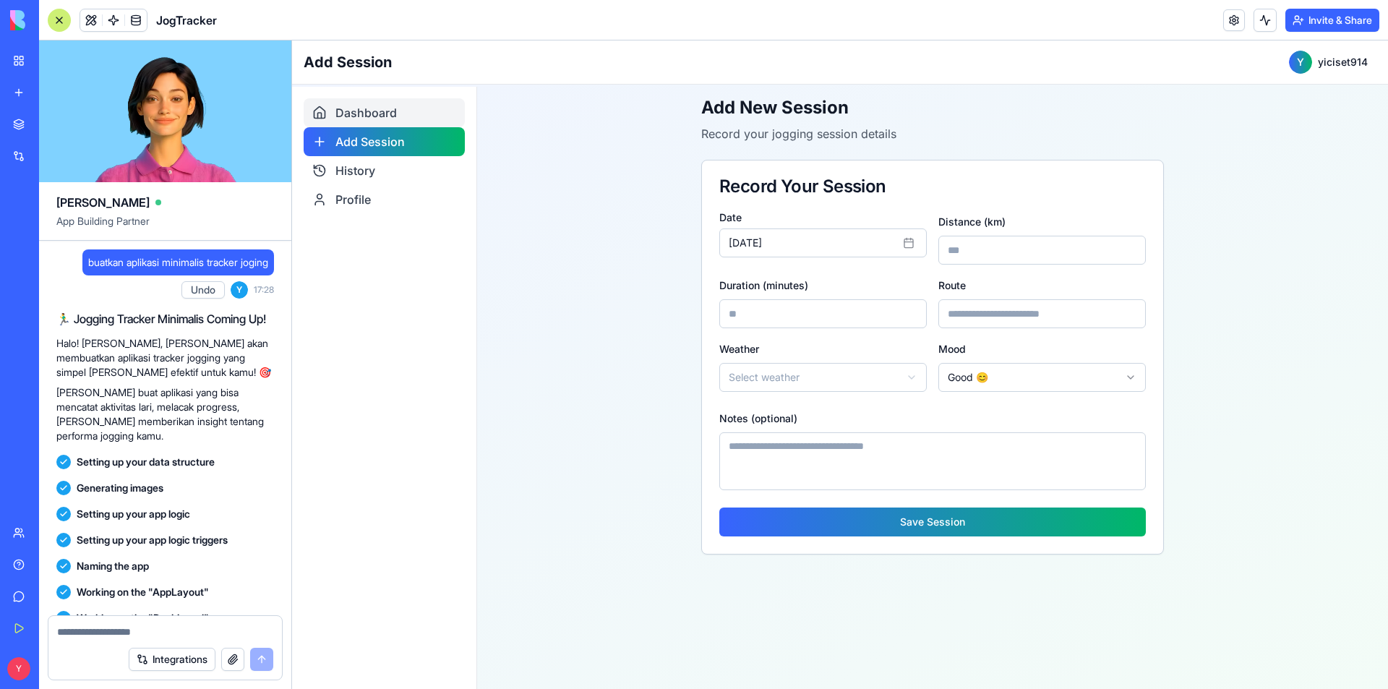
click at [393, 116] on span "Dashboard" at bounding box center [365, 112] width 61 height 17
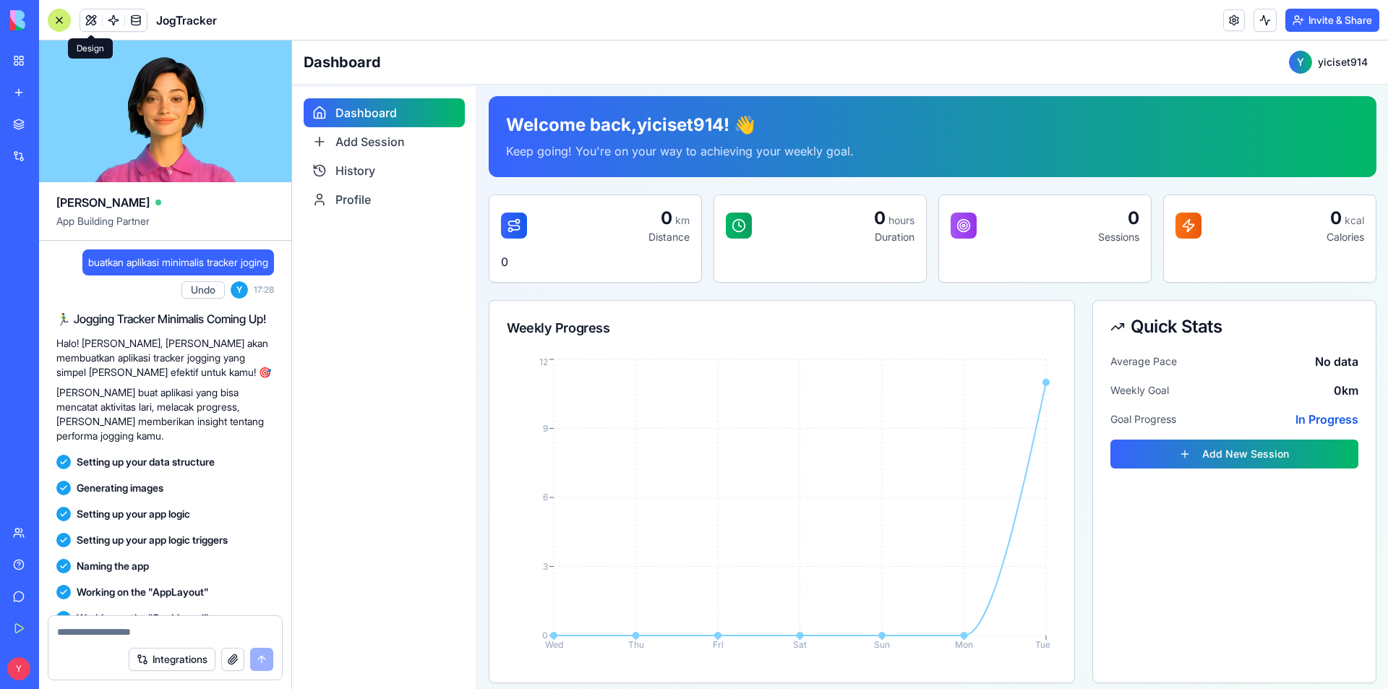
click at [89, 14] on span at bounding box center [91, 20] width 40 height 40
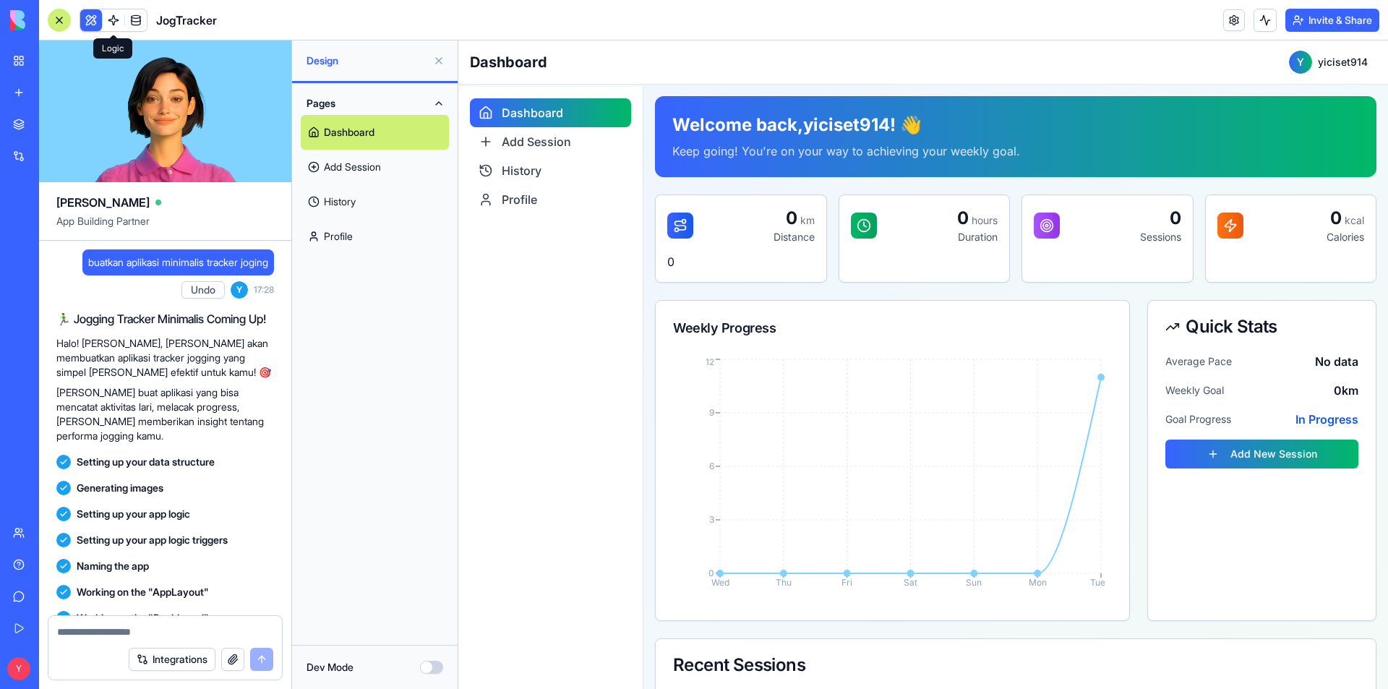
click at [113, 12] on span at bounding box center [113, 20] width 40 height 40
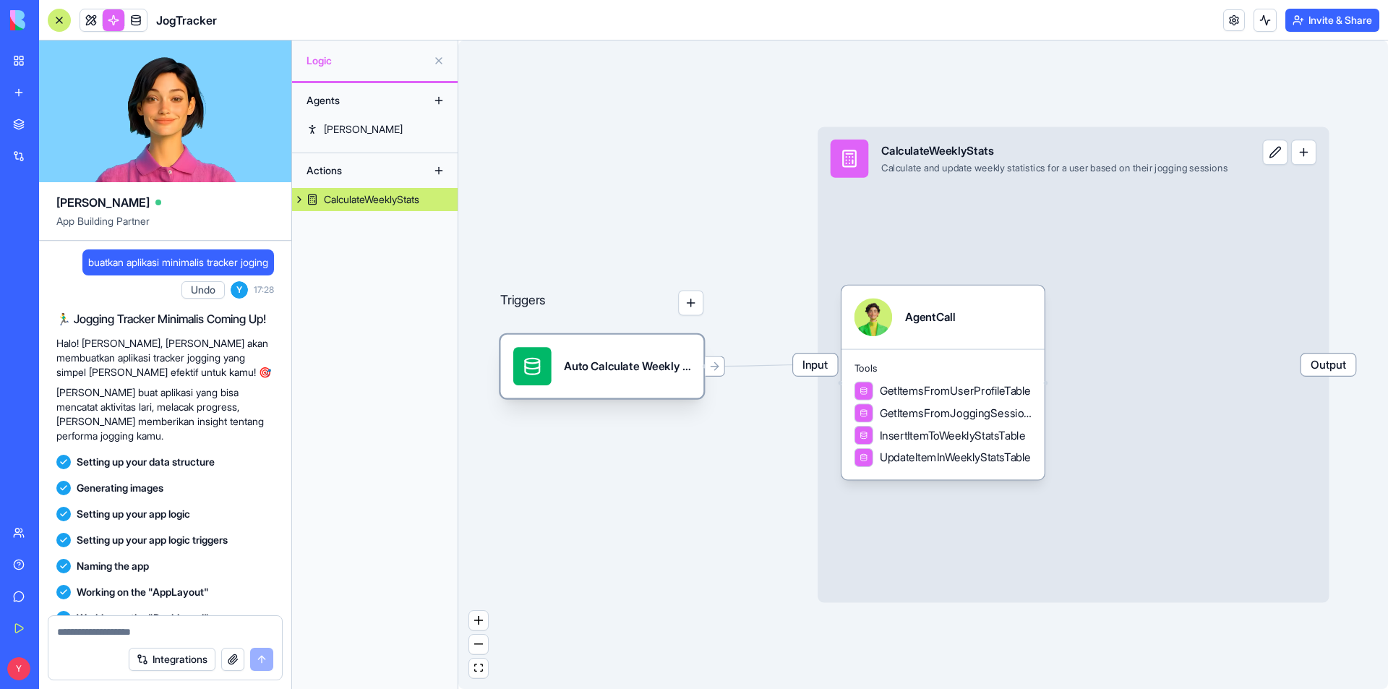
click at [605, 378] on div "Auto Calculate Weekly StatsTrigger" at bounding box center [627, 366] width 126 height 38
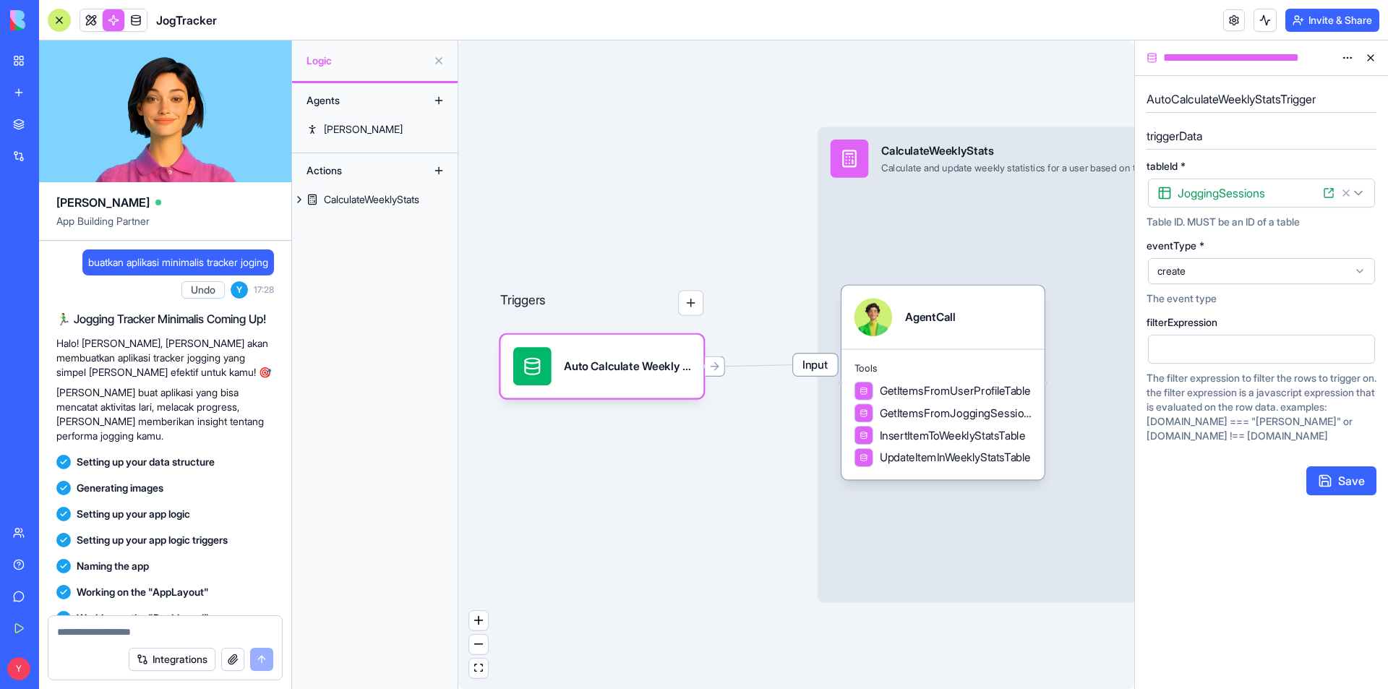
click at [1368, 56] on button at bounding box center [1370, 57] width 23 height 23
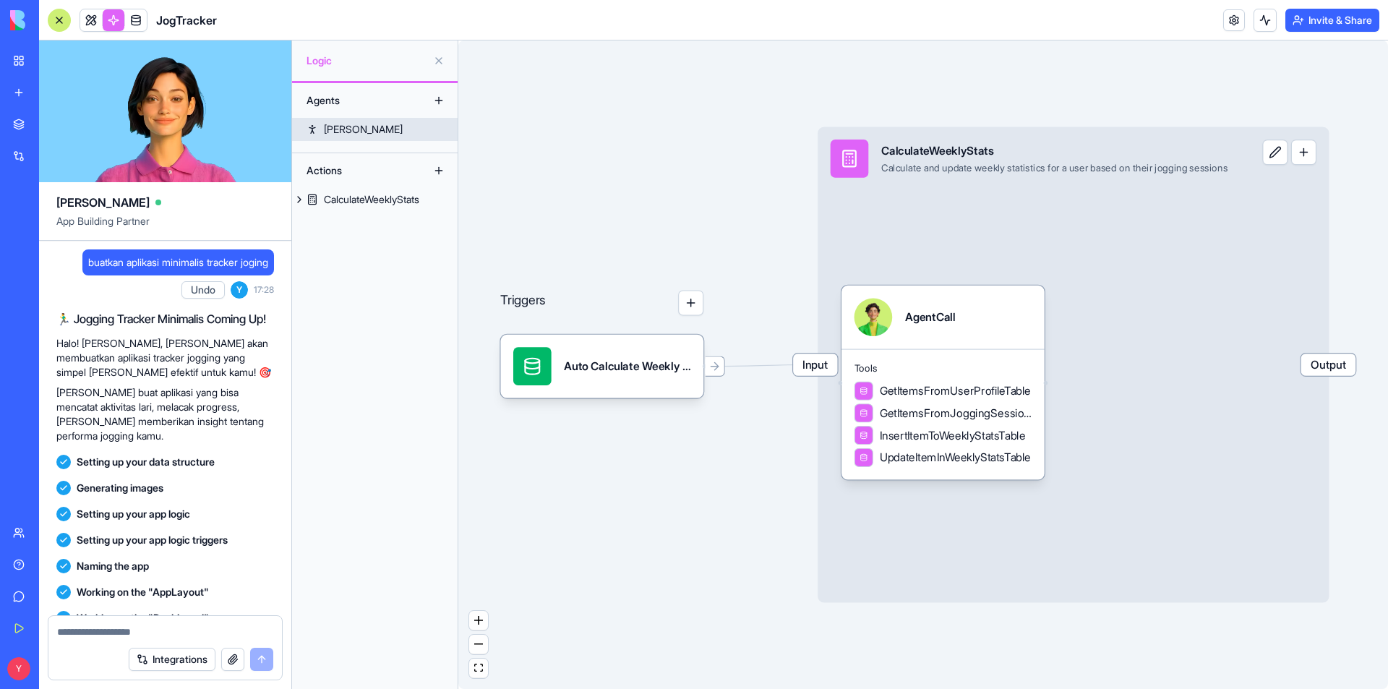
click at [341, 126] on div "Morgan" at bounding box center [363, 129] width 79 height 14
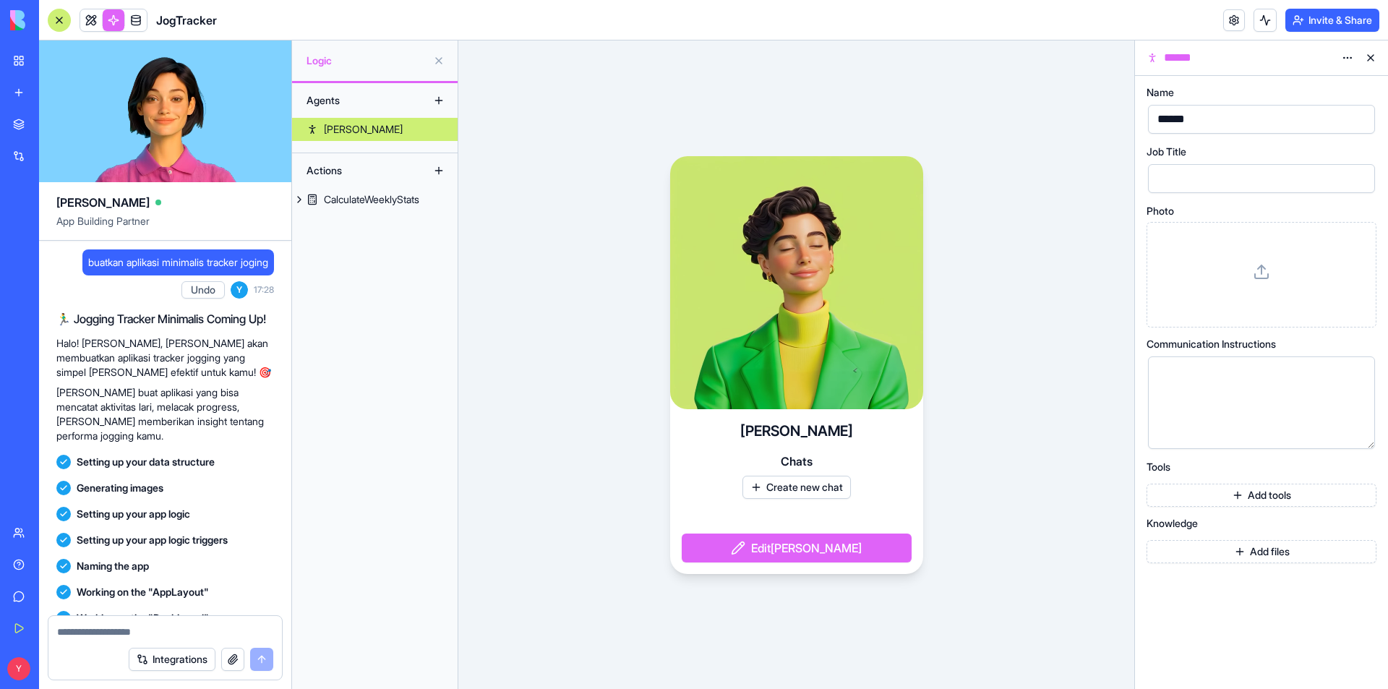
click at [796, 544] on button "Edit Morgan" at bounding box center [797, 547] width 230 height 29
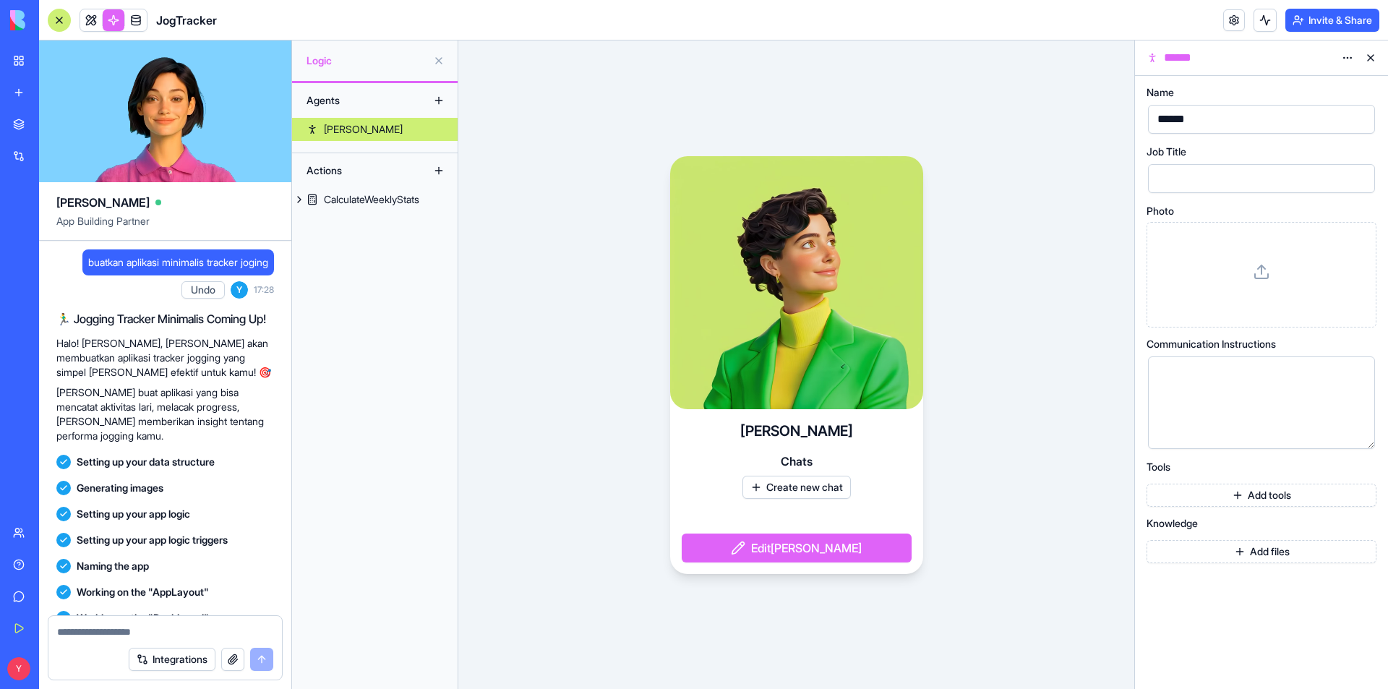
click at [807, 546] on button "Edit Morgan" at bounding box center [797, 547] width 230 height 29
click at [1243, 484] on button "Add tools" at bounding box center [1261, 495] width 230 height 23
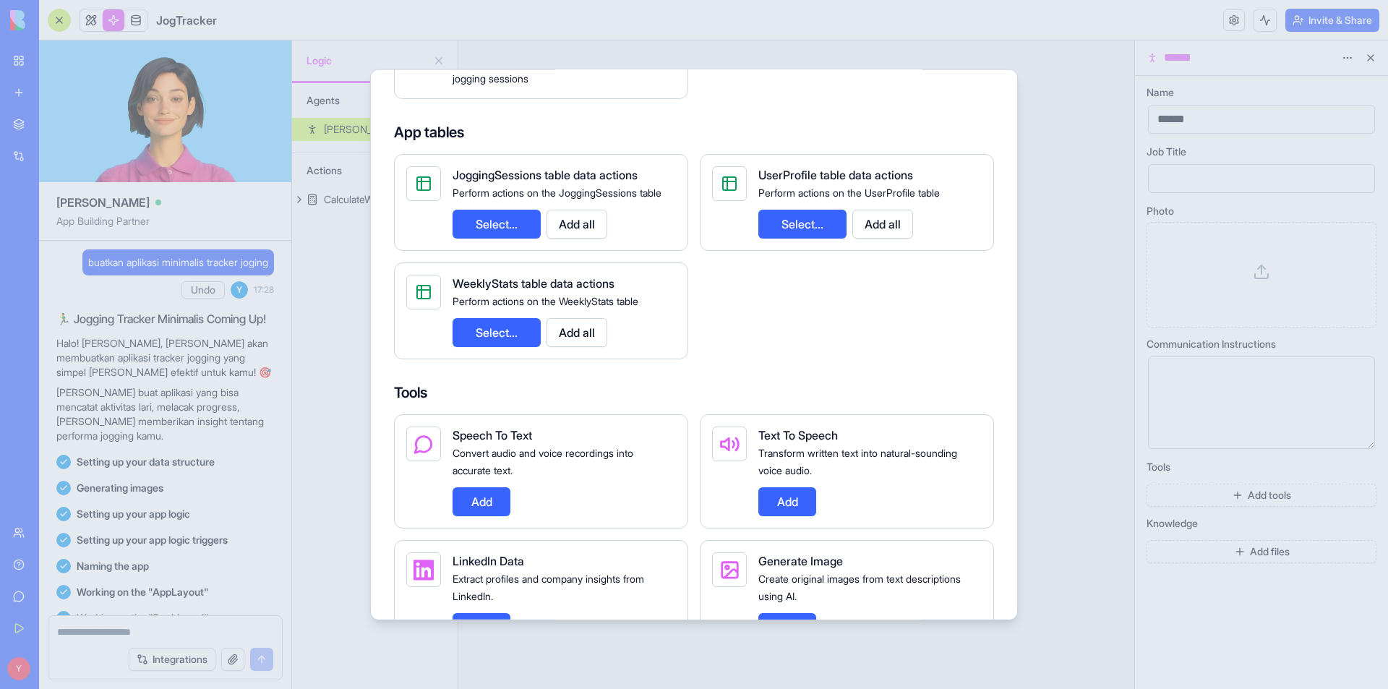
scroll to position [217, 0]
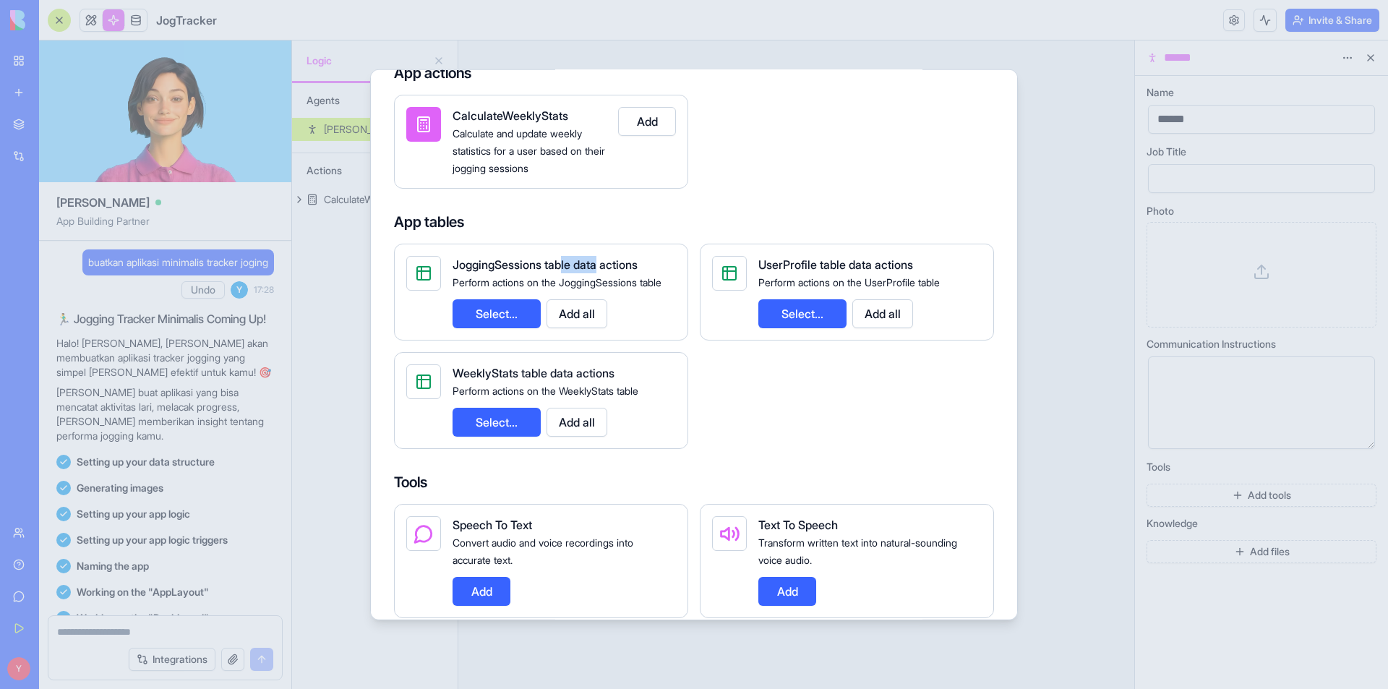
drag, startPoint x: 588, startPoint y: 268, endPoint x: 609, endPoint y: 270, distance: 20.3
click at [606, 269] on span "JoggingSessions table data actions" at bounding box center [544, 264] width 185 height 14
click at [609, 270] on span "JoggingSessions table data actions" at bounding box center [544, 264] width 185 height 14
drag, startPoint x: 550, startPoint y: 280, endPoint x: 592, endPoint y: 283, distance: 42.0
click at [585, 283] on span "Perform actions on the JoggingSessions table" at bounding box center [556, 281] width 209 height 12
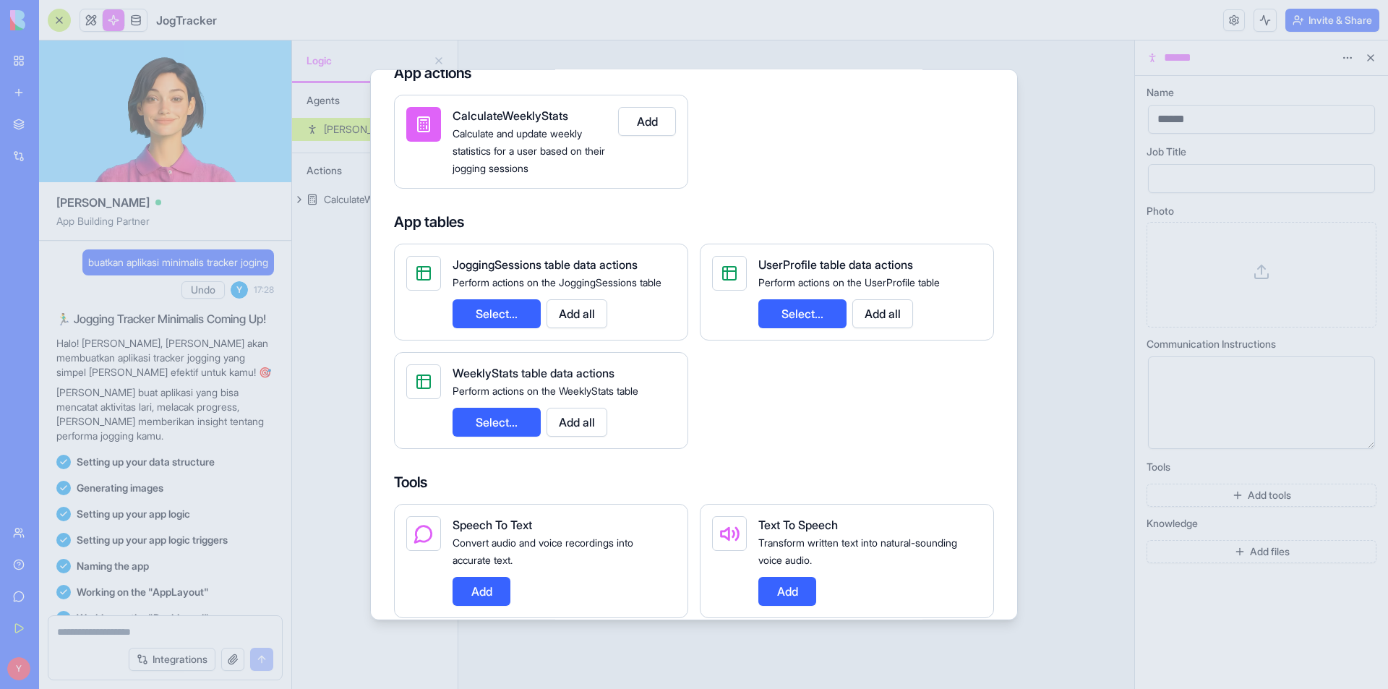
click at [595, 284] on span "Perform actions on the JoggingSessions table" at bounding box center [556, 281] width 209 height 12
click at [507, 304] on button "Select..." at bounding box center [496, 313] width 88 height 29
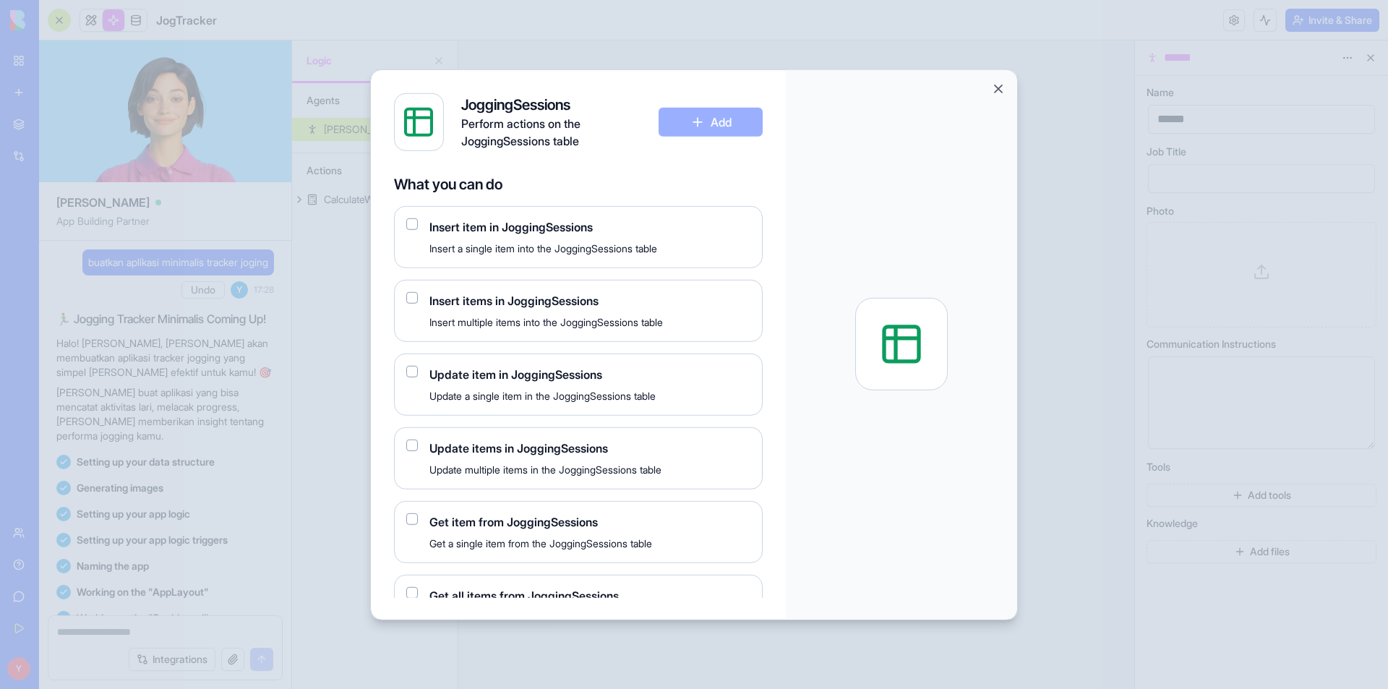
click at [606, 312] on div "Insert items in JoggingSessions Insert multiple items into the JoggingSessions …" at bounding box center [589, 310] width 321 height 38
click at [413, 294] on button "button" at bounding box center [412, 297] width 12 height 12
click at [713, 120] on button "Add" at bounding box center [710, 121] width 104 height 29
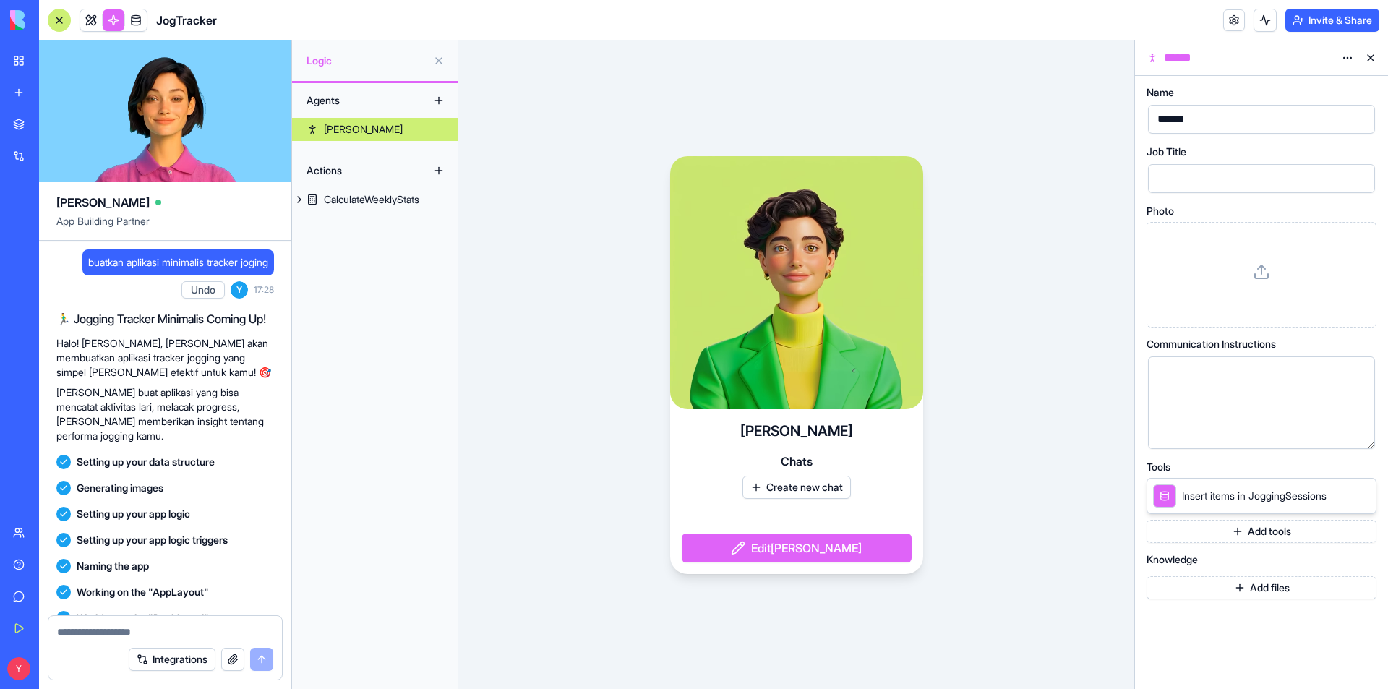
click at [1003, 433] on div "Morgan Chats Create new chat Edit Morgan" at bounding box center [796, 364] width 676 height 648
click at [1371, 56] on button at bounding box center [1370, 57] width 23 height 23
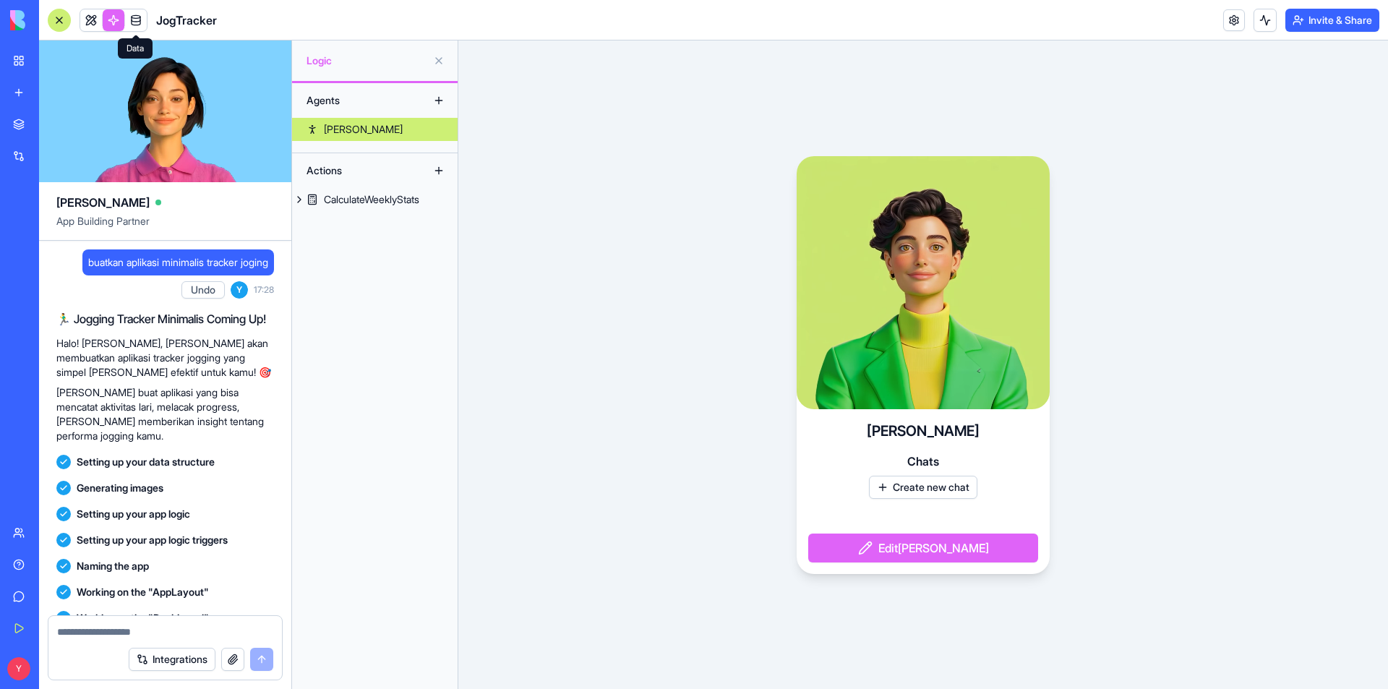
click at [132, 19] on span at bounding box center [136, 20] width 40 height 40
click at [554, 225] on div "Morgan Chats Create new chat Edit Morgan" at bounding box center [923, 364] width 930 height 648
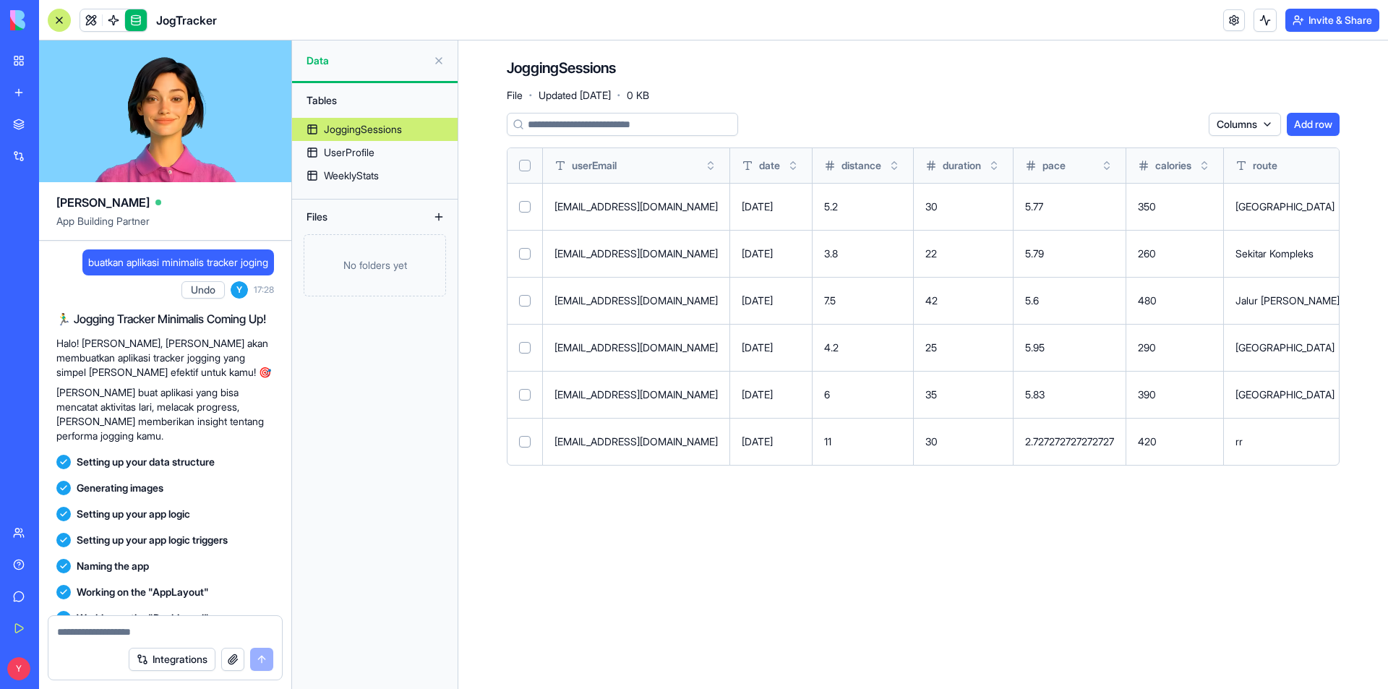
drag, startPoint x: 1321, startPoint y: 512, endPoint x: 1364, endPoint y: 507, distance: 42.9
click at [1364, 507] on main "JoggingSessions File · Updated Sep 16, 2025 · 0 KB Columns Add row userEmail da…" at bounding box center [923, 364] width 930 height 648
click at [1243, 536] on main "JoggingSessions File · Updated Sep 16, 2025 · 0 KB Columns Add row userEmail da…" at bounding box center [923, 364] width 930 height 648
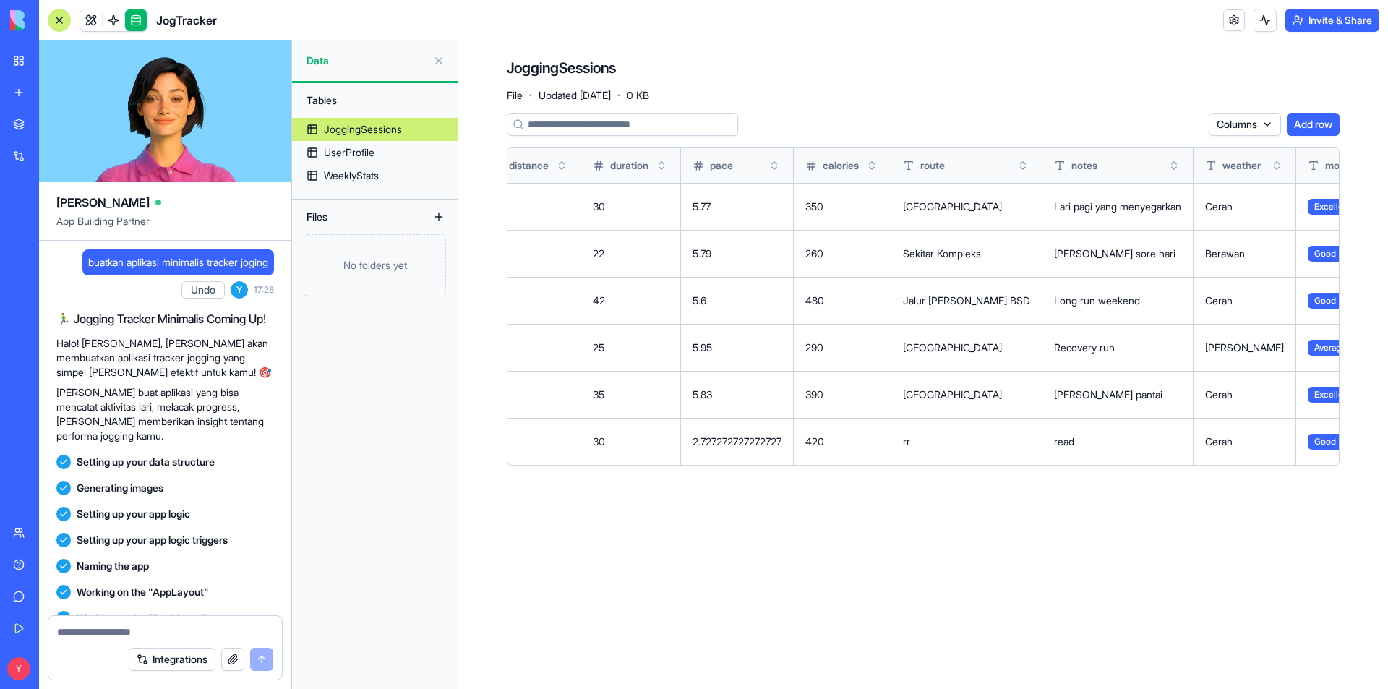
scroll to position [0, 333]
click at [1328, 203] on html "BETA My Workspace New app Marketplace Integrations Recent AI Logo Generator AI …" at bounding box center [694, 344] width 1388 height 689
click at [1324, 203] on html "BETA My Workspace New app Marketplace Integrations Recent AI Logo Generator AI …" at bounding box center [694, 344] width 1388 height 689
click at [1374, 183] on div "JoggingSessions File · Updated Sep 16, 2025 · 0 KB Columns Add row userEmail da…" at bounding box center [922, 267] width 925 height 454
click at [1235, 130] on html "BETA My Workspace New app Marketplace Integrations Recent AI Logo Generator AI …" at bounding box center [694, 344] width 1388 height 689
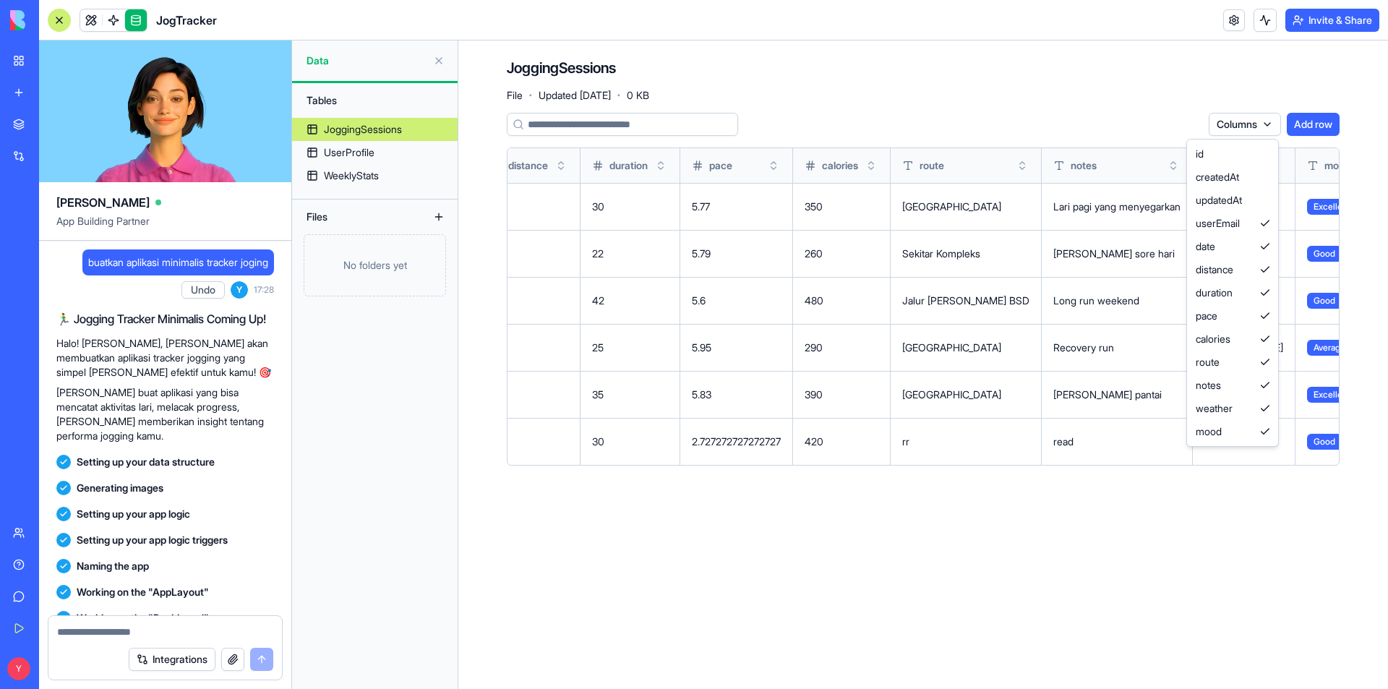
click at [1258, 122] on html "BETA My Workspace New app Marketplace Integrations Recent AI Logo Generator AI …" at bounding box center [694, 344] width 1388 height 689
click at [439, 64] on button at bounding box center [438, 60] width 23 height 23
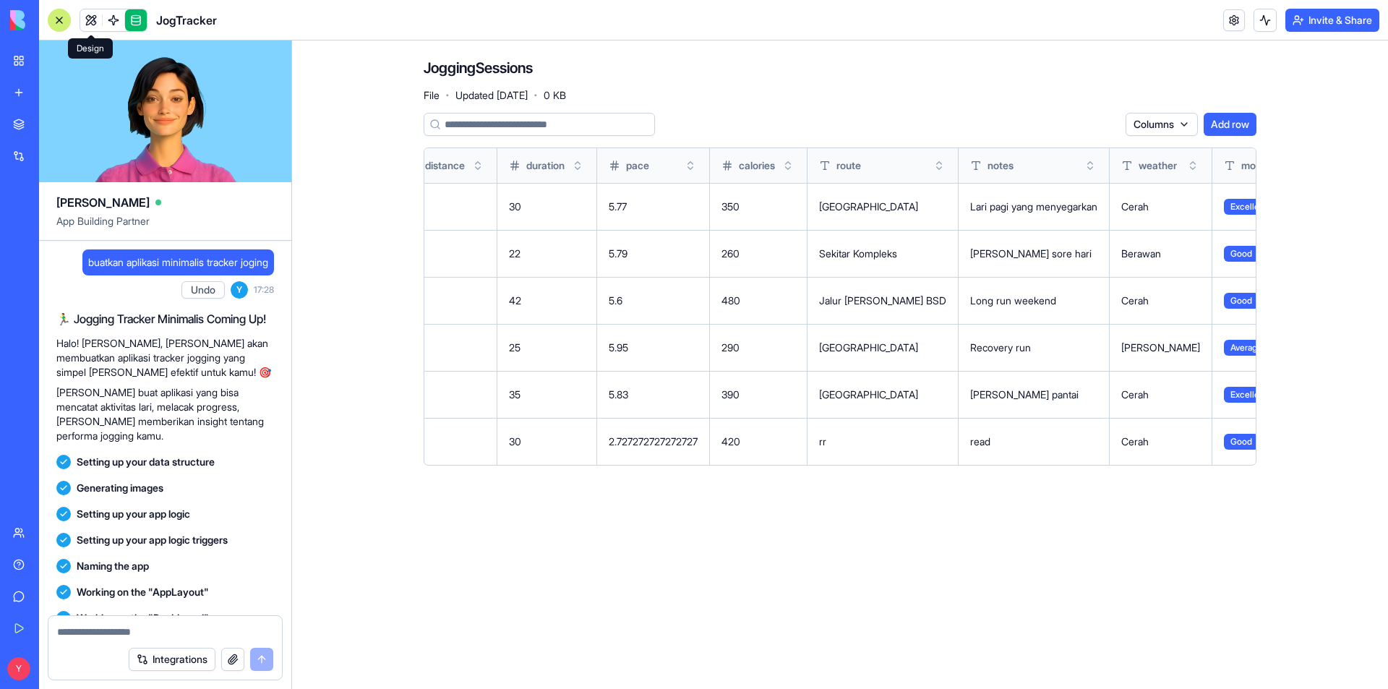
click at [94, 18] on link at bounding box center [91, 20] width 22 height 22
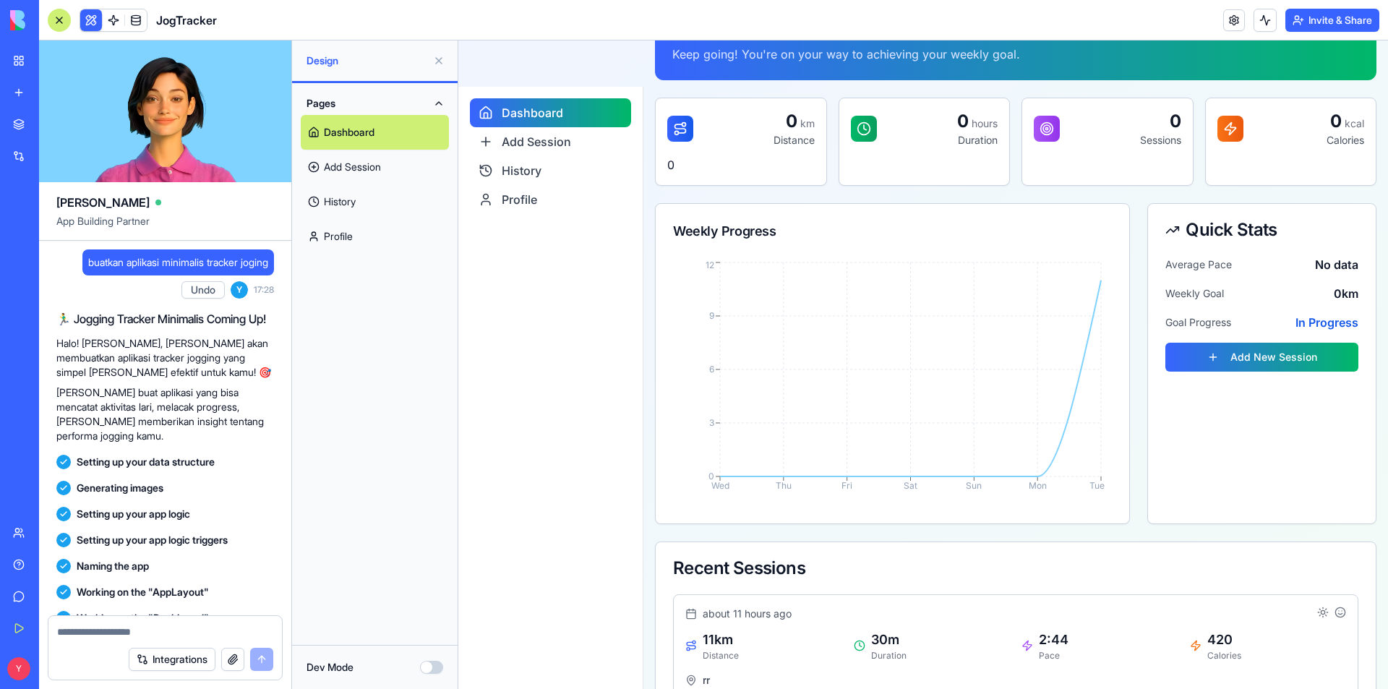
scroll to position [94, 0]
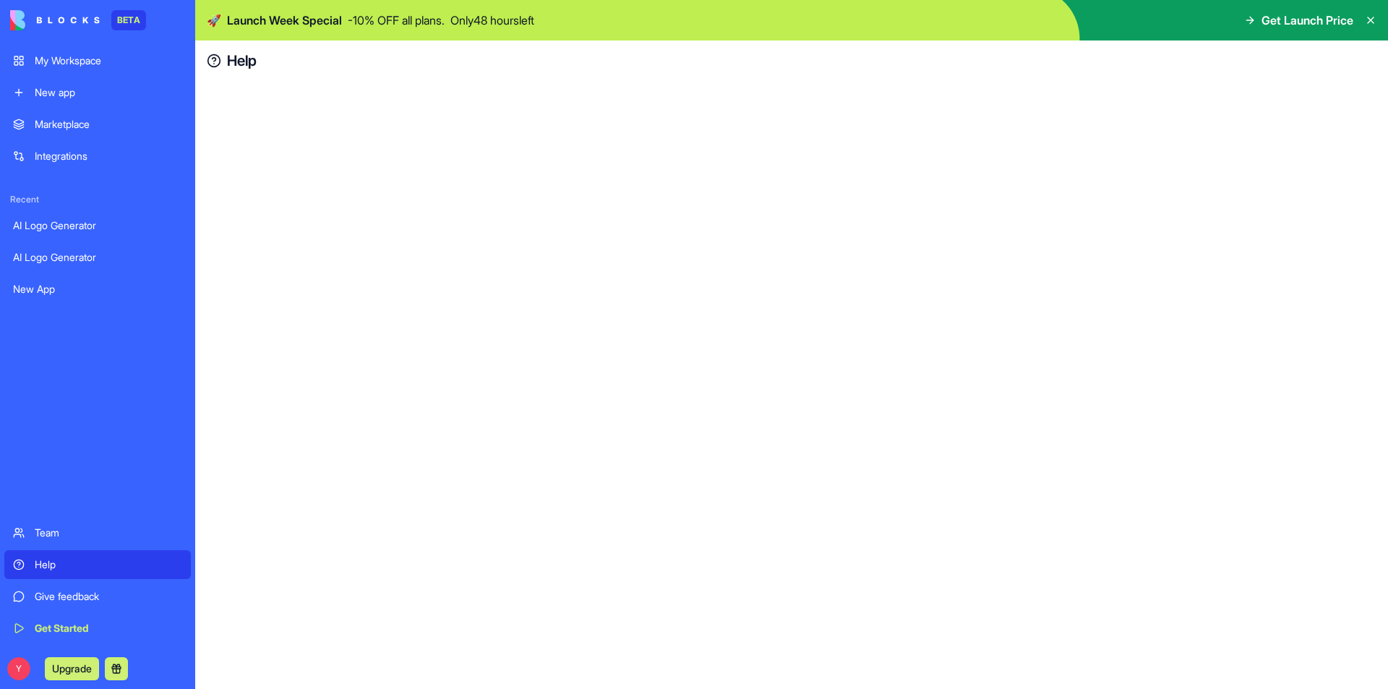
click at [59, 561] on div "Help" at bounding box center [108, 564] width 147 height 14
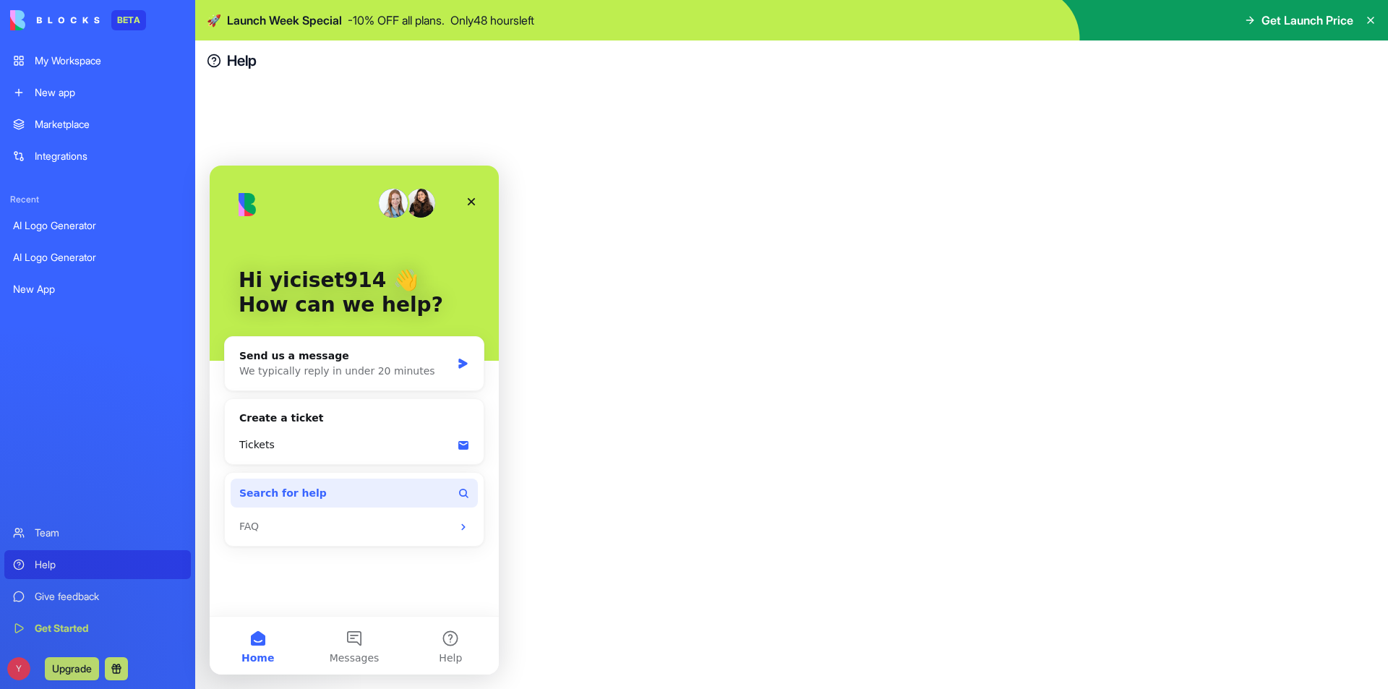
click at [295, 498] on span "Search for help" at bounding box center [282, 493] width 87 height 15
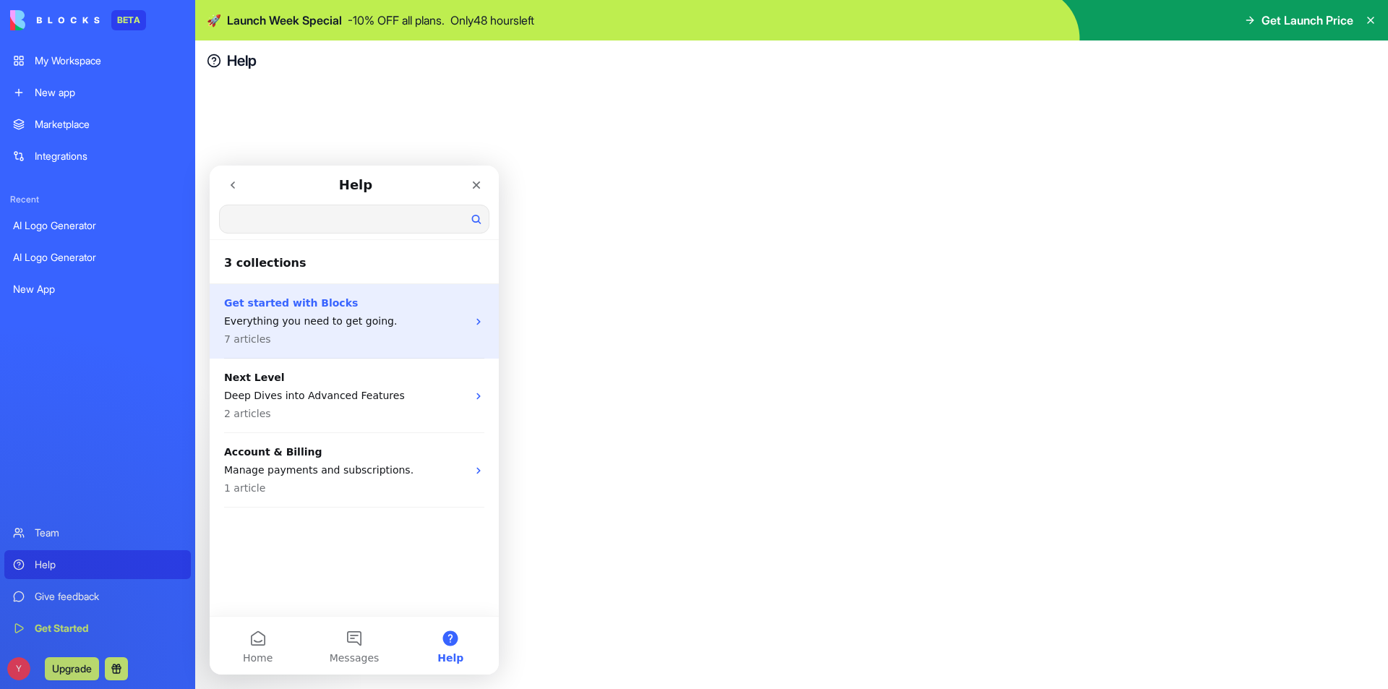
click at [291, 325] on p "Everything you need to get going." at bounding box center [345, 321] width 243 height 15
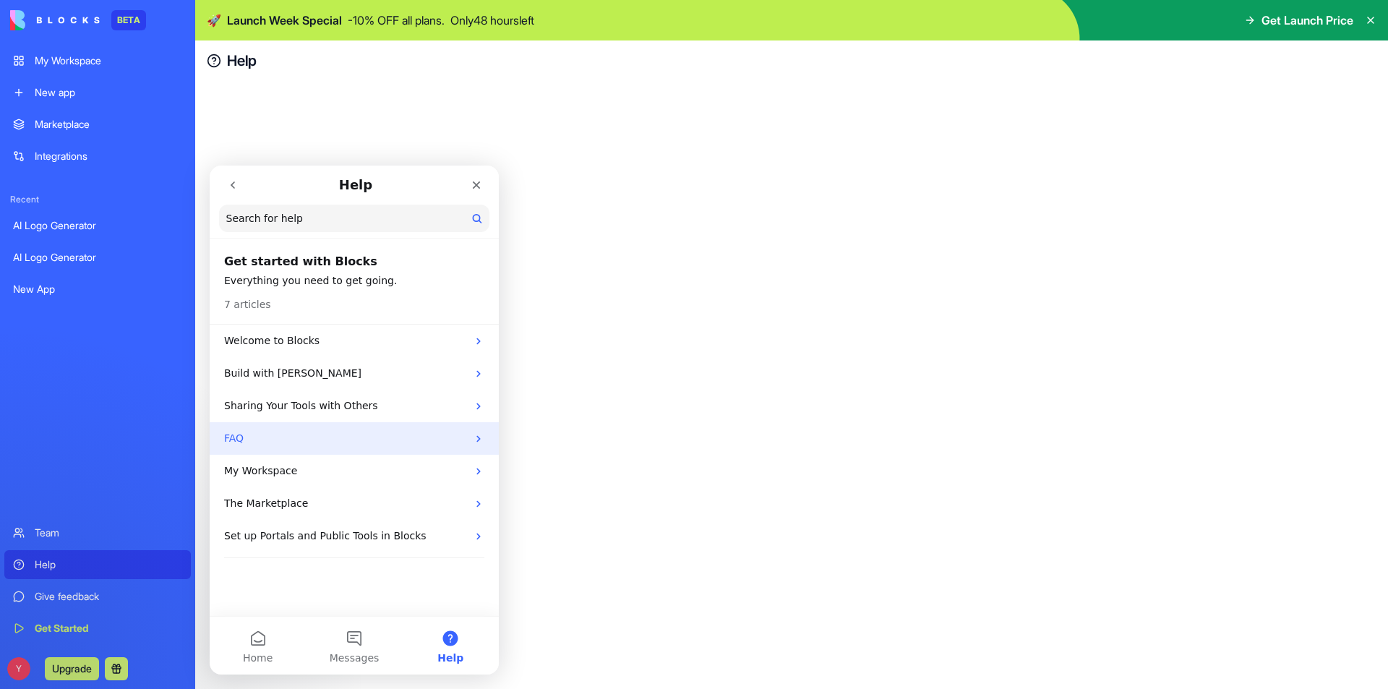
click at [291, 448] on div "FAQ" at bounding box center [354, 438] width 289 height 33
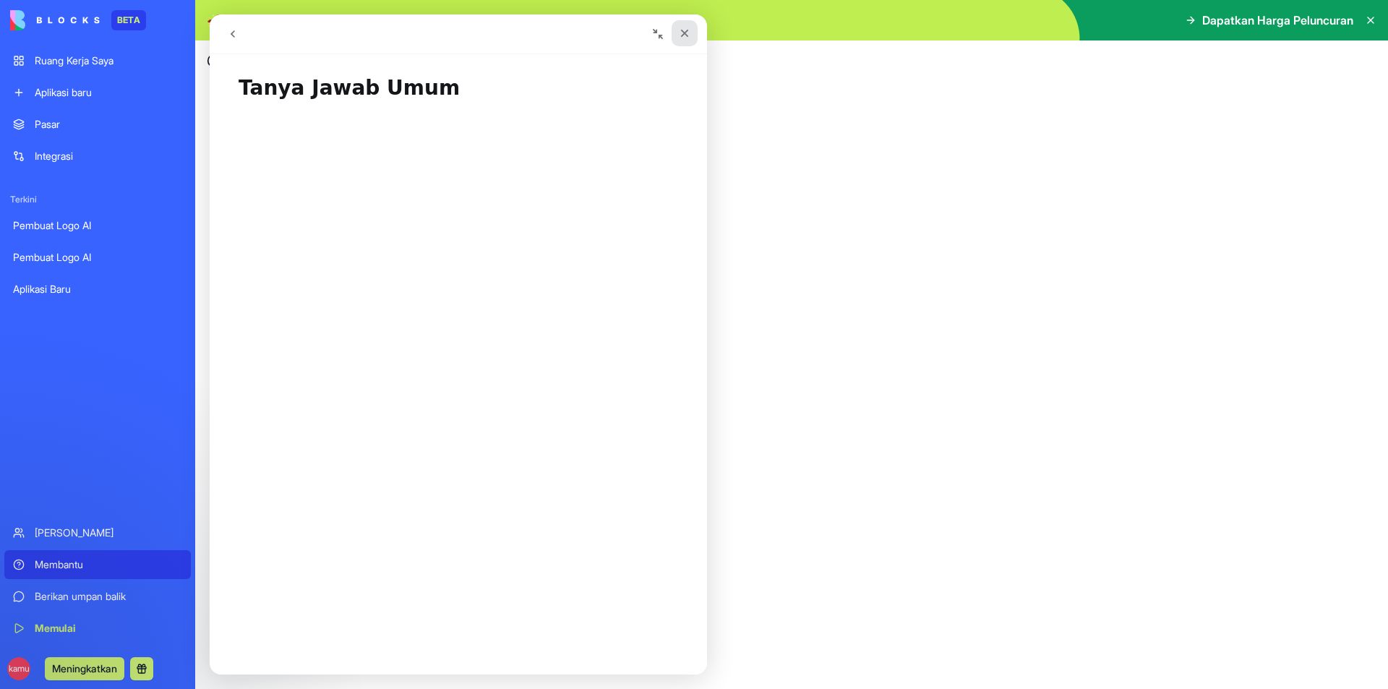
click at [680, 35] on icon "Menutup" at bounding box center [685, 33] width 12 height 12
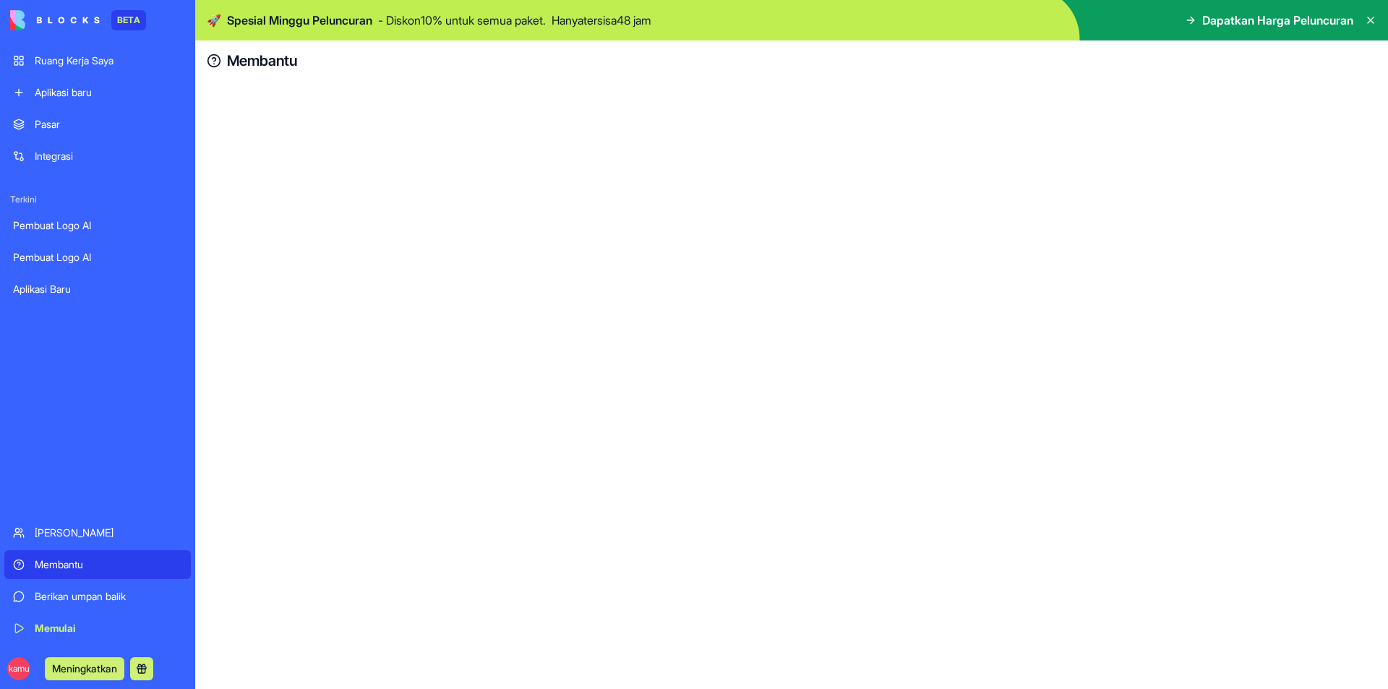
click at [85, 571] on div "Membantu" at bounding box center [108, 564] width 147 height 14
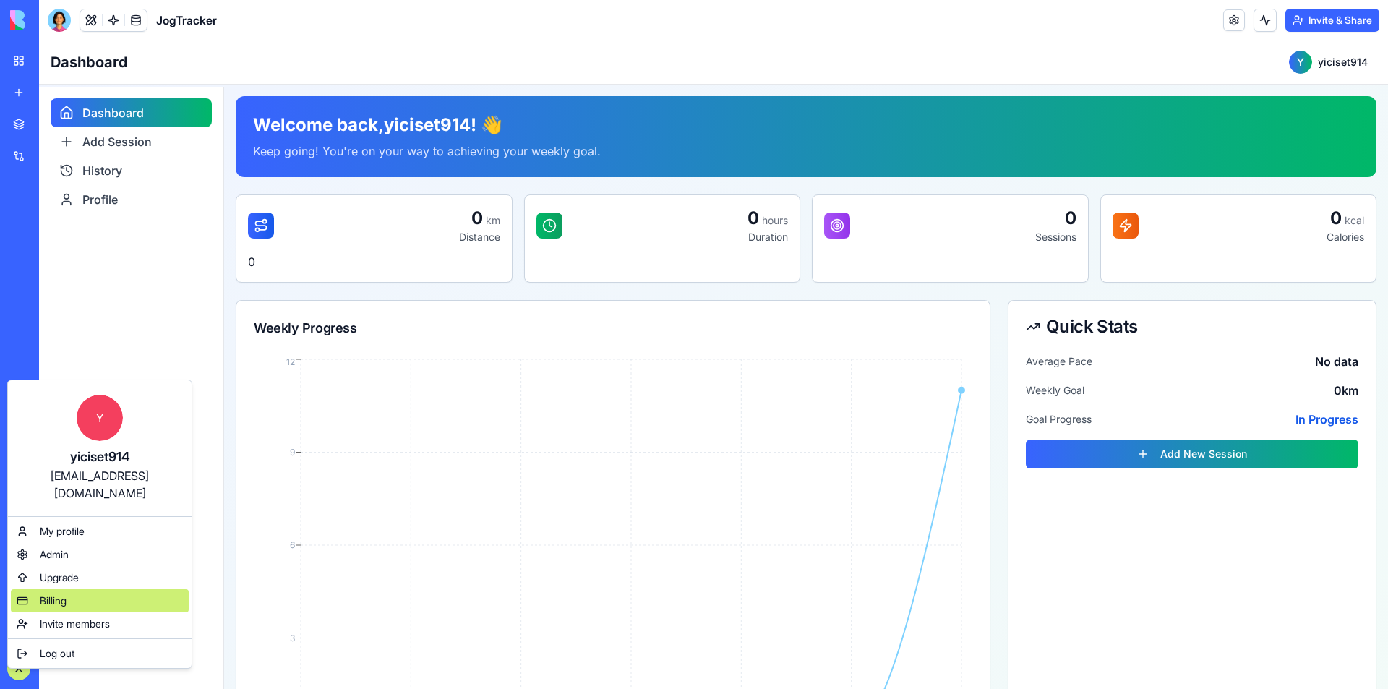
click at [71, 589] on div "Billing" at bounding box center [100, 600] width 178 height 23
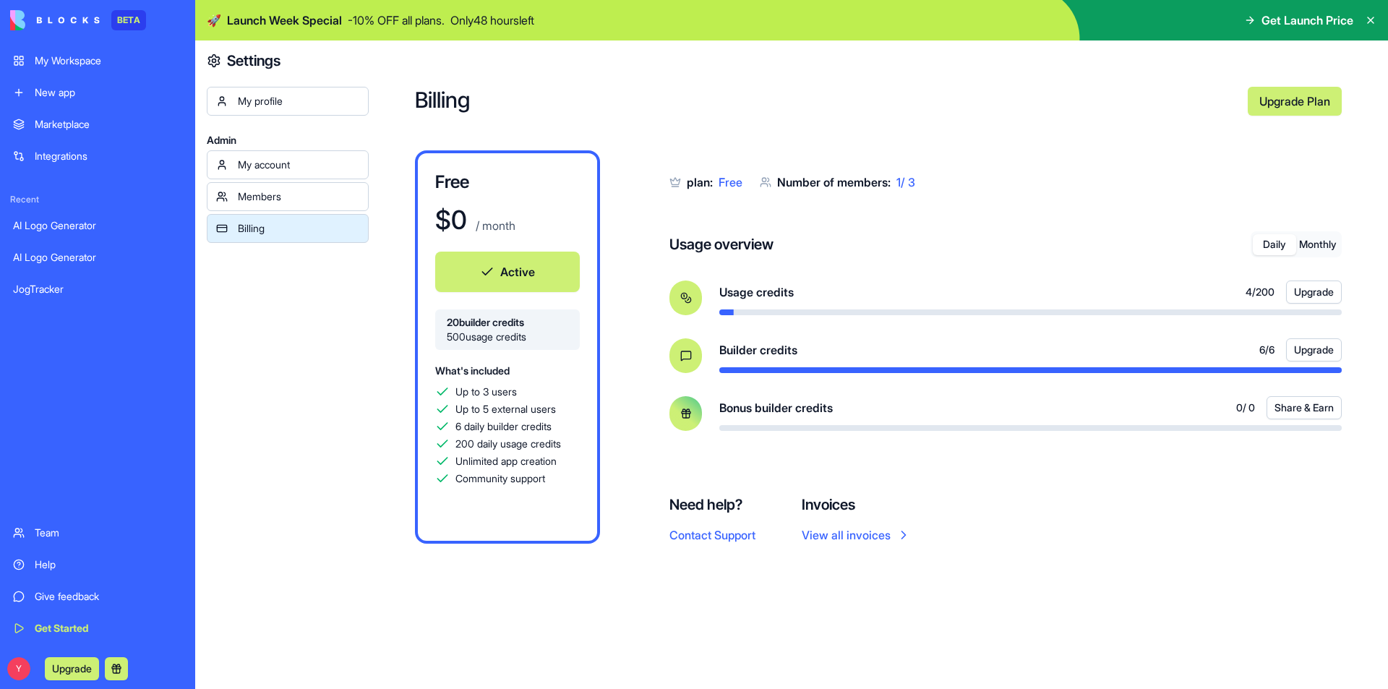
click at [69, 292] on div "JogTracker" at bounding box center [97, 289] width 169 height 14
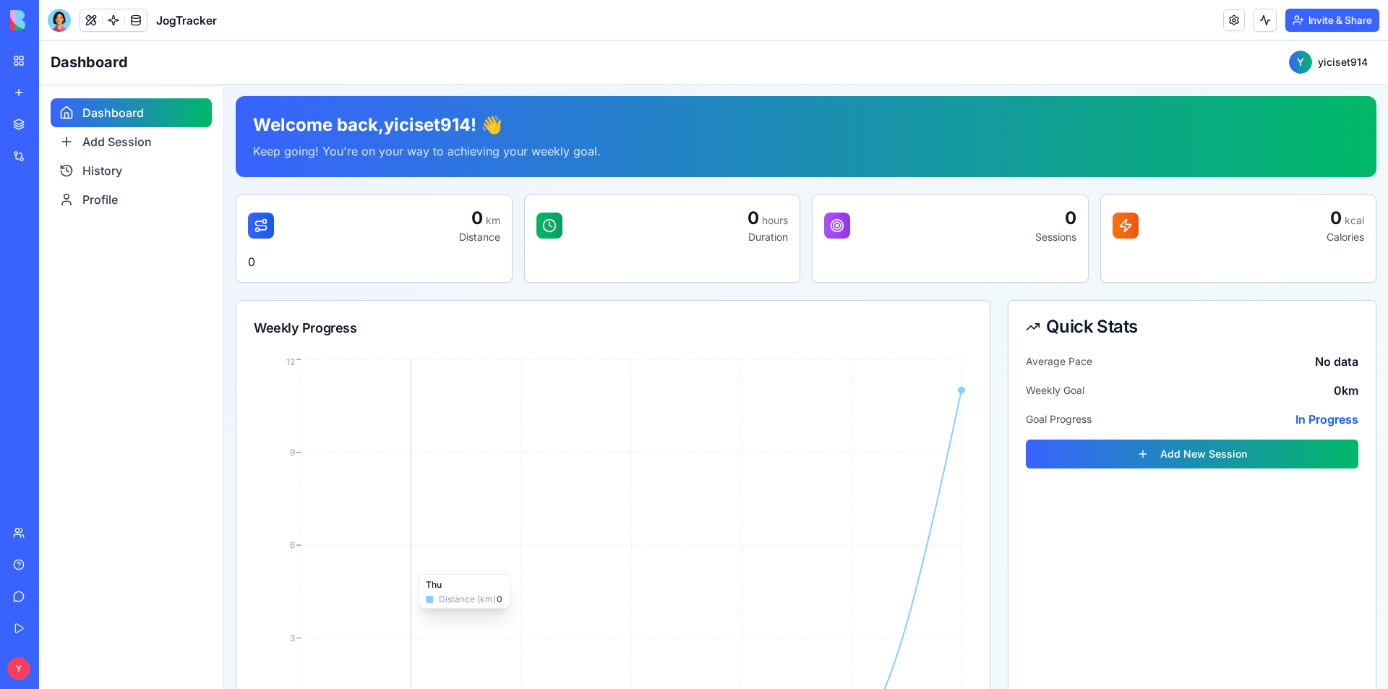
drag, startPoint x: 456, startPoint y: 567, endPoint x: 468, endPoint y: 564, distance: 11.9
click at [458, 565] on icon "Wed Thu Fri Sat Sun Mon Tue 0 3 6 9 12" at bounding box center [609, 556] width 711 height 400
click at [87, 23] on button at bounding box center [91, 20] width 22 height 22
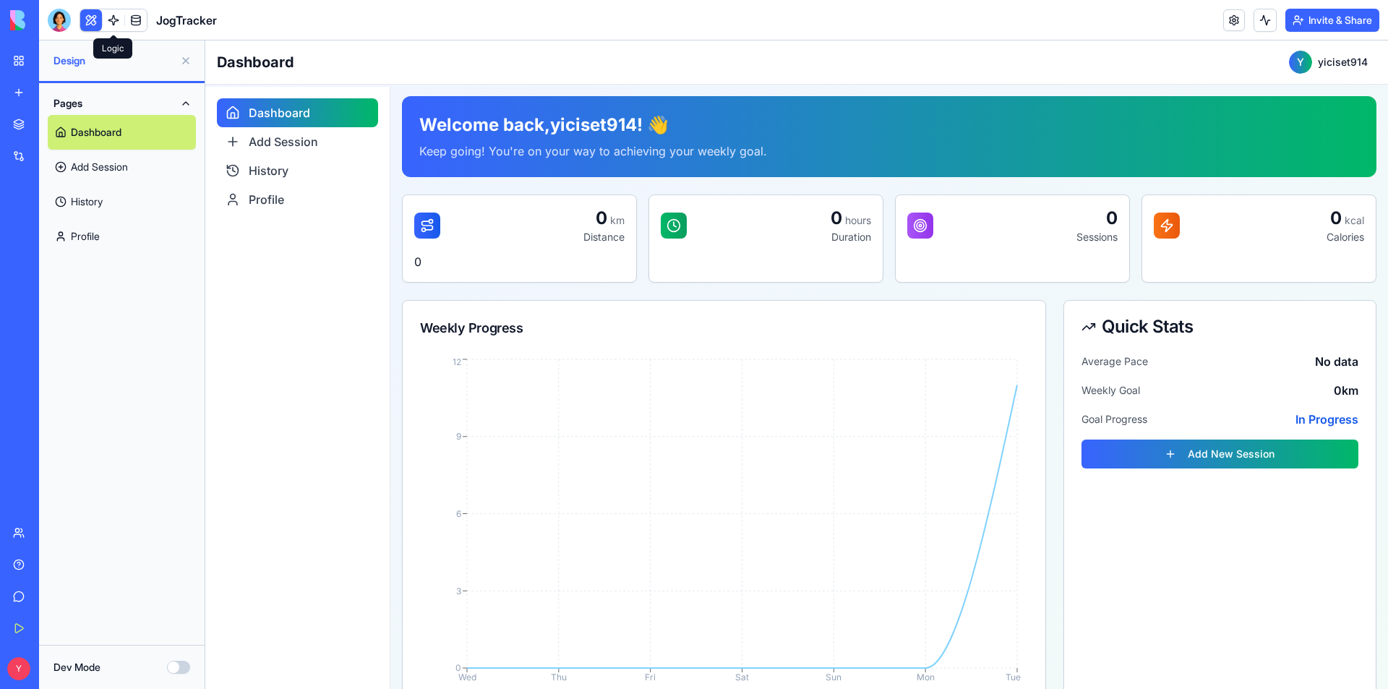
click at [111, 21] on link at bounding box center [114, 20] width 22 height 22
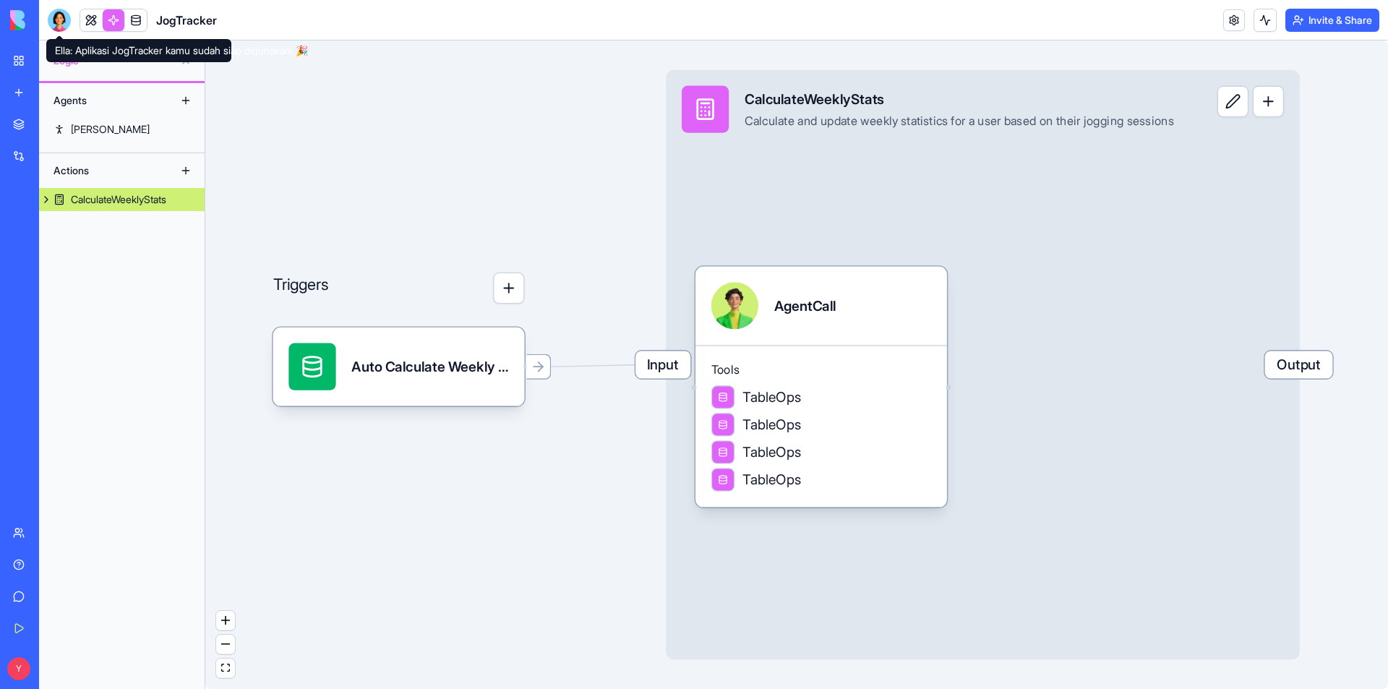
click at [59, 18] on div at bounding box center [59, 20] width 23 height 23
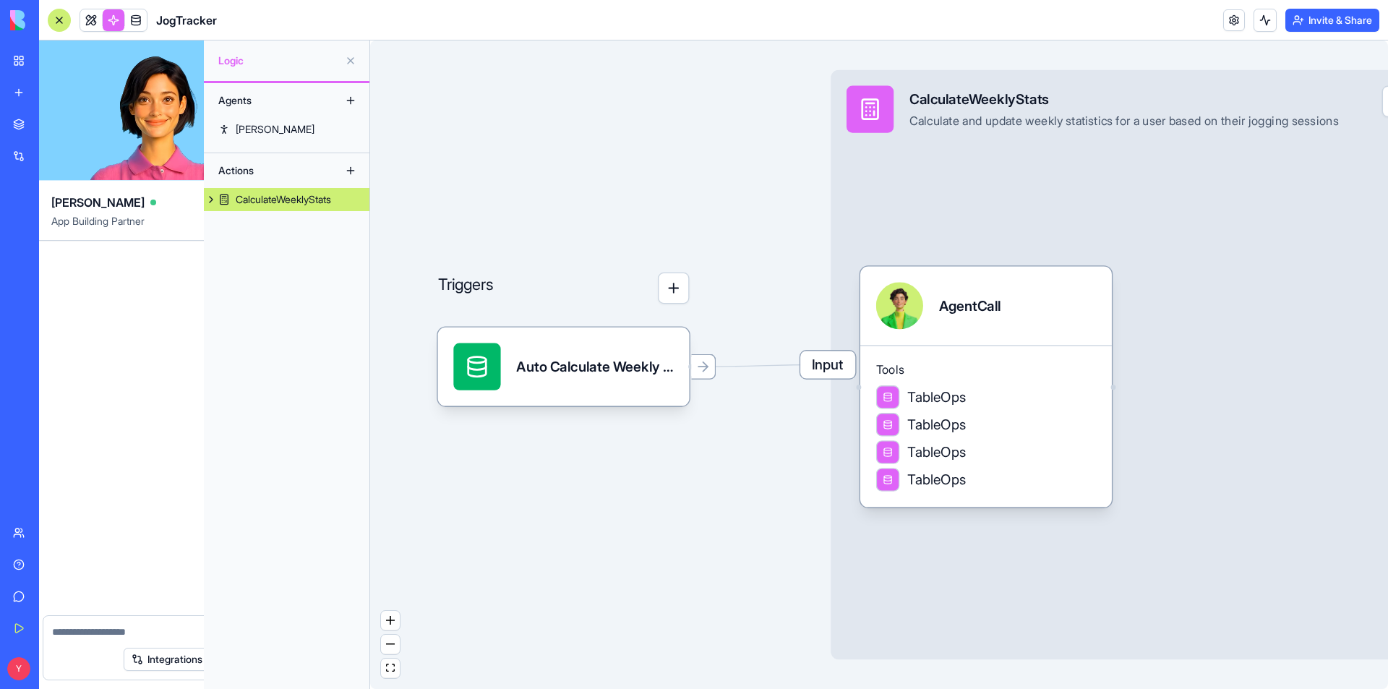
scroll to position [398, 0]
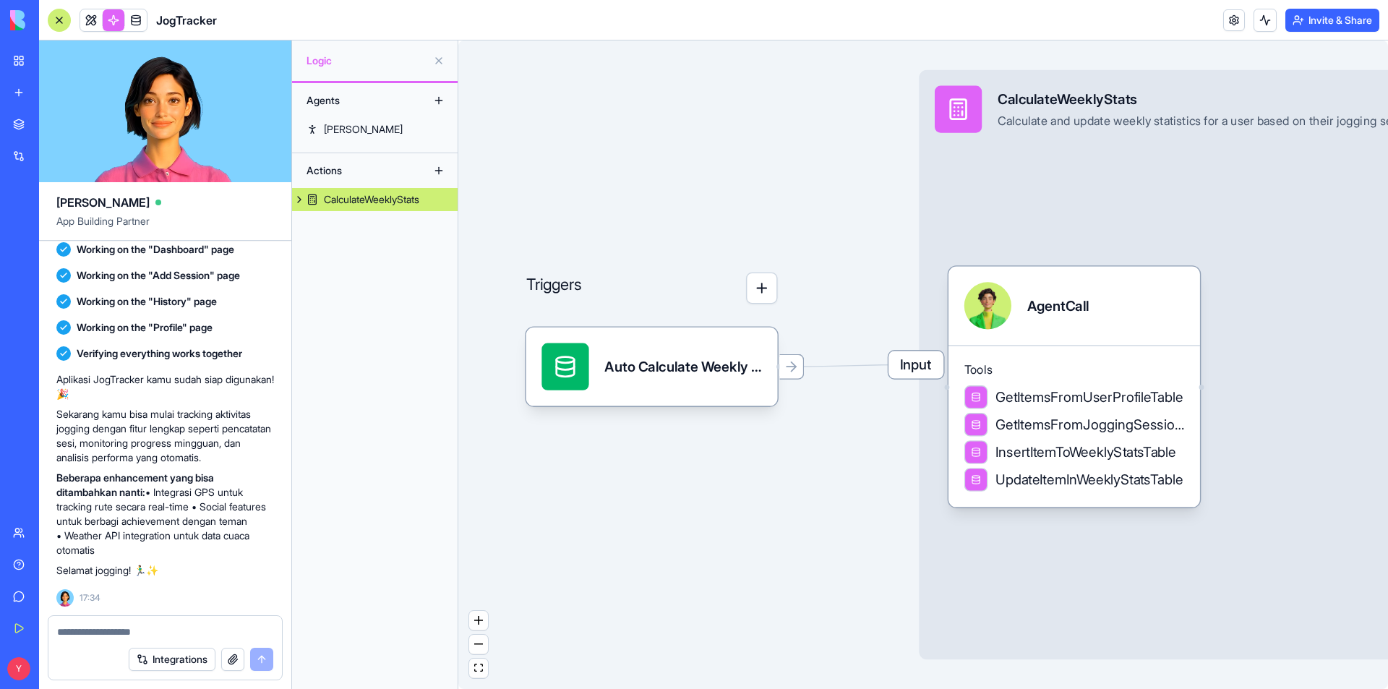
click at [92, 632] on textarea at bounding box center [165, 631] width 216 height 14
click at [112, 637] on textarea at bounding box center [165, 631] width 216 height 14
type textarea "**********"
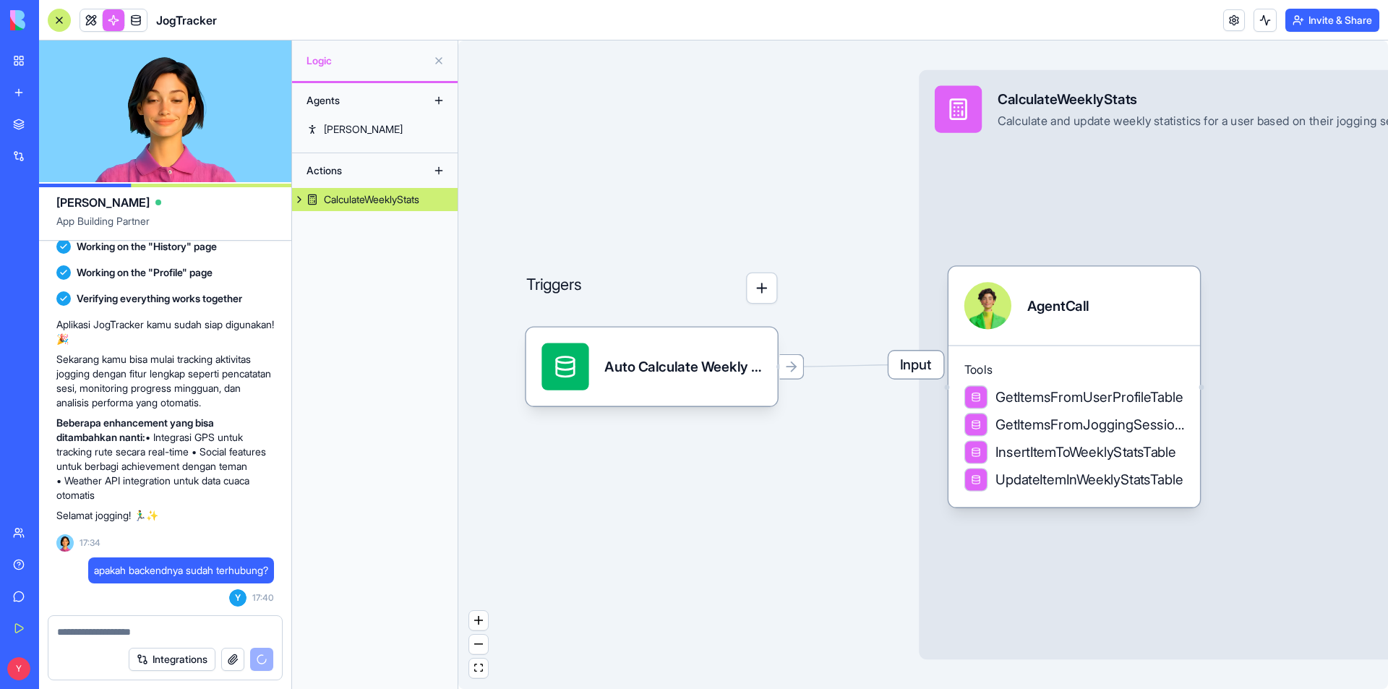
scroll to position [557, 0]
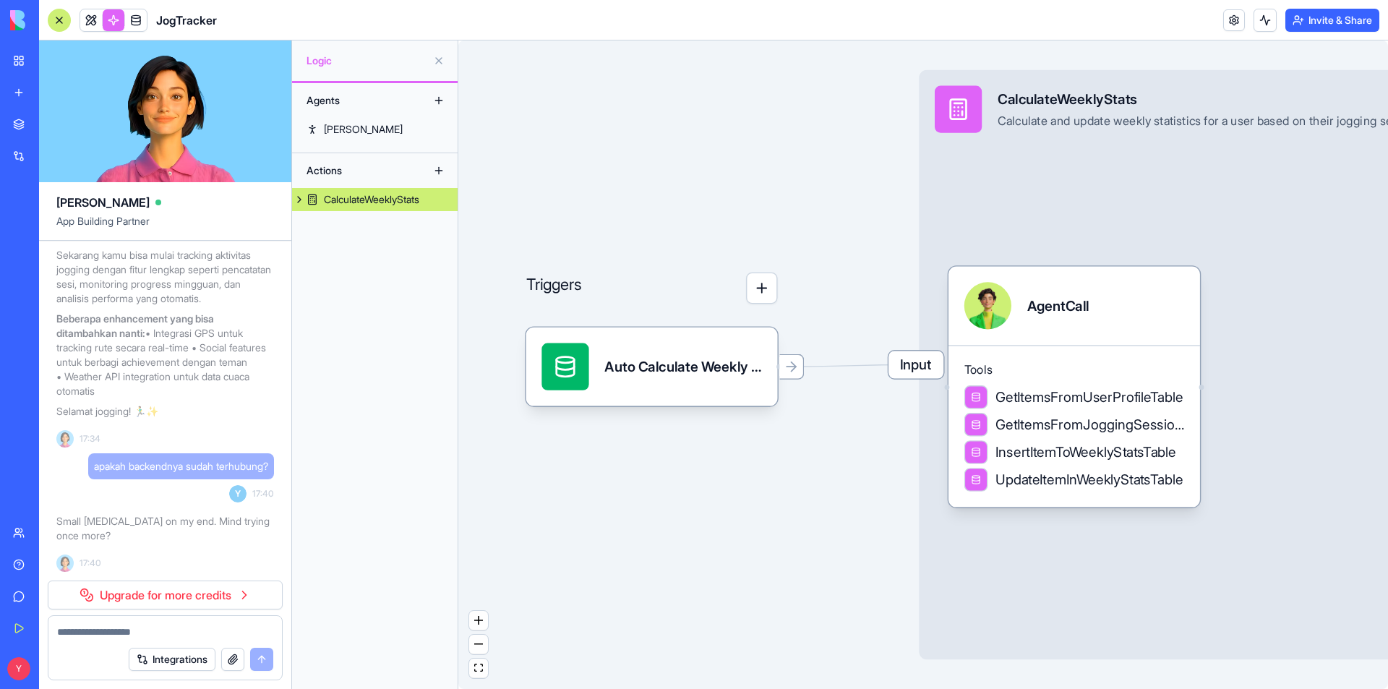
click at [74, 672] on button at bounding box center [62, 668] width 23 height 23
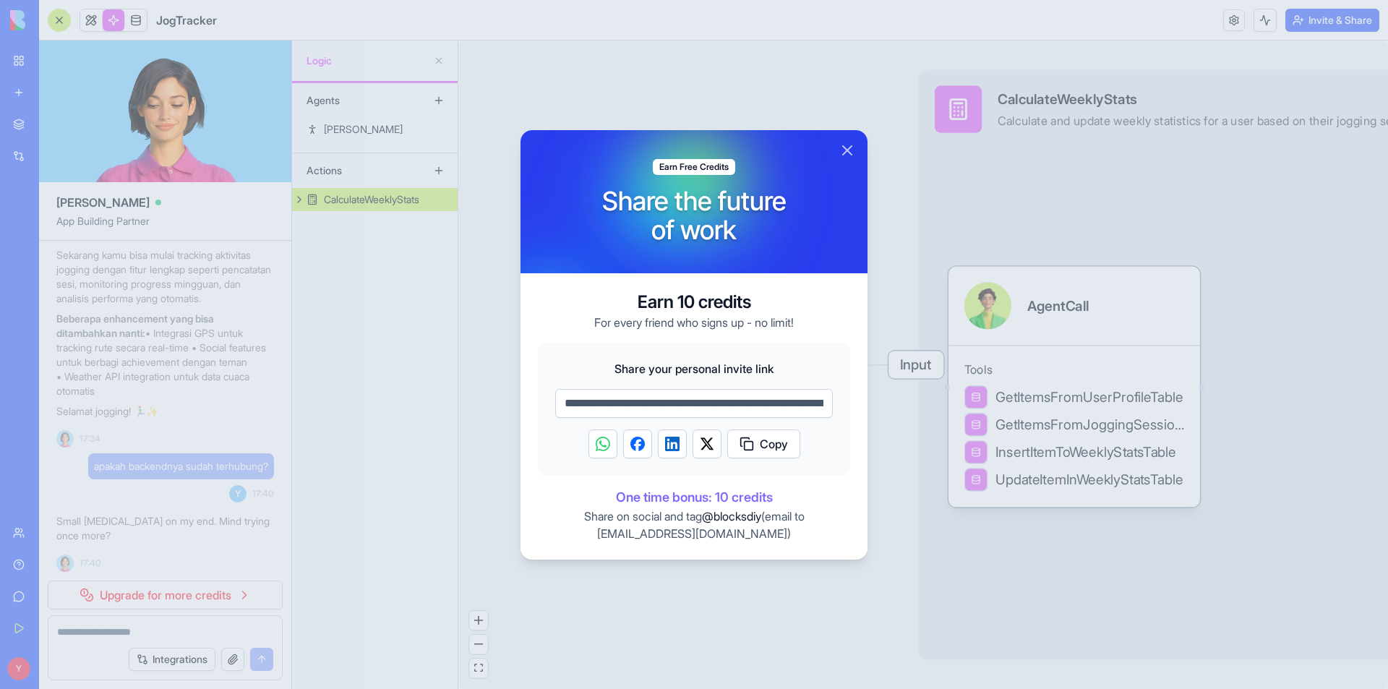
click at [771, 444] on span "Copy" at bounding box center [774, 443] width 28 height 17
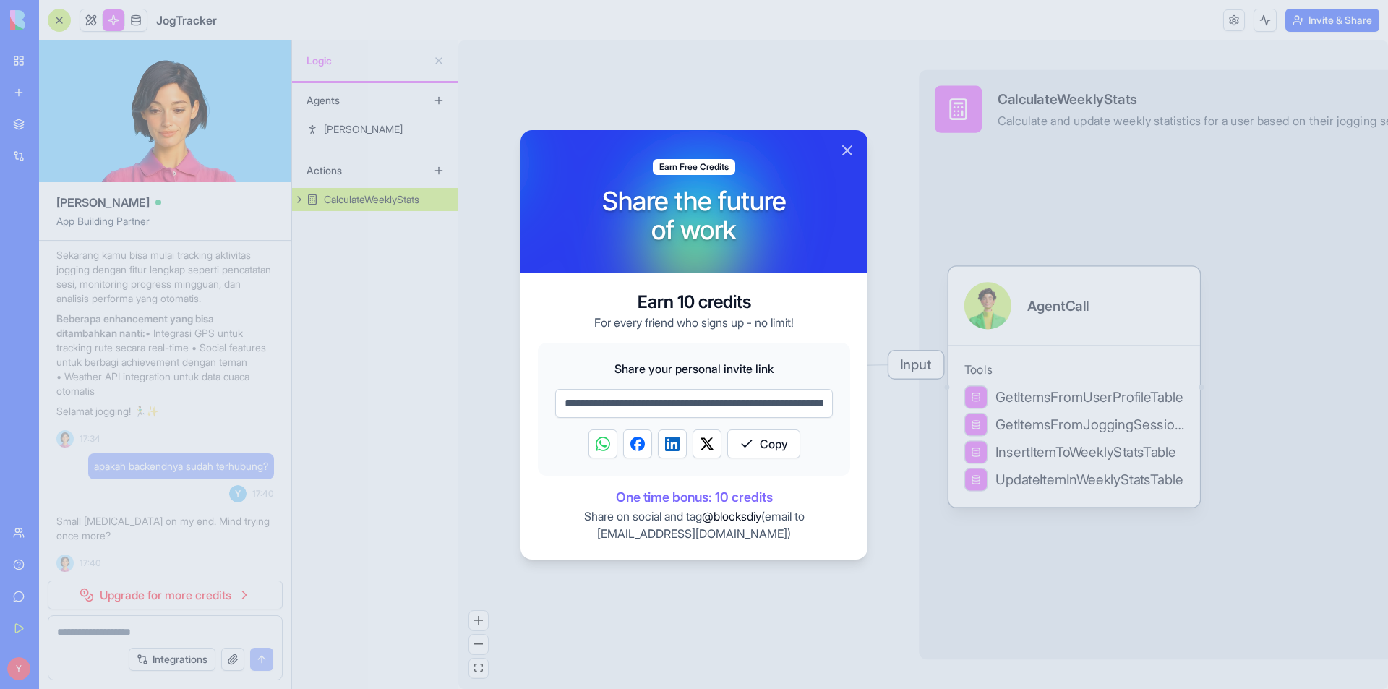
drag, startPoint x: 1256, startPoint y: 146, endPoint x: 1182, endPoint y: 15, distance: 150.5
click at [1257, 146] on div at bounding box center [694, 344] width 1388 height 689
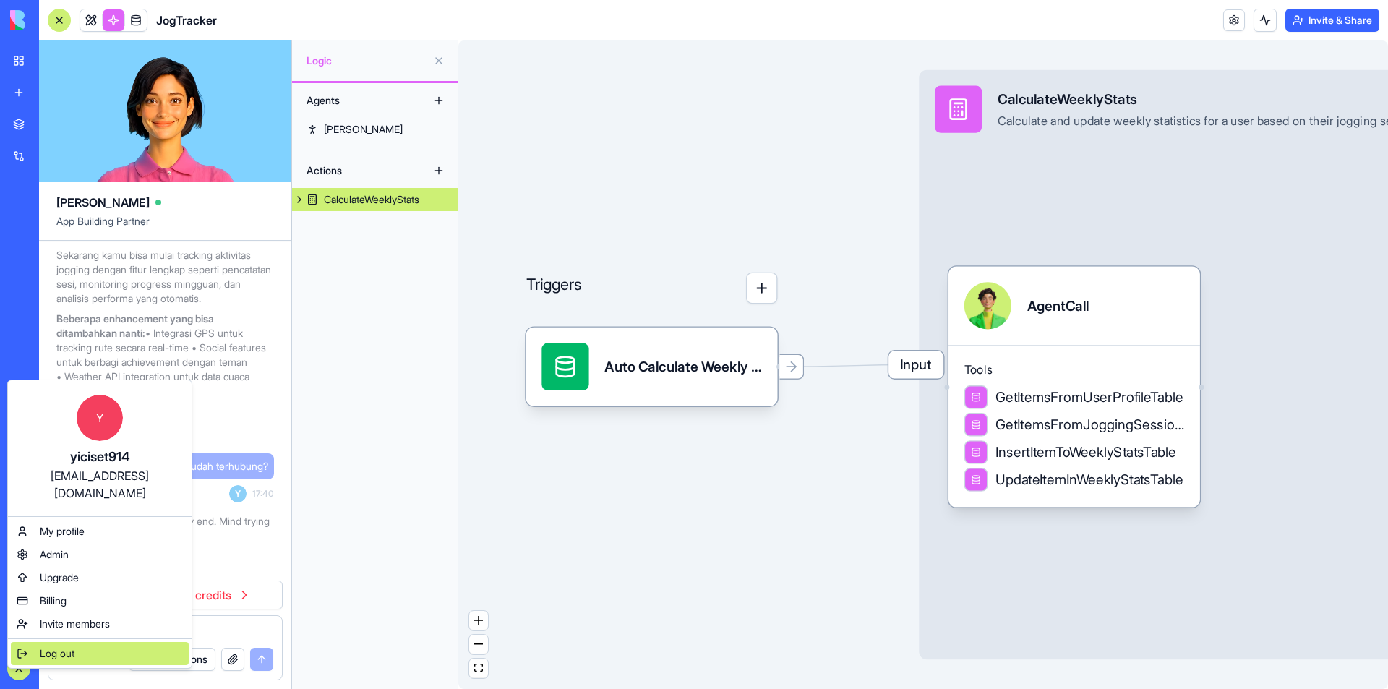
click at [66, 646] on span "Log out" at bounding box center [57, 653] width 35 height 14
